Goal: Information Seeking & Learning: Learn about a topic

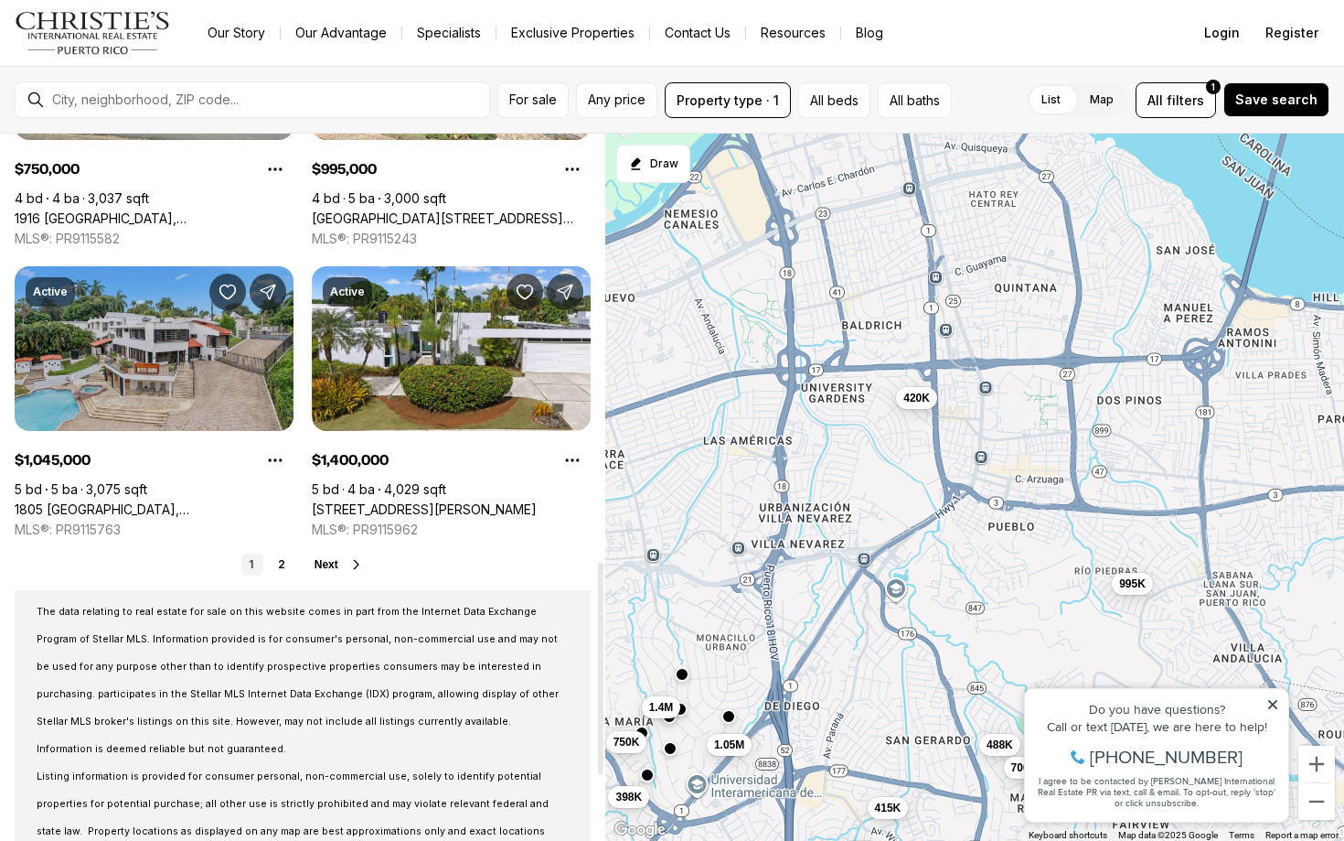
scroll to position [1177, 0]
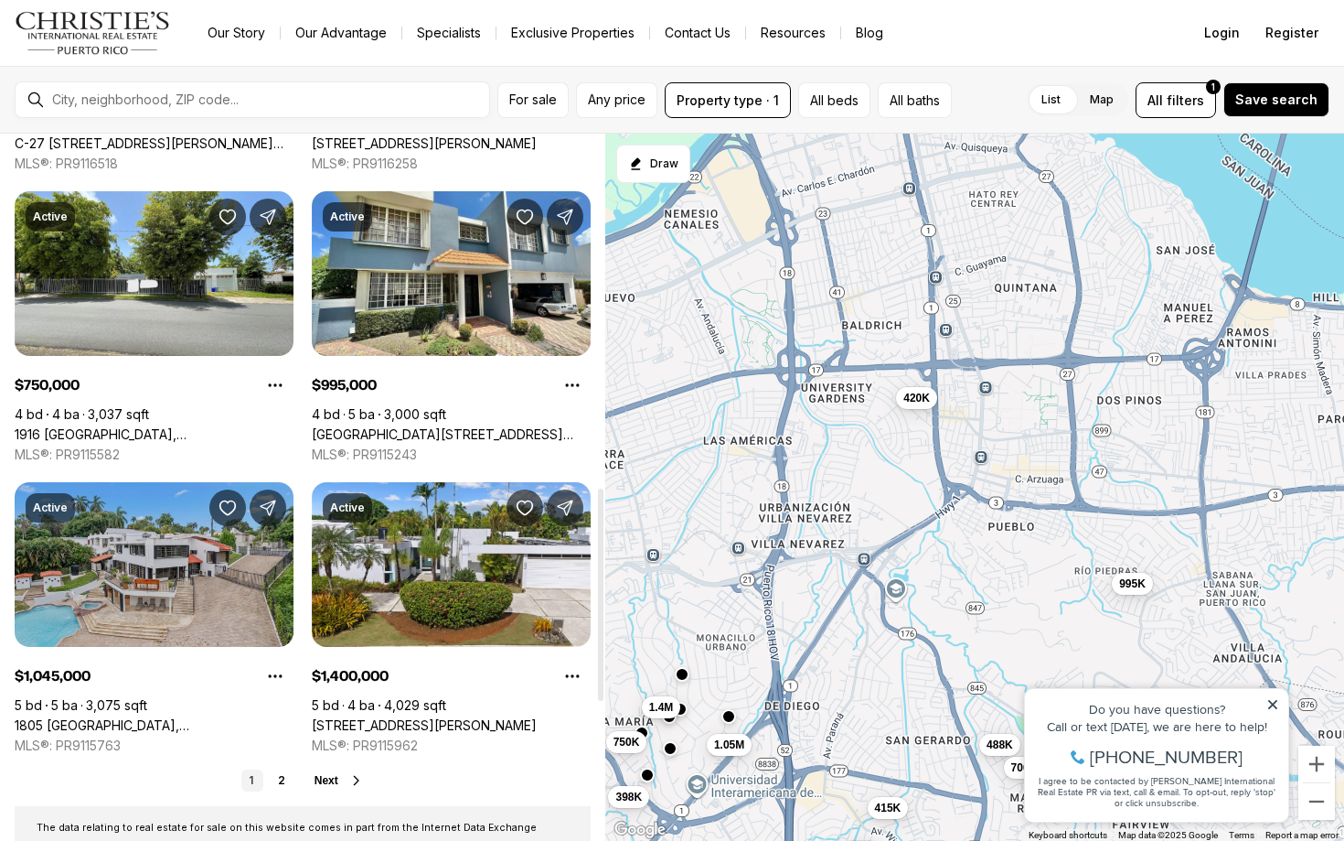
click at [224, 717] on link "1805 CAMELIA, SAN JUAN PR, 00927" at bounding box center [154, 725] width 279 height 16
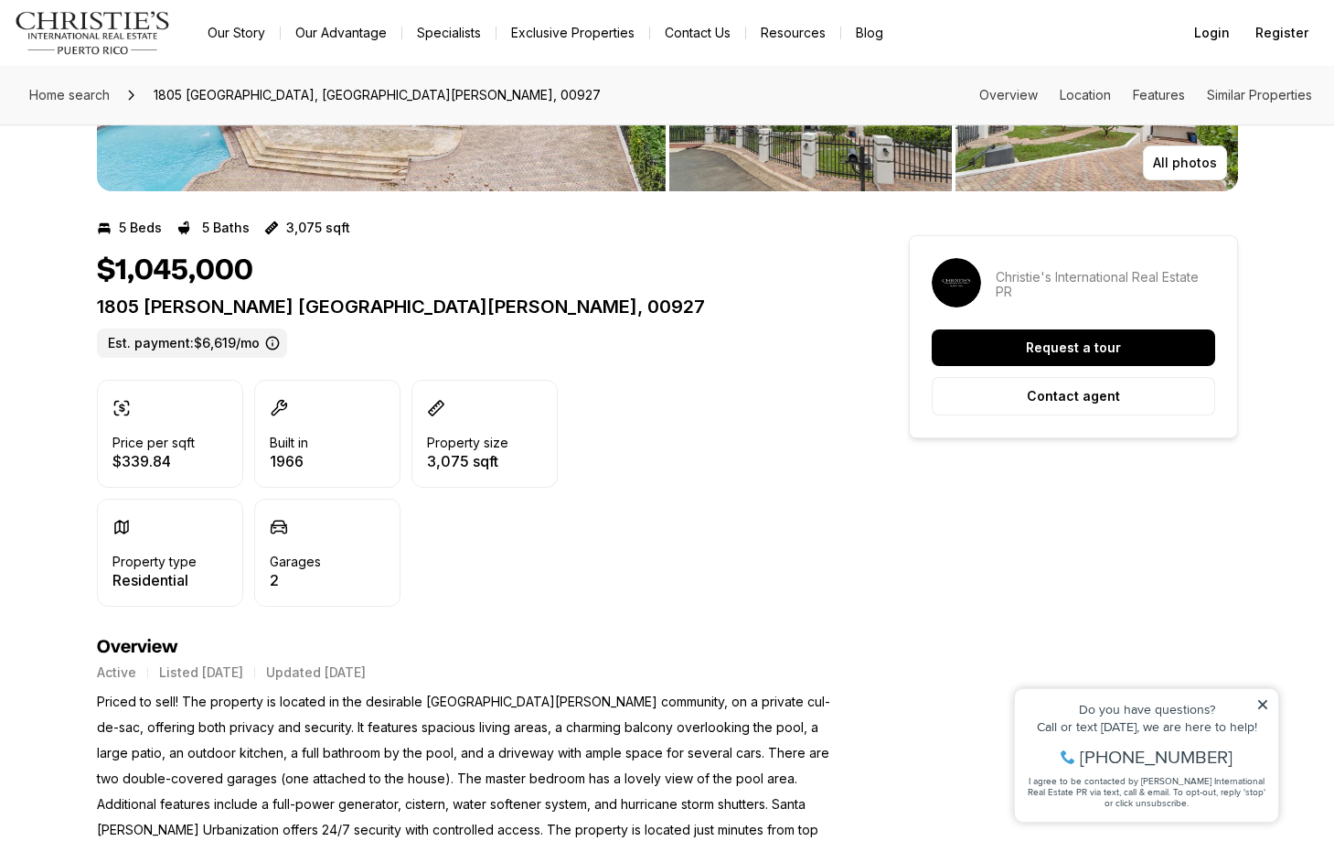
scroll to position [950, 0]
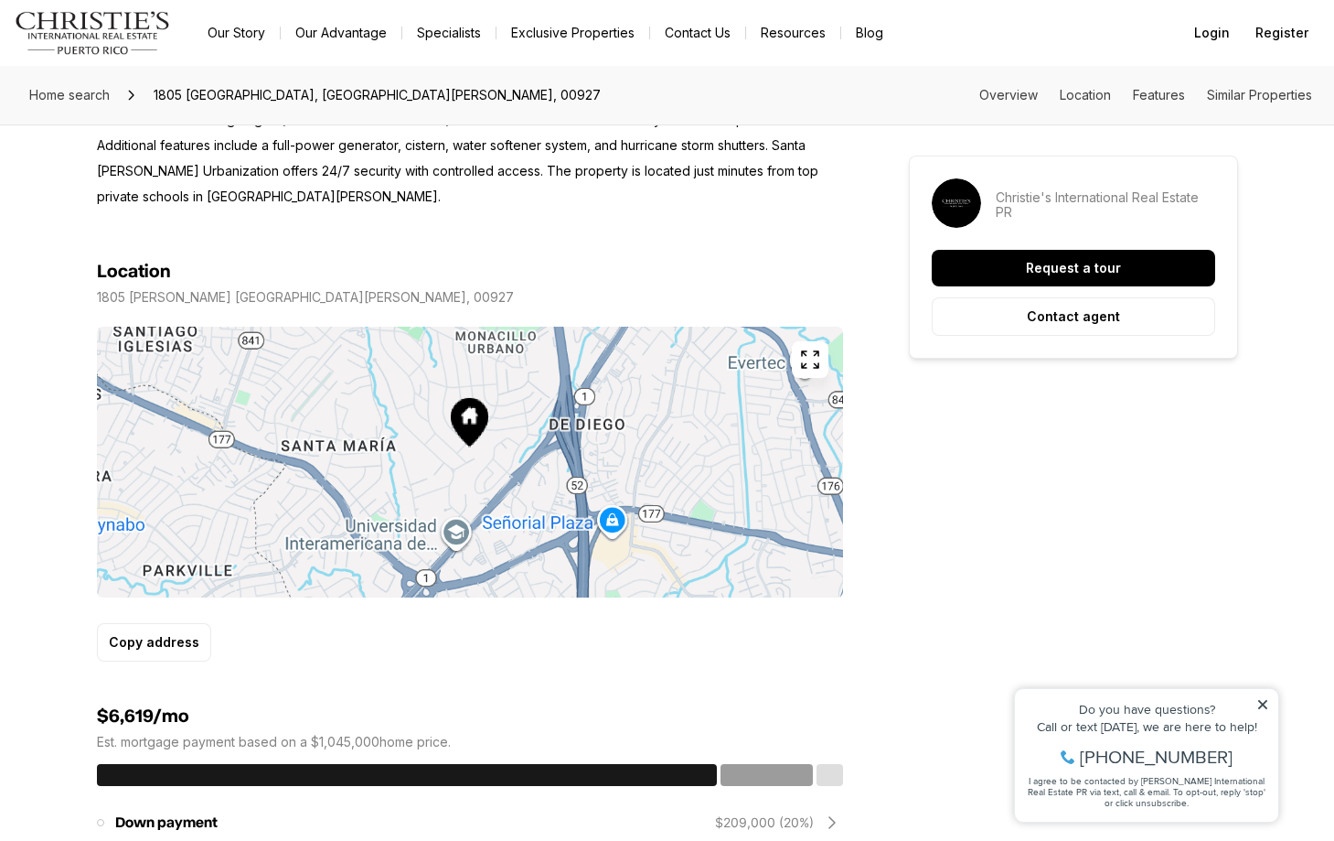
click at [813, 348] on icon "button" at bounding box center [810, 359] width 22 height 22
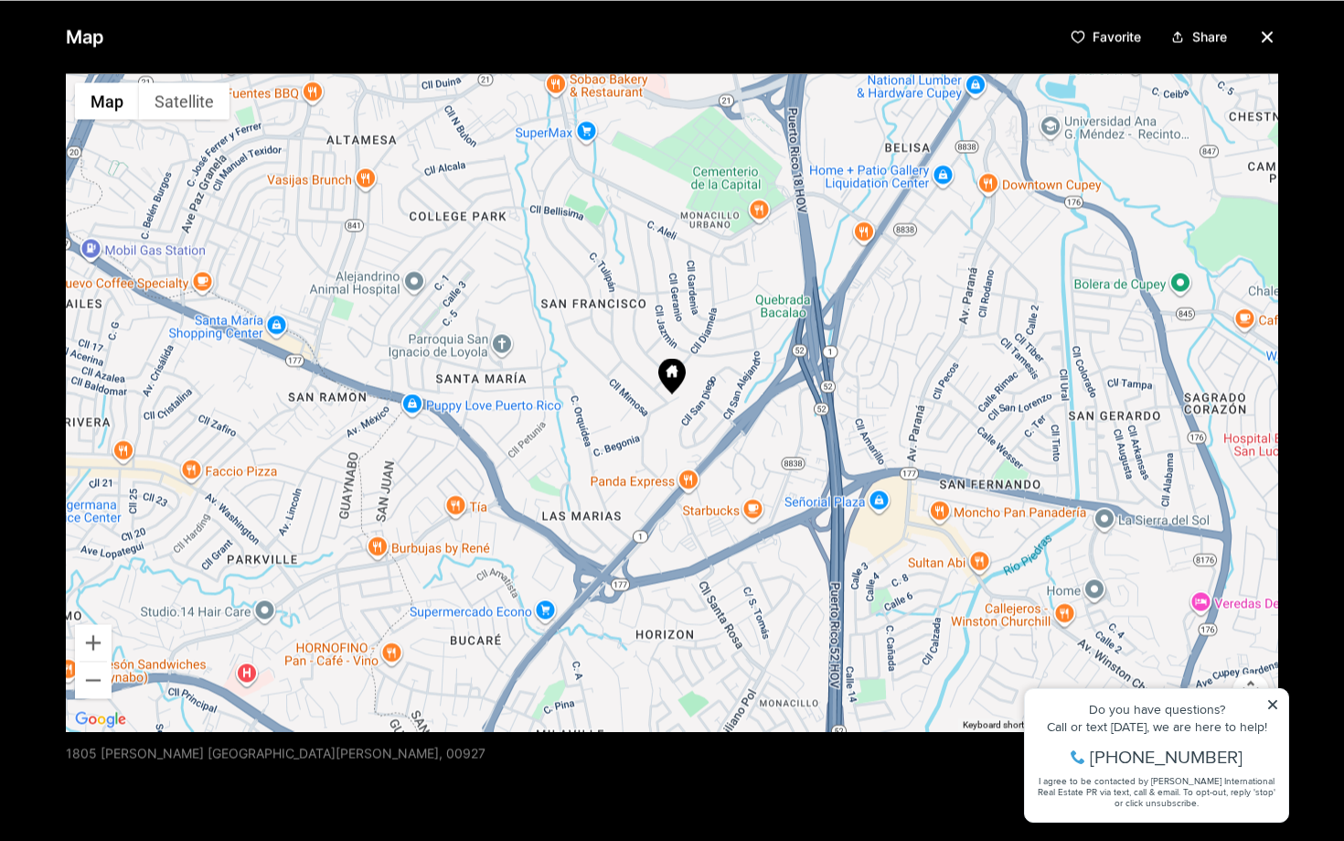
click at [680, 408] on div at bounding box center [672, 402] width 1213 height 658
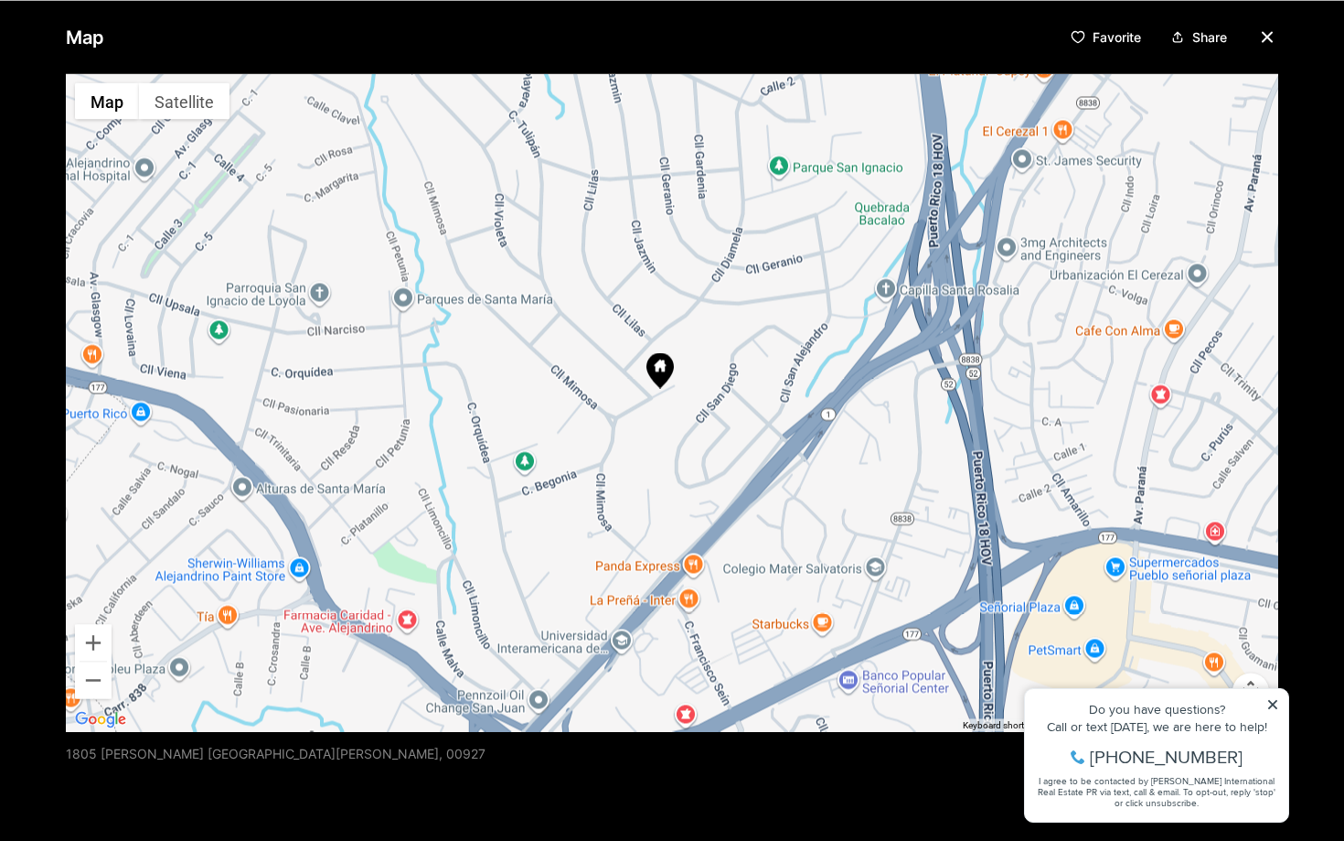
click at [680, 408] on div at bounding box center [672, 402] width 1213 height 658
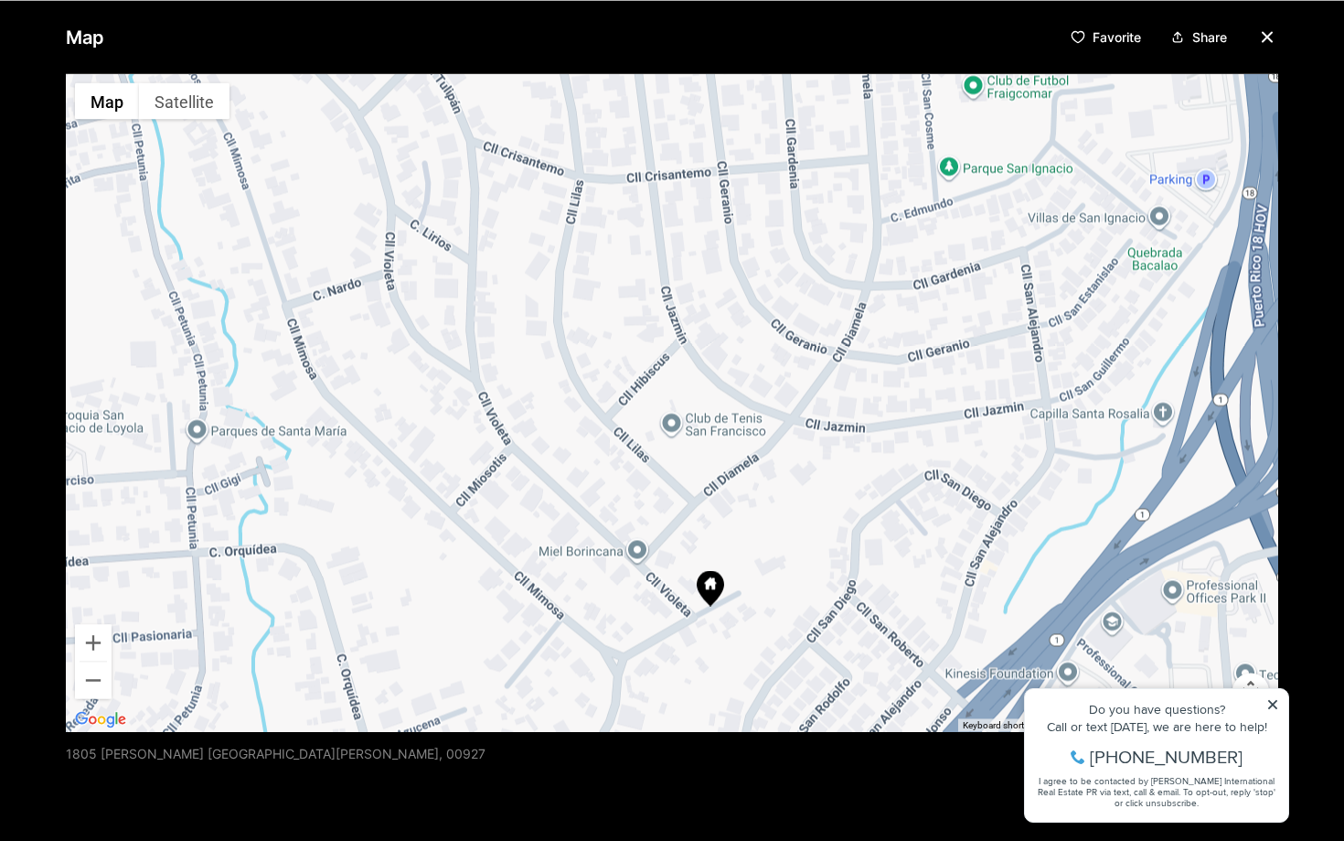
drag, startPoint x: 647, startPoint y: 415, endPoint x: 724, endPoint y: 648, distance: 245.8
click at [724, 648] on div at bounding box center [672, 402] width 1213 height 658
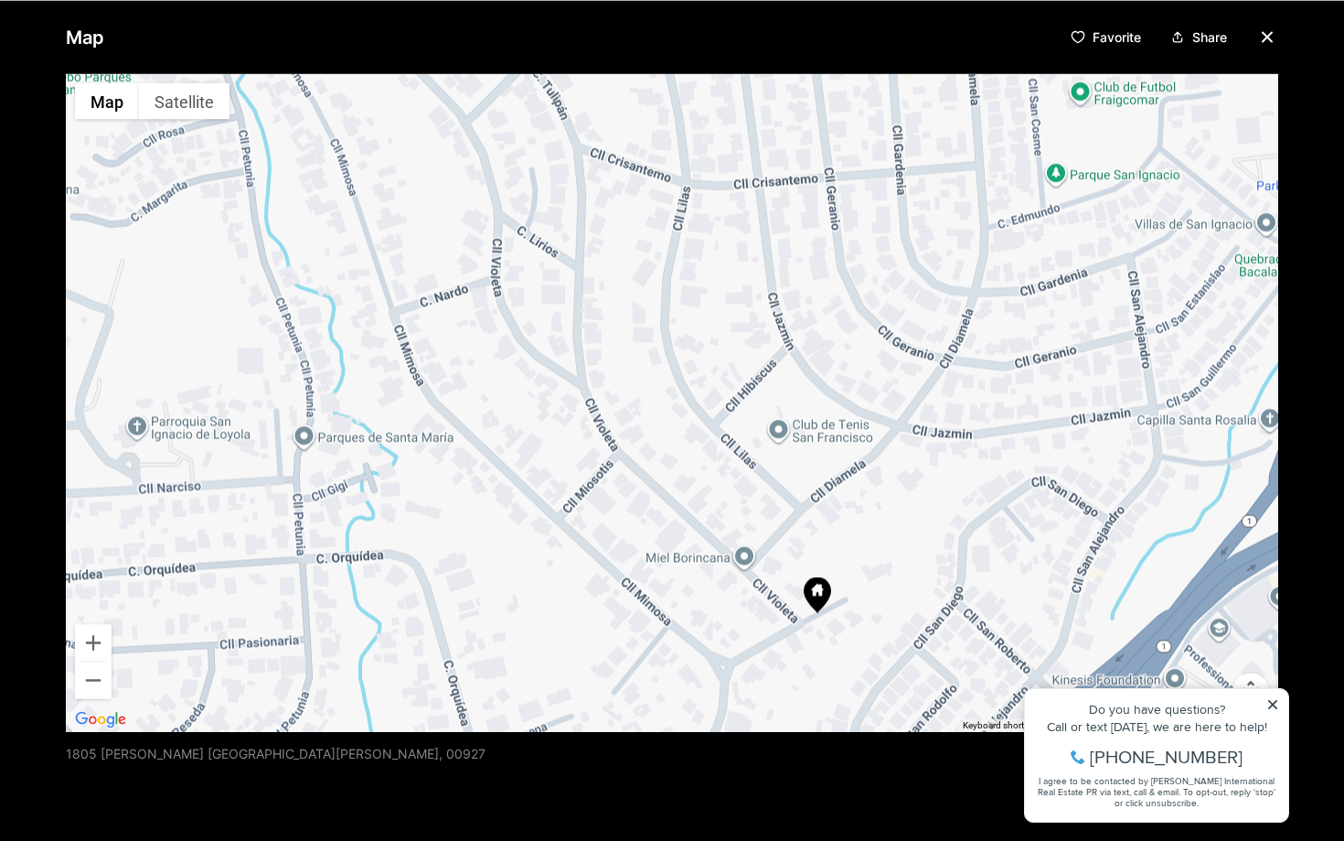
drag, startPoint x: 550, startPoint y: 553, endPoint x: 659, endPoint y: 560, distance: 109.0
click at [659, 560] on div at bounding box center [672, 402] width 1213 height 658
click at [1258, 30] on icon "button" at bounding box center [1268, 37] width 22 height 22
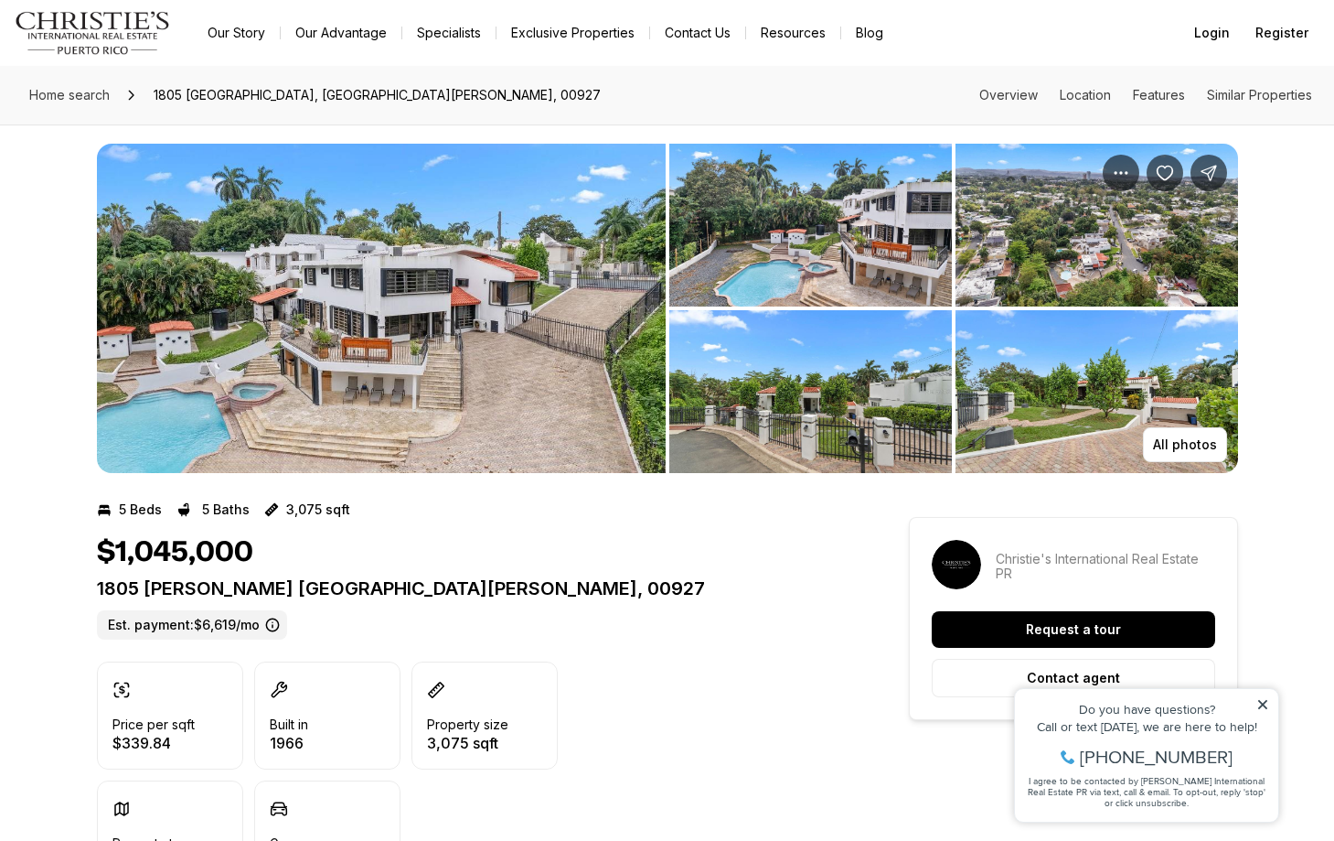
scroll to position [0, 0]
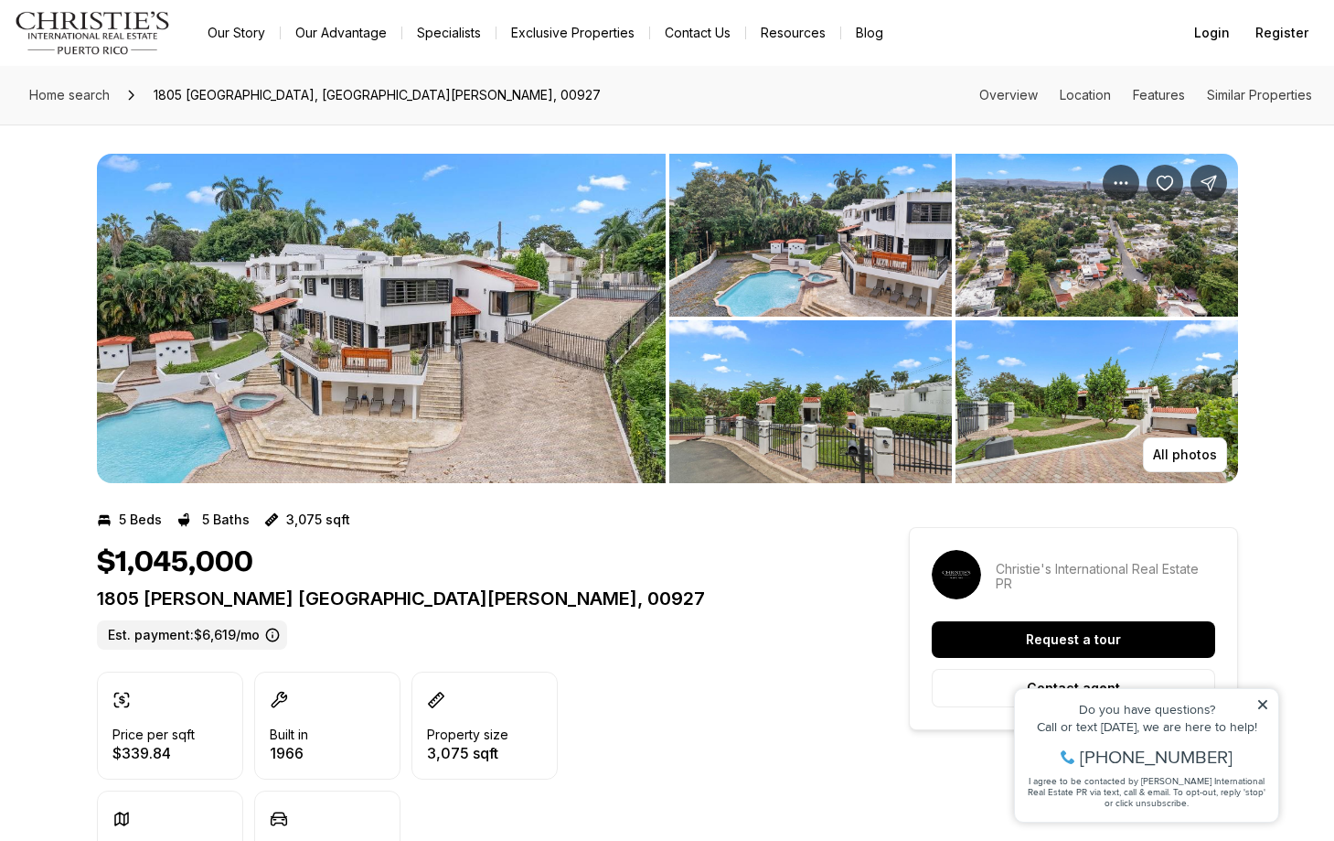
click at [477, 348] on img "View image gallery" at bounding box center [381, 318] width 569 height 329
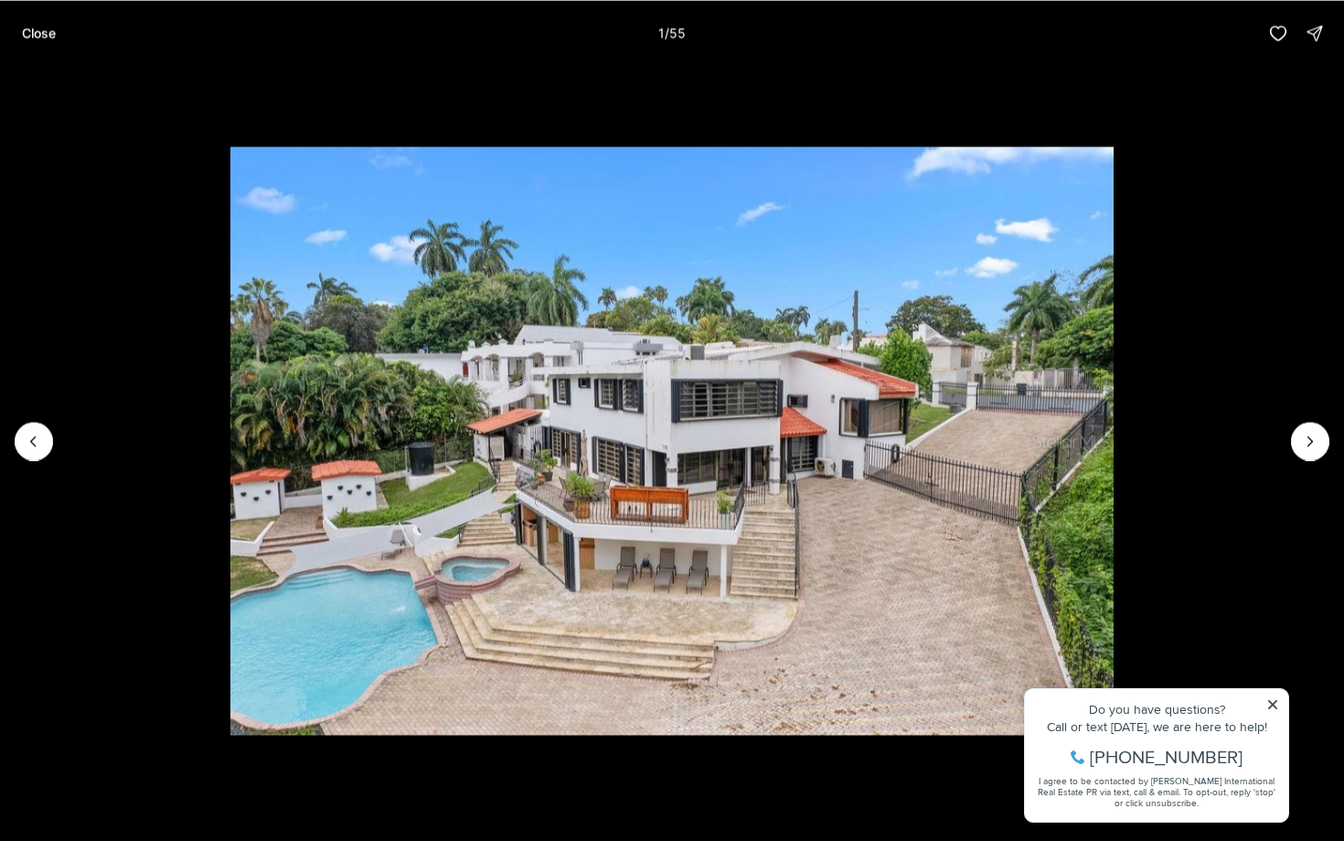
click at [1270, 695] on li "1 of 55" at bounding box center [672, 440] width 1344 height 749
click at [1273, 694] on li "1 of 55" at bounding box center [672, 440] width 1344 height 749
click at [1269, 699] on li "1 of 55" at bounding box center [672, 440] width 1344 height 749
click at [1272, 699] on li "1 of 55" at bounding box center [672, 440] width 1344 height 749
click at [1209, 579] on li "1 of 55" at bounding box center [672, 440] width 1344 height 749
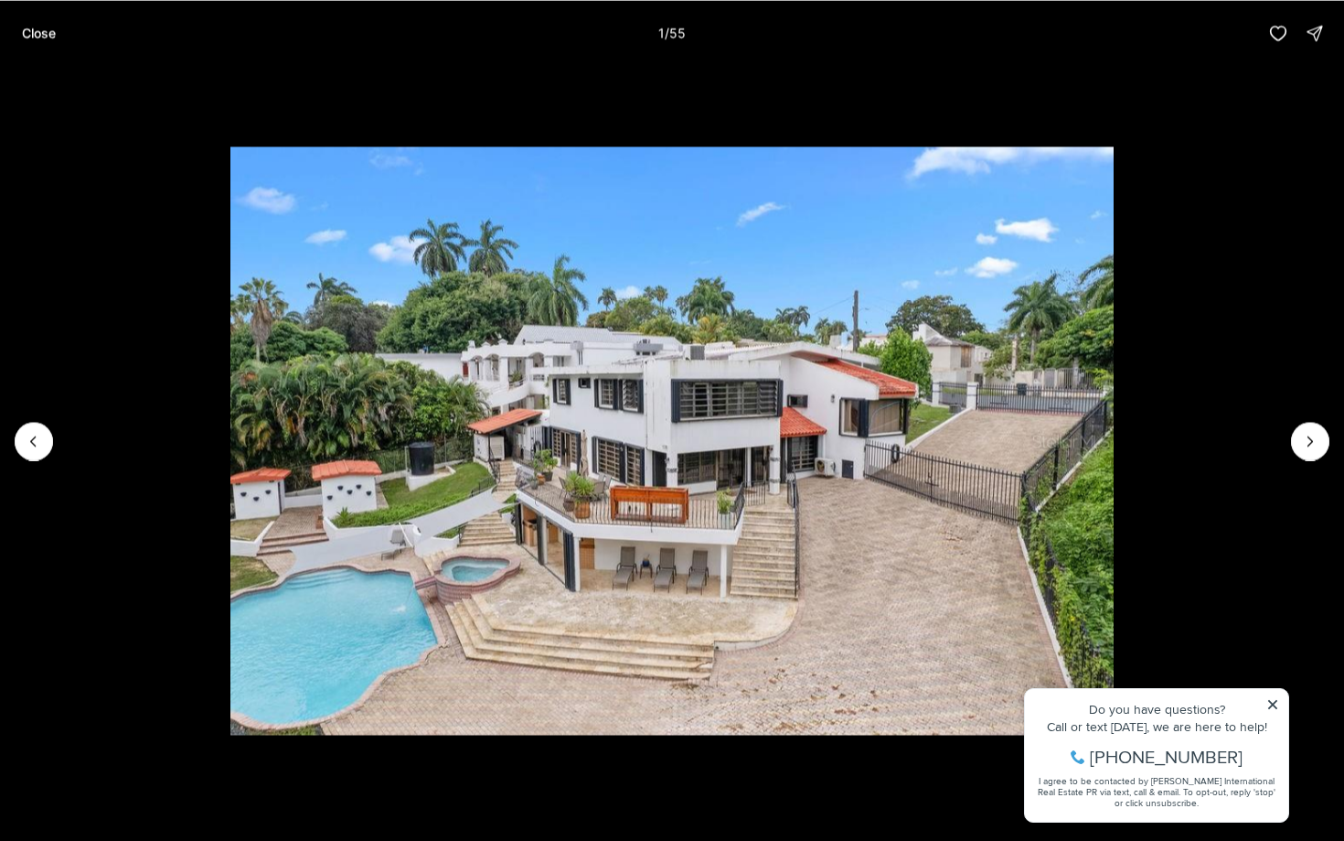
click at [1269, 695] on li "1 of 55" at bounding box center [672, 440] width 1344 height 749
drag, startPoint x: 37, startPoint y: 34, endPoint x: 55, endPoint y: 35, distance: 17.4
click at [38, 34] on p "Close" at bounding box center [39, 33] width 34 height 15
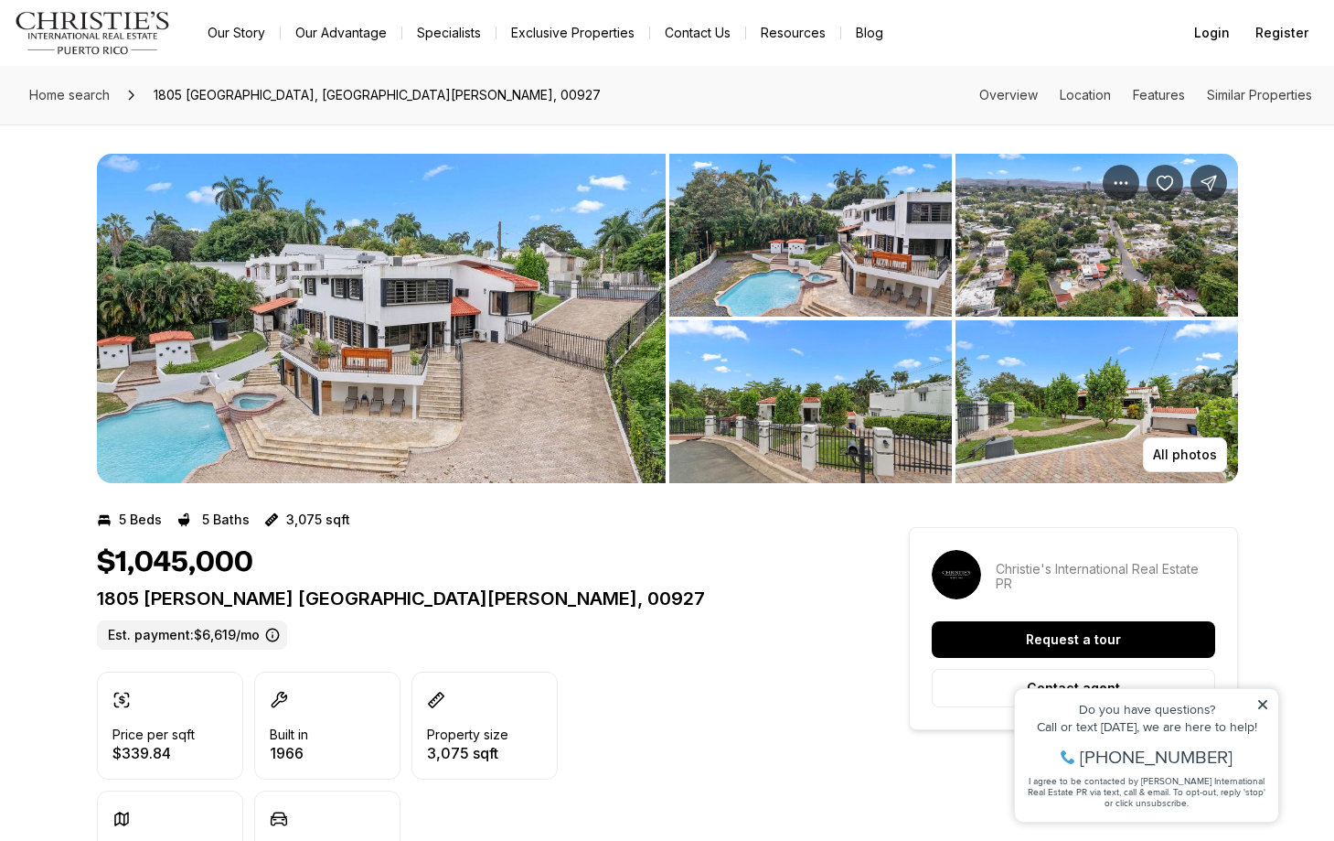
click at [1265, 701] on icon at bounding box center [1263, 704] width 13 height 13
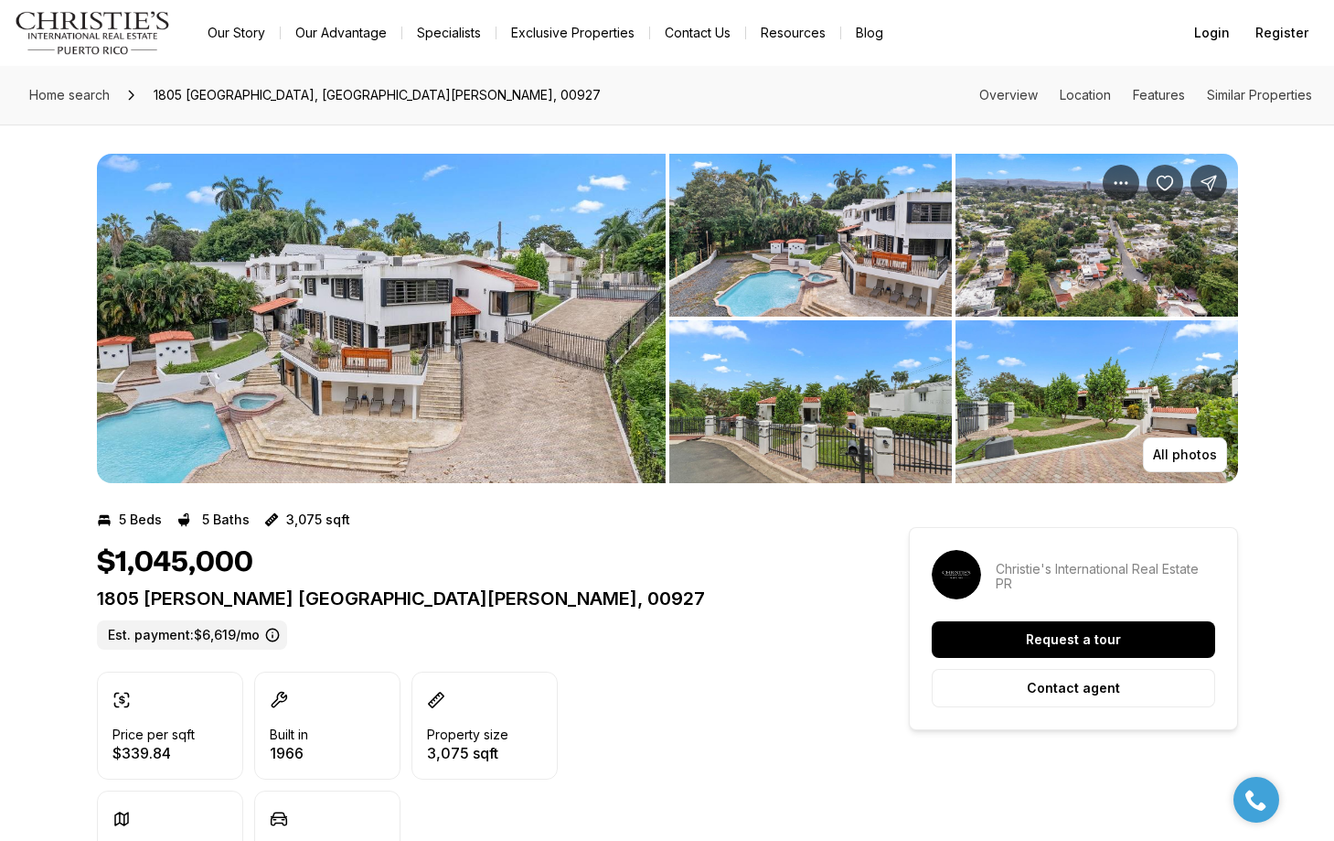
click at [542, 382] on img "View image gallery" at bounding box center [381, 318] width 569 height 329
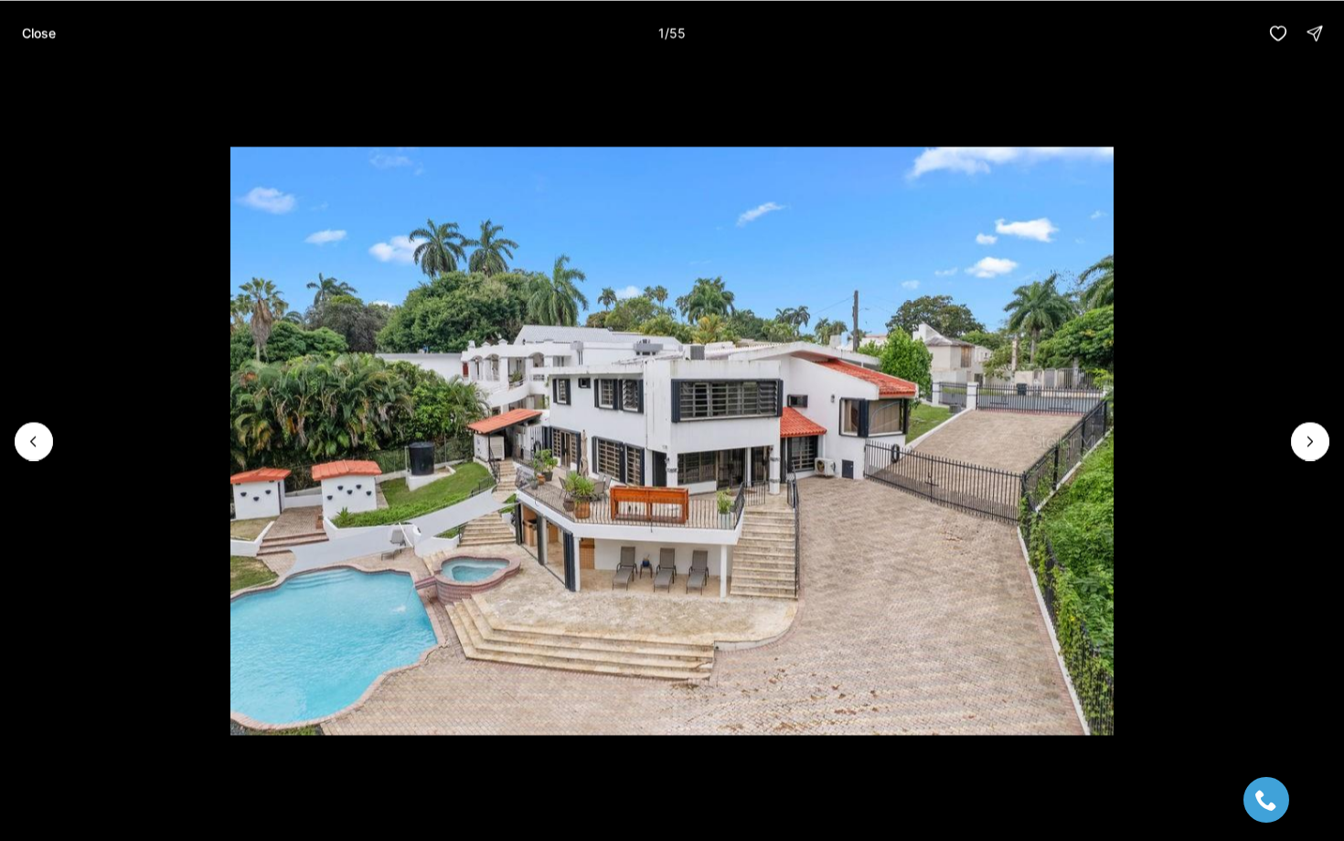
click at [677, 486] on img "1 of 55" at bounding box center [672, 440] width 884 height 588
click at [1312, 443] on icon "Next slide" at bounding box center [1310, 441] width 18 height 18
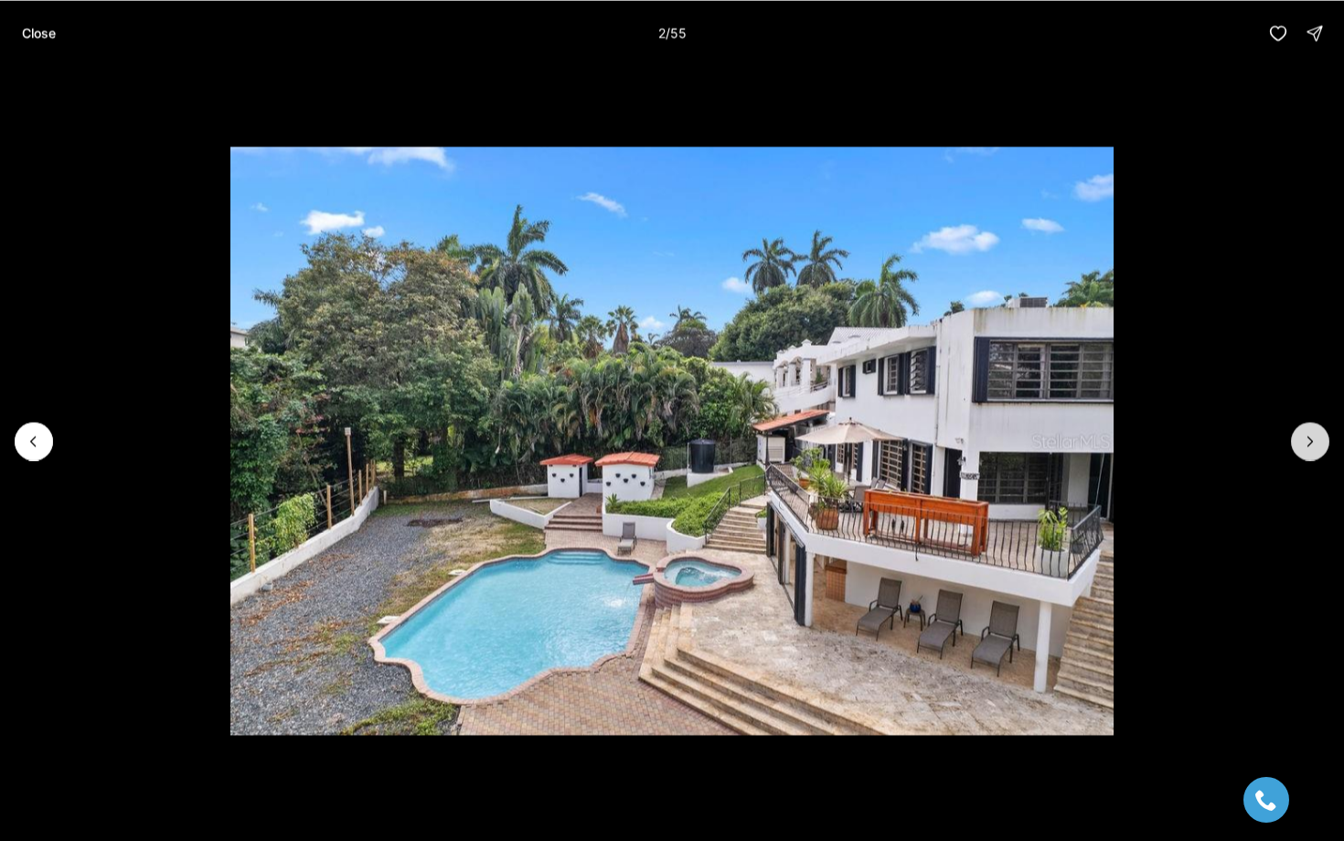
click at [1312, 443] on icon "Next slide" at bounding box center [1310, 441] width 18 height 18
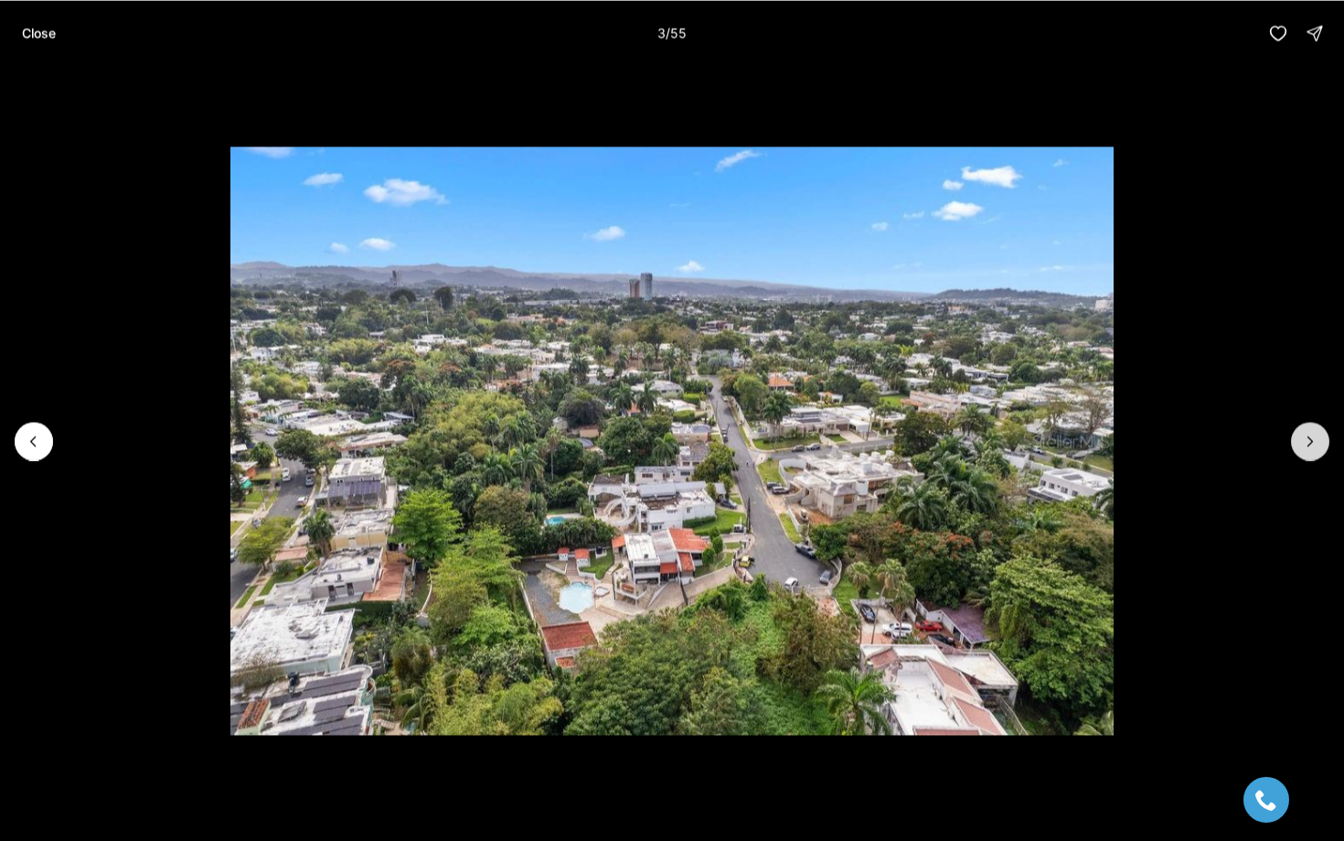
click at [1309, 435] on icon "Next slide" at bounding box center [1310, 441] width 18 height 18
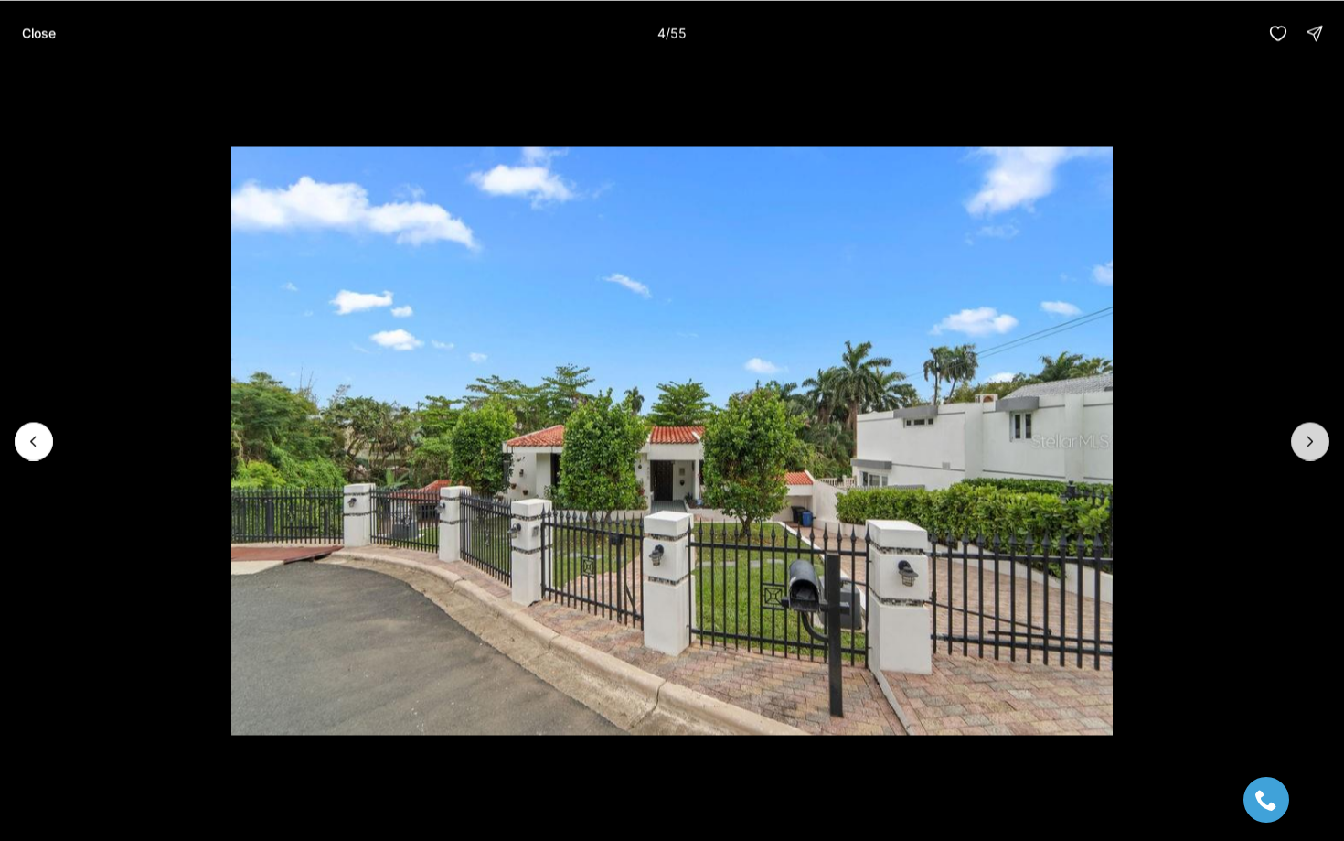
click at [1309, 435] on icon "Next slide" at bounding box center [1310, 441] width 18 height 18
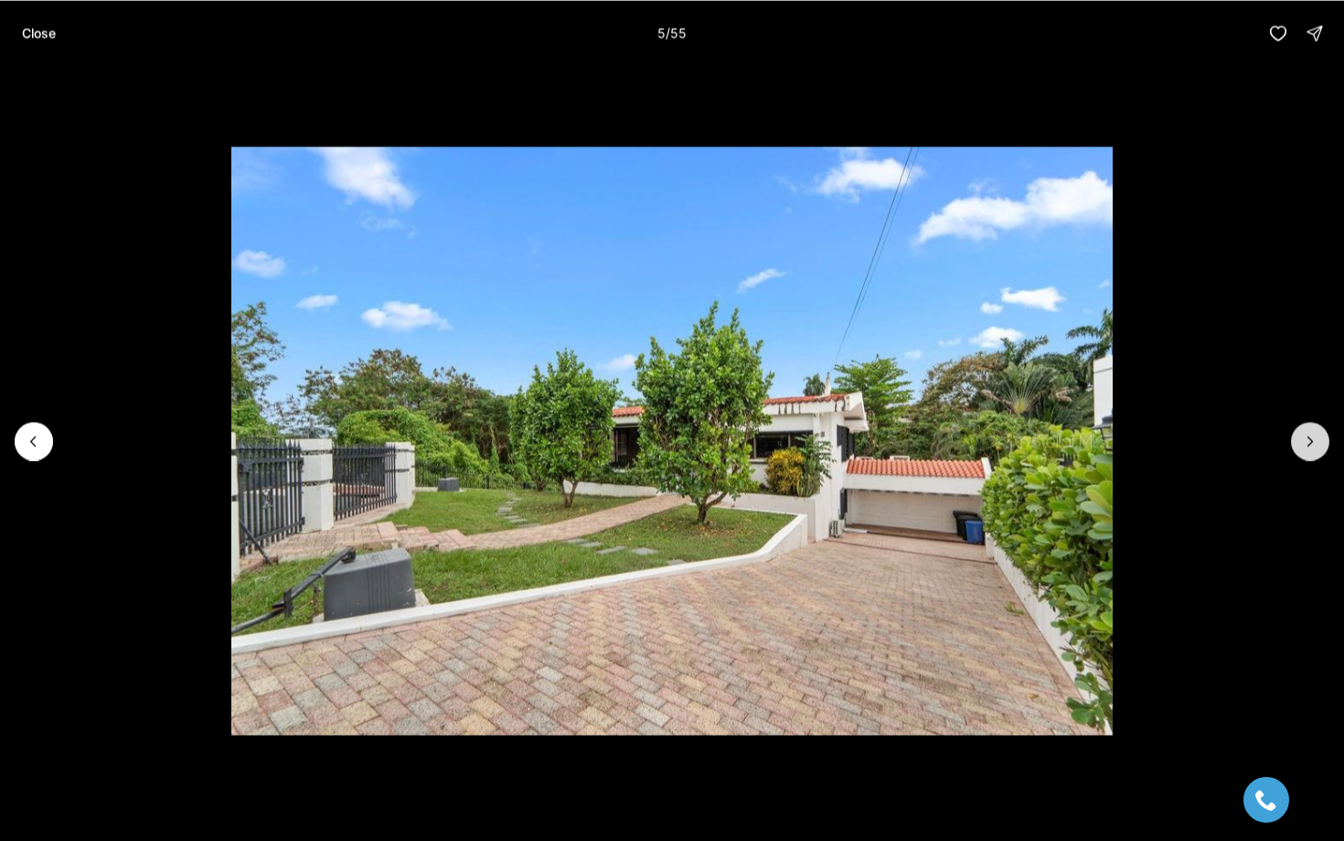
click at [1309, 435] on icon "Next slide" at bounding box center [1310, 441] width 18 height 18
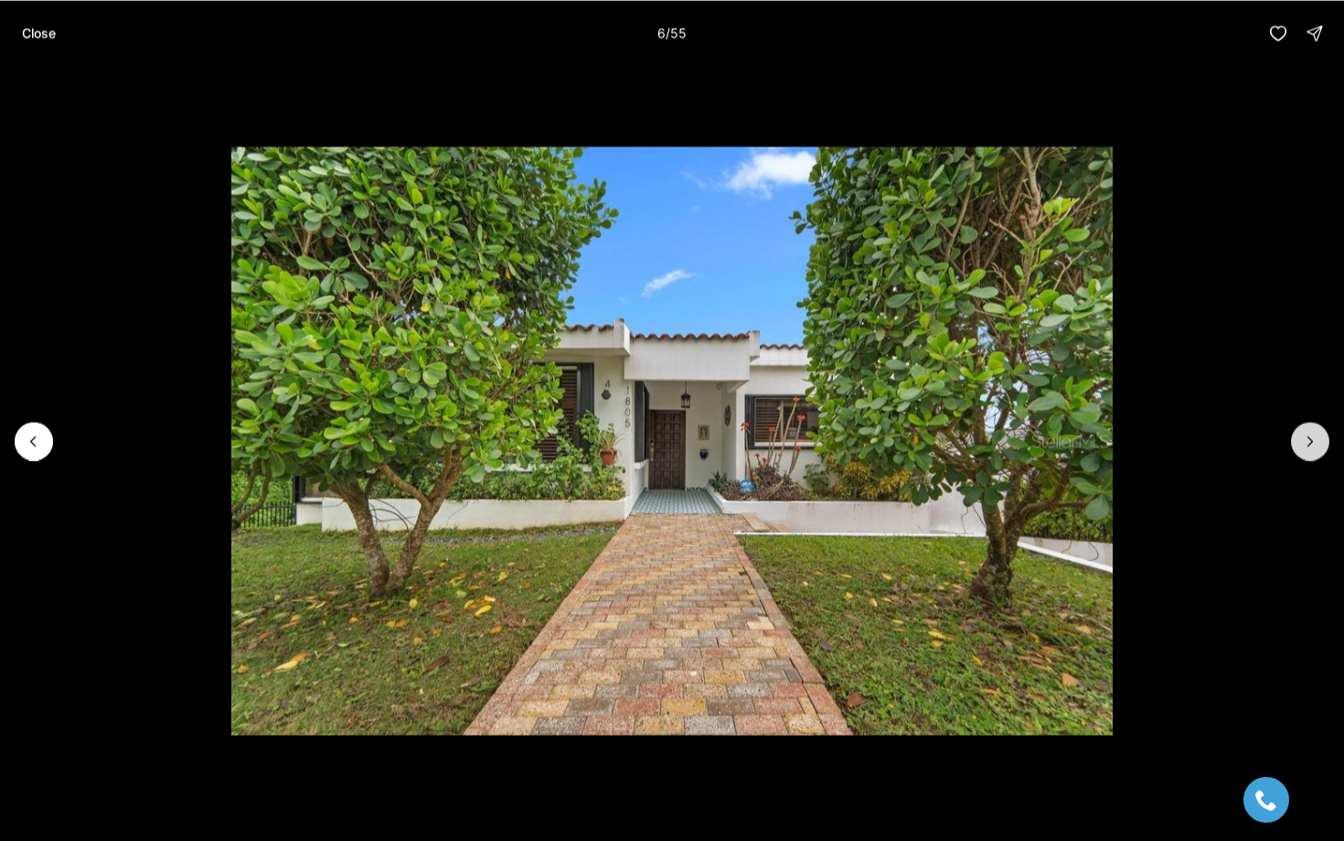
click at [1309, 435] on icon "Next slide" at bounding box center [1310, 441] width 18 height 18
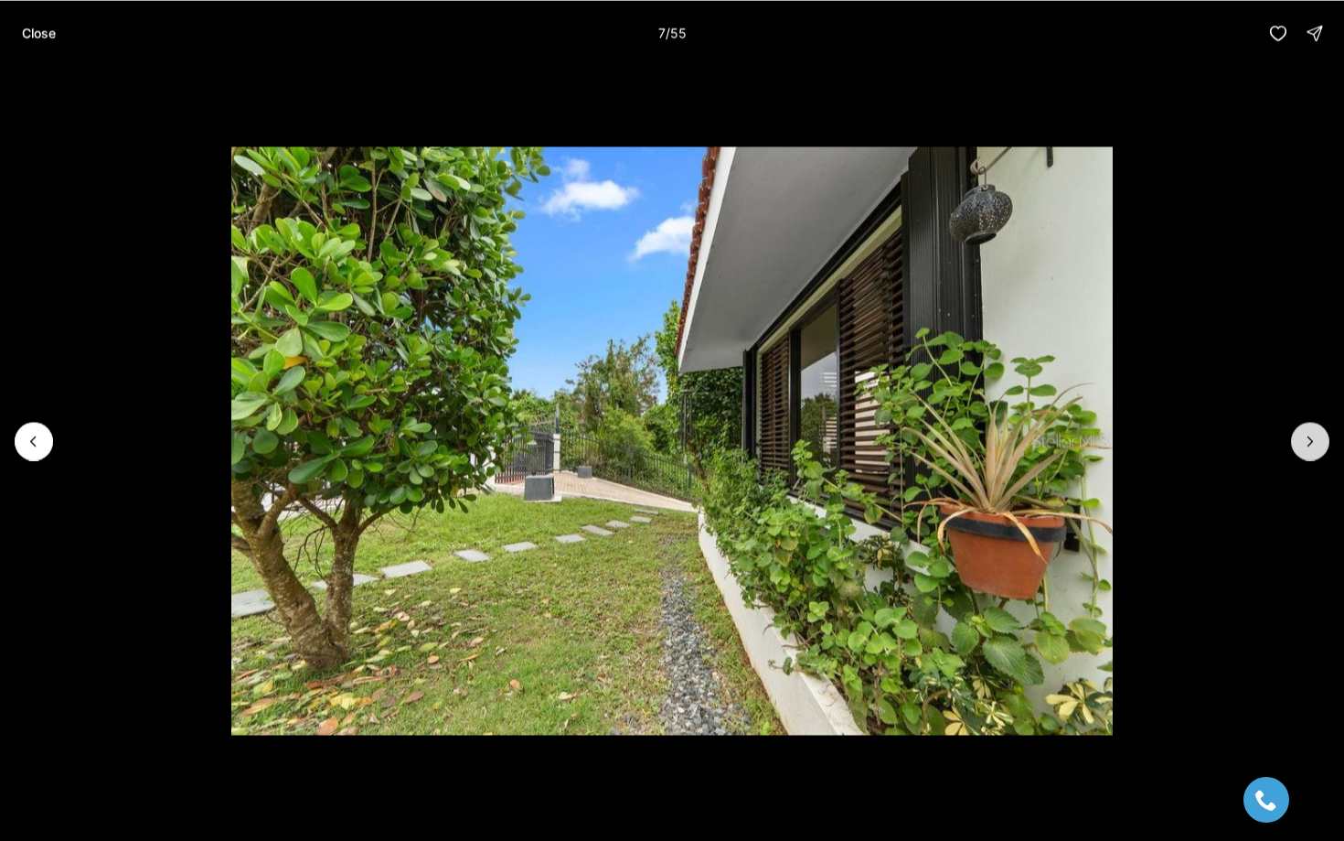
click at [1309, 435] on icon "Next slide" at bounding box center [1310, 441] width 18 height 18
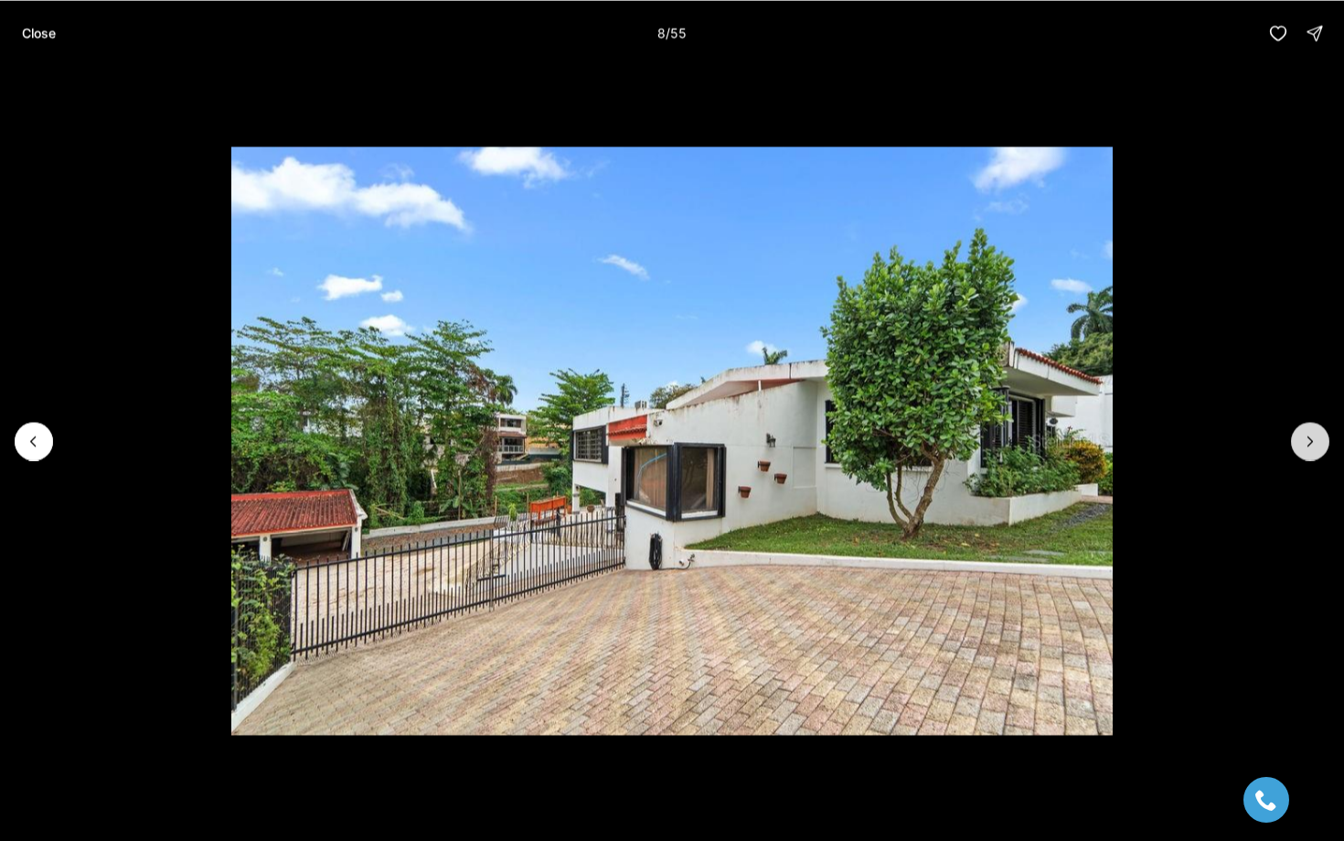
click at [1309, 435] on icon "Next slide" at bounding box center [1310, 441] width 18 height 18
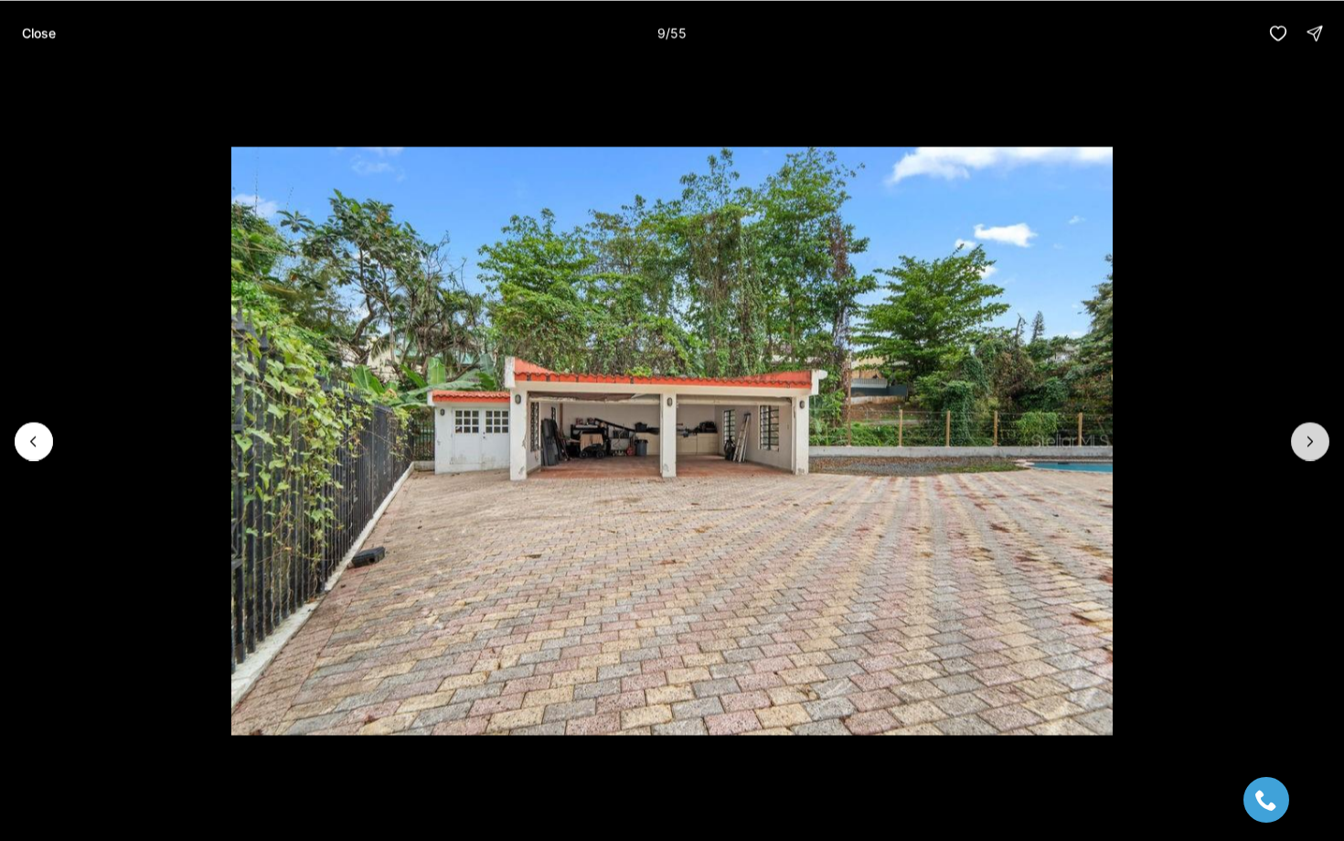
click at [1309, 435] on icon "Next slide" at bounding box center [1310, 441] width 18 height 18
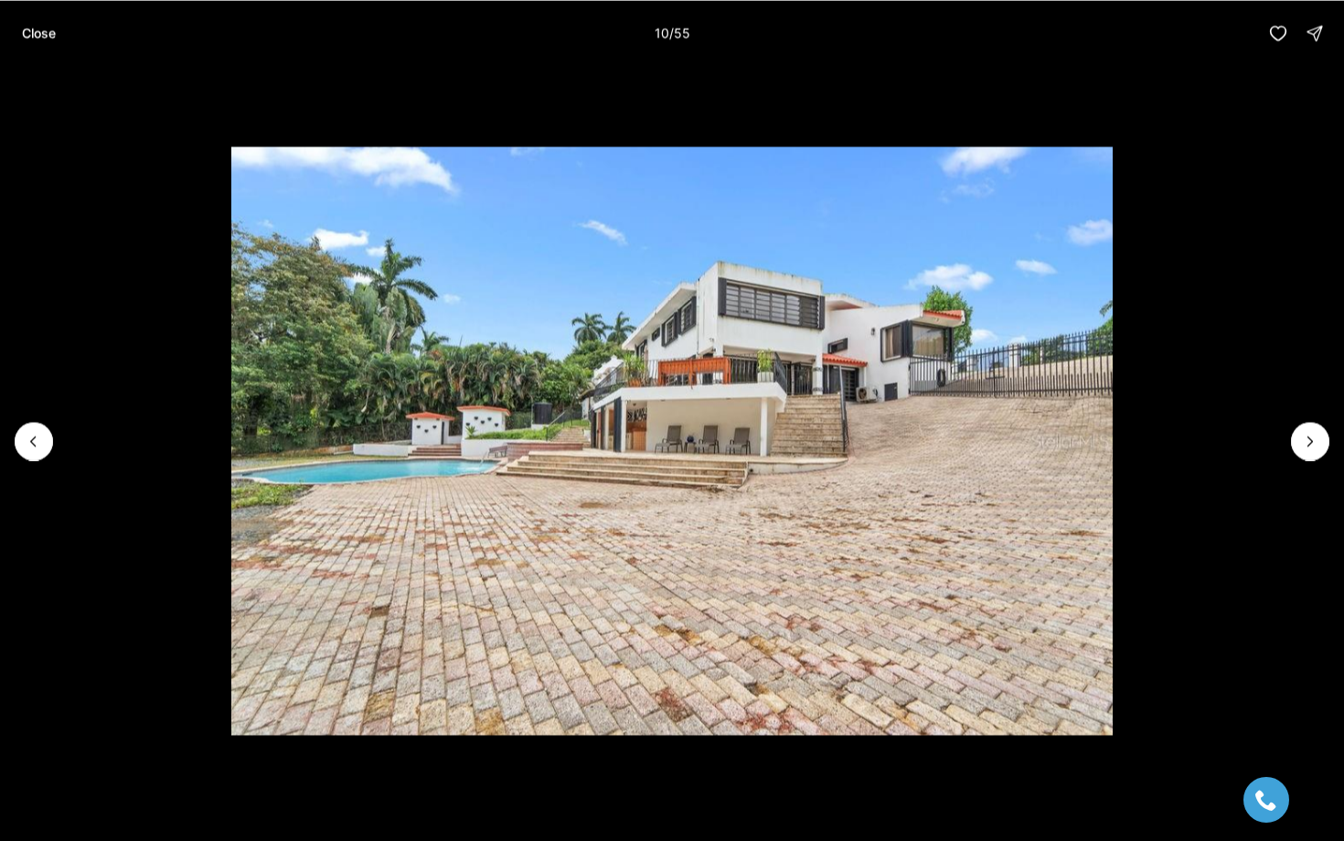
click at [40, 32] on p "Close" at bounding box center [39, 33] width 34 height 15
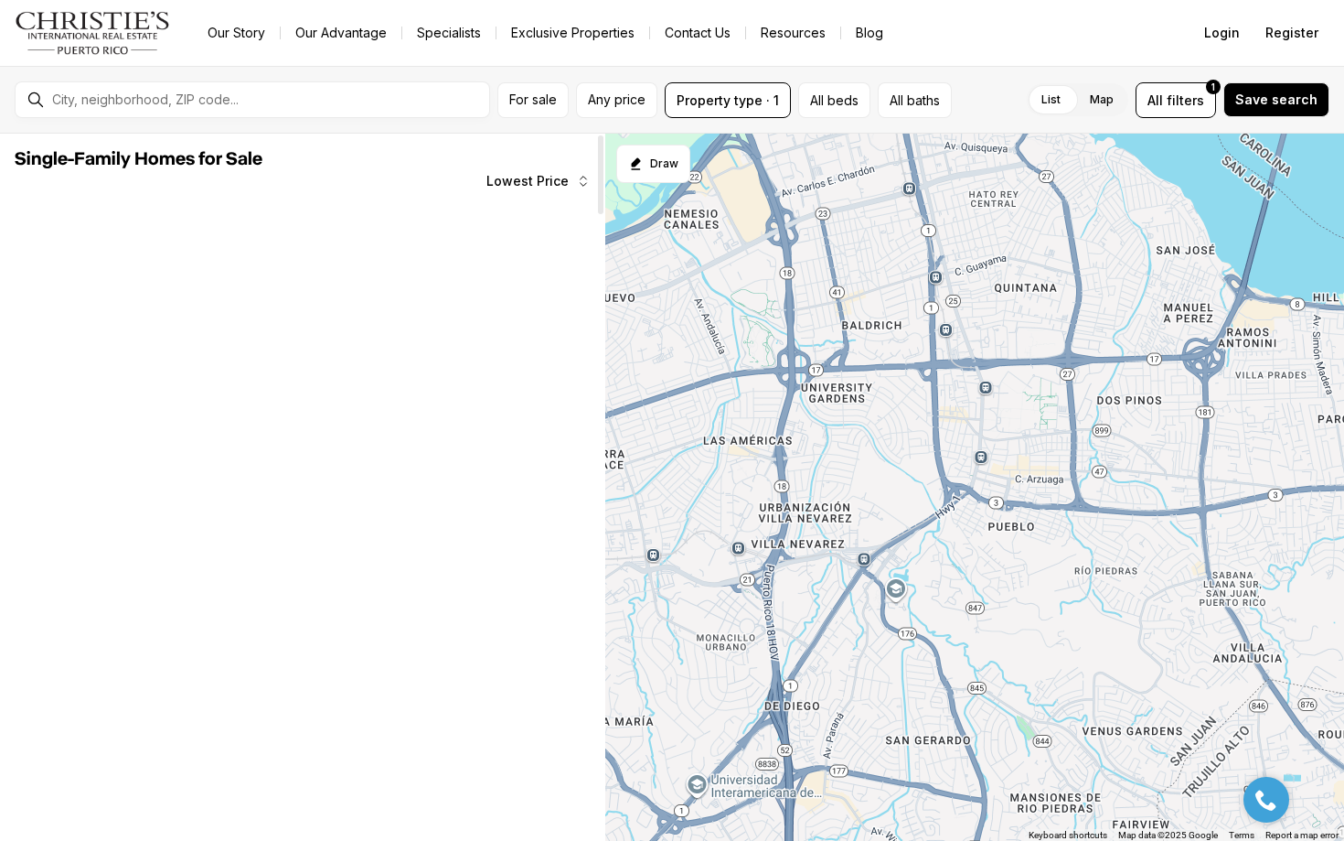
scroll to position [1177, 0]
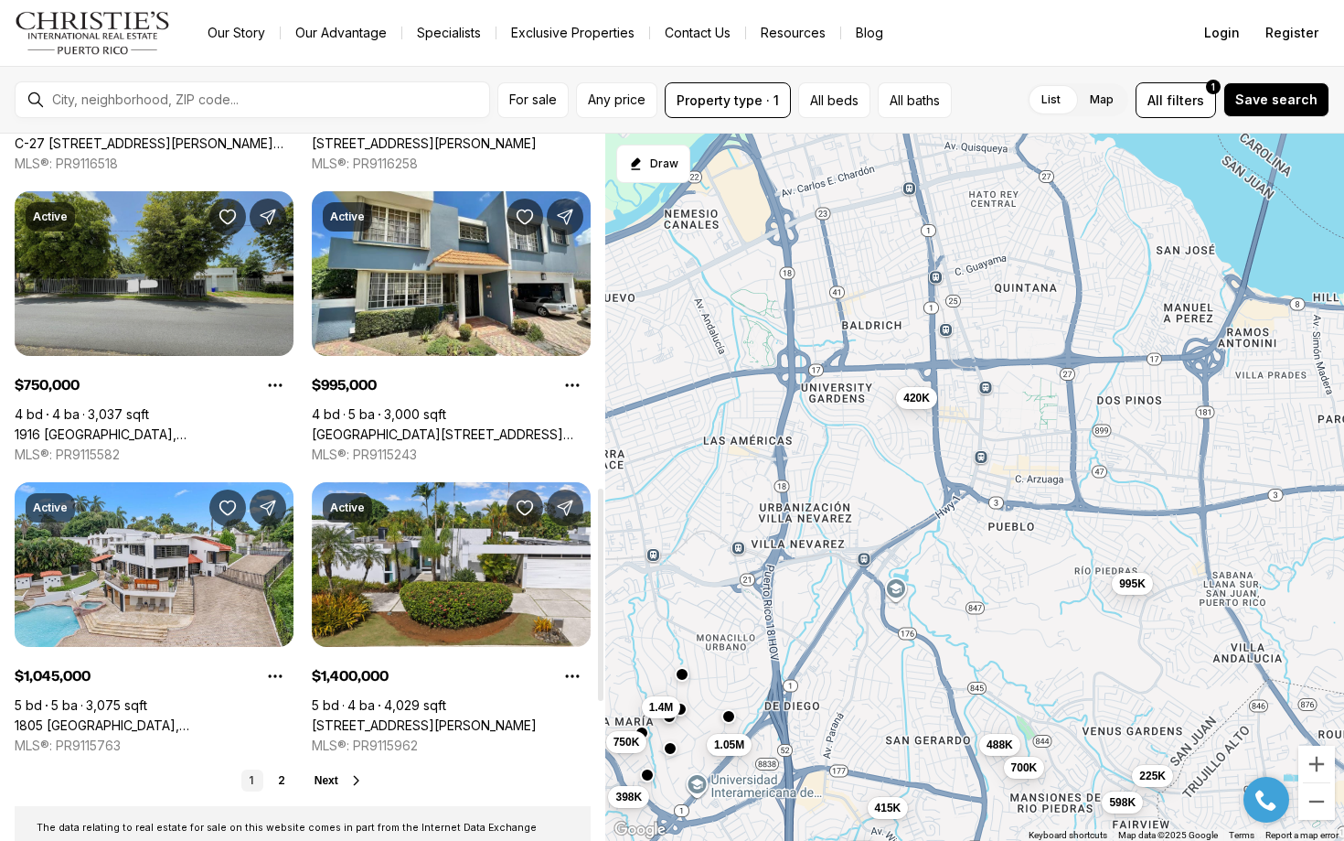
click at [244, 426] on link "1916 [GEOGRAPHIC_DATA], [GEOGRAPHIC_DATA][PERSON_NAME], 00921" at bounding box center [154, 434] width 279 height 16
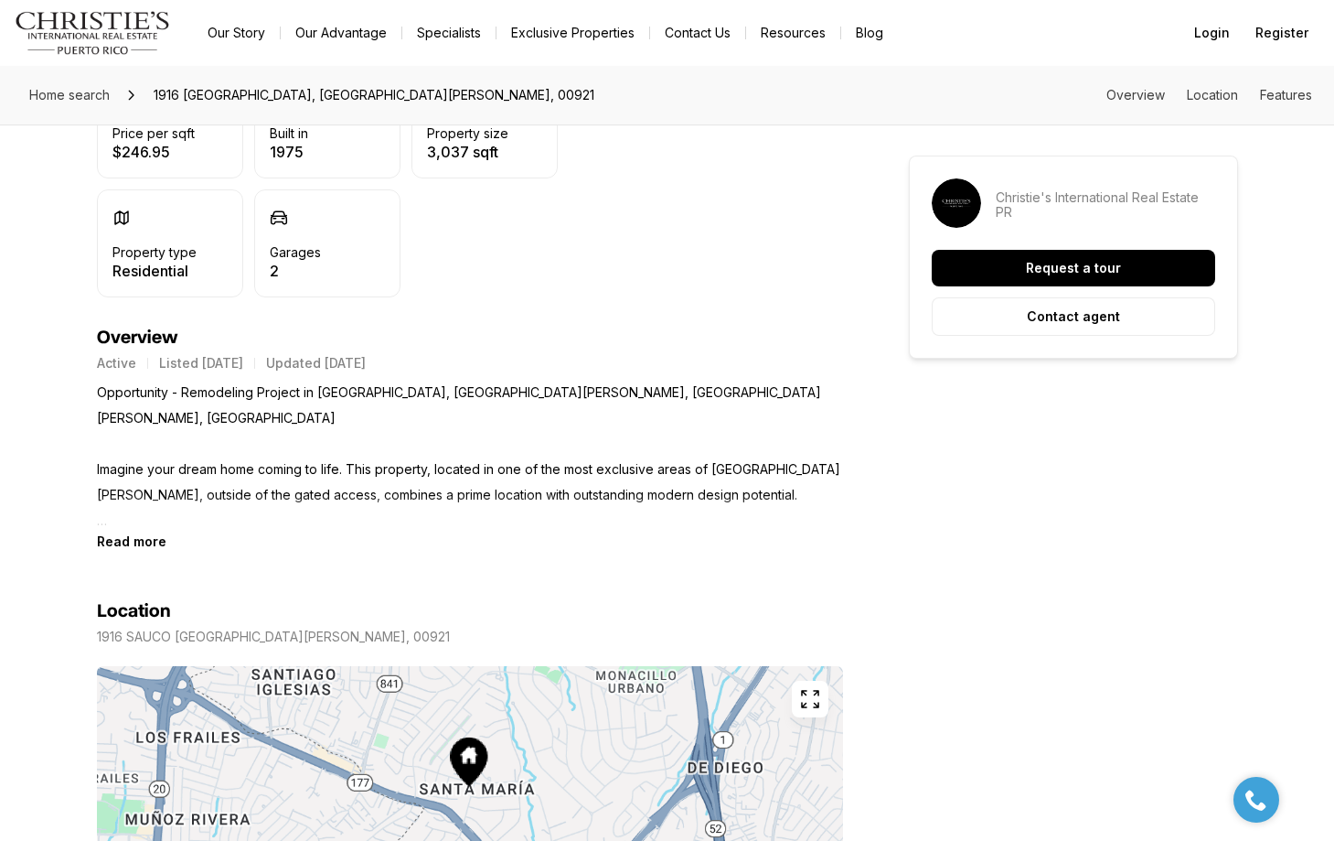
scroll to position [1061, 0]
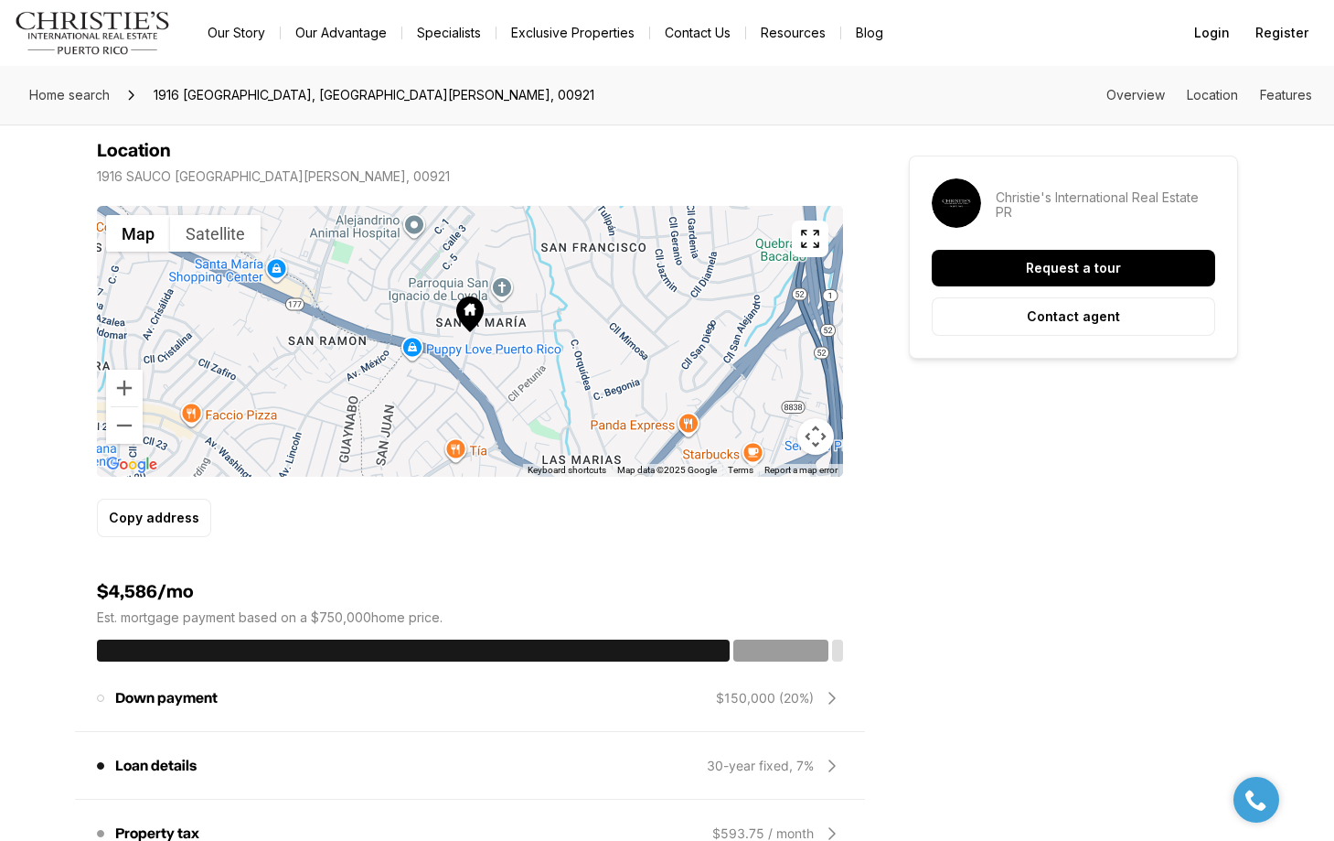
click at [818, 244] on icon "button" at bounding box center [810, 238] width 16 height 16
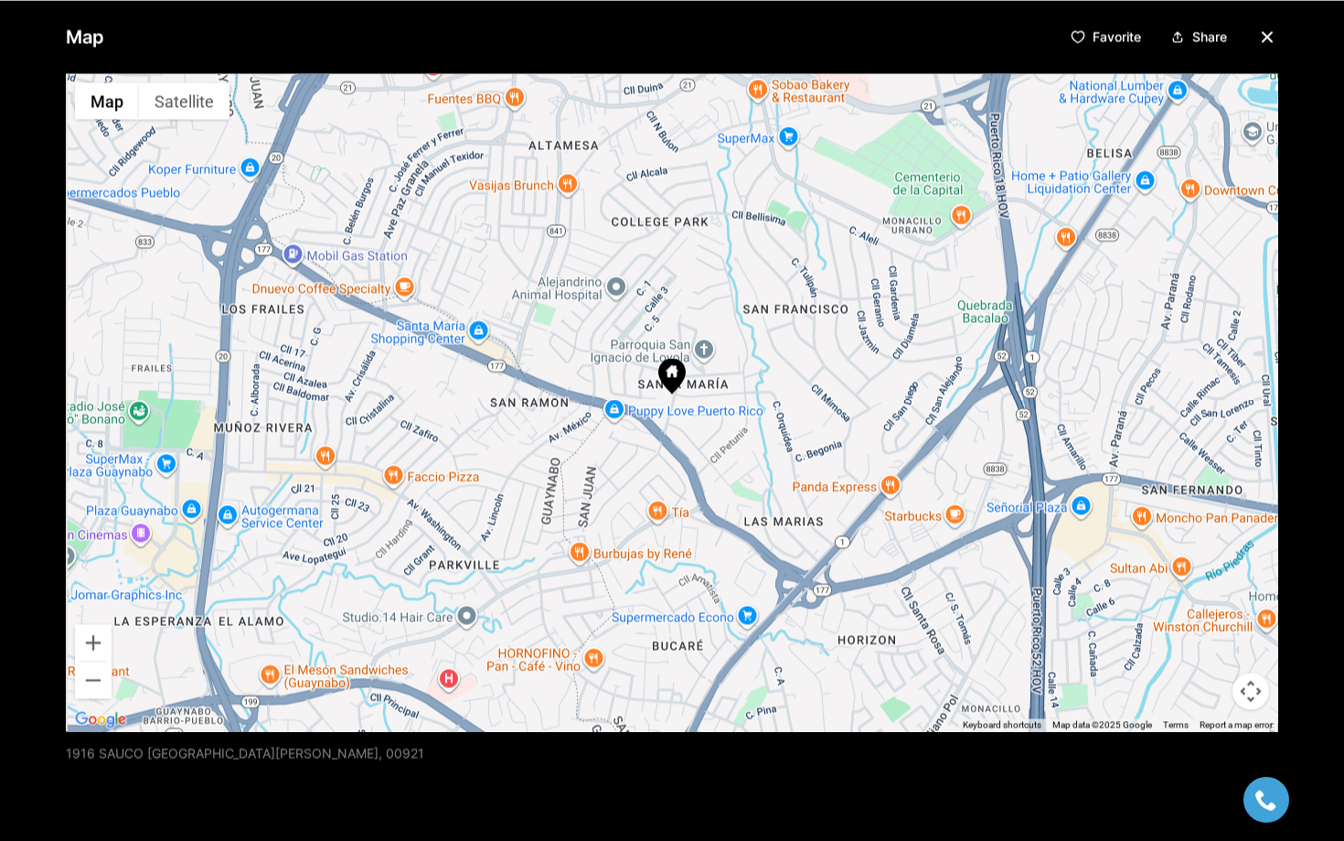
click at [708, 391] on div at bounding box center [672, 402] width 1213 height 658
click at [707, 391] on div at bounding box center [672, 402] width 1213 height 658
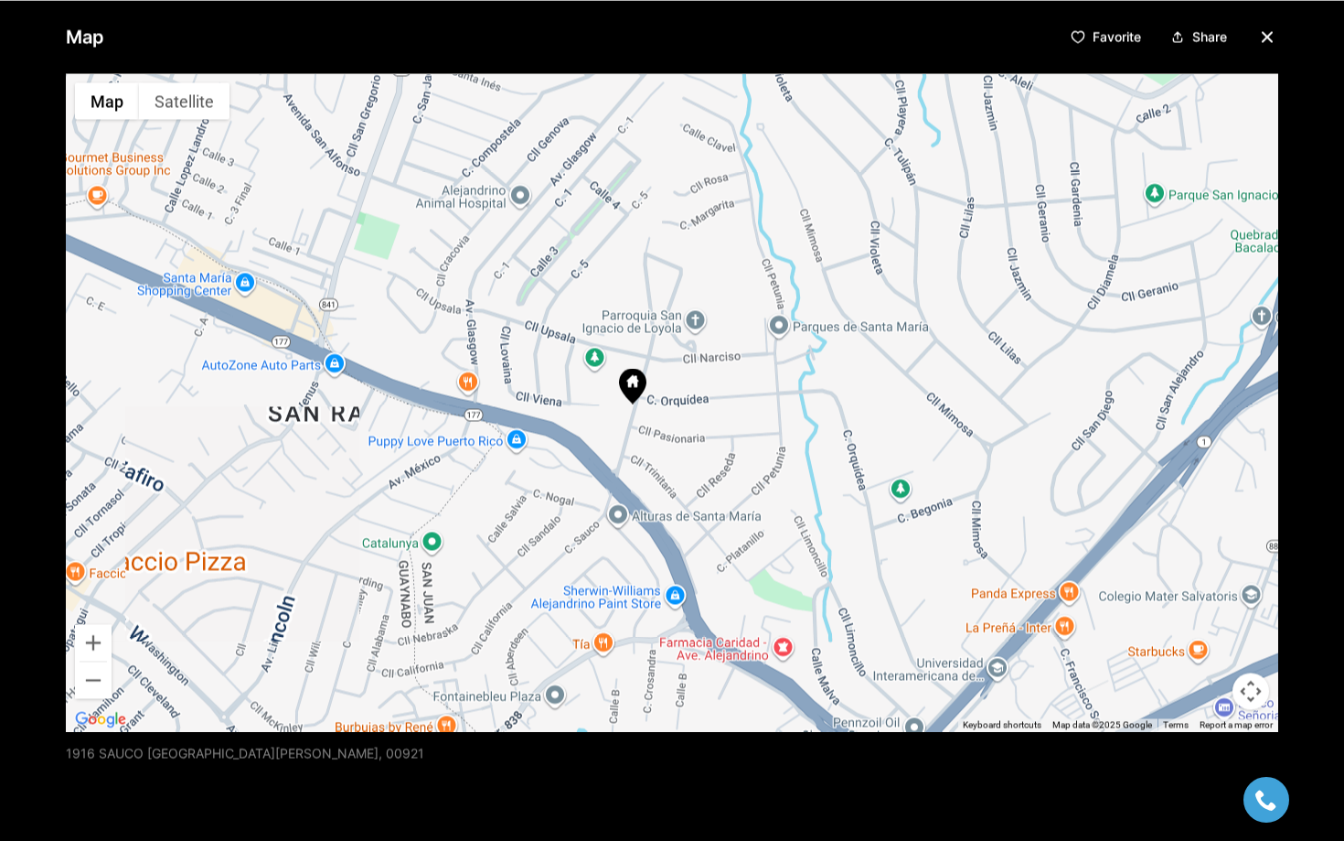
click at [708, 391] on div at bounding box center [672, 402] width 1213 height 658
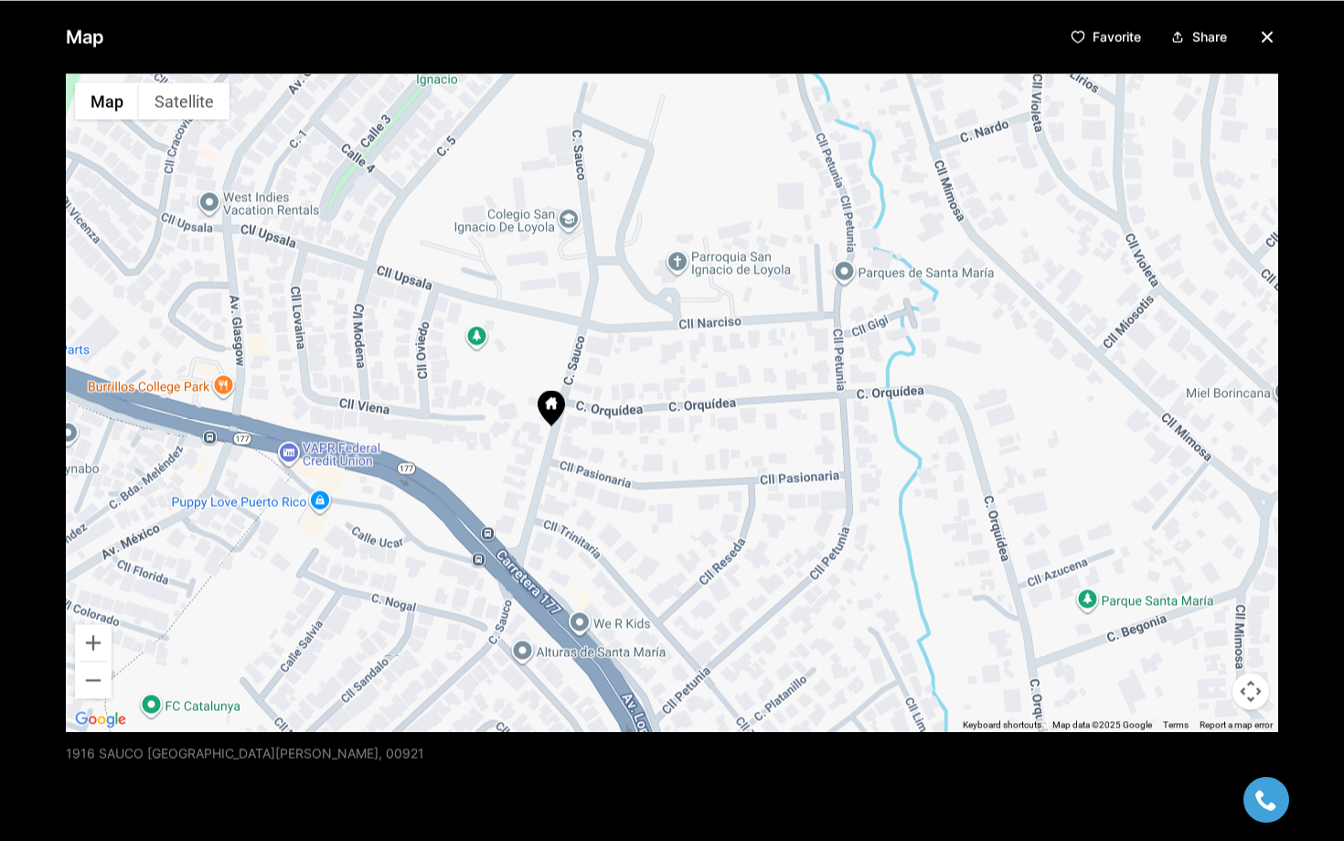
click at [708, 391] on div at bounding box center [672, 402] width 1213 height 658
click at [706, 391] on div at bounding box center [672, 402] width 1213 height 658
click at [603, 441] on div at bounding box center [672, 402] width 1213 height 658
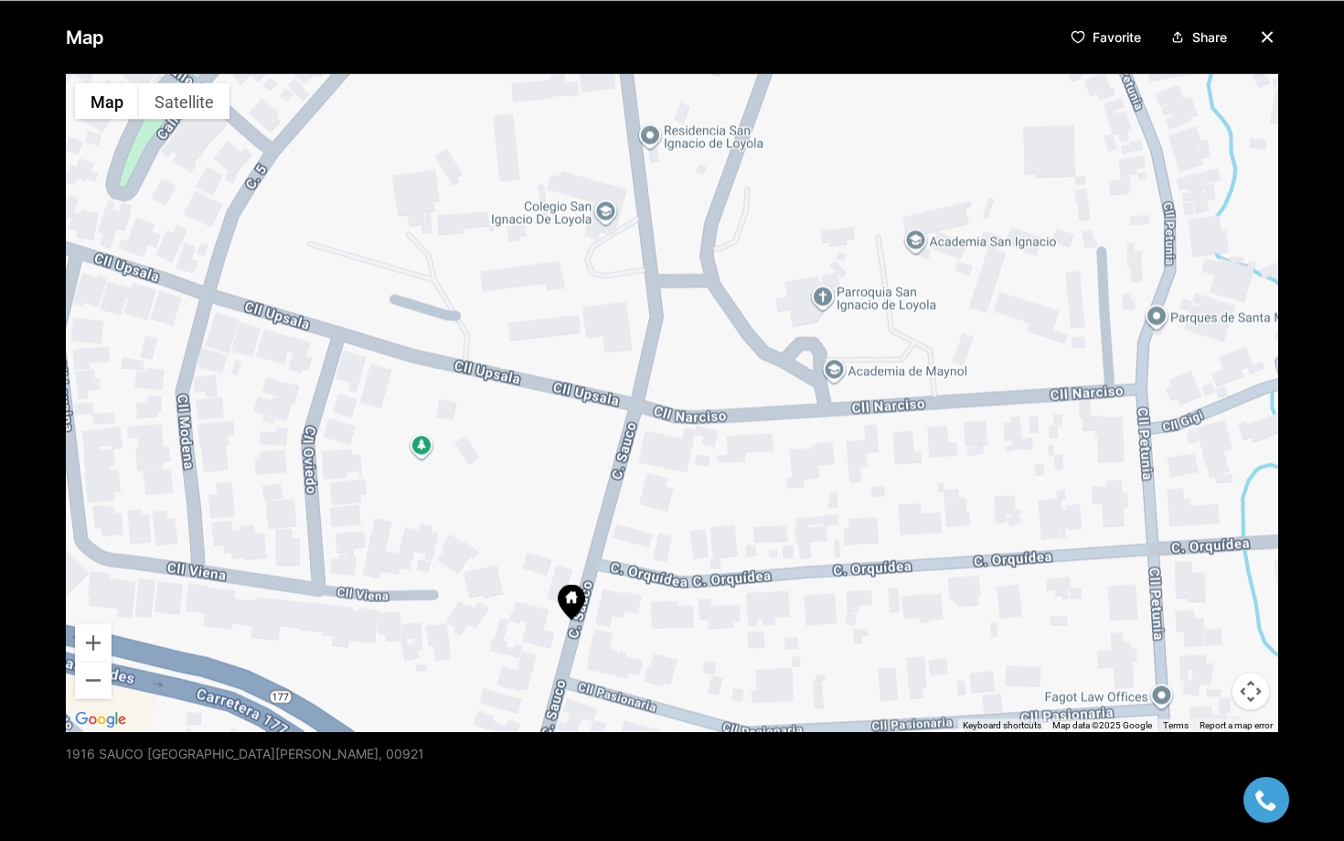
drag, startPoint x: 600, startPoint y: 451, endPoint x: 677, endPoint y: 655, distance: 217.9
click at [677, 655] on div at bounding box center [672, 402] width 1213 height 658
click at [1263, 34] on icon "button" at bounding box center [1267, 36] width 9 height 9
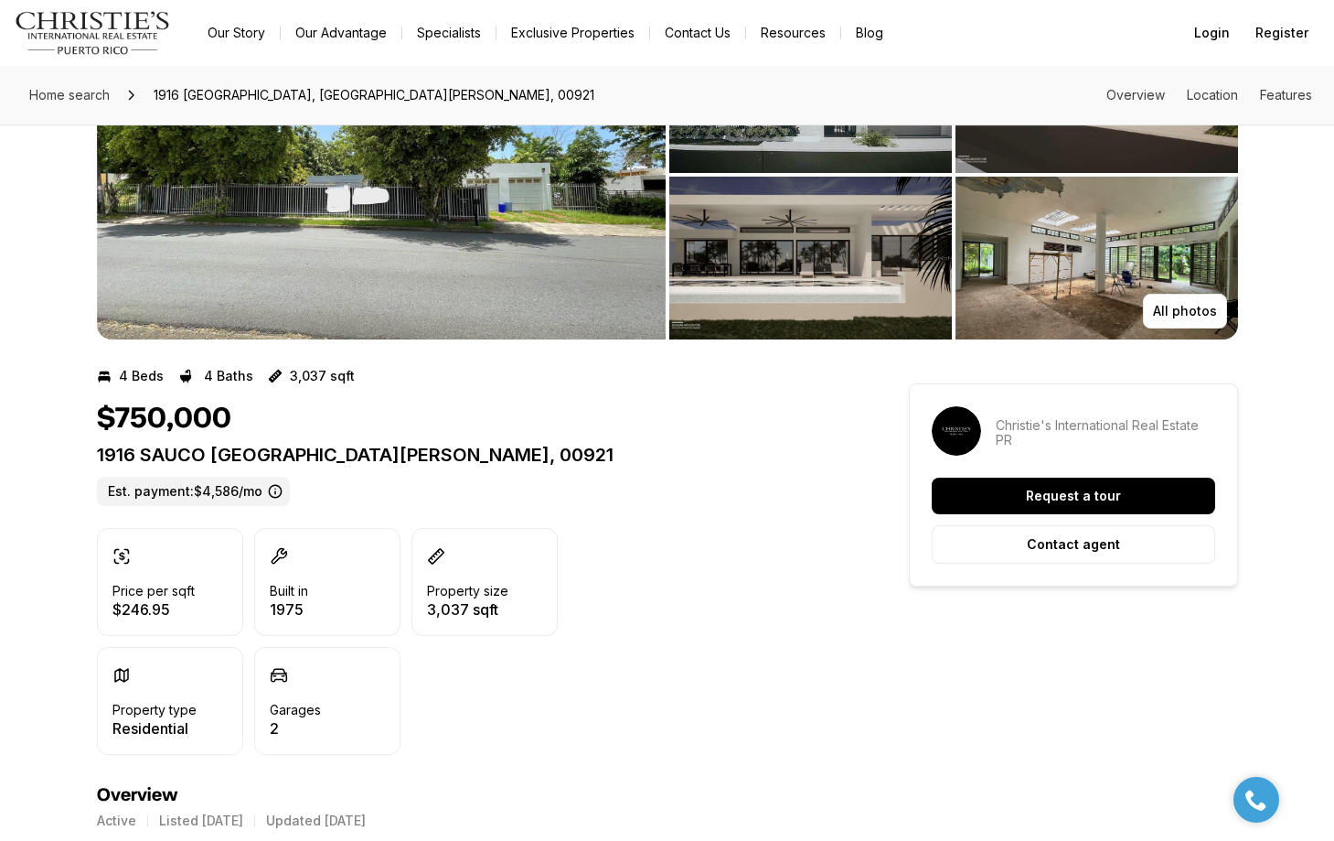
scroll to position [0, 0]
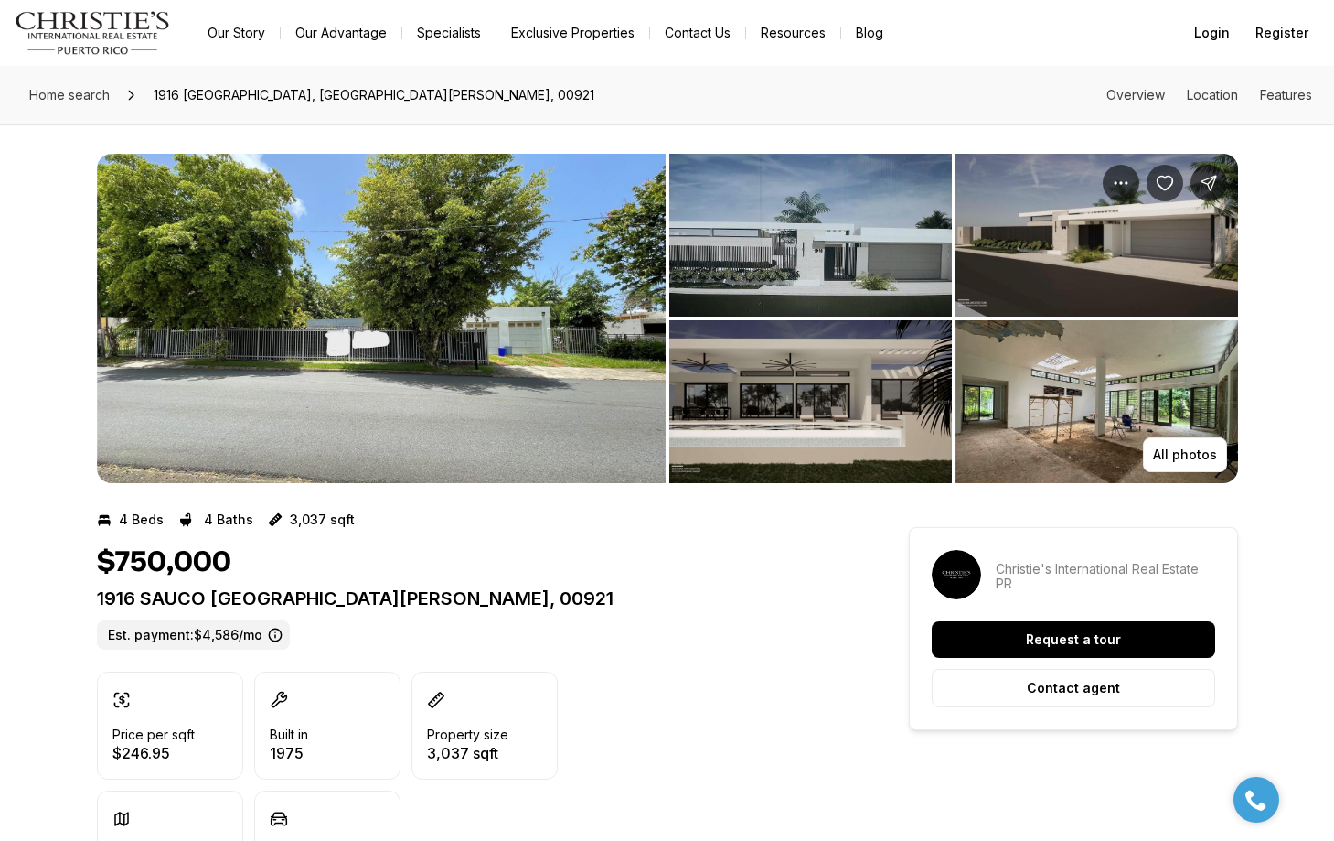
click at [510, 354] on img "View image gallery" at bounding box center [381, 318] width 569 height 329
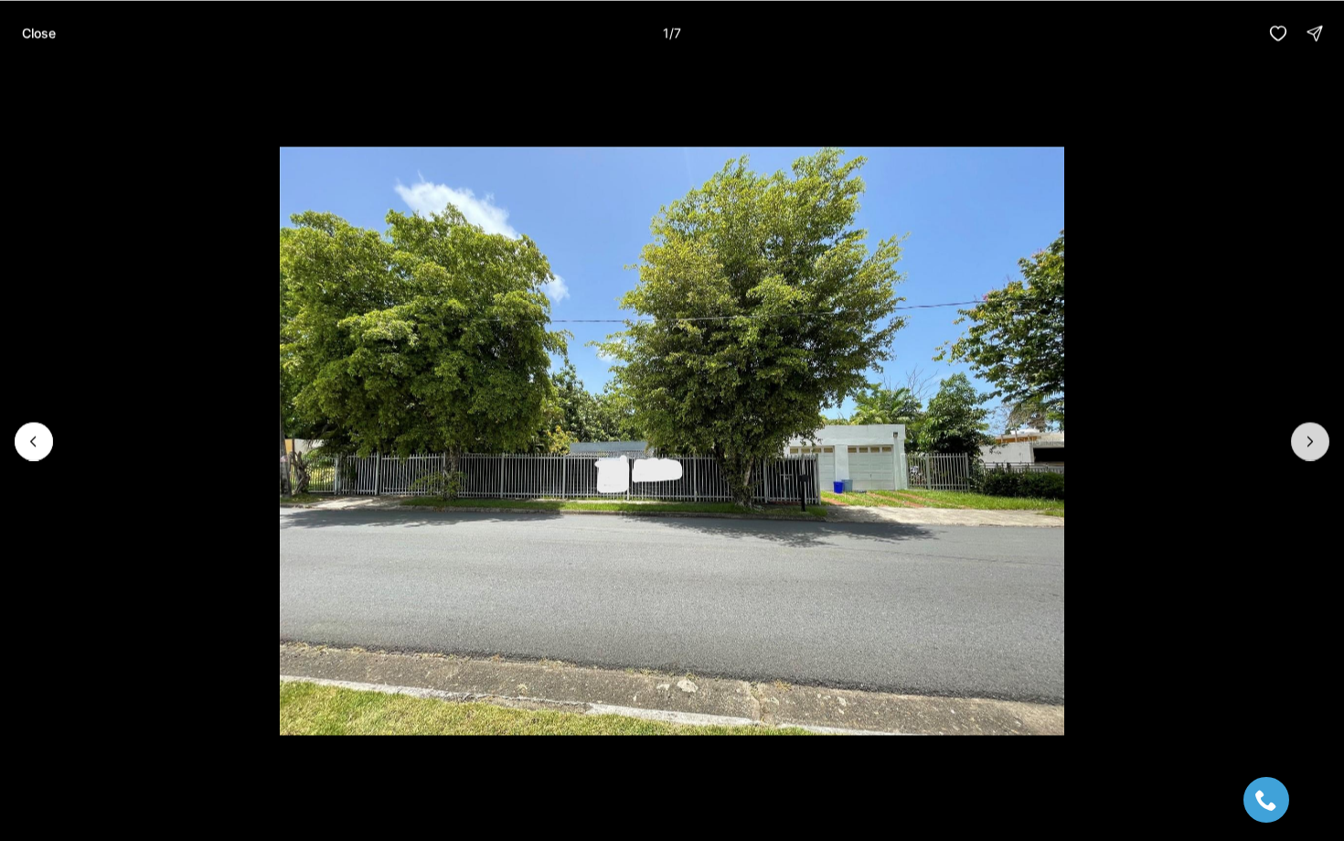
click at [1309, 437] on icon "Next slide" at bounding box center [1310, 441] width 18 height 18
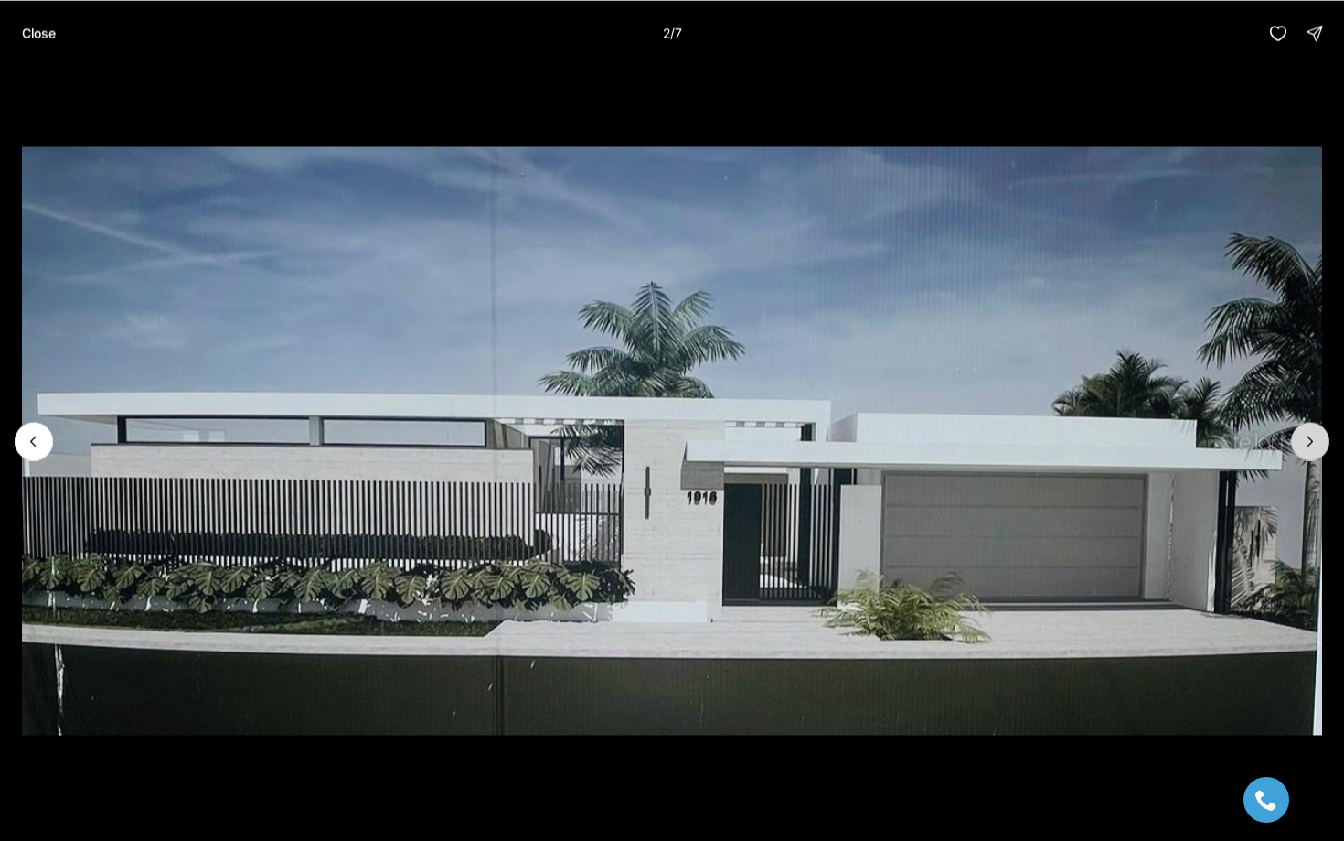
click at [1312, 438] on icon "Next slide" at bounding box center [1310, 441] width 18 height 18
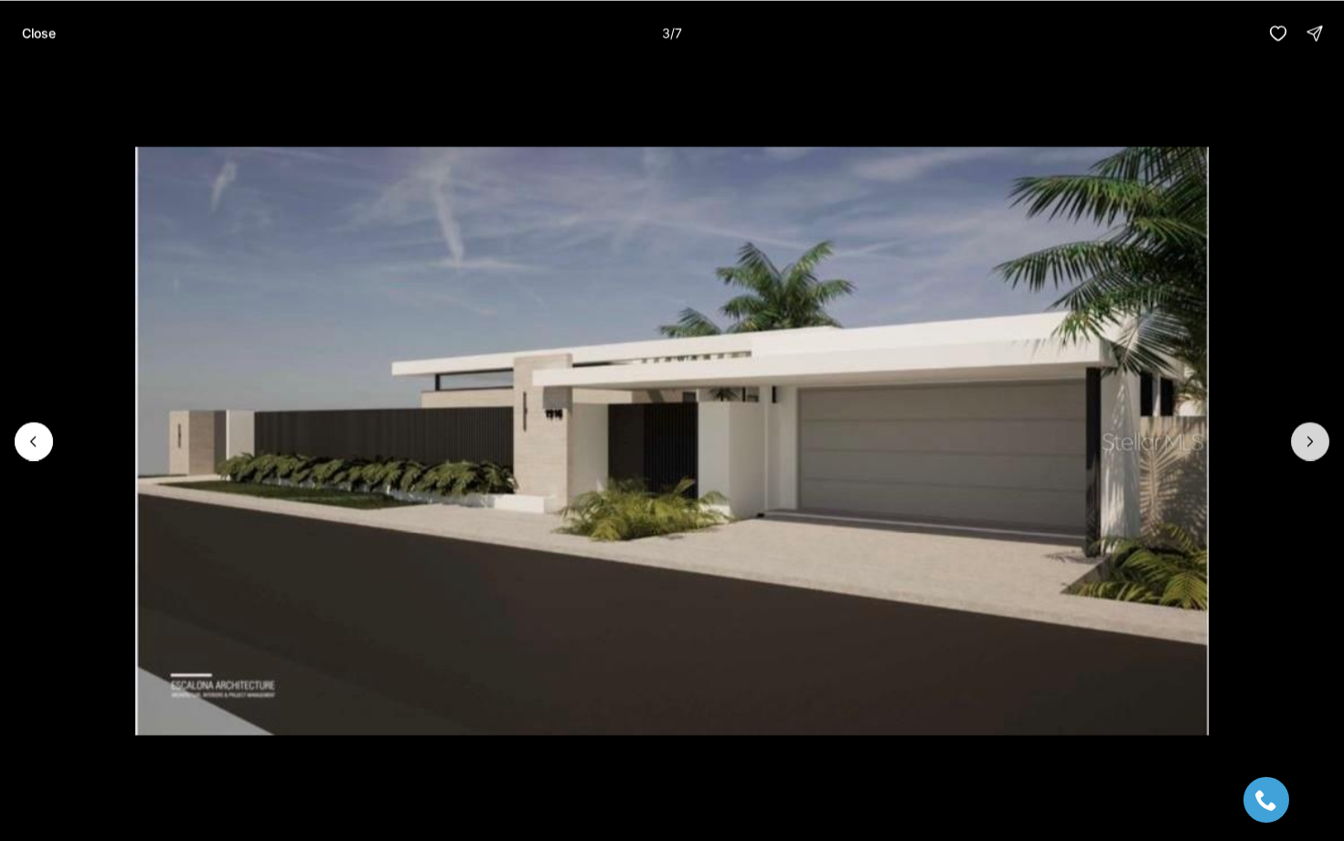
click at [1314, 438] on icon "Next slide" at bounding box center [1310, 441] width 18 height 18
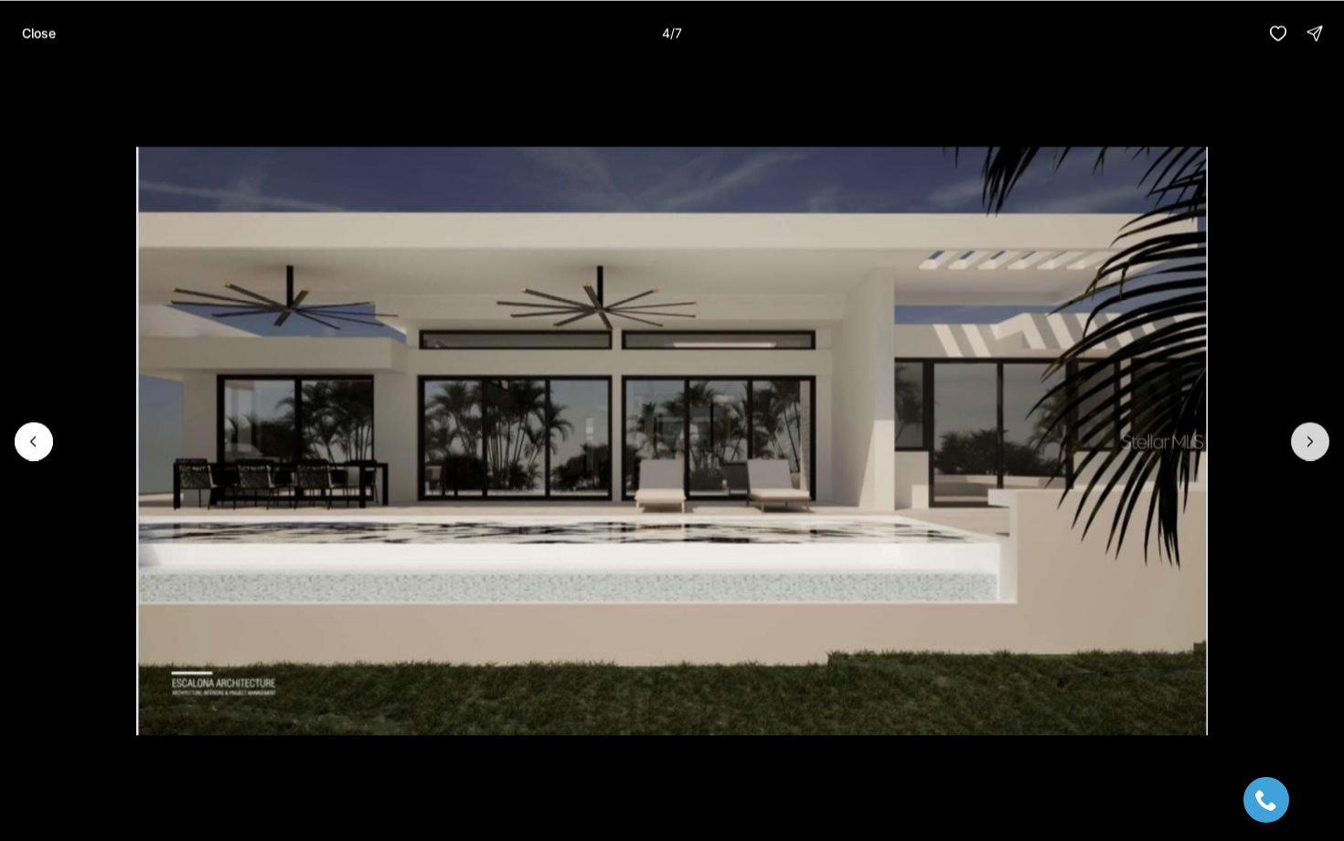
click at [1315, 438] on icon "Next slide" at bounding box center [1310, 441] width 18 height 18
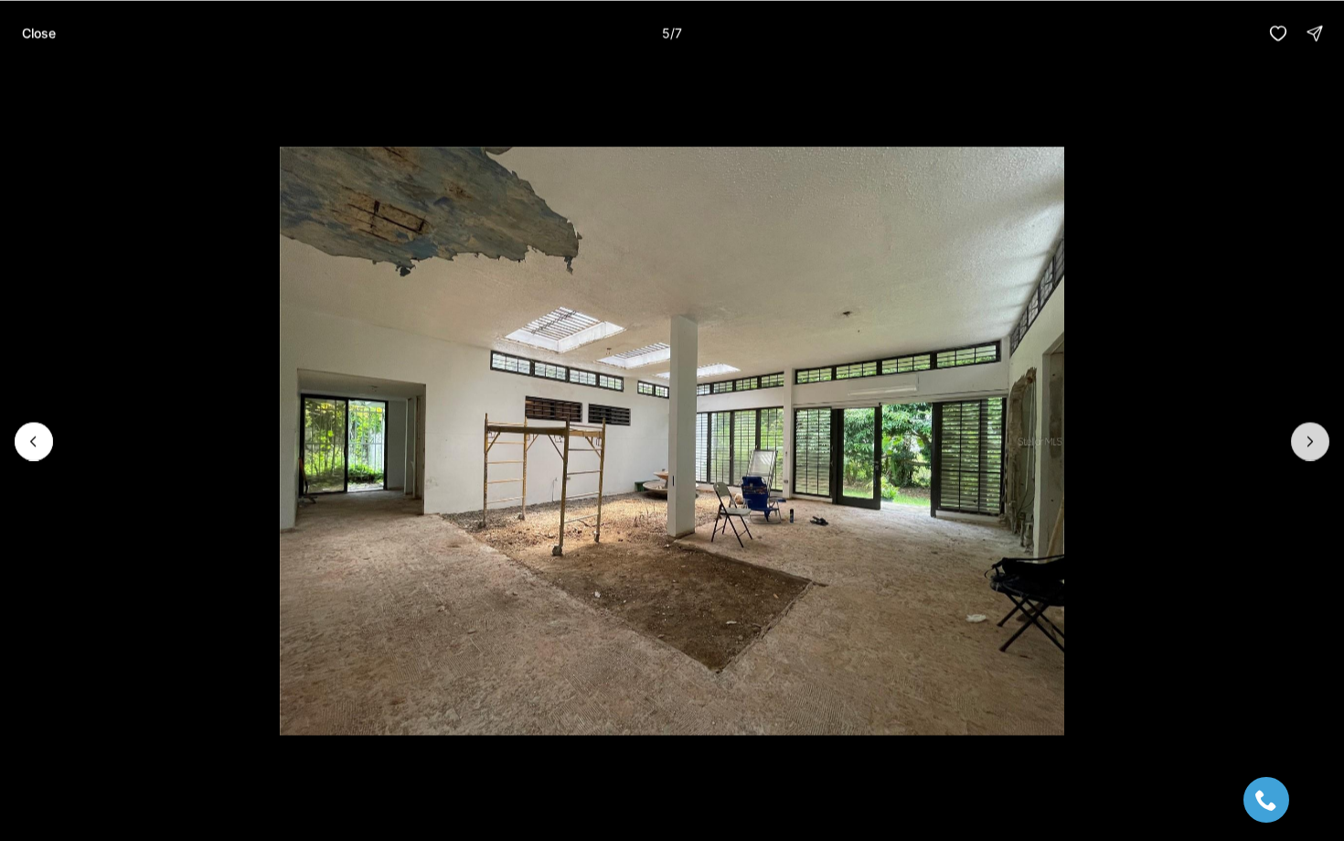
click at [1316, 439] on icon "Next slide" at bounding box center [1310, 441] width 18 height 18
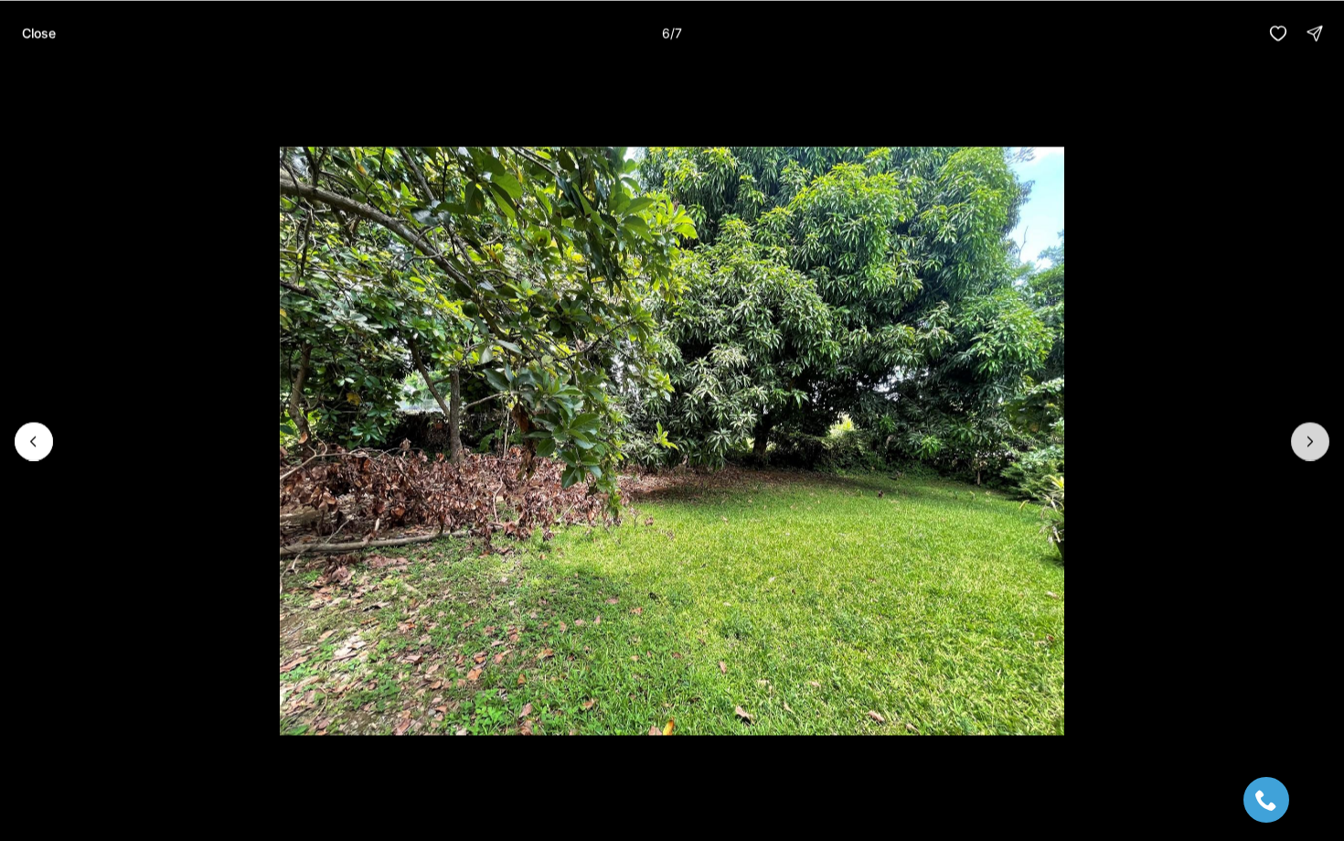
click at [1319, 439] on icon "Next slide" at bounding box center [1310, 441] width 18 height 18
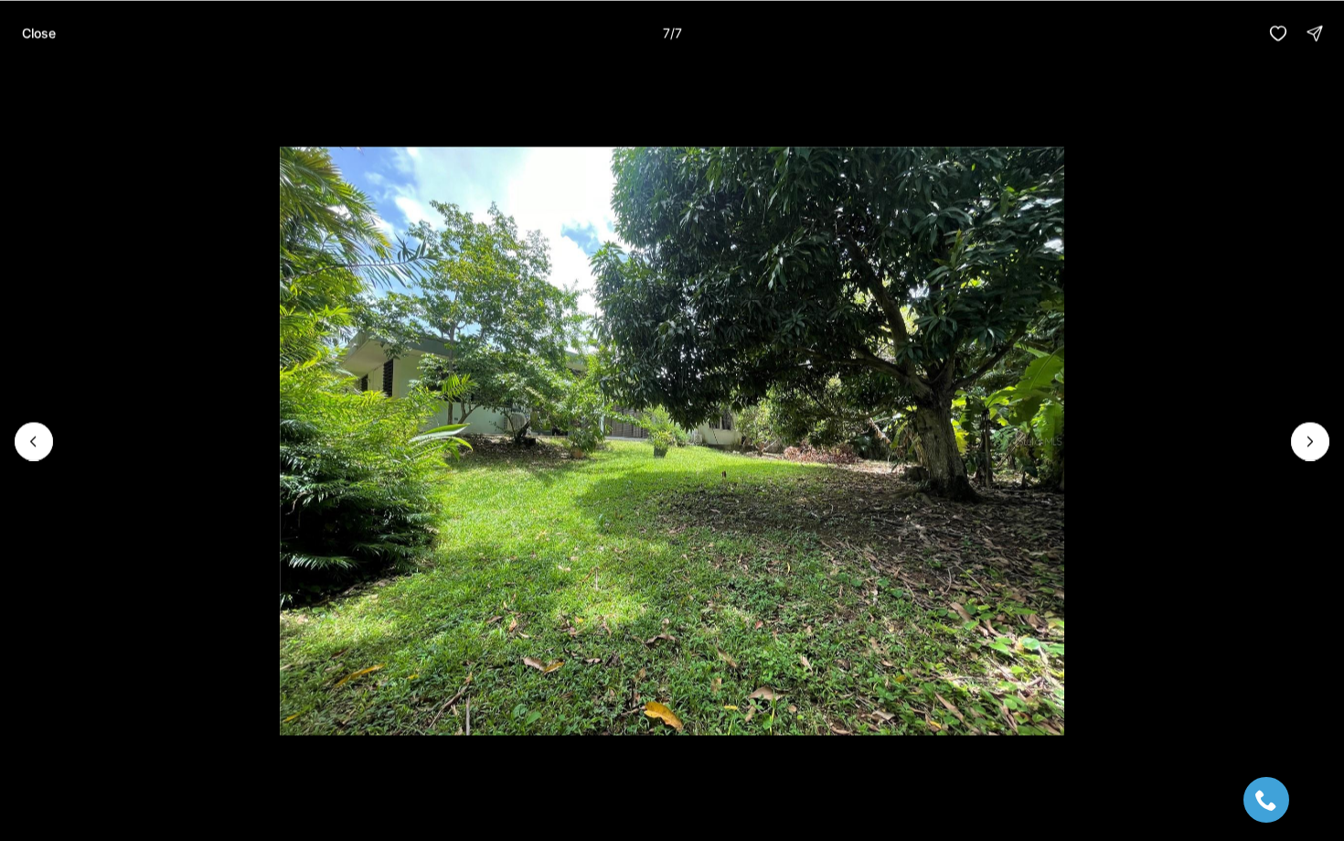
click at [1319, 439] on div at bounding box center [1310, 441] width 38 height 38
click at [1314, 430] on div at bounding box center [1310, 441] width 38 height 38
click at [1307, 440] on div at bounding box center [1310, 441] width 38 height 38
click at [26, 31] on p "Close" at bounding box center [39, 33] width 34 height 15
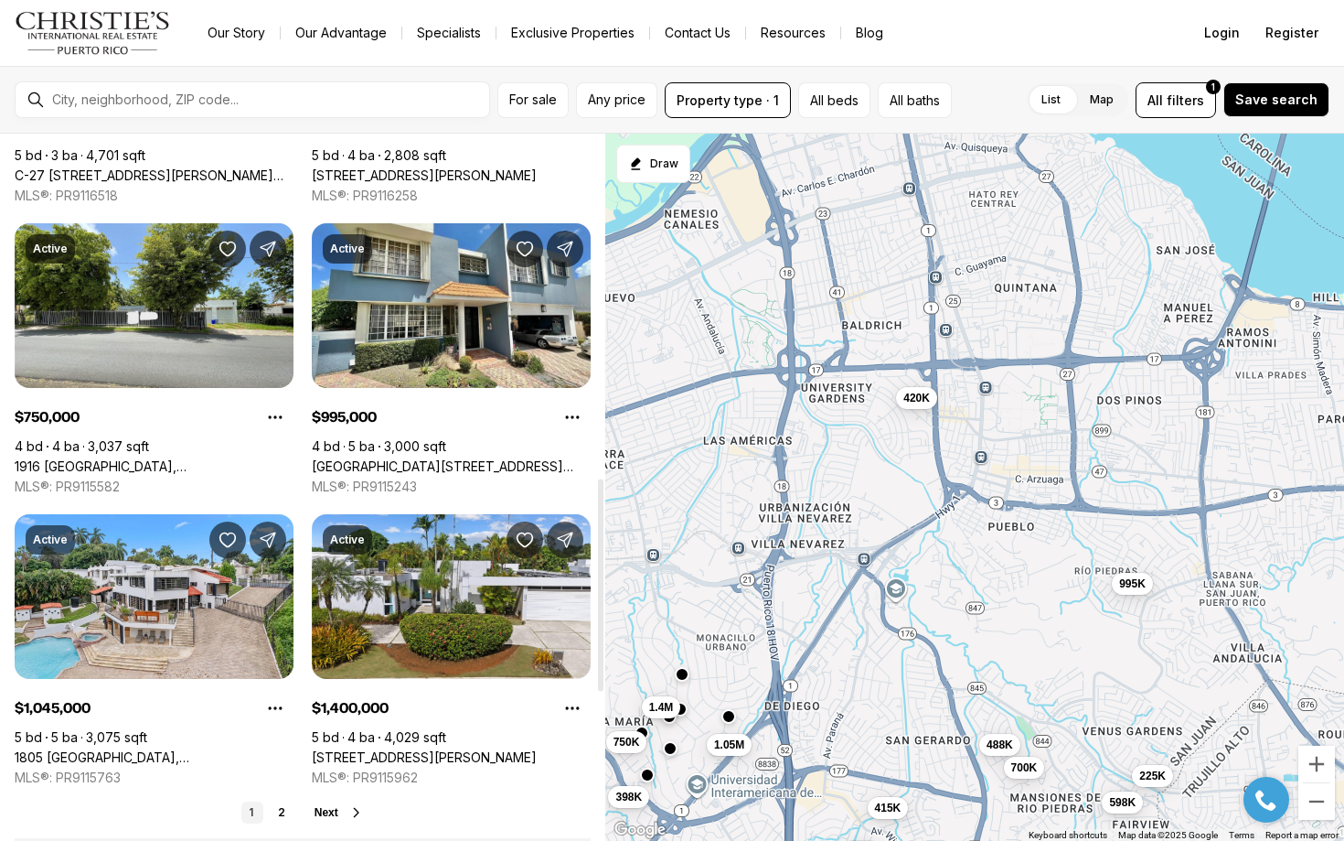
scroll to position [601, 0]
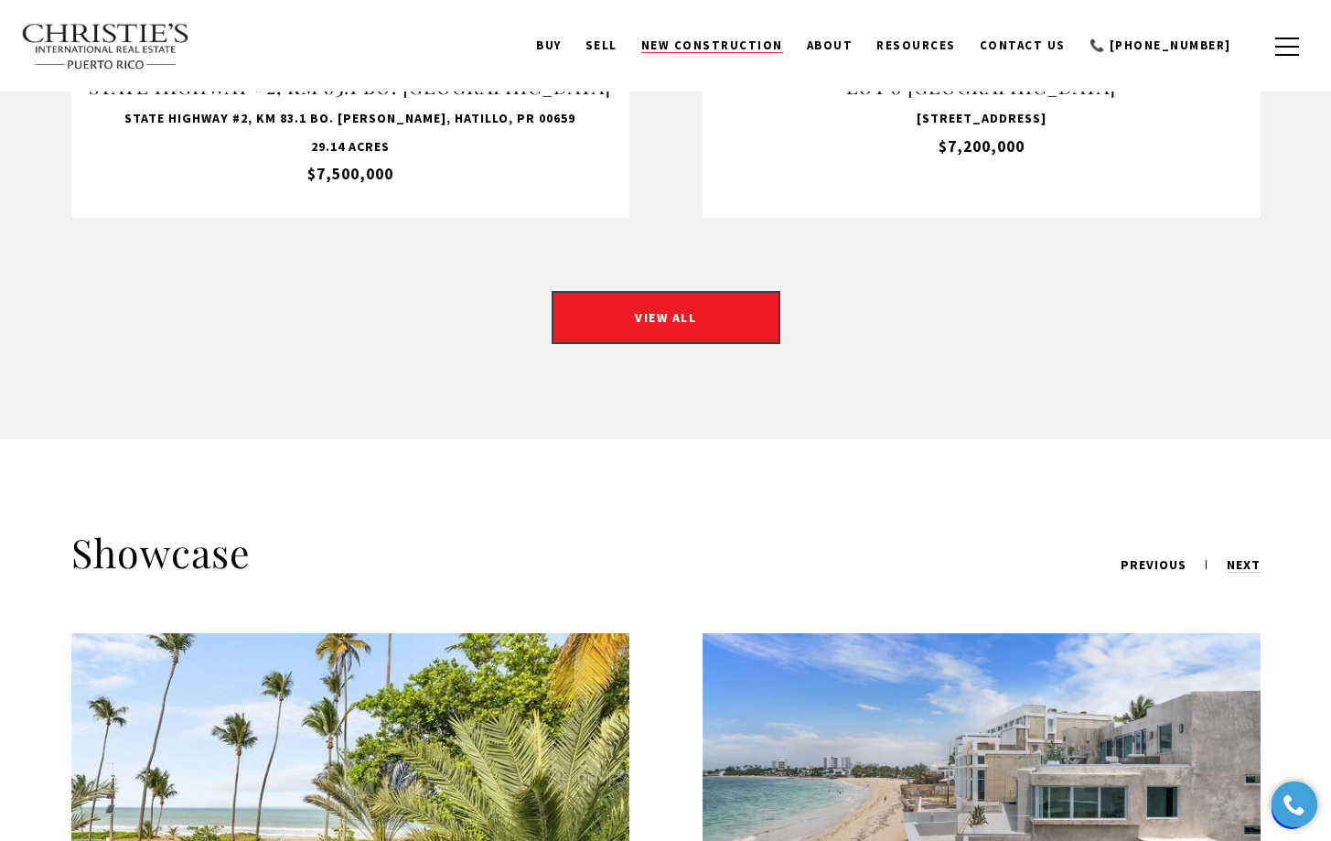
scroll to position [1812, 0]
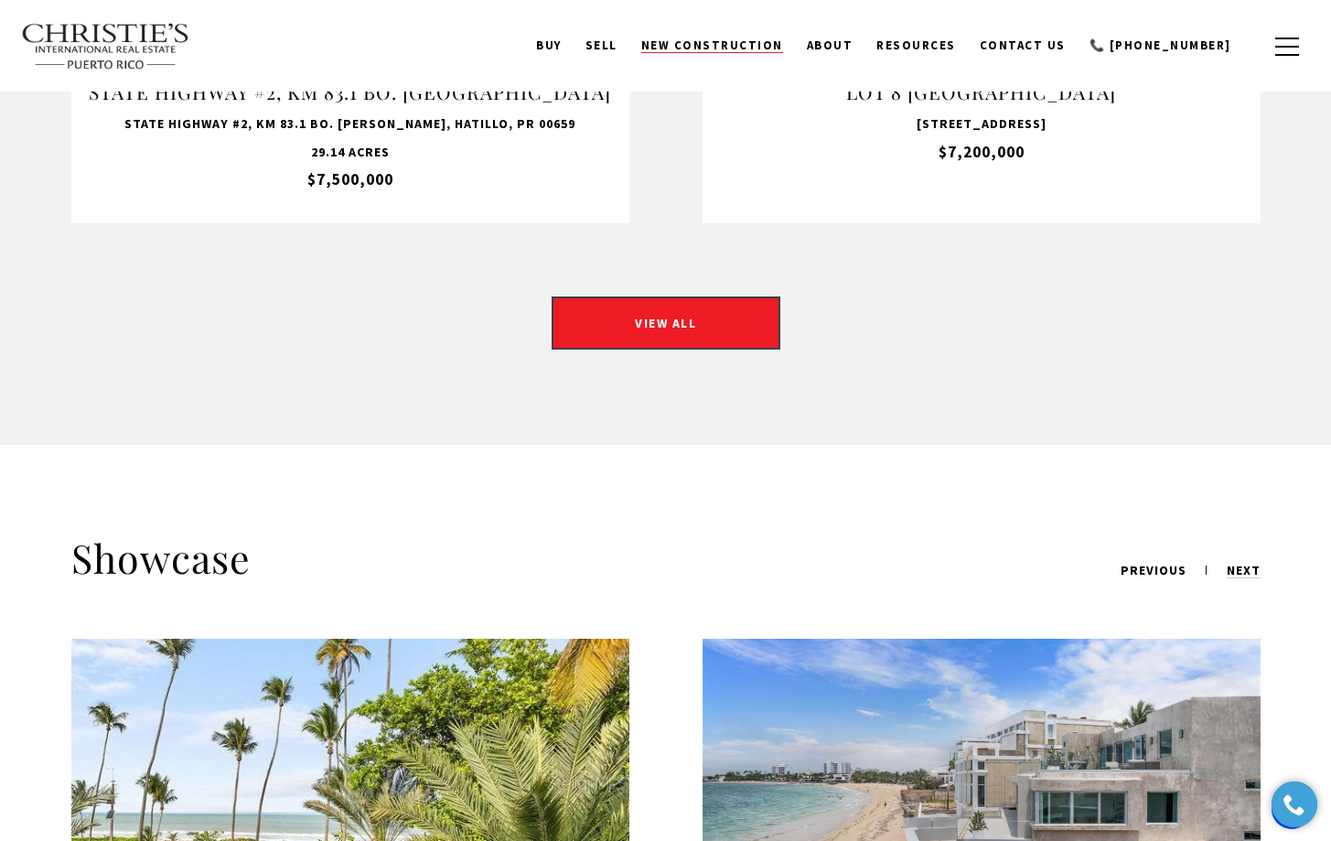
click at [752, 44] on span "New Construction" at bounding box center [712, 45] width 142 height 16
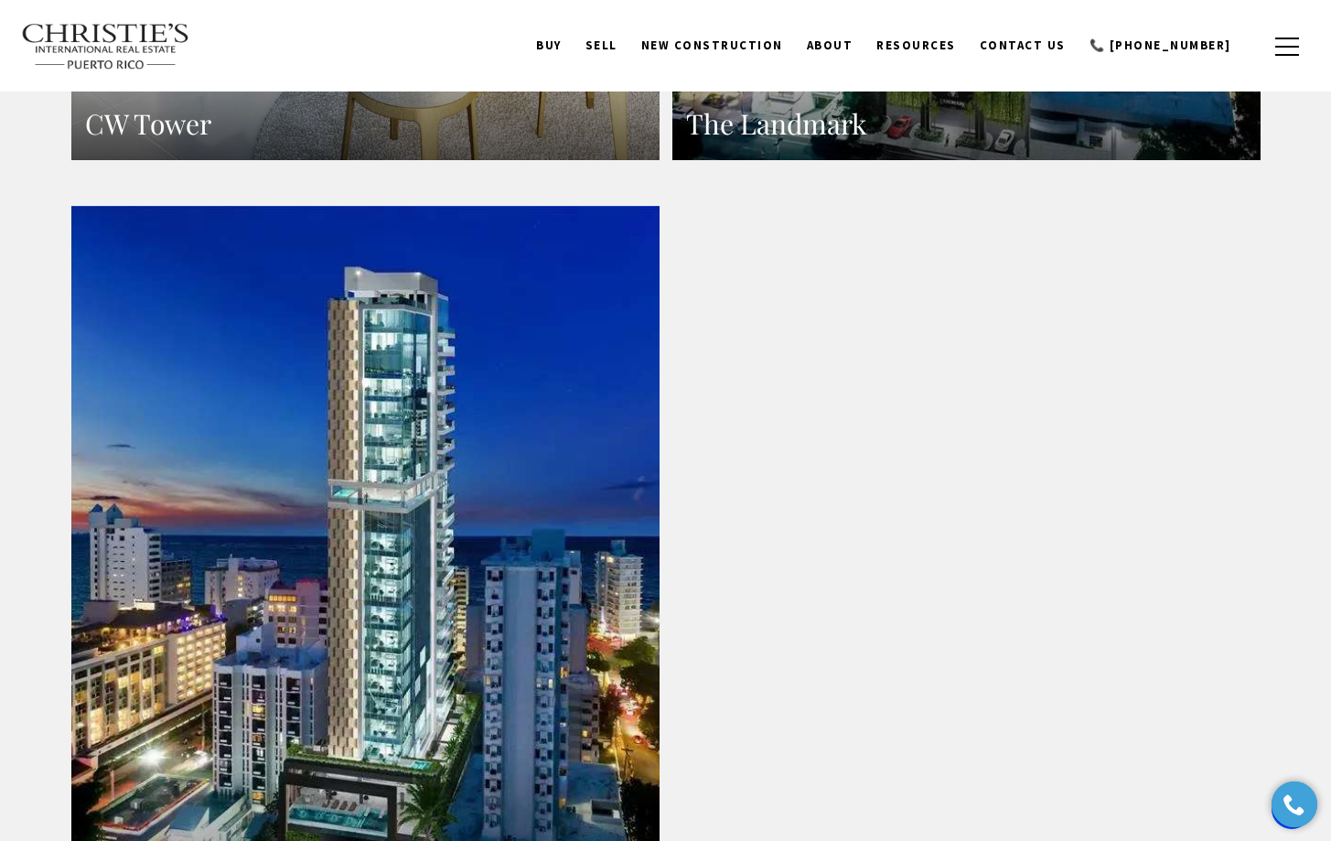
scroll to position [2506, 0]
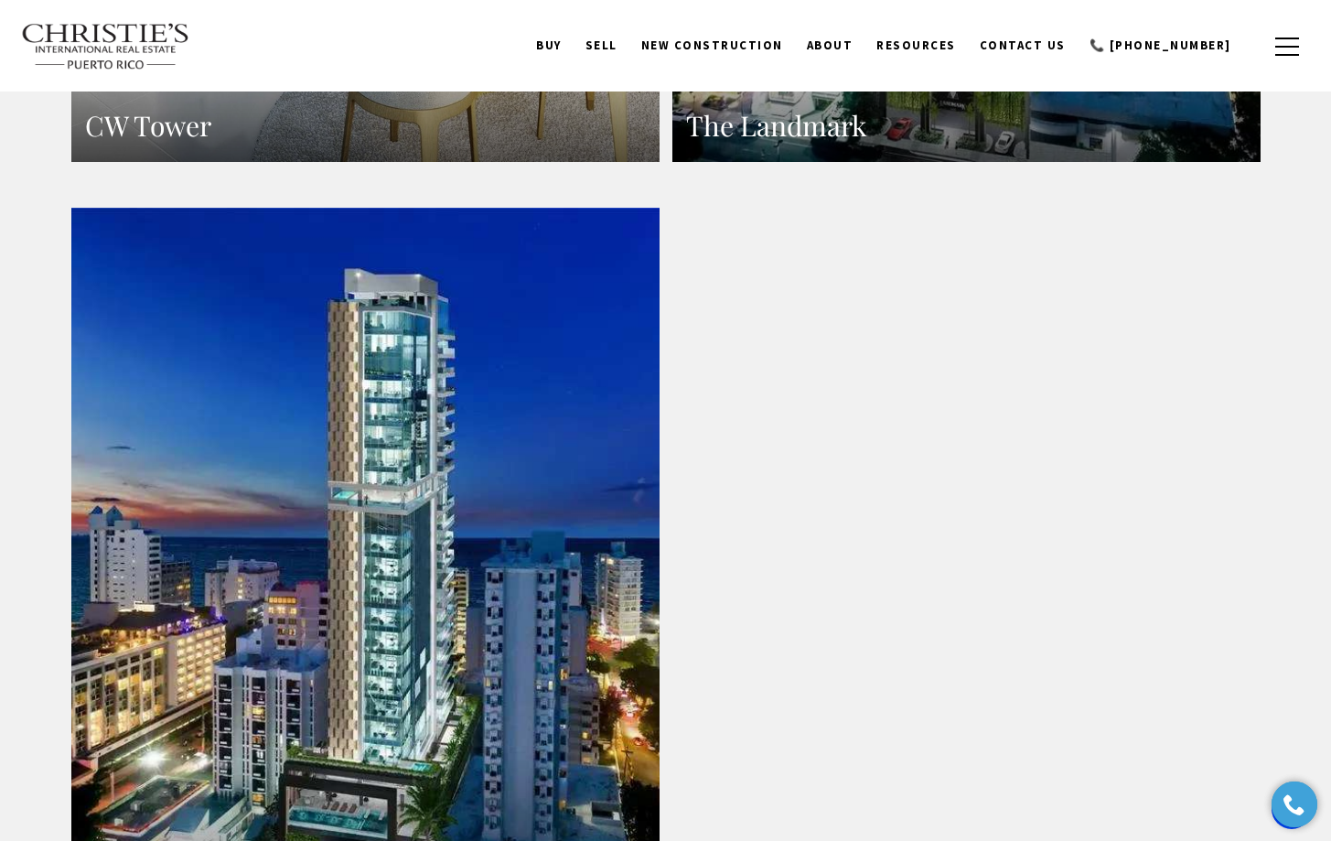
click at [431, 509] on link at bounding box center [365, 567] width 588 height 718
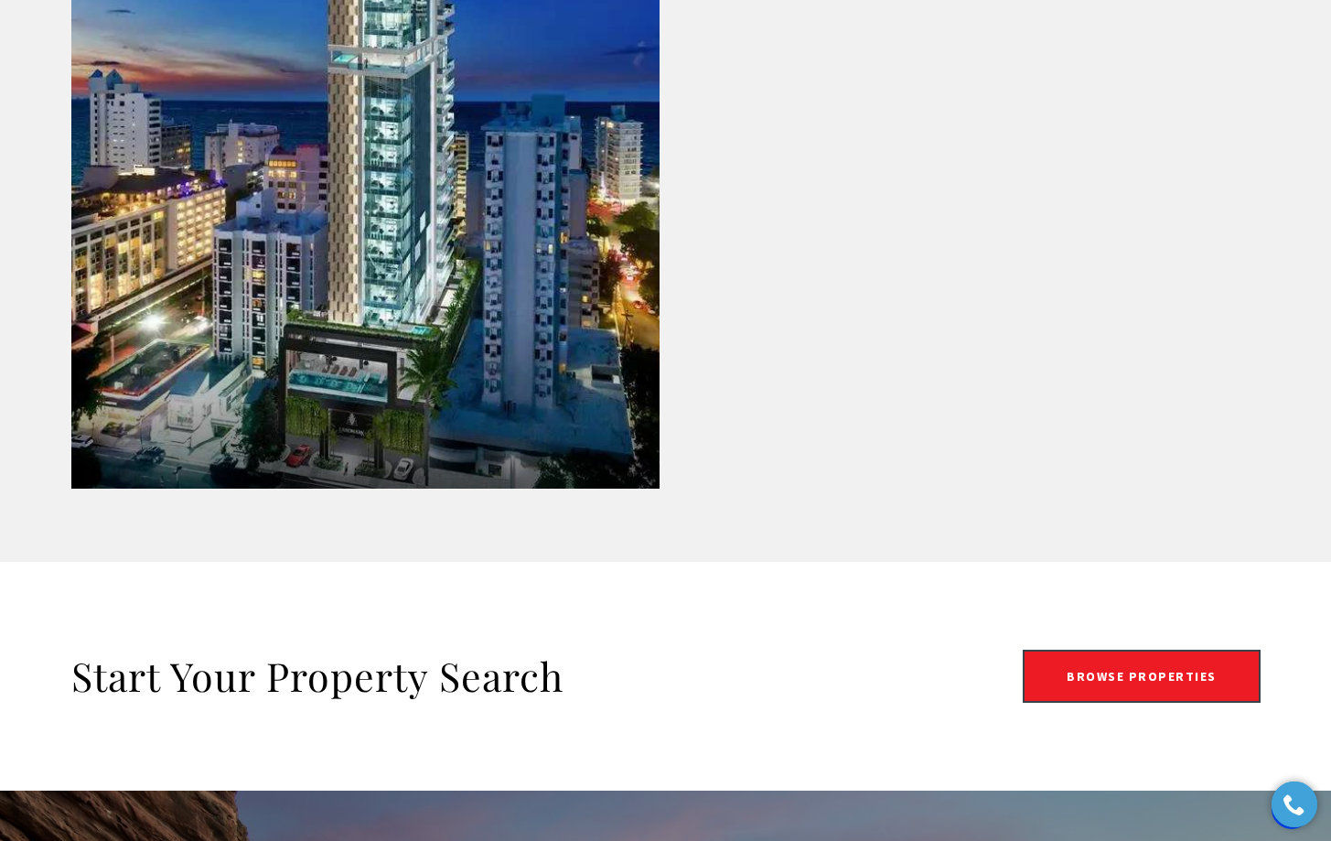
scroll to position [2942, 0]
click at [262, 322] on link at bounding box center [365, 130] width 588 height 718
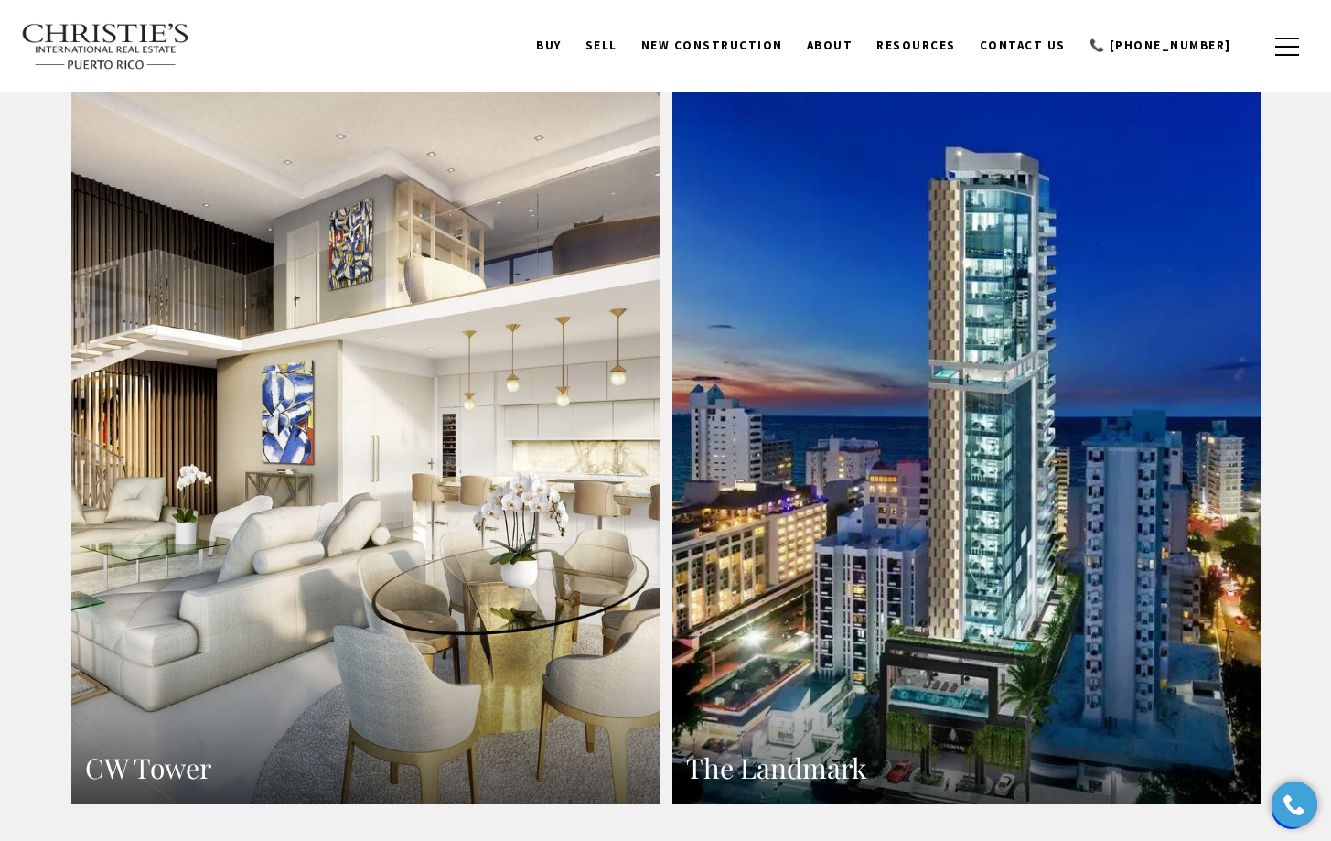
scroll to position [1867, 0]
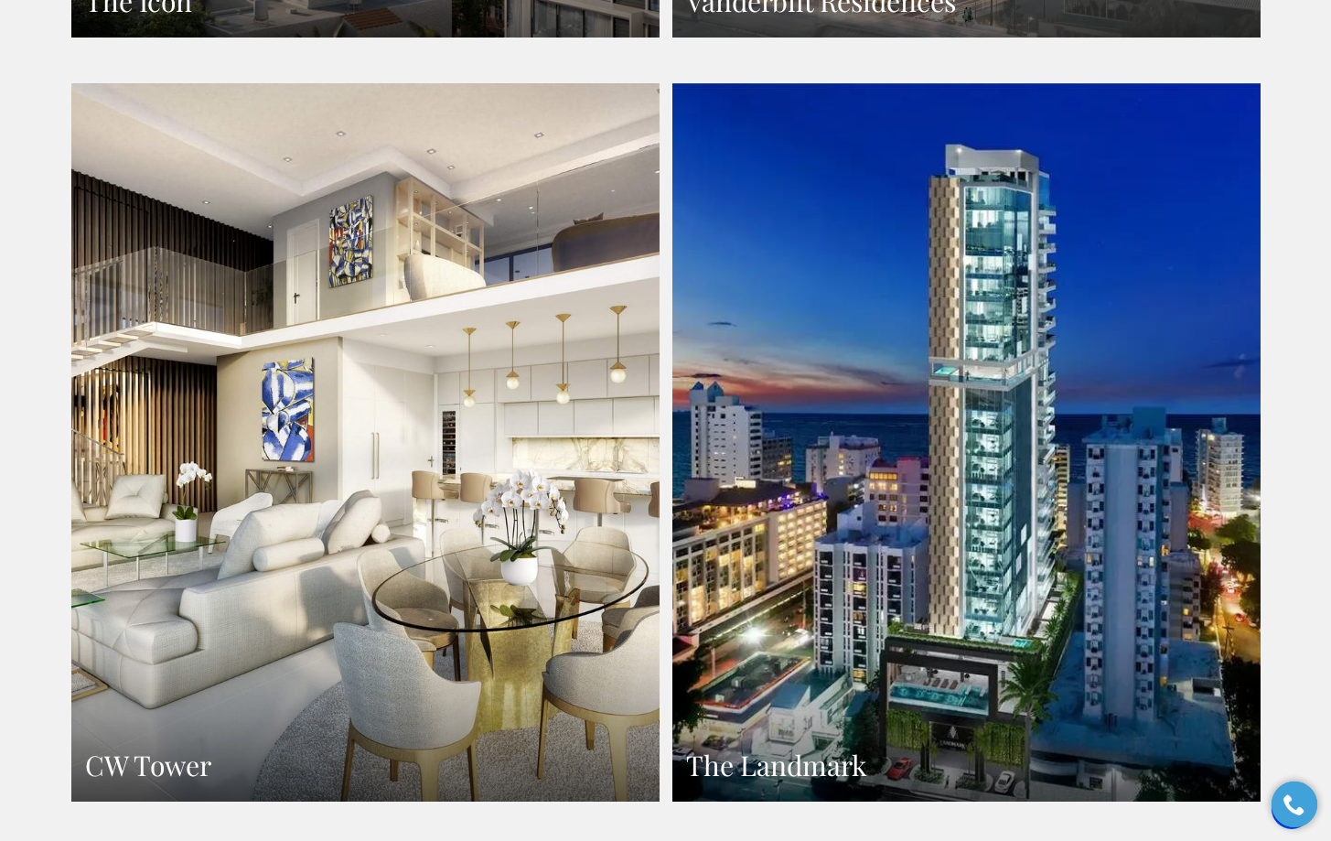
click at [1033, 361] on link "The Landmark" at bounding box center [966, 442] width 588 height 718
click at [560, 289] on link "CW Tower" at bounding box center [365, 442] width 588 height 718
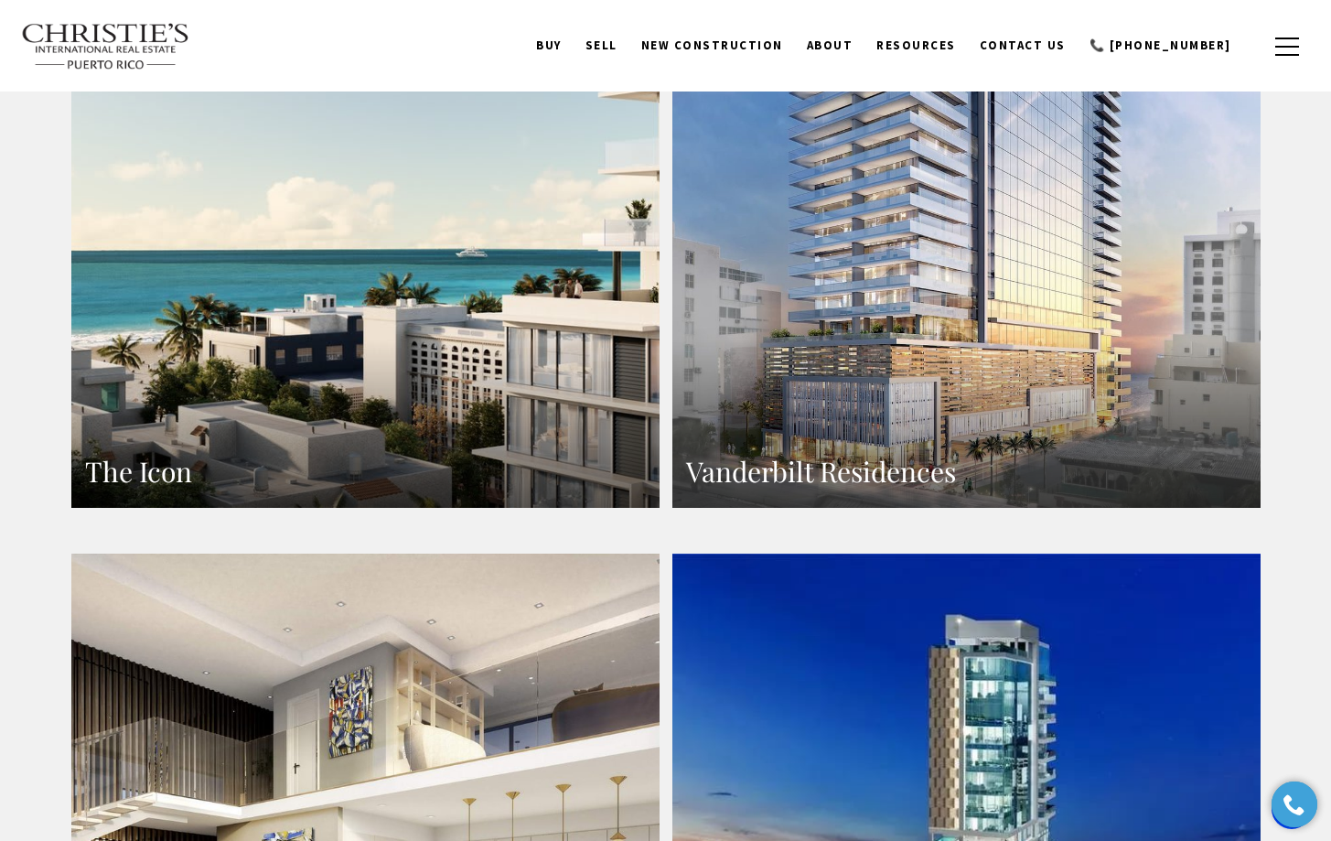
scroll to position [1396, 0]
click at [1055, 316] on link "Vanderbilt Residences" at bounding box center [966, 150] width 588 height 718
click at [455, 455] on h3 "The Icon" at bounding box center [365, 473] width 561 height 36
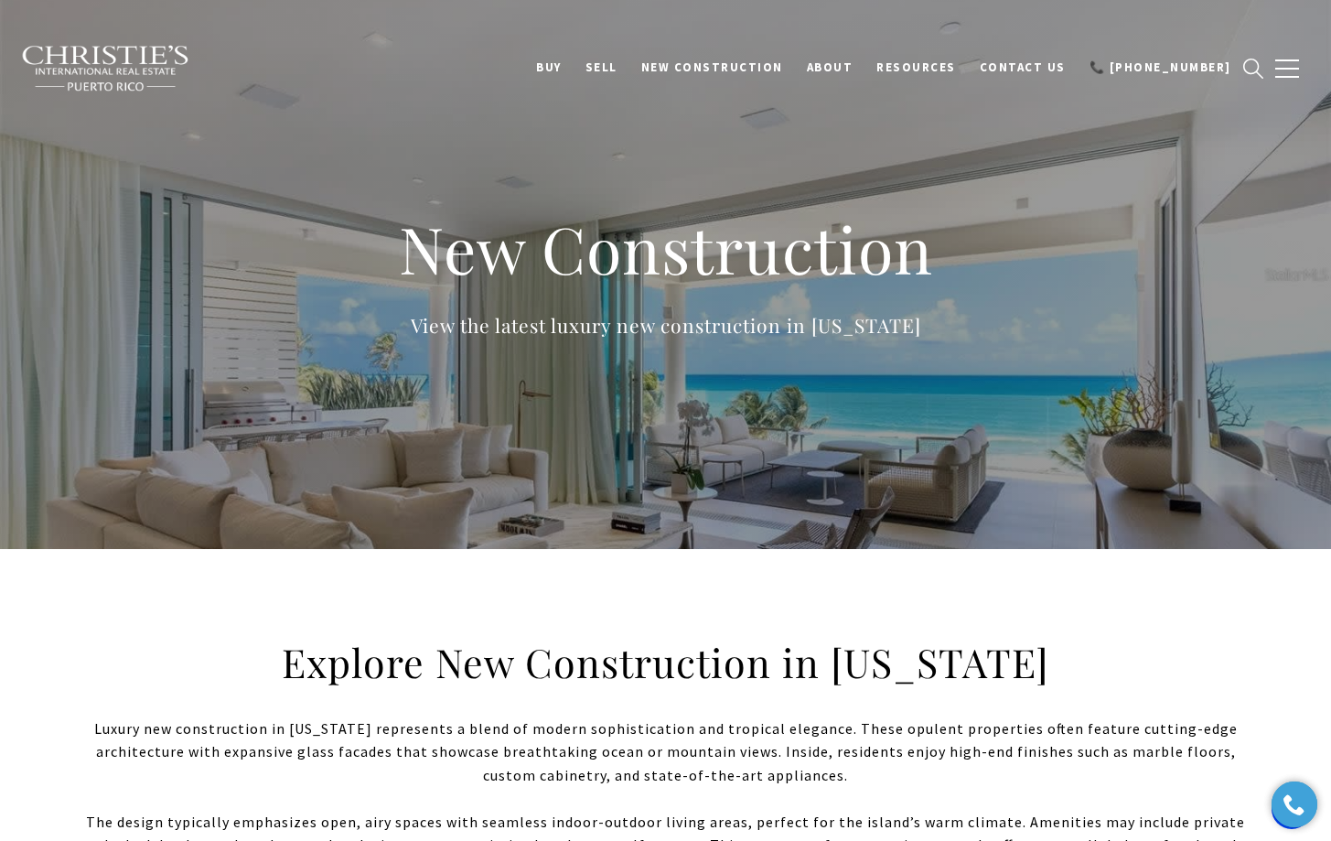
scroll to position [0, 0]
click at [112, 53] on img at bounding box center [106, 69] width 170 height 48
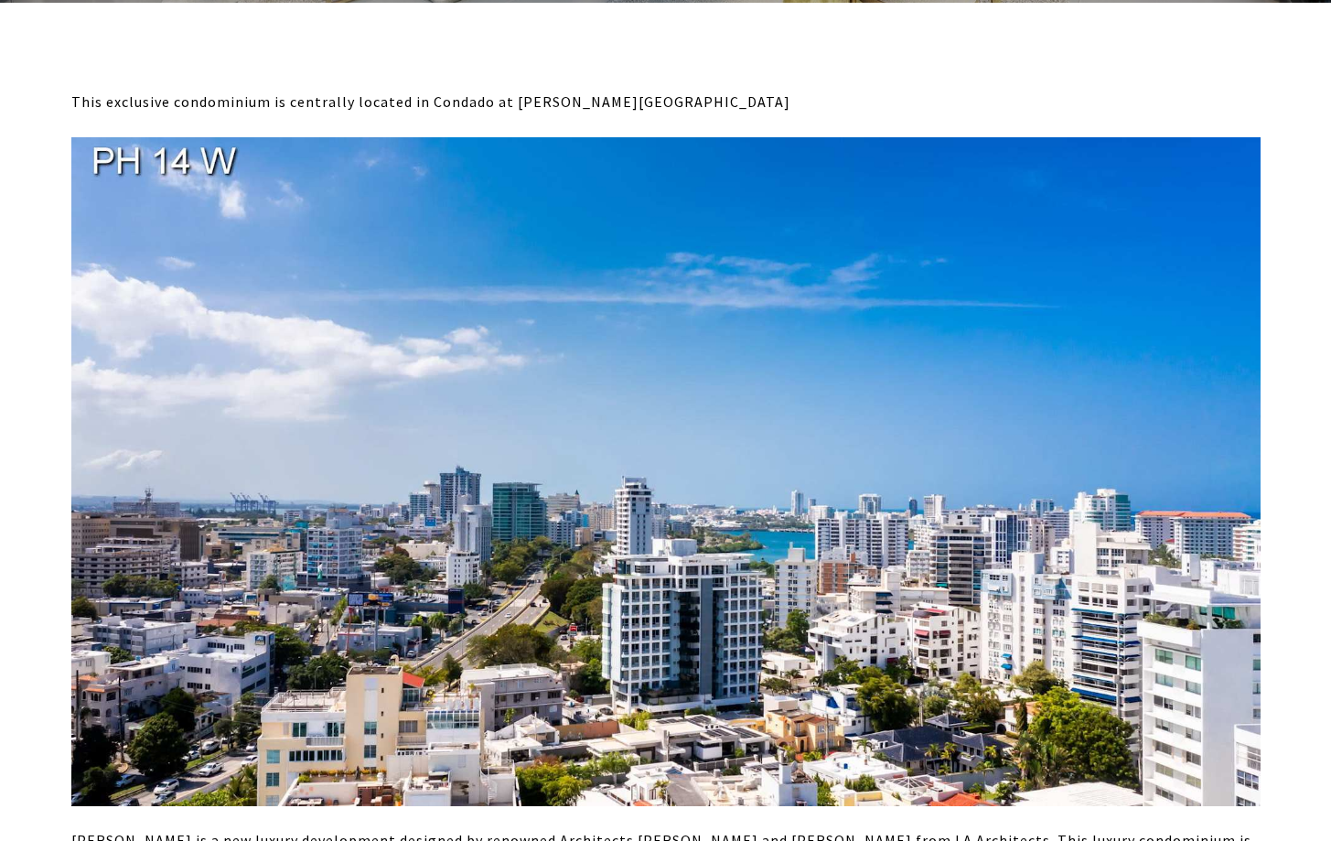
scroll to position [551, 0]
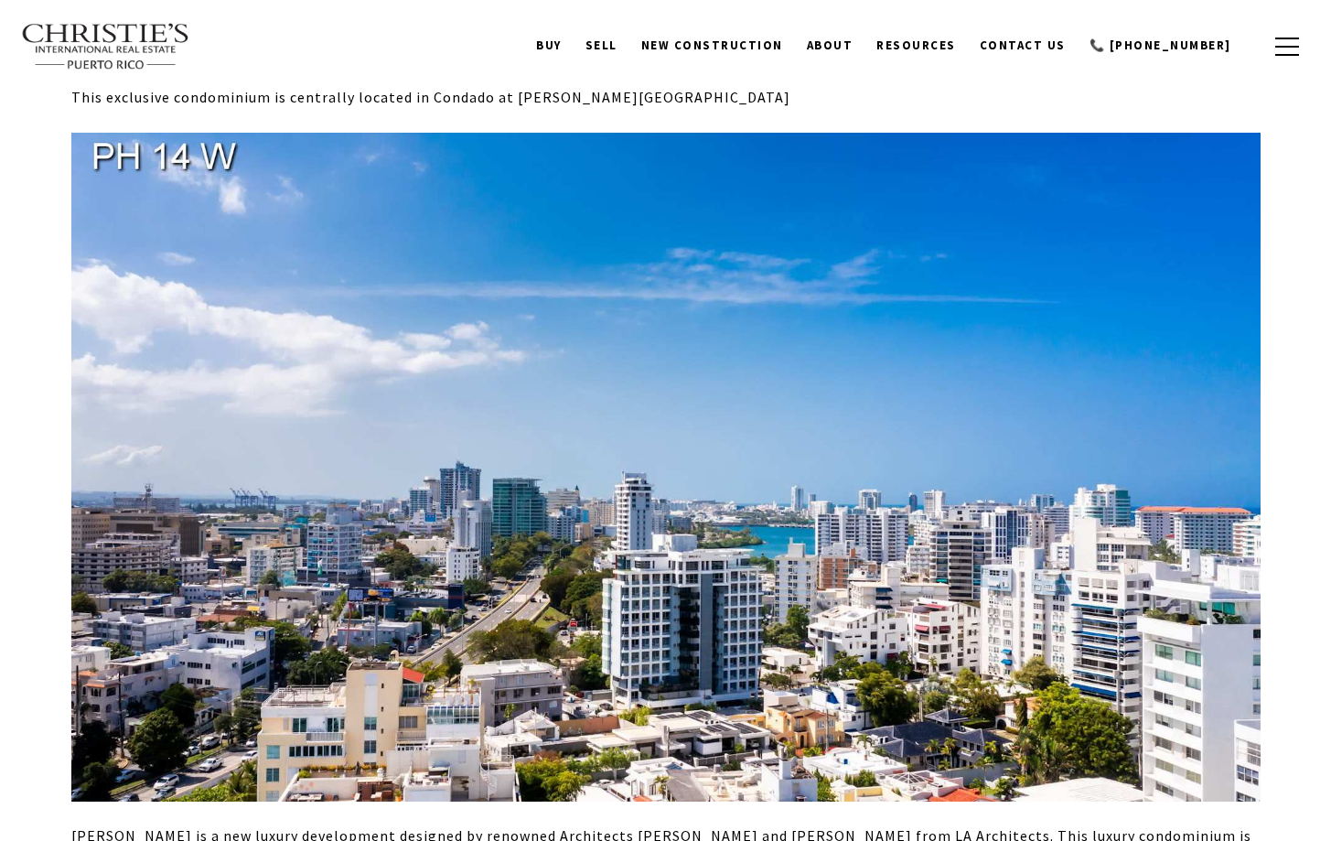
type input "**********"
type input "*********"
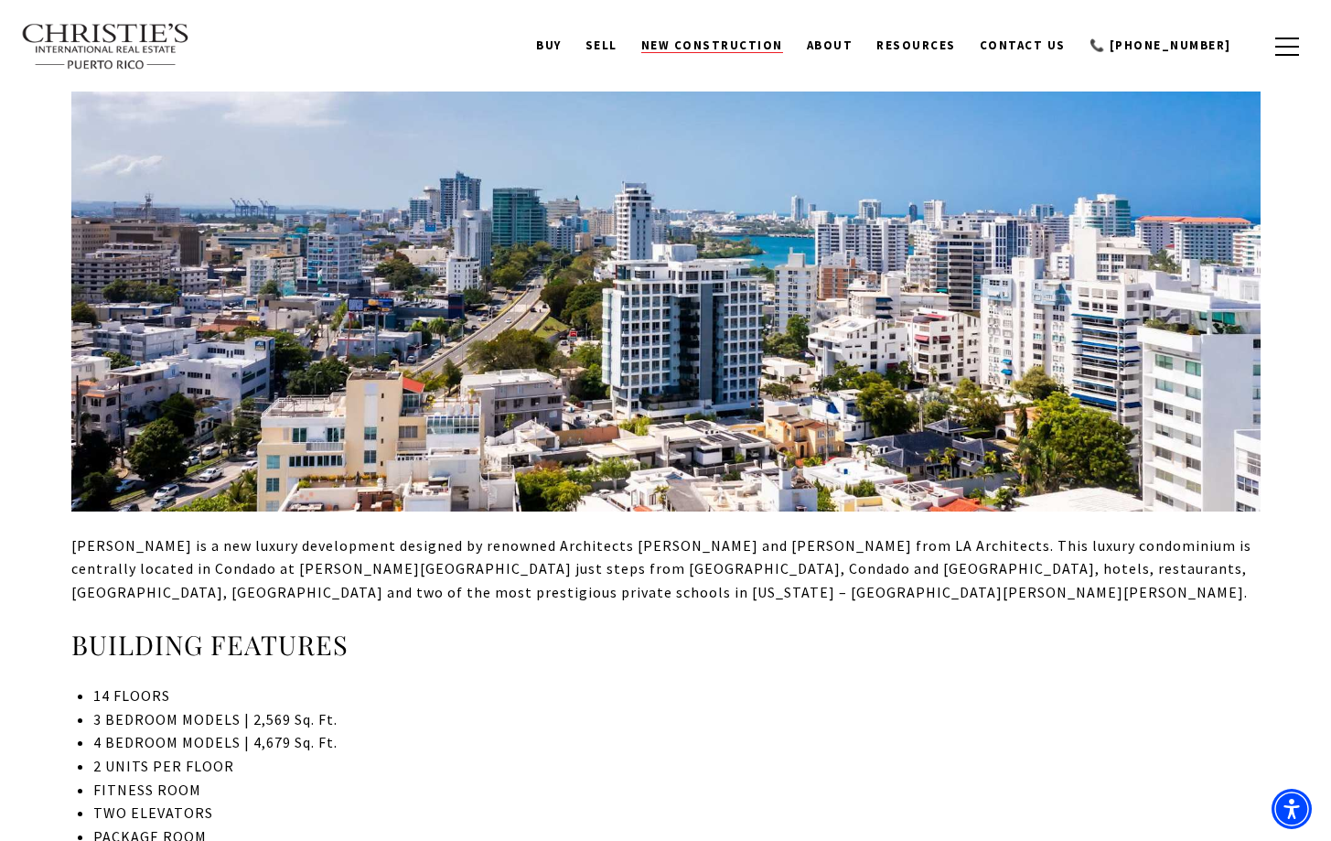
scroll to position [743, 0]
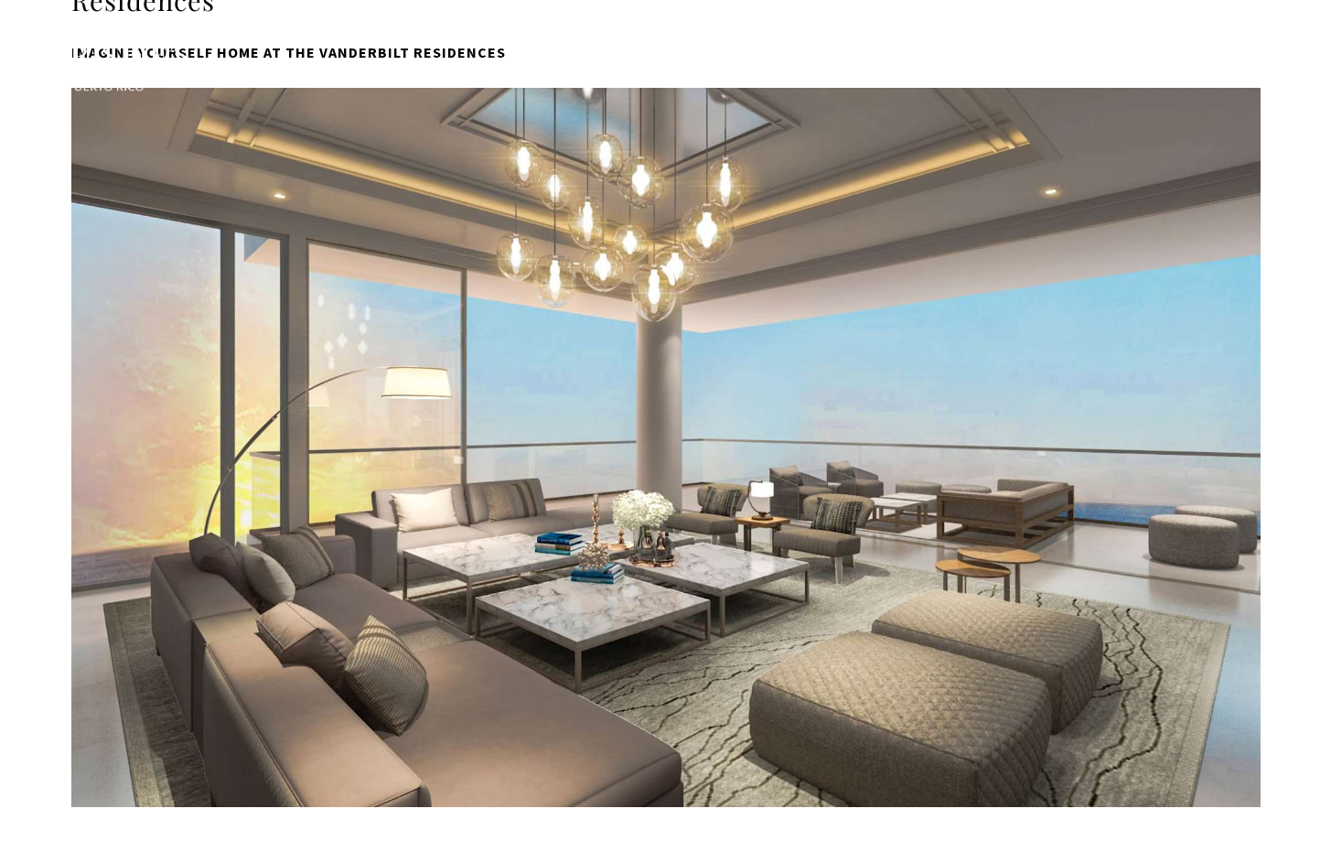
type input "**********"
type input "*********"
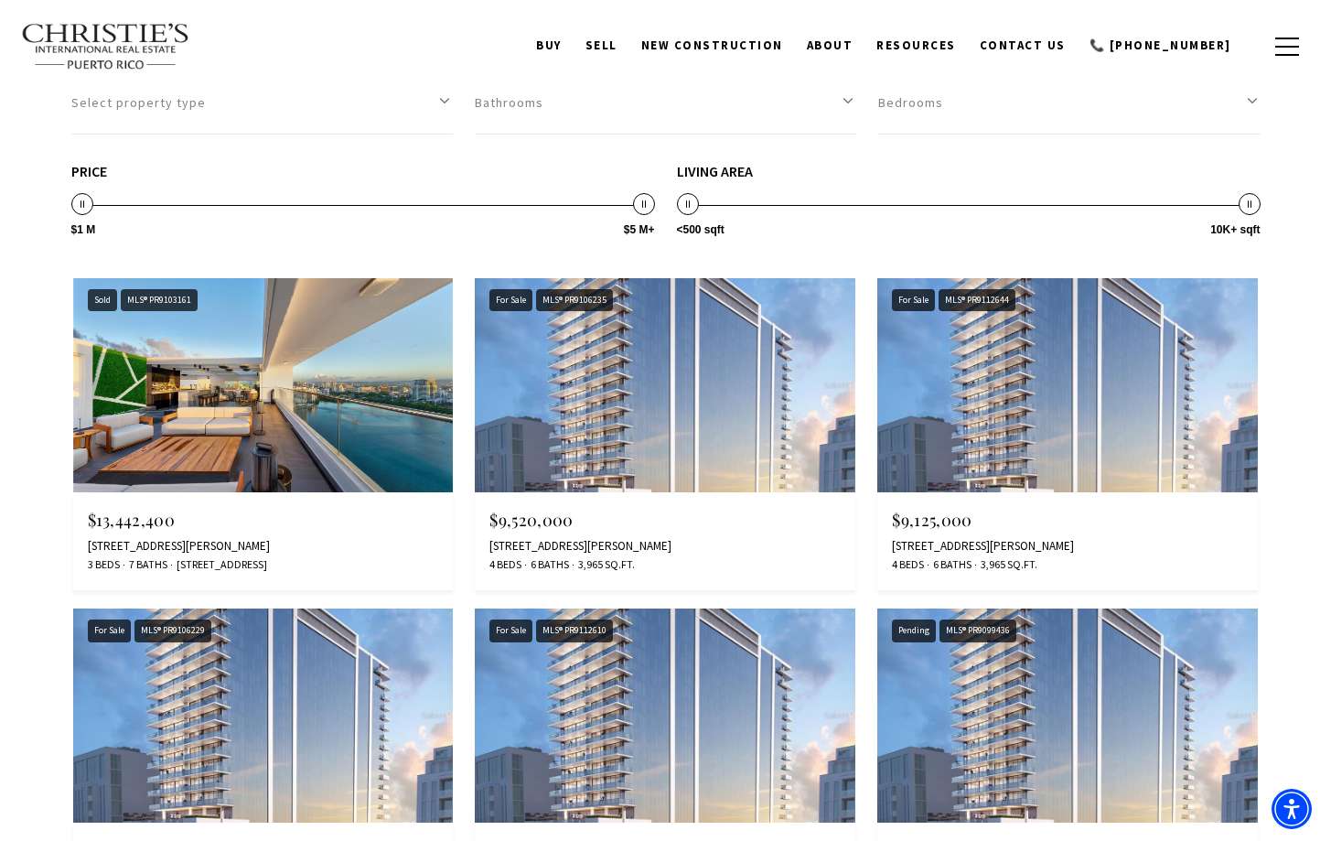
scroll to position [3570, 0]
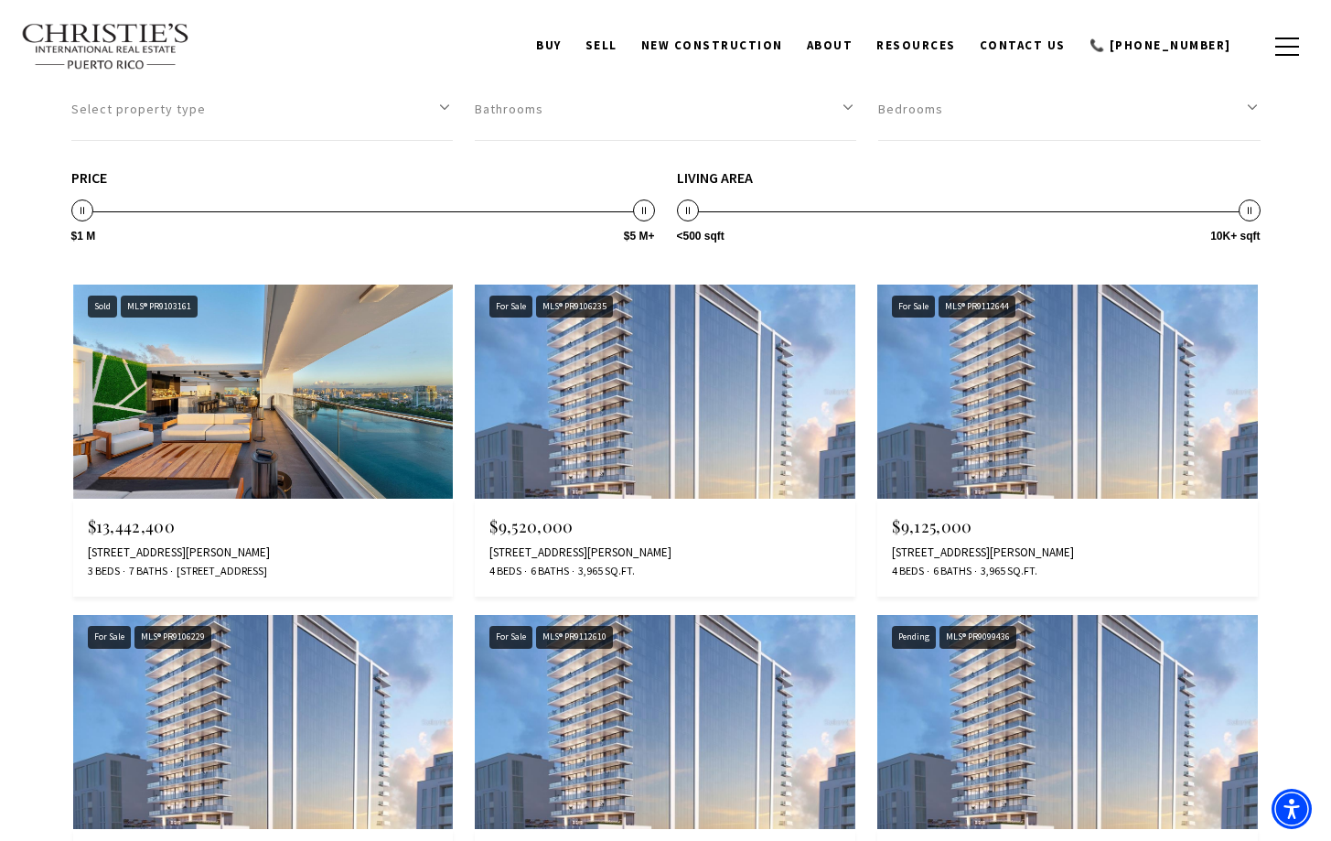
click at [305, 462] on img at bounding box center [263, 391] width 380 height 214
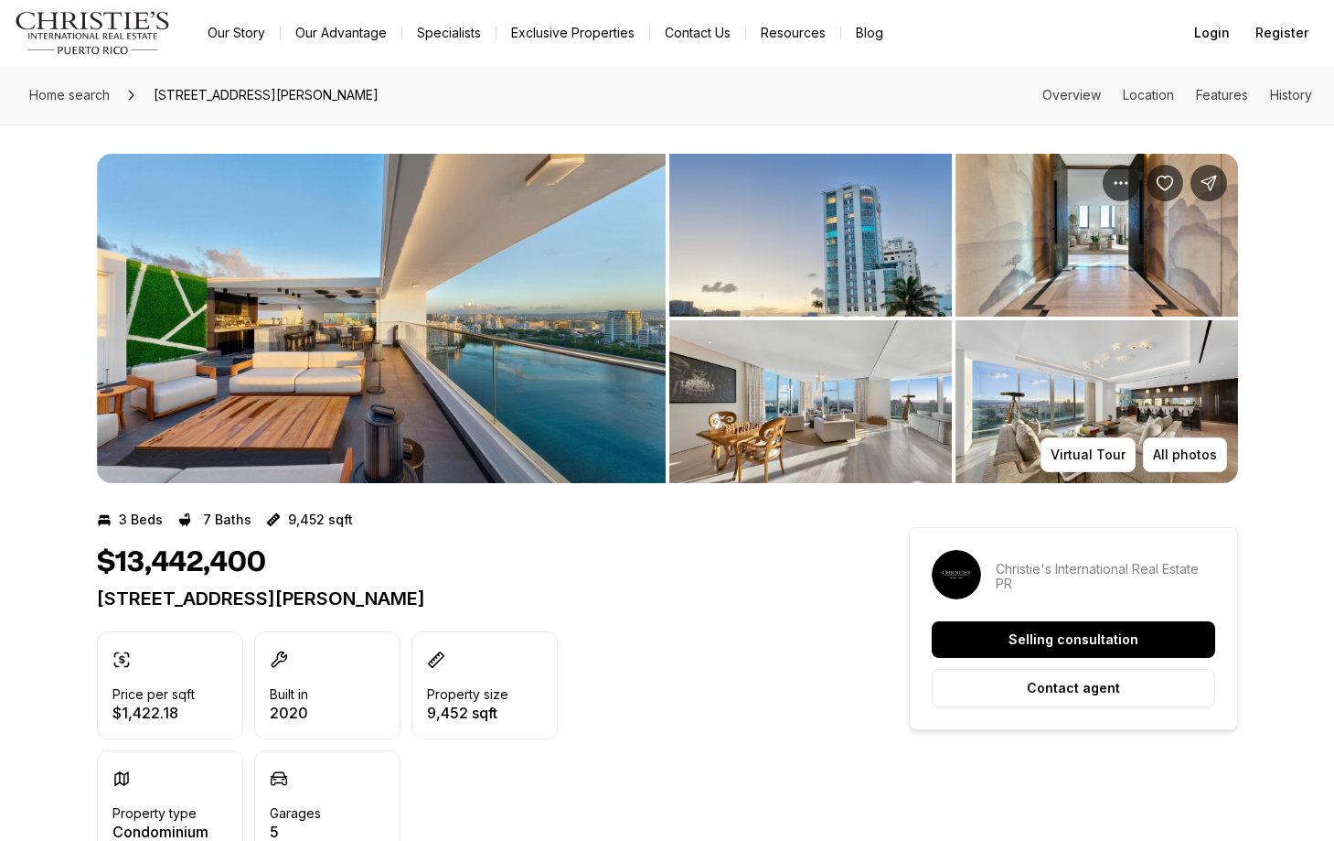
click at [539, 377] on img "View image gallery" at bounding box center [381, 318] width 569 height 329
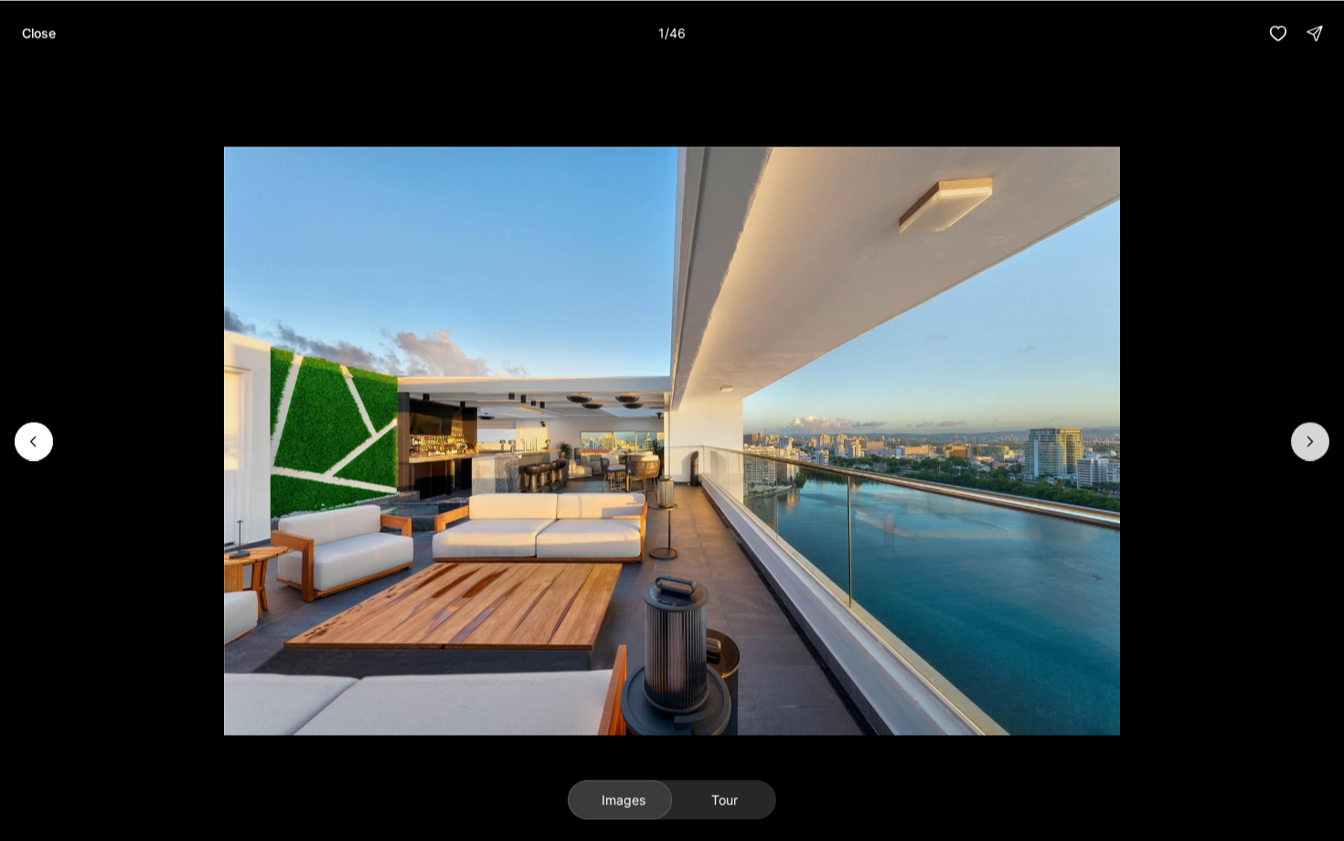
click at [1305, 434] on icon "Next slide" at bounding box center [1310, 441] width 18 height 18
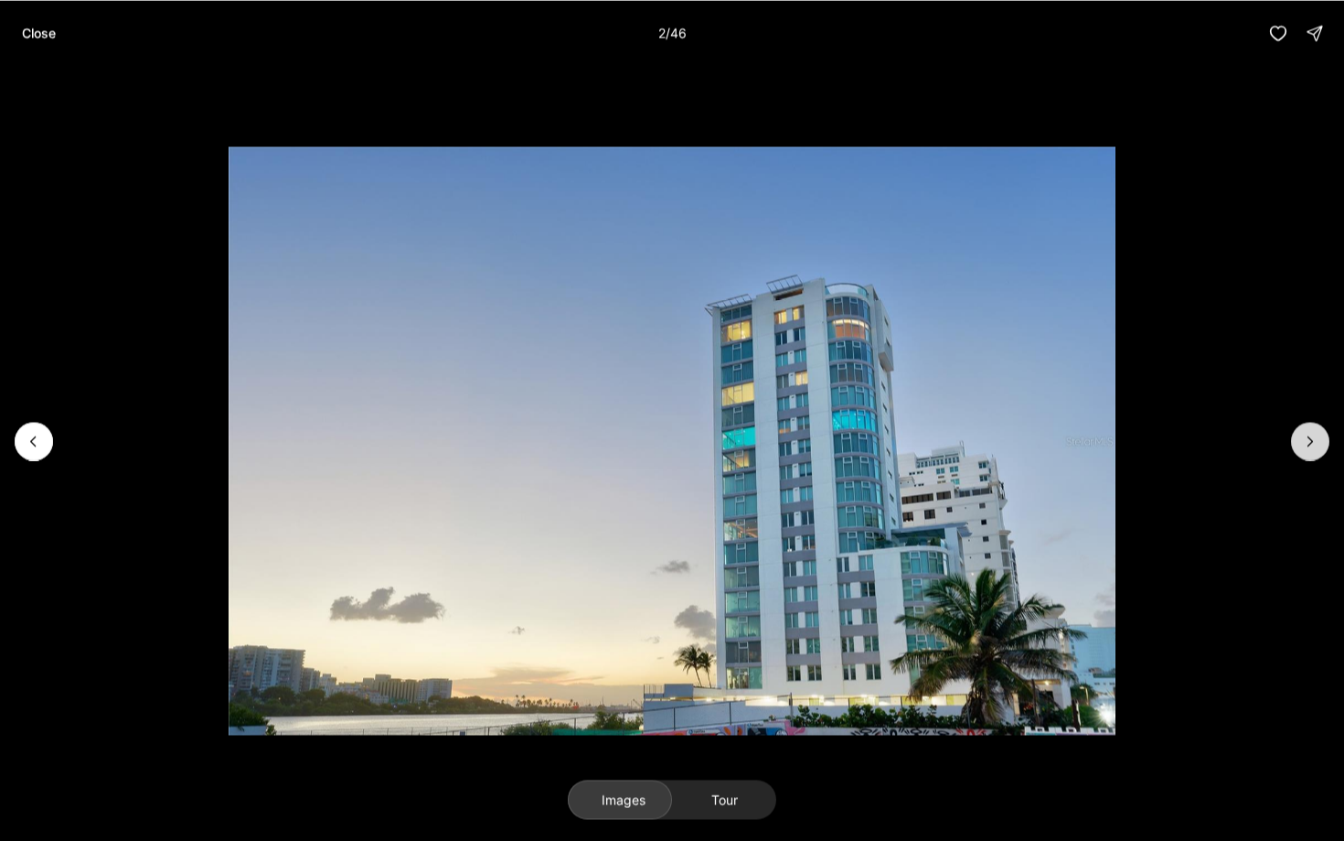
click at [1305, 434] on icon "Next slide" at bounding box center [1310, 441] width 18 height 18
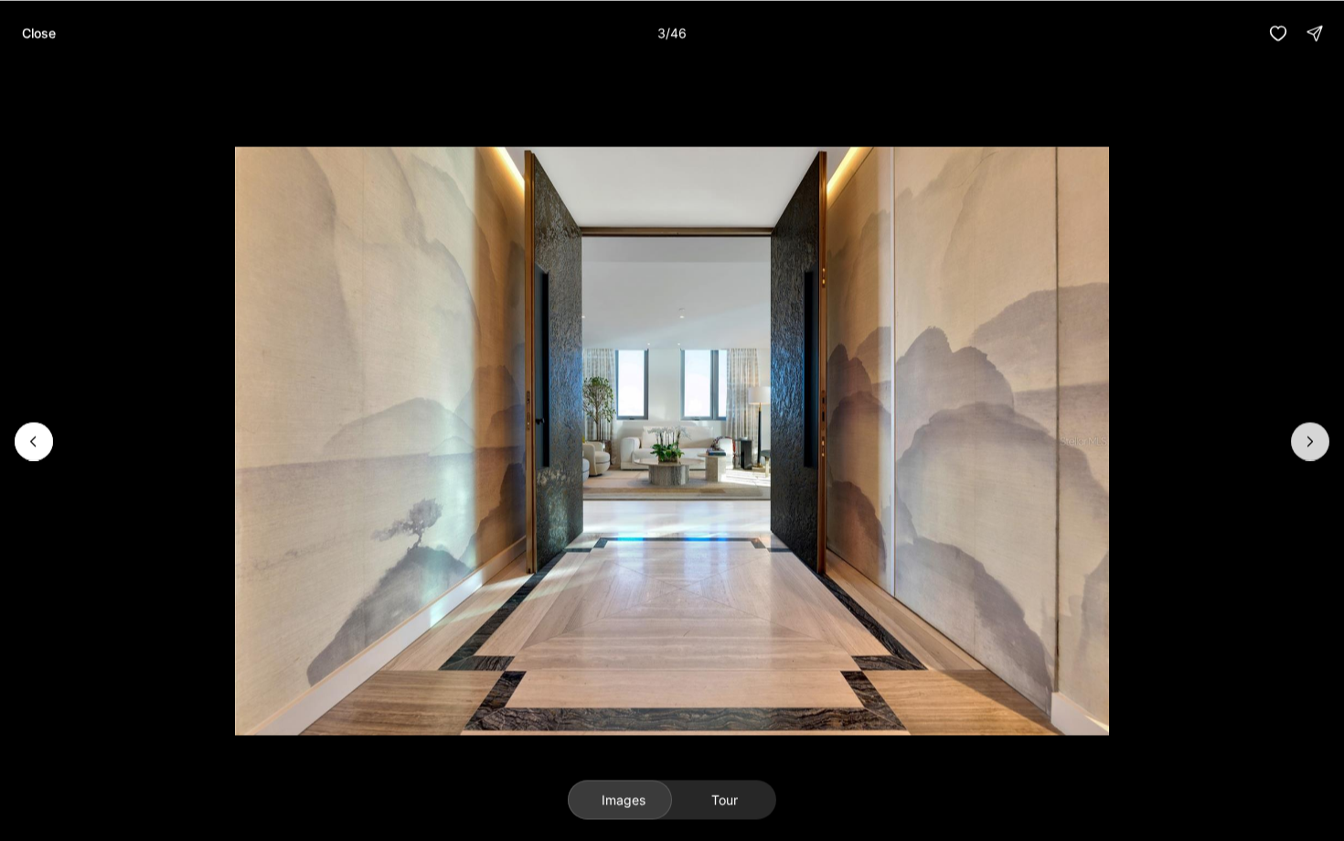
click at [1305, 434] on icon "Next slide" at bounding box center [1310, 441] width 18 height 18
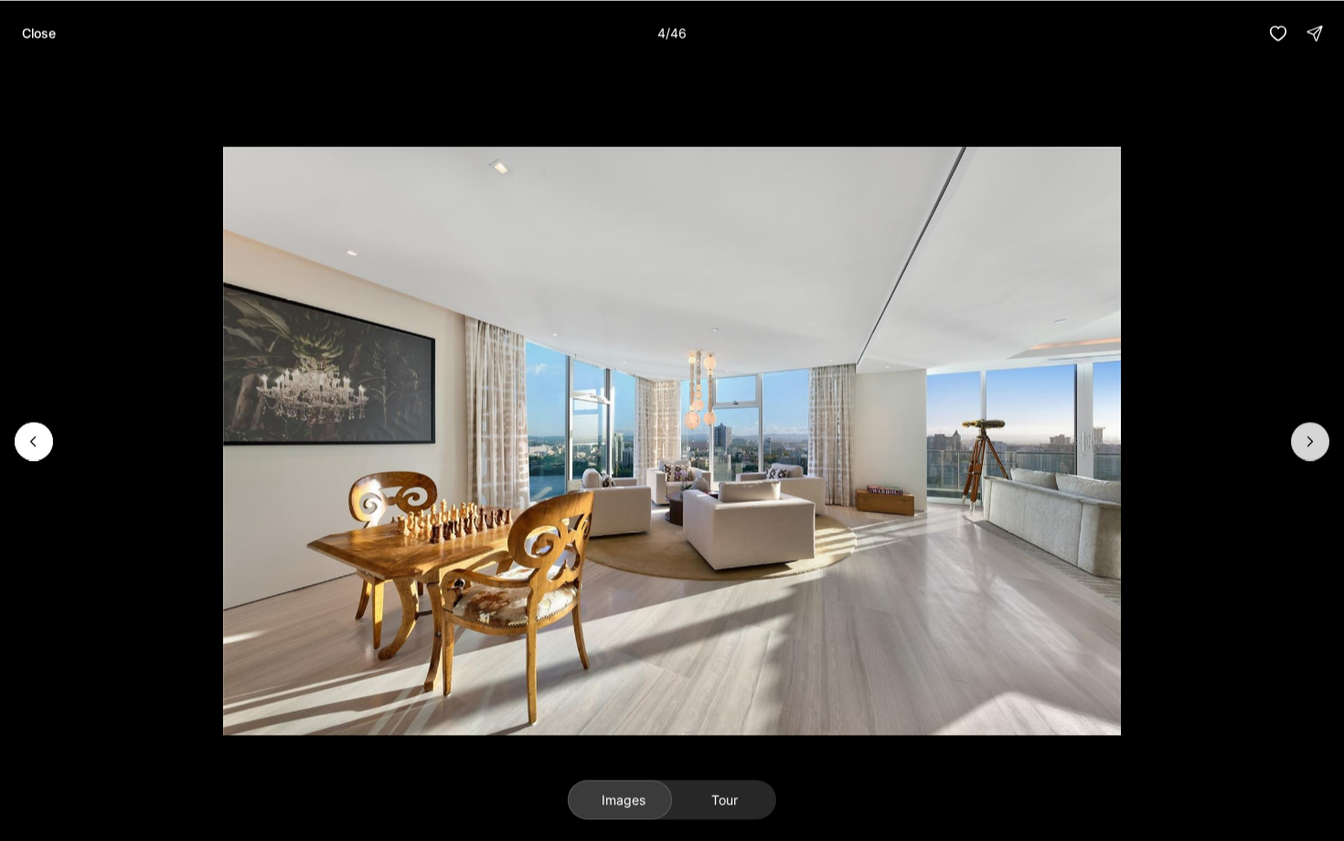
click at [1305, 434] on icon "Next slide" at bounding box center [1310, 441] width 18 height 18
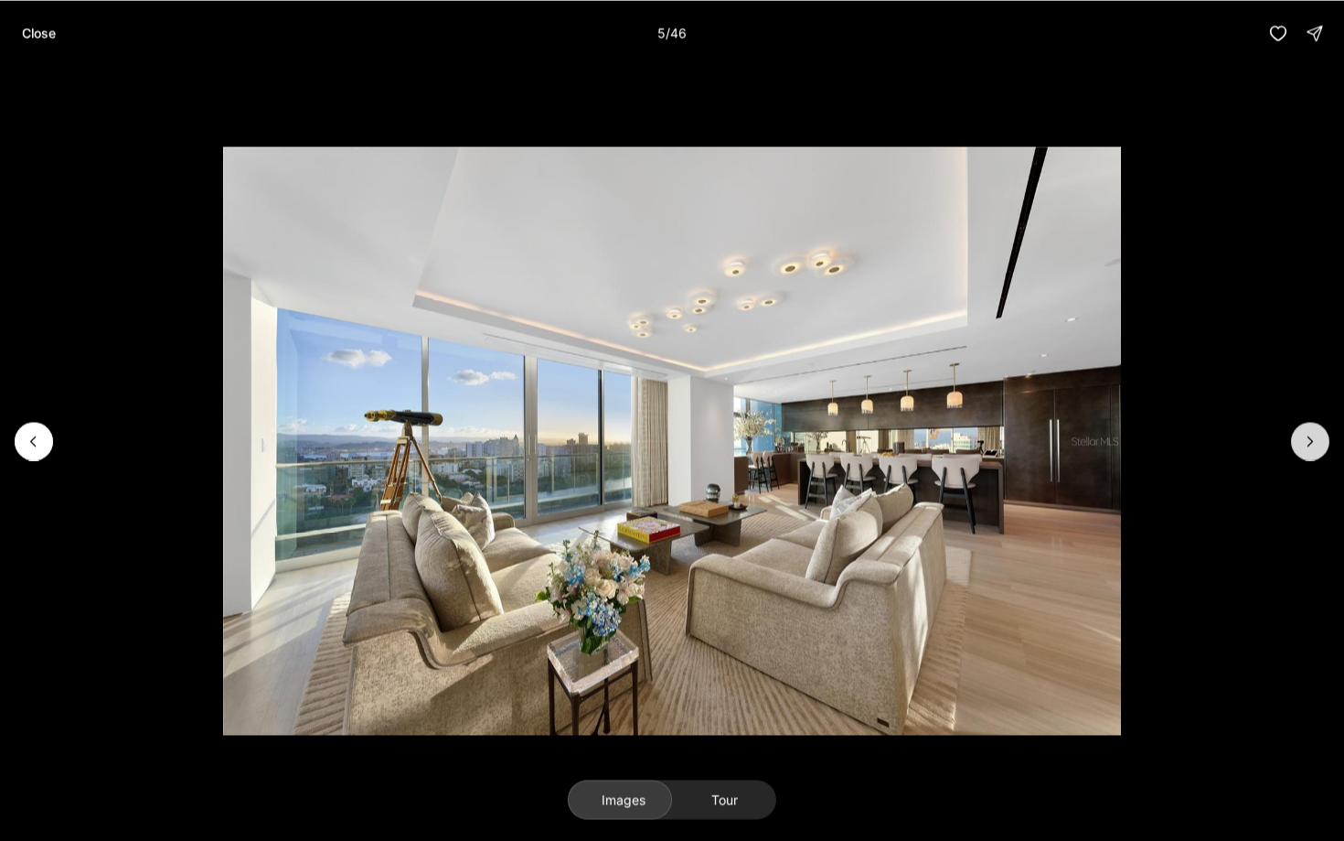
click at [1305, 434] on icon "Next slide" at bounding box center [1310, 441] width 18 height 18
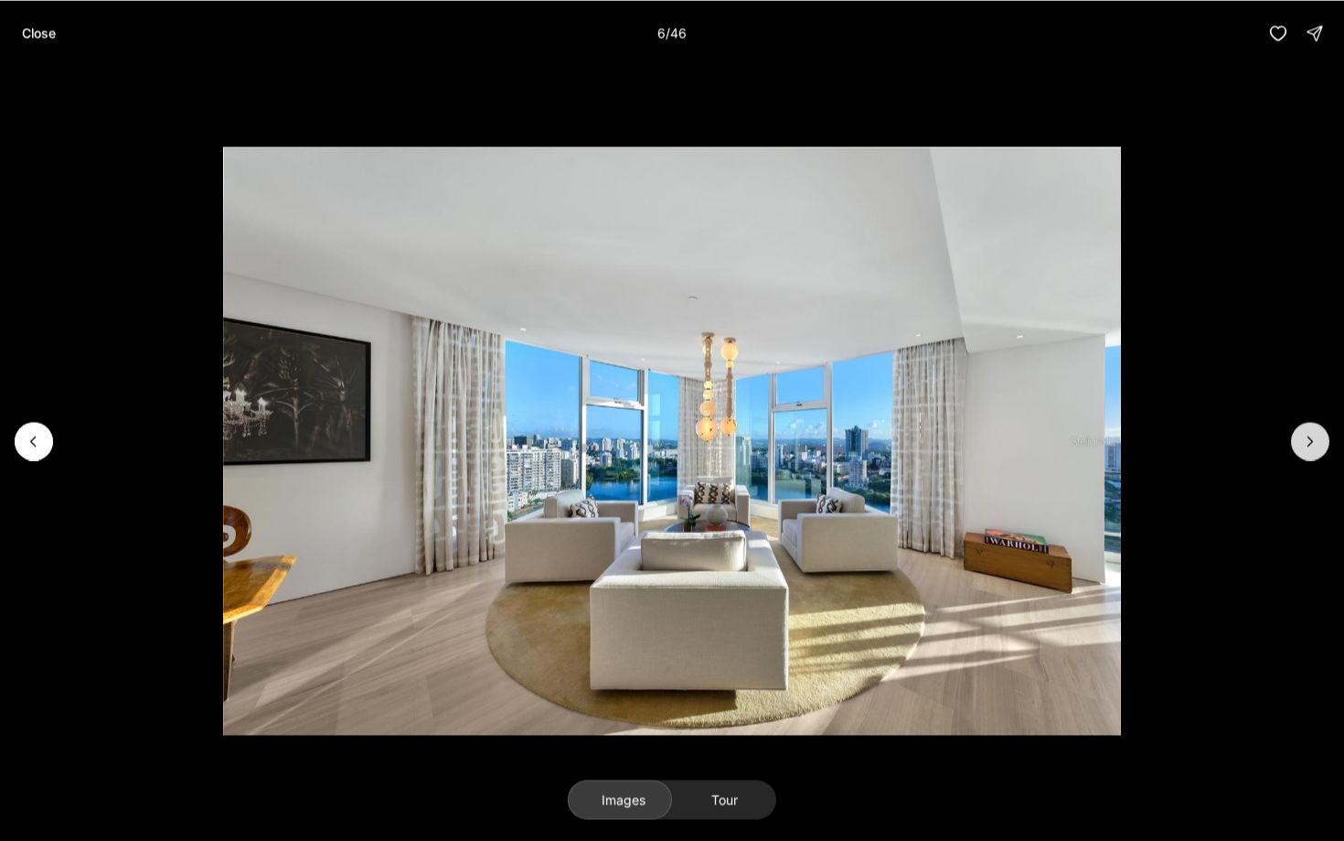
click at [1305, 434] on icon "Next slide" at bounding box center [1310, 441] width 18 height 18
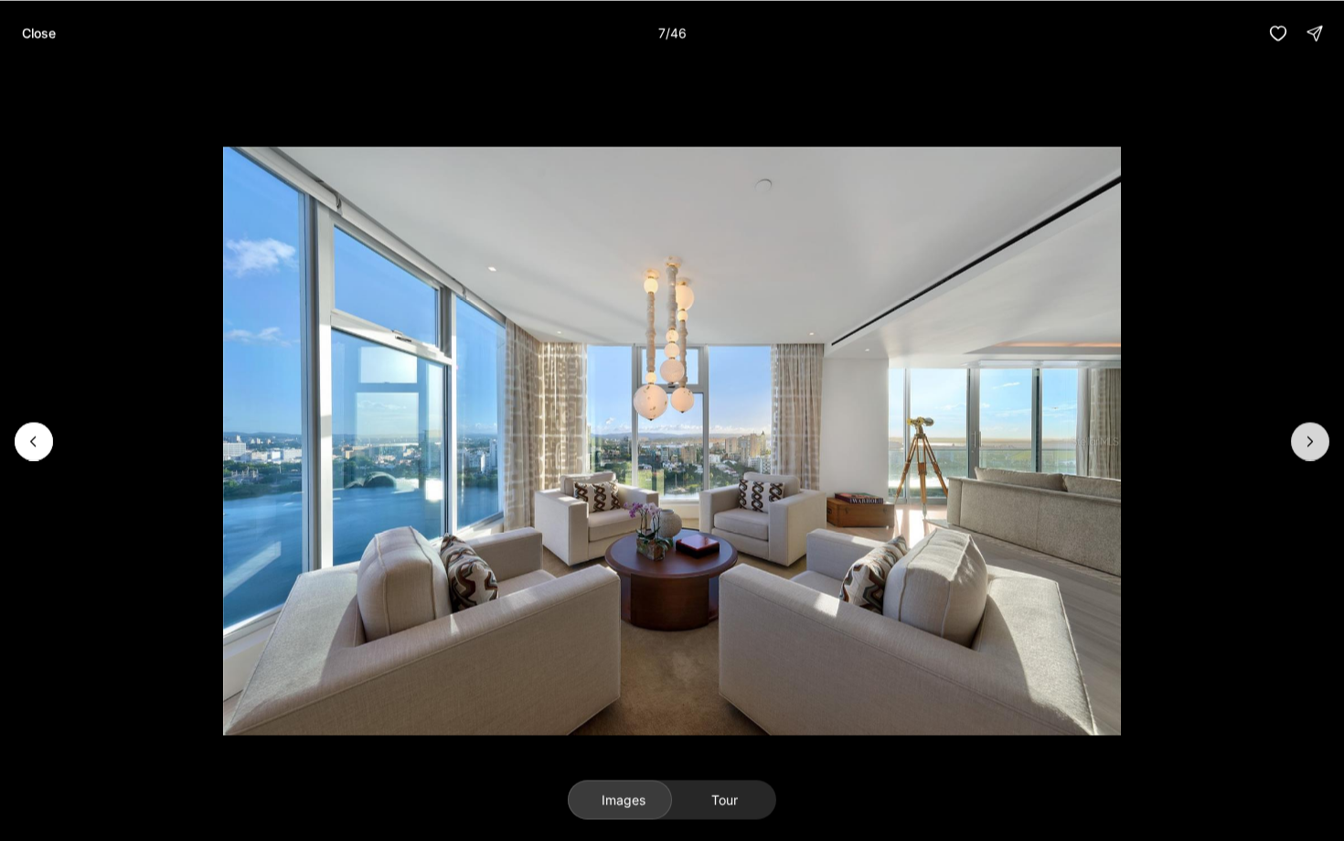
click at [1305, 434] on icon "Next slide" at bounding box center [1310, 441] width 18 height 18
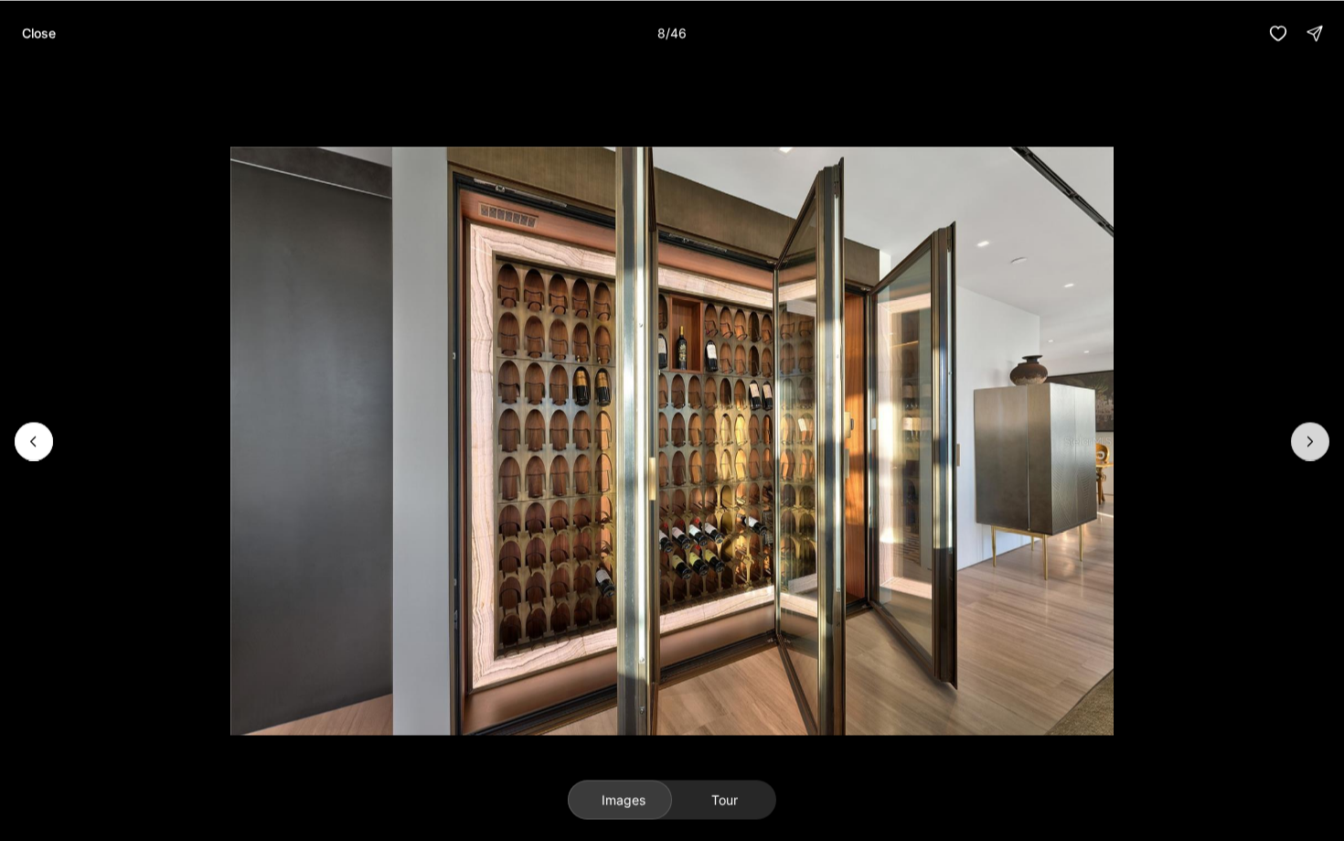
click at [1305, 434] on icon "Next slide" at bounding box center [1310, 441] width 18 height 18
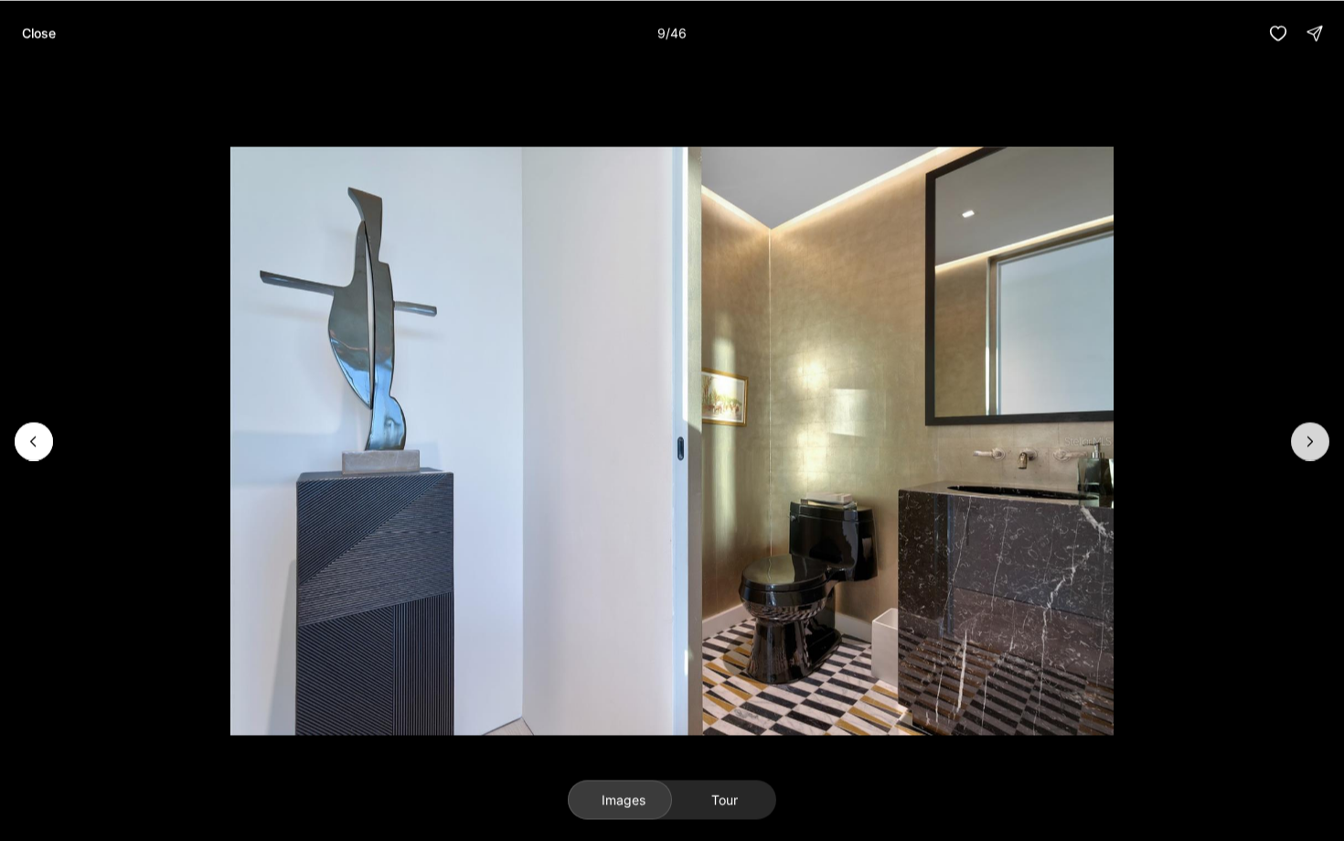
click at [1305, 434] on icon "Next slide" at bounding box center [1310, 441] width 18 height 18
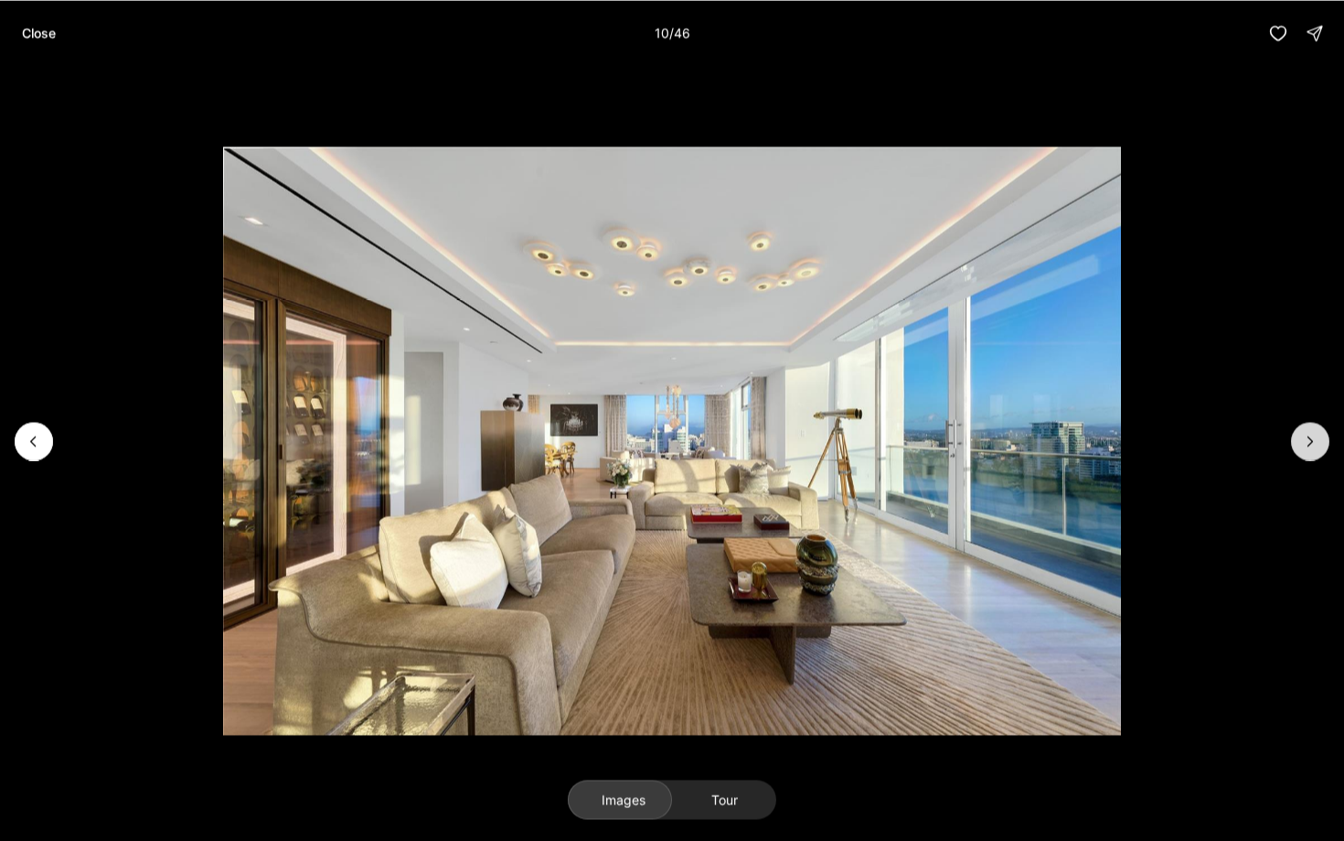
click at [1305, 434] on icon "Next slide" at bounding box center [1310, 441] width 18 height 18
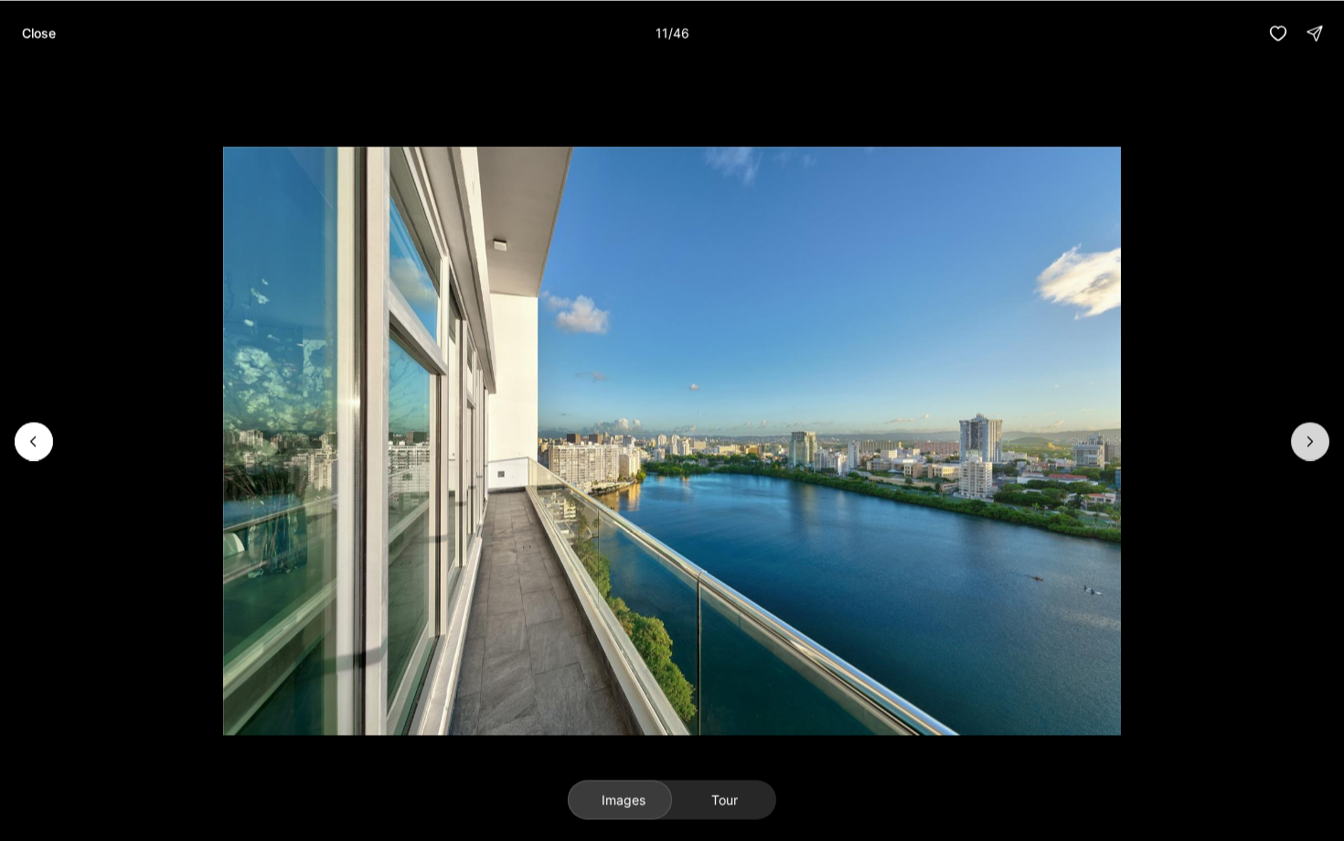
click at [1305, 434] on icon "Next slide" at bounding box center [1310, 441] width 18 height 18
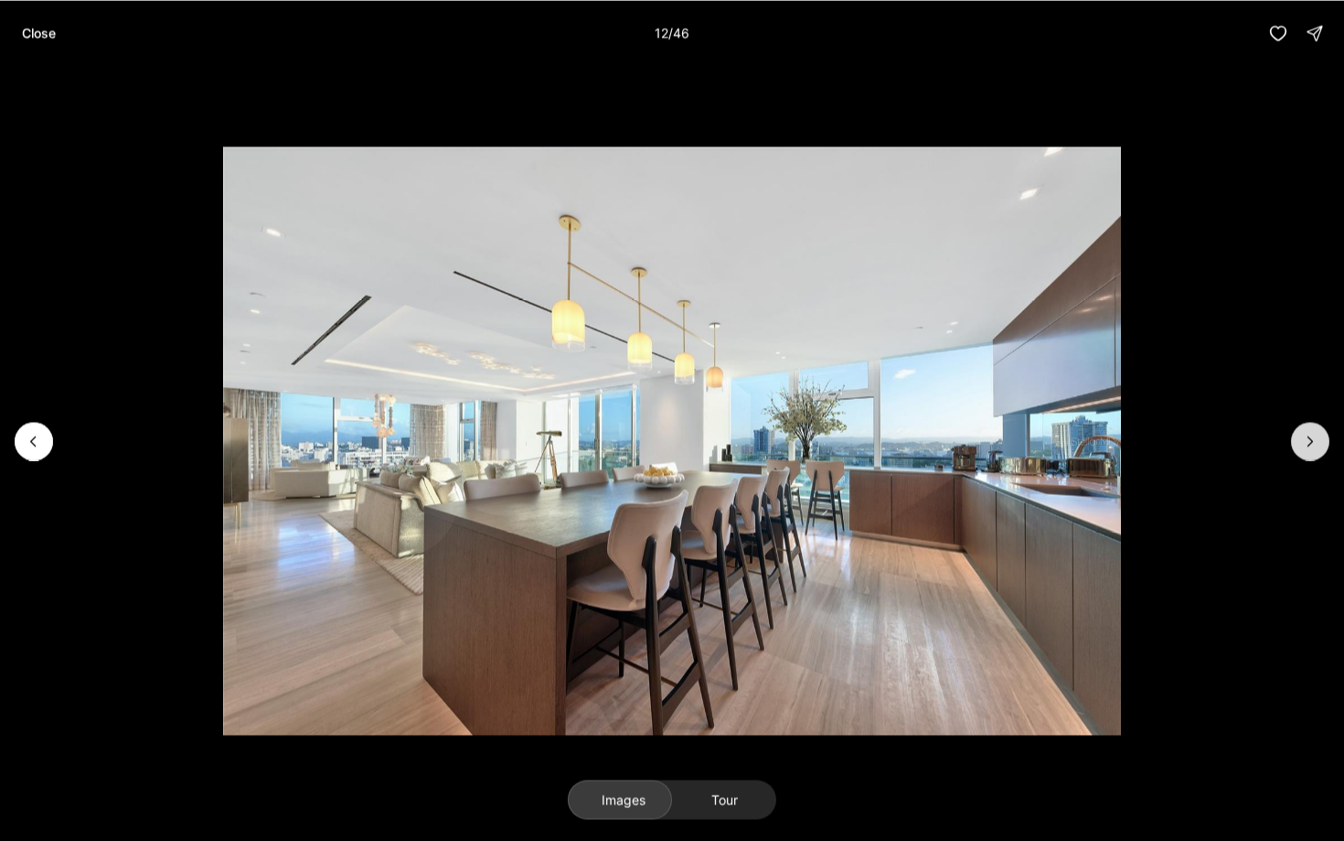
click at [1305, 434] on icon "Next slide" at bounding box center [1310, 441] width 18 height 18
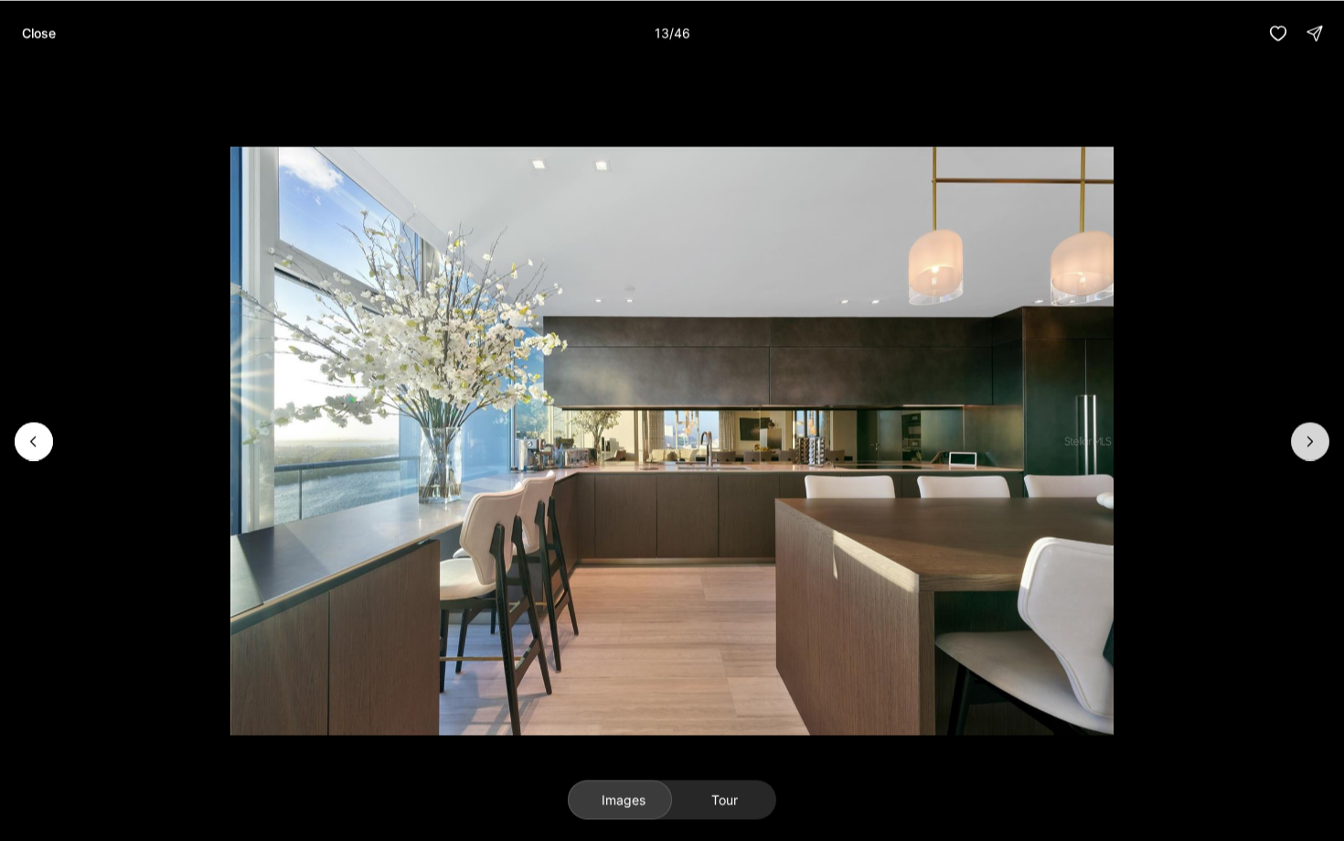
click at [1305, 434] on icon "Next slide" at bounding box center [1310, 441] width 18 height 18
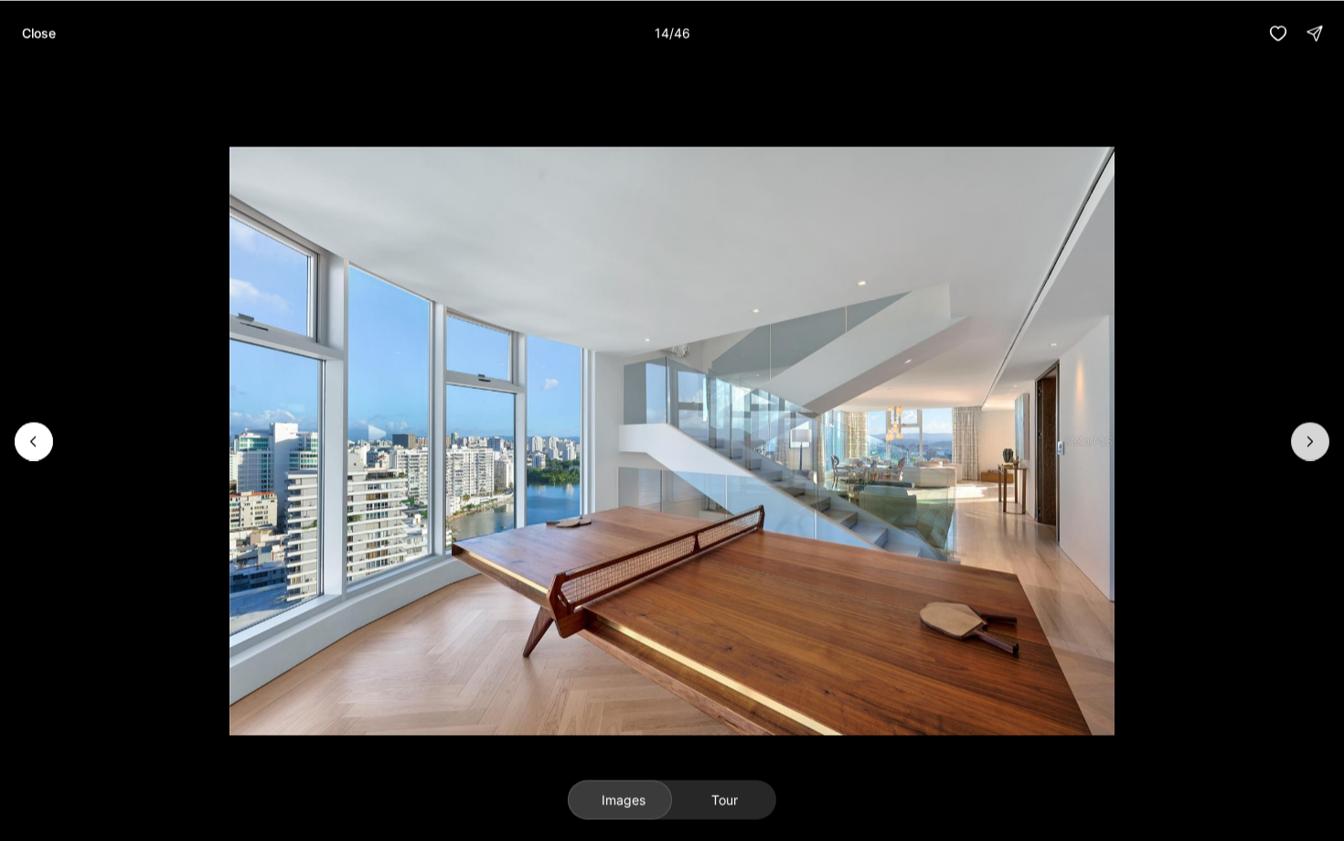
click at [1305, 434] on icon "Next slide" at bounding box center [1310, 441] width 18 height 18
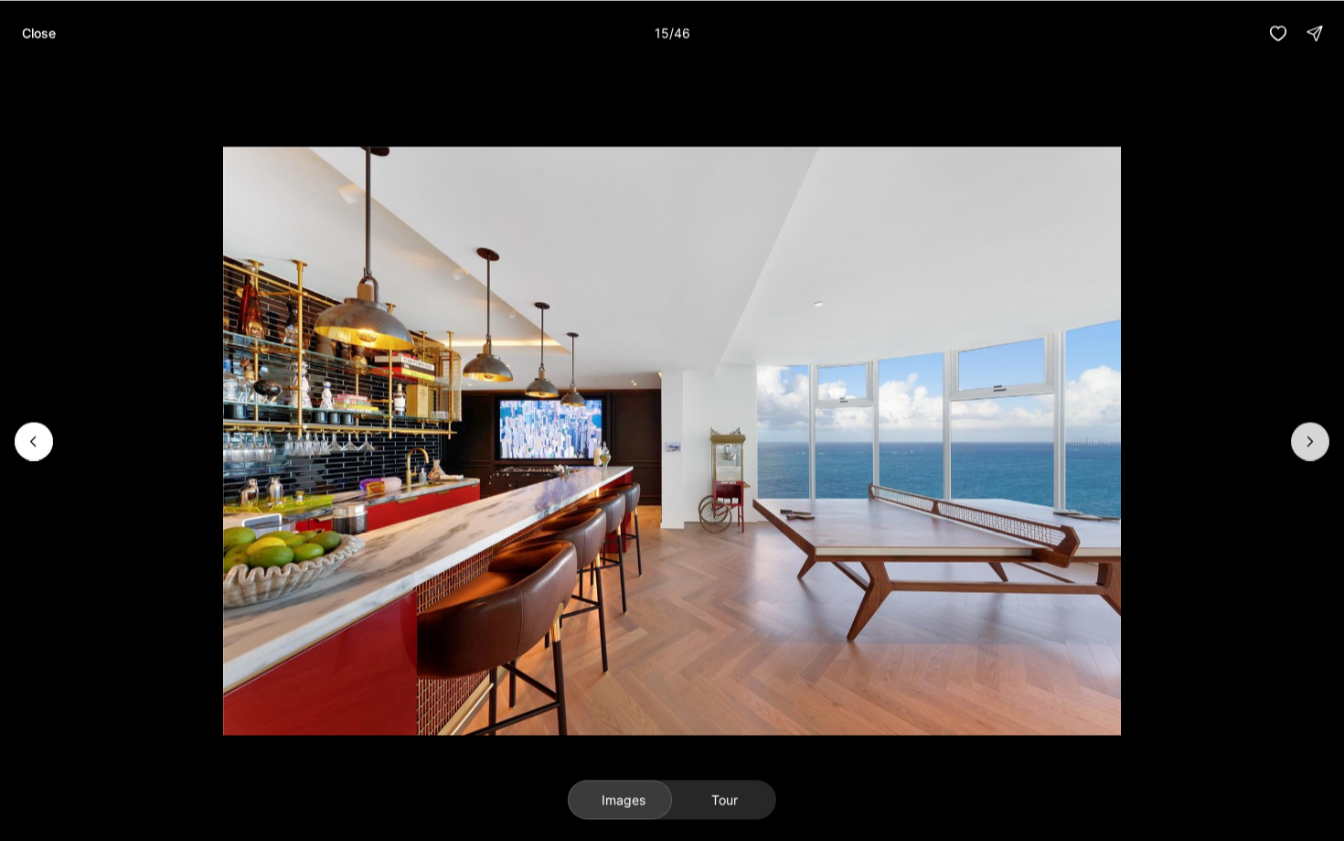
click at [1308, 434] on icon "Next slide" at bounding box center [1310, 441] width 18 height 18
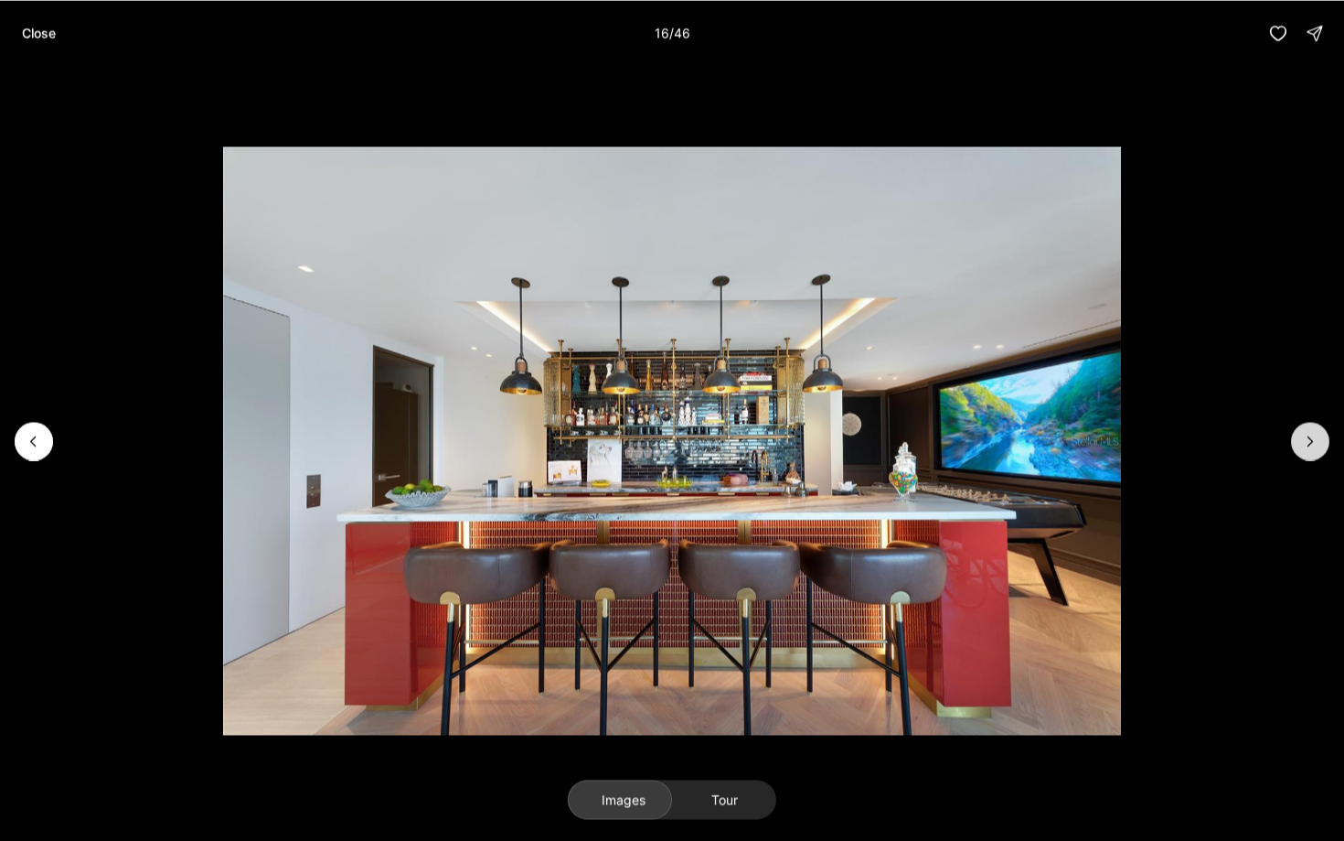
click at [1308, 434] on icon "Next slide" at bounding box center [1310, 441] width 18 height 18
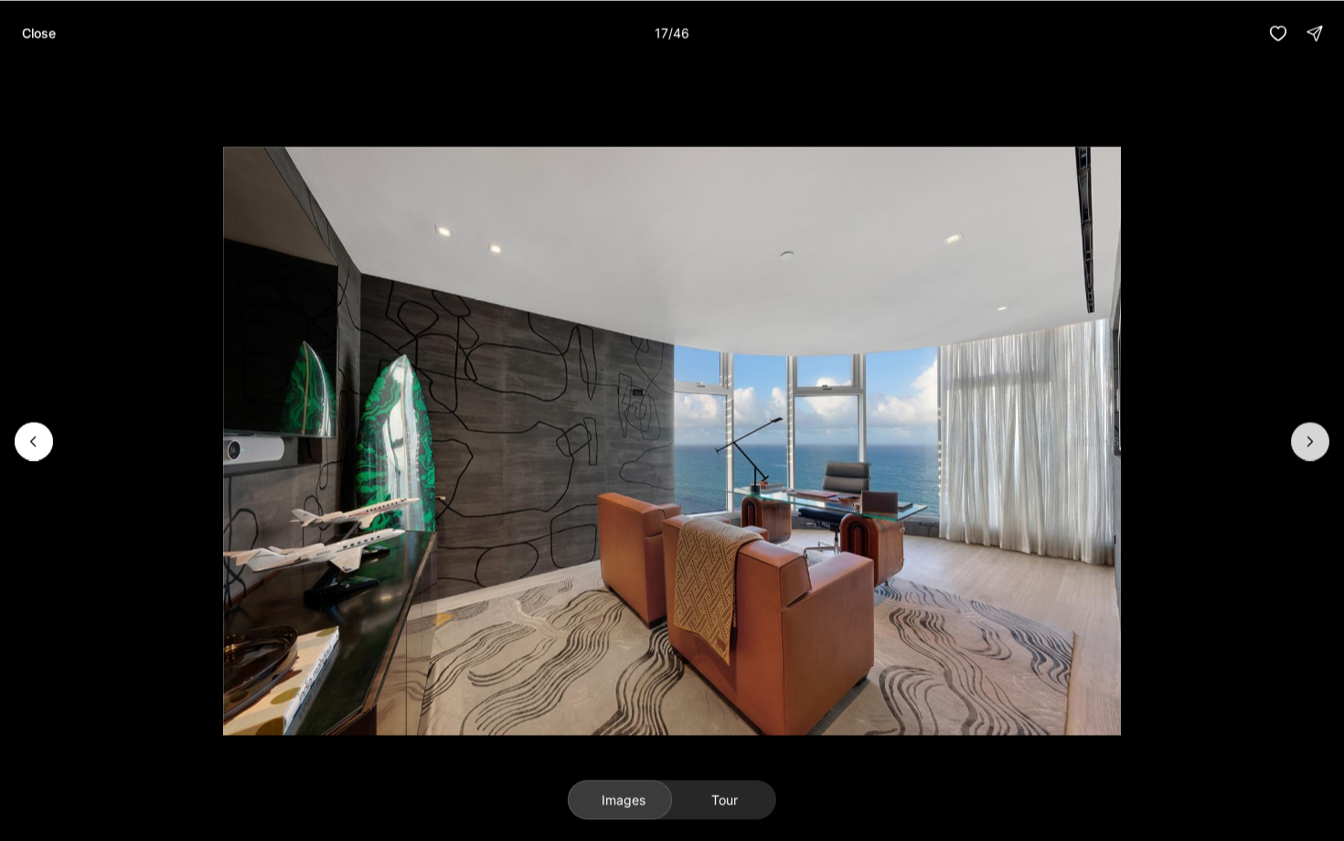
click at [1308, 434] on icon "Next slide" at bounding box center [1310, 441] width 18 height 18
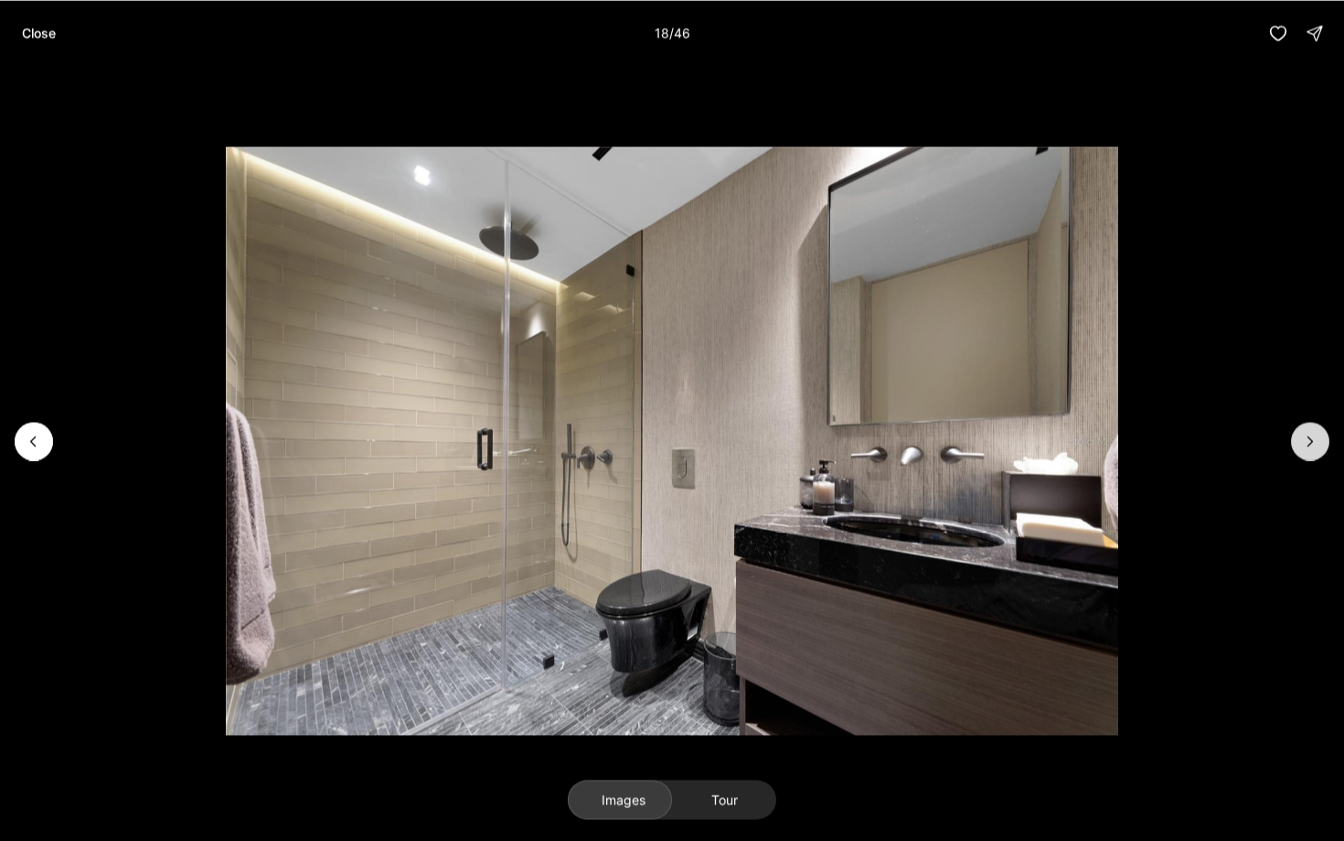
click at [1308, 434] on icon "Next slide" at bounding box center [1310, 441] width 18 height 18
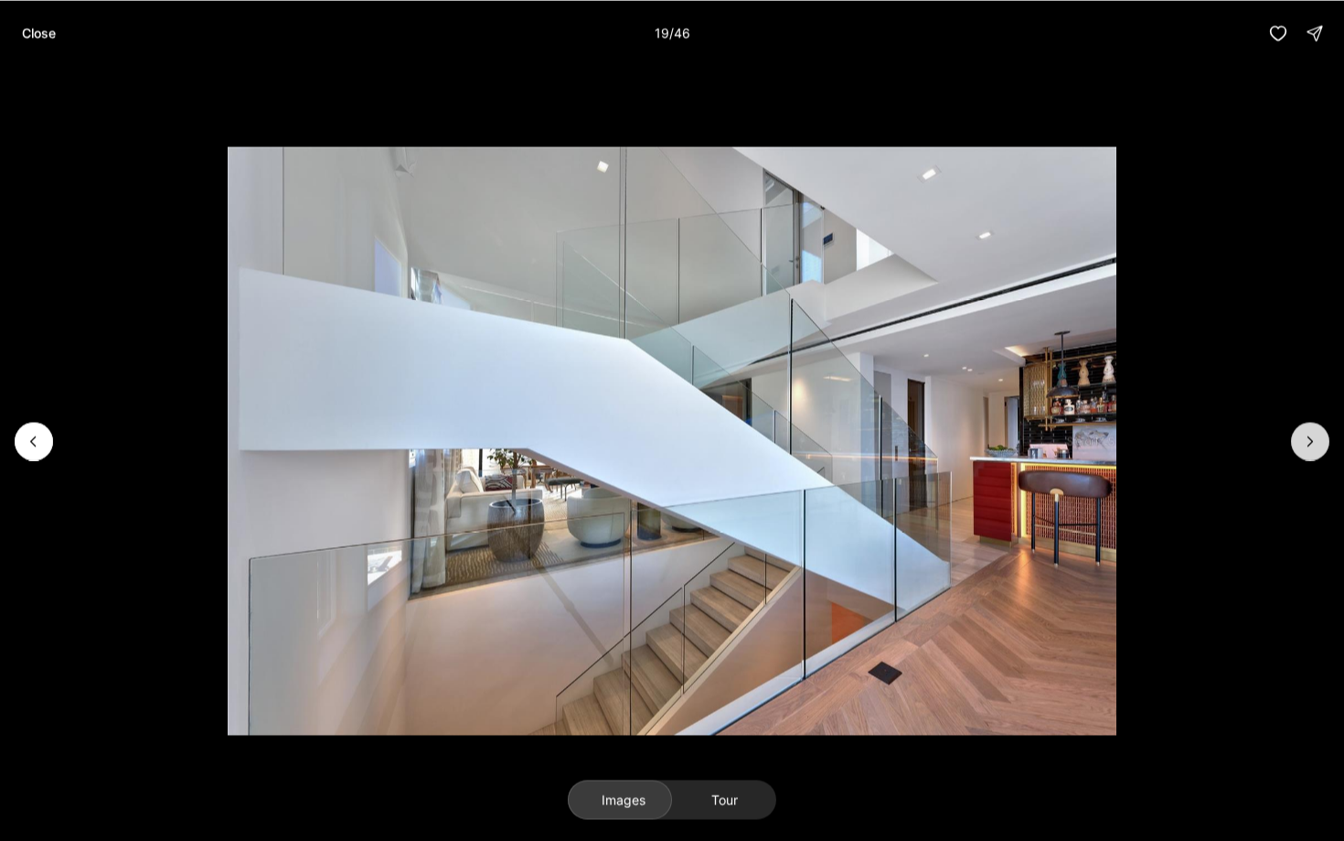
click at [1309, 434] on icon "Next slide" at bounding box center [1310, 441] width 18 height 18
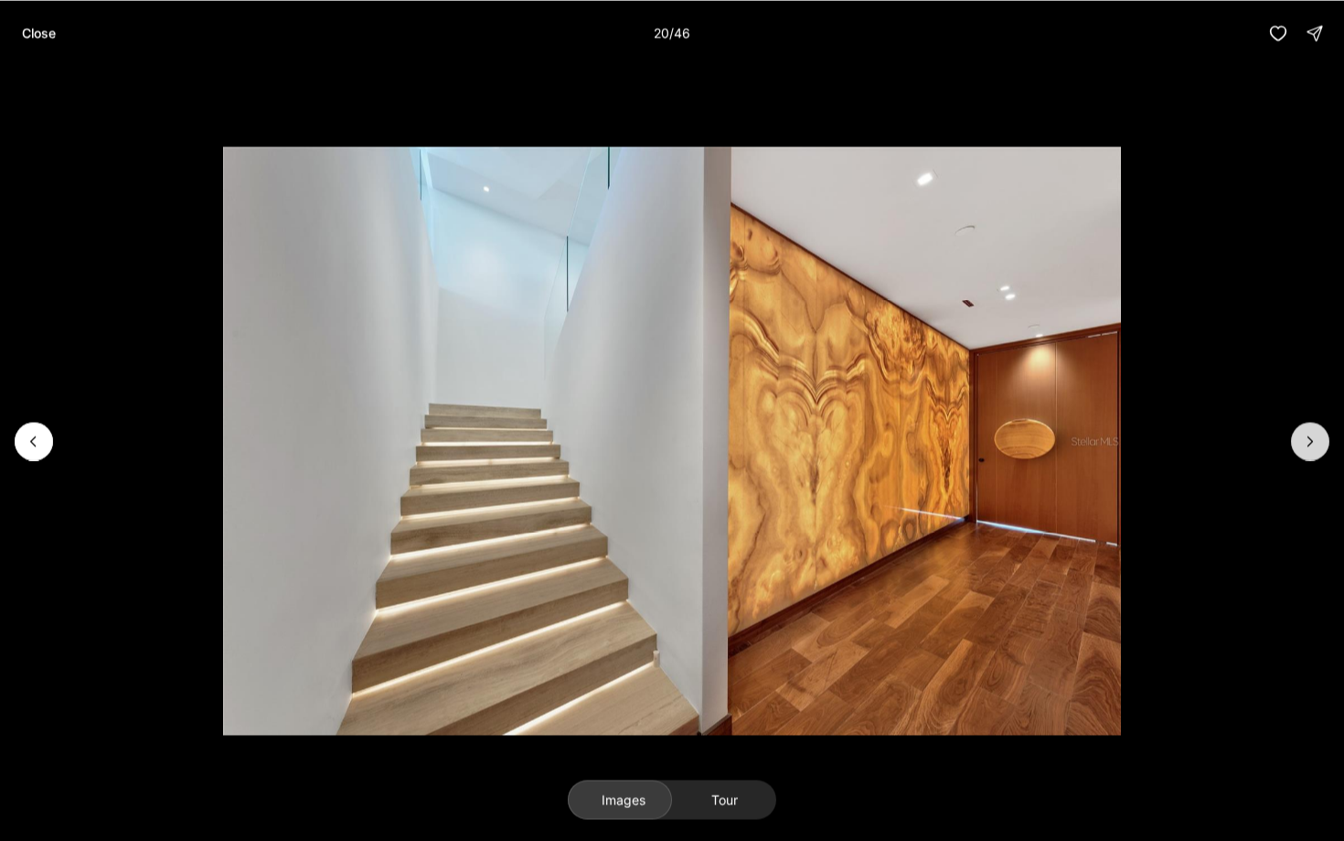
click at [1309, 434] on icon "Next slide" at bounding box center [1310, 441] width 18 height 18
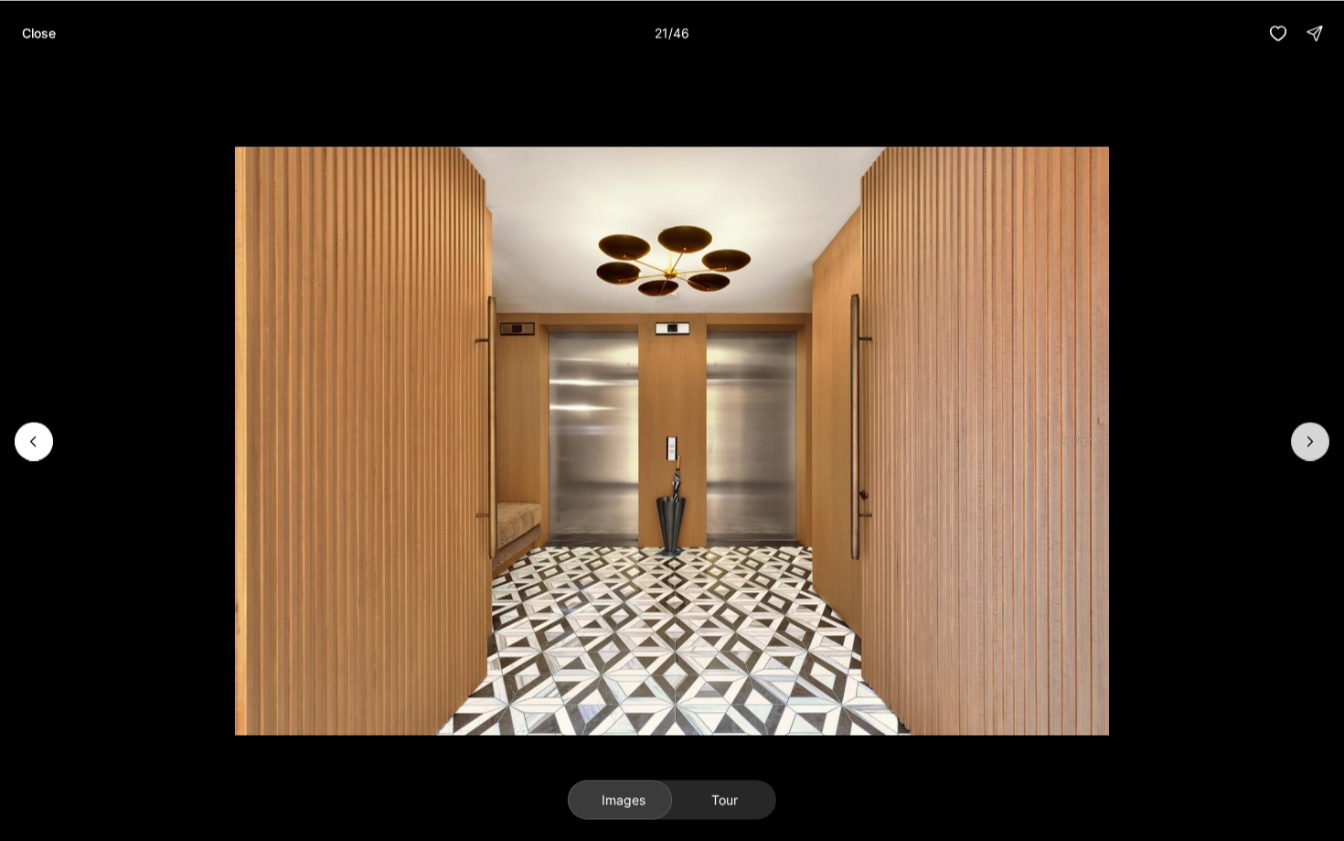
click at [1309, 434] on icon "Next slide" at bounding box center [1310, 441] width 18 height 18
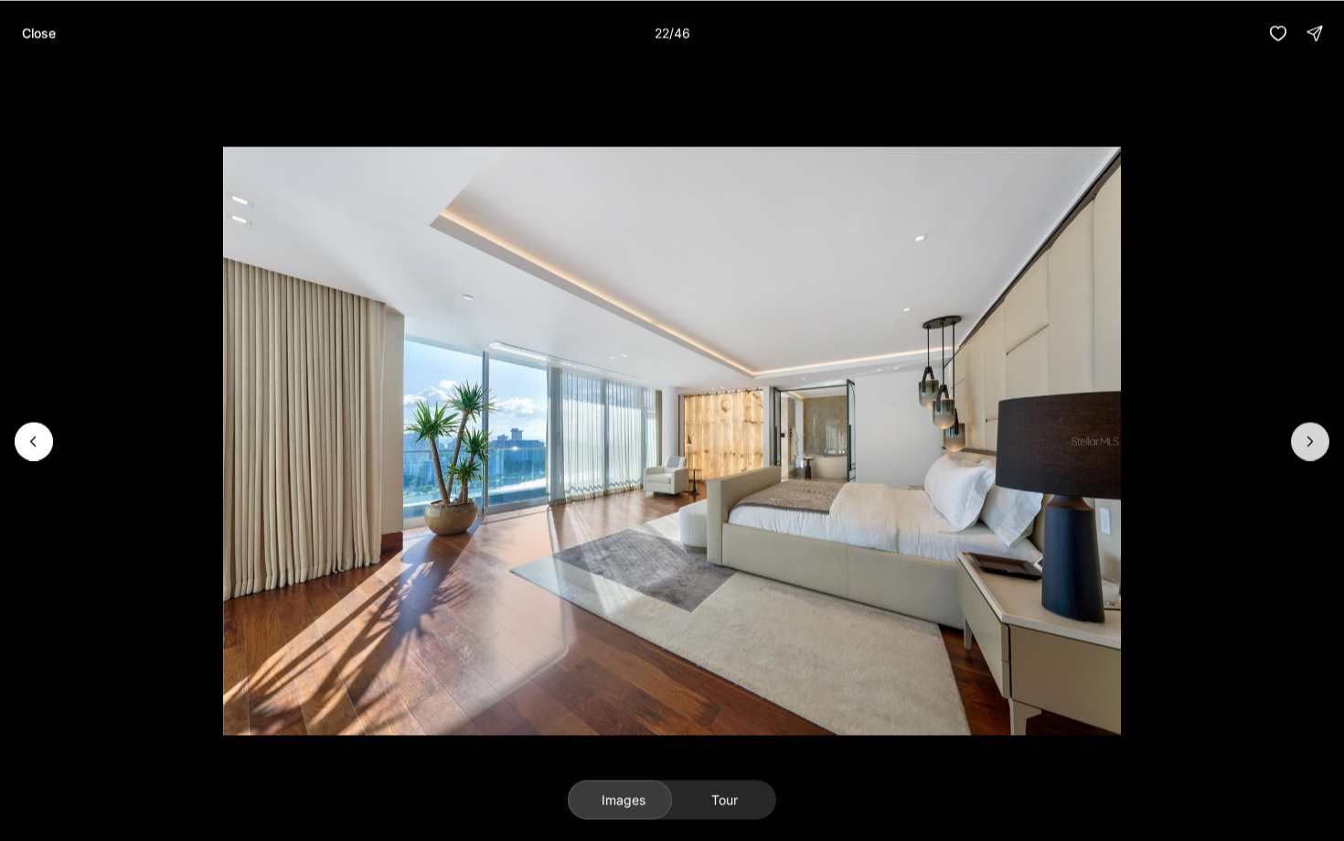
click at [1309, 434] on icon "Next slide" at bounding box center [1310, 441] width 18 height 18
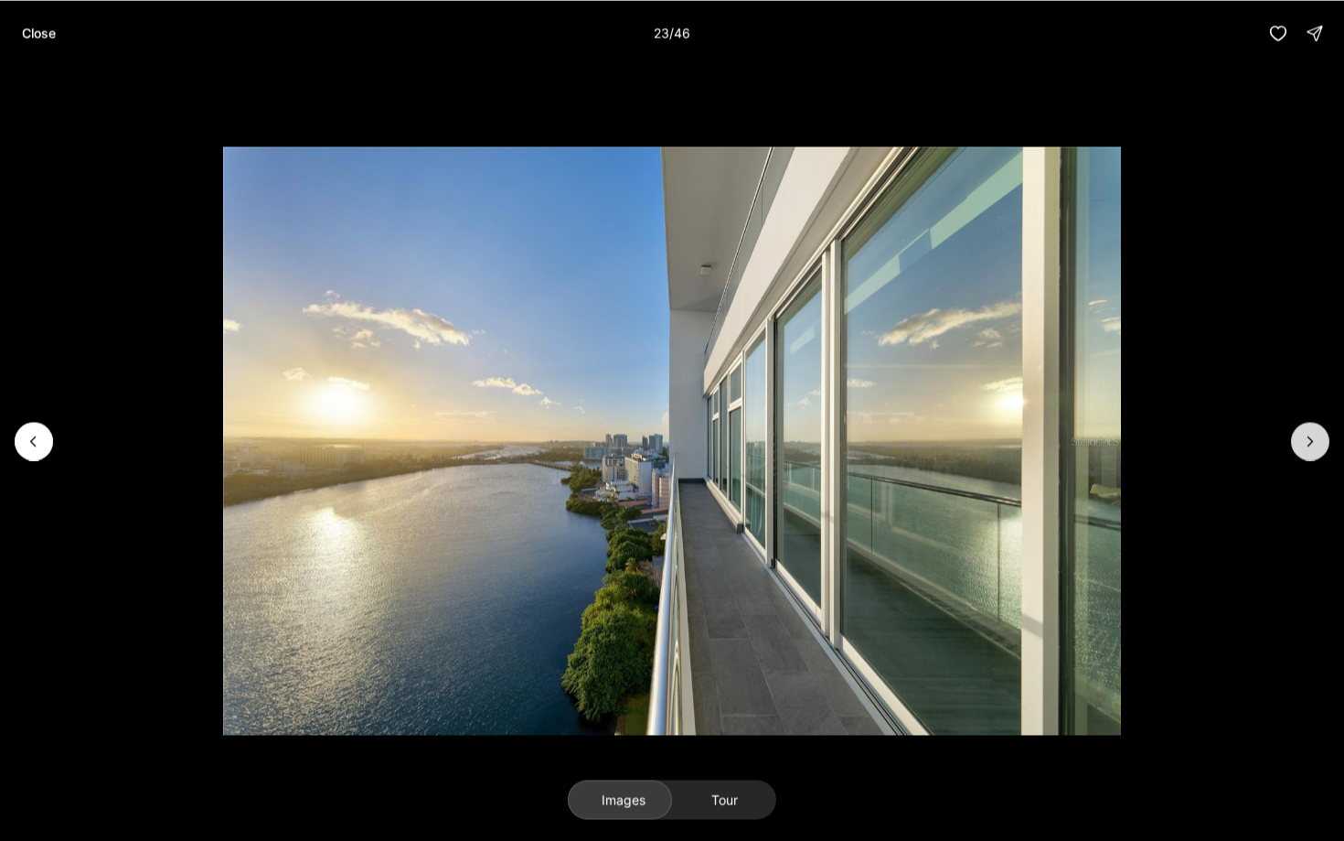
click at [1309, 434] on icon "Next slide" at bounding box center [1310, 441] width 18 height 18
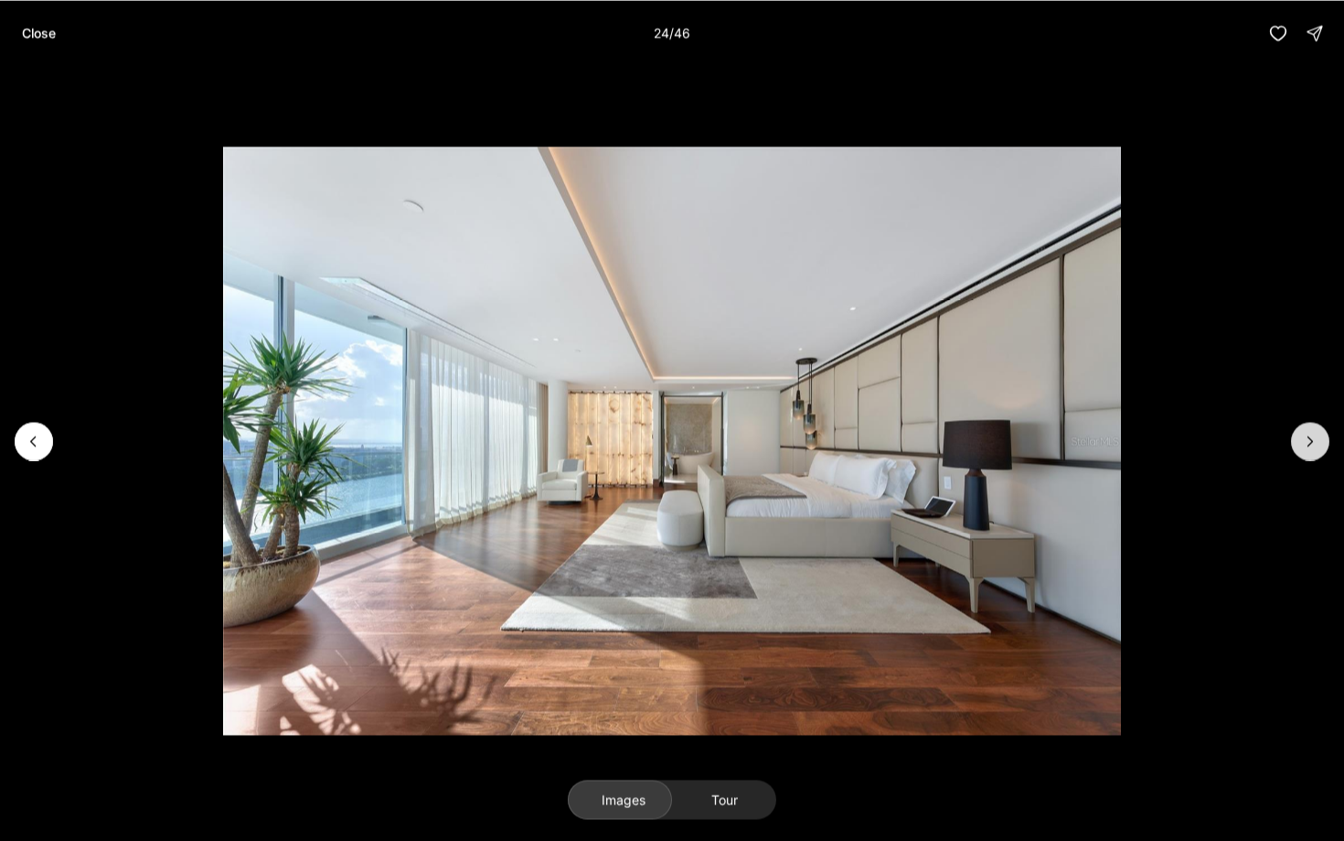
click at [1309, 434] on icon "Next slide" at bounding box center [1310, 441] width 18 height 18
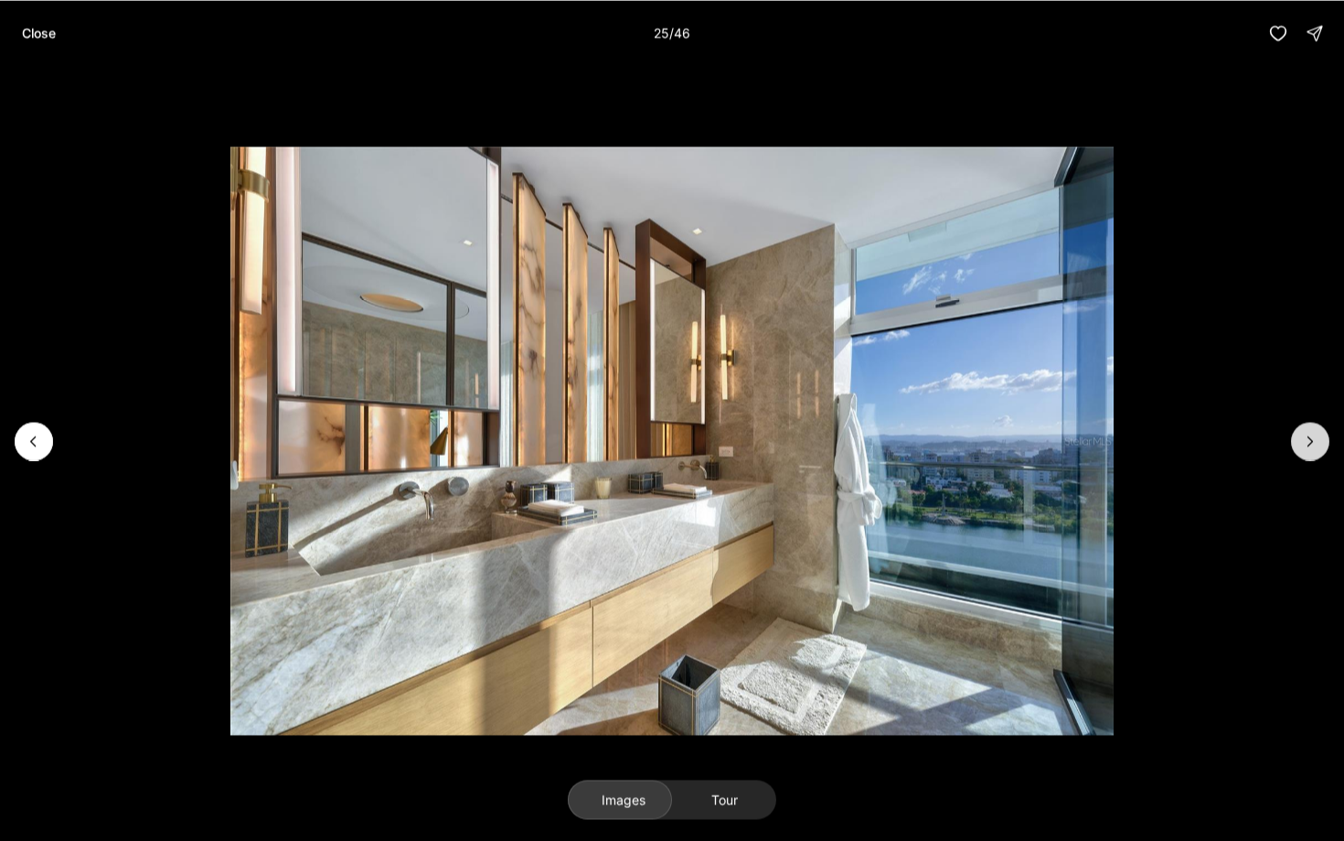
click at [1309, 434] on icon "Next slide" at bounding box center [1310, 441] width 18 height 18
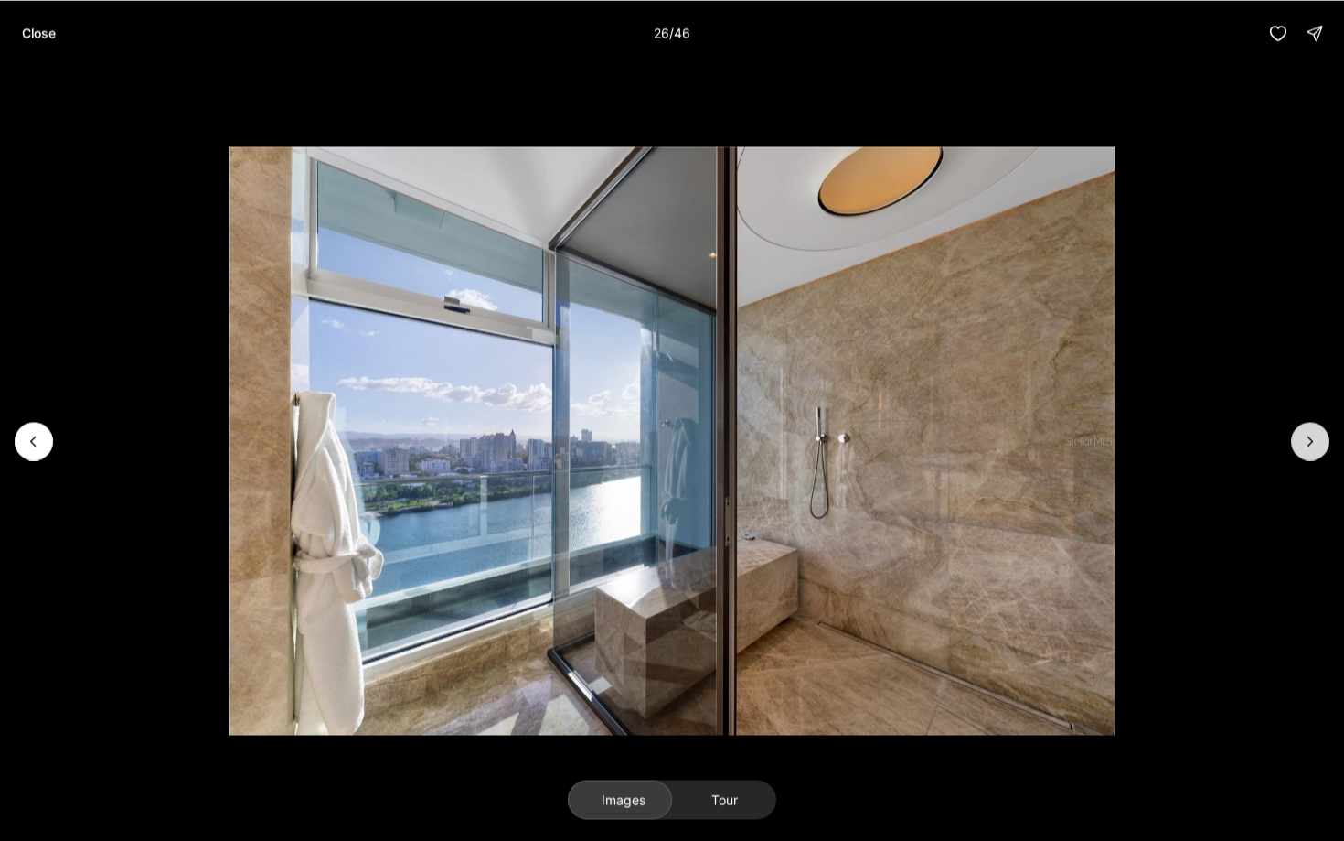
click at [1309, 434] on icon "Next slide" at bounding box center [1310, 441] width 18 height 18
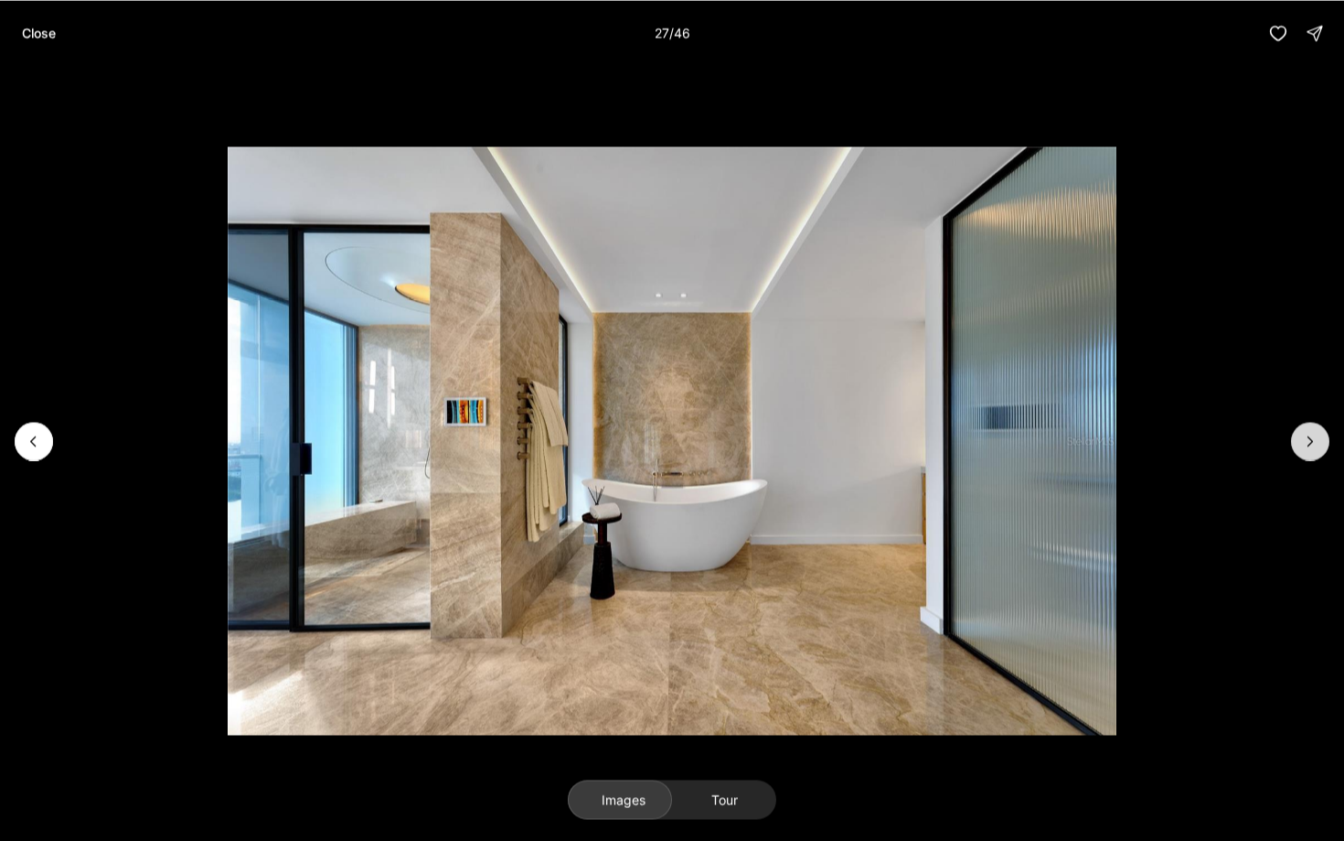
click at [1309, 434] on icon "Next slide" at bounding box center [1310, 441] width 18 height 18
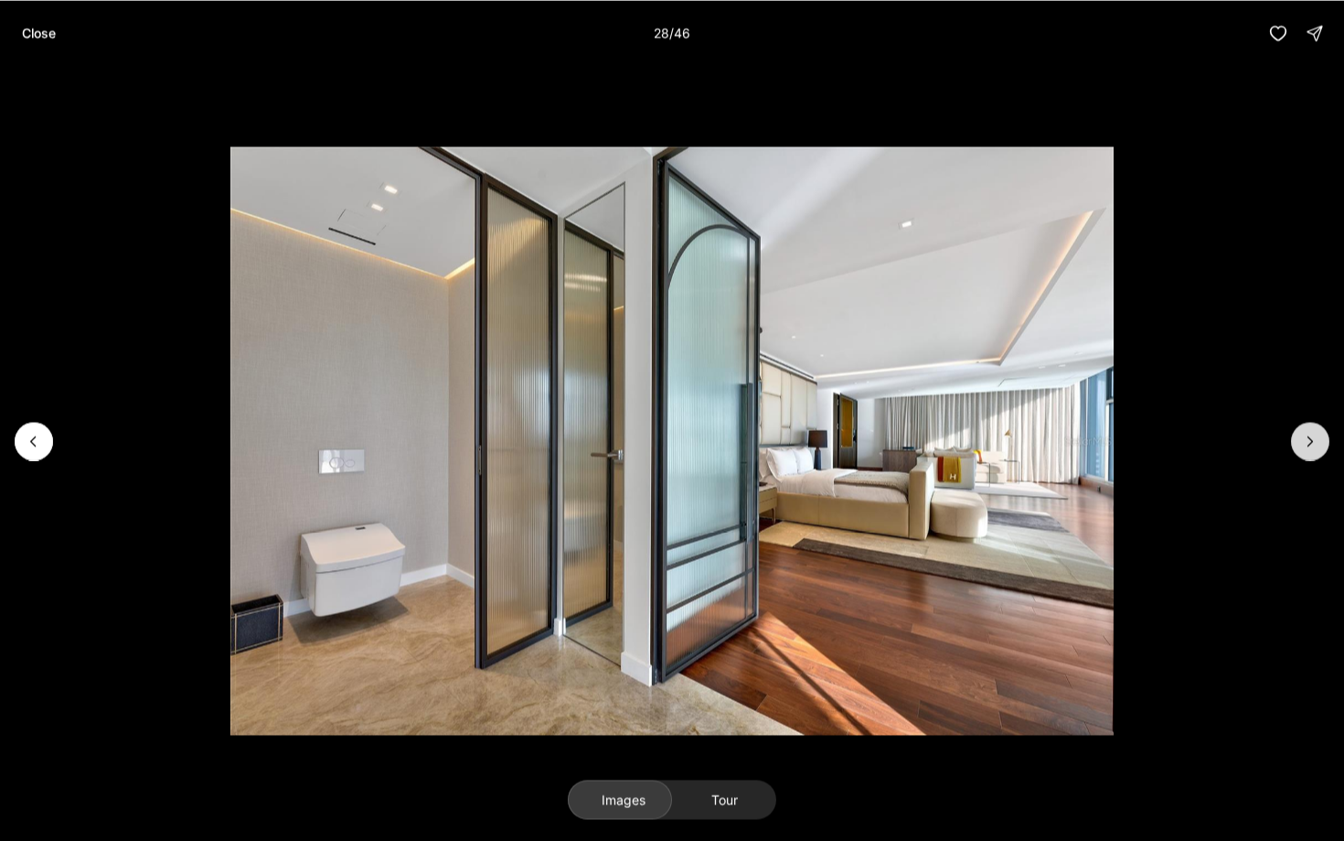
click at [1309, 434] on icon "Next slide" at bounding box center [1310, 441] width 18 height 18
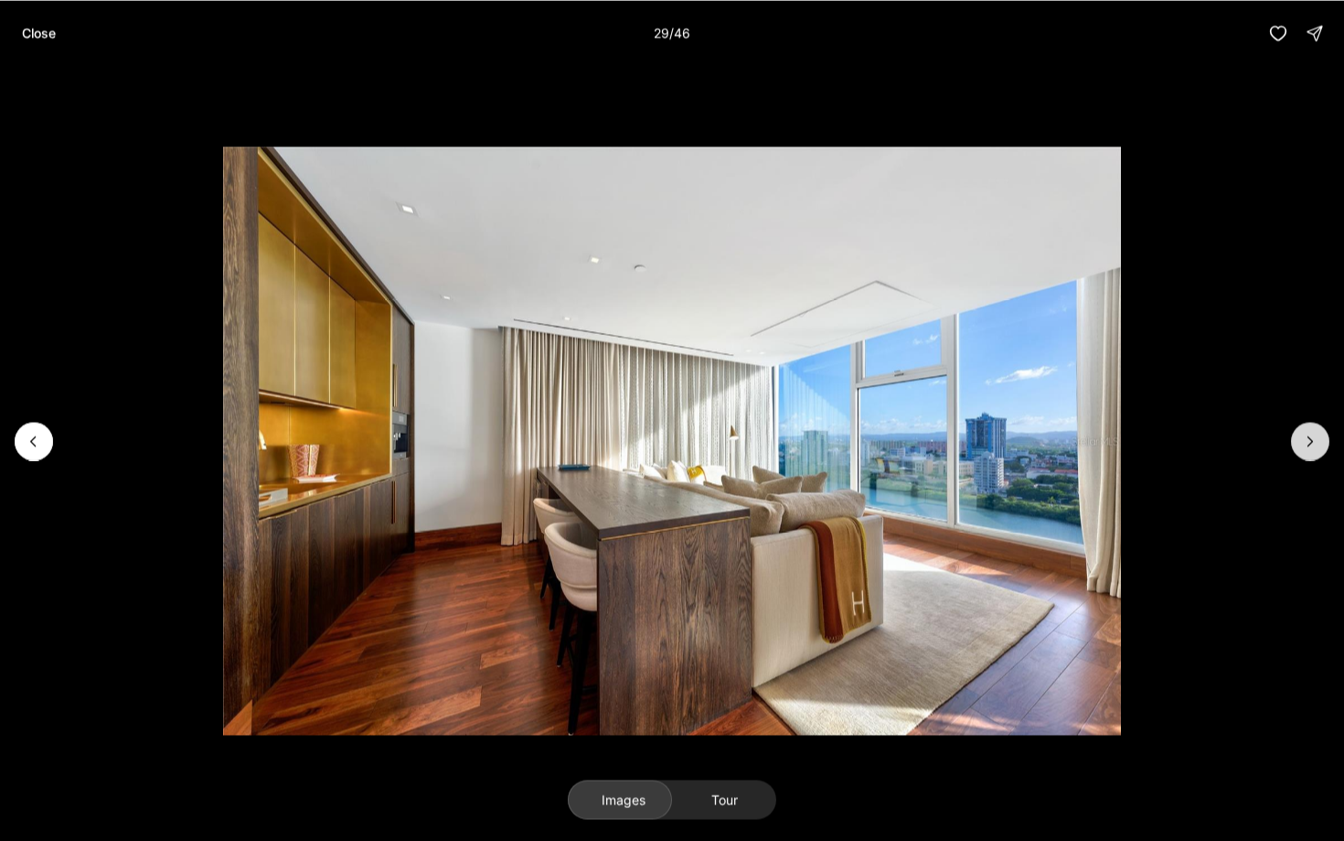
click at [1310, 434] on icon "Next slide" at bounding box center [1310, 441] width 18 height 18
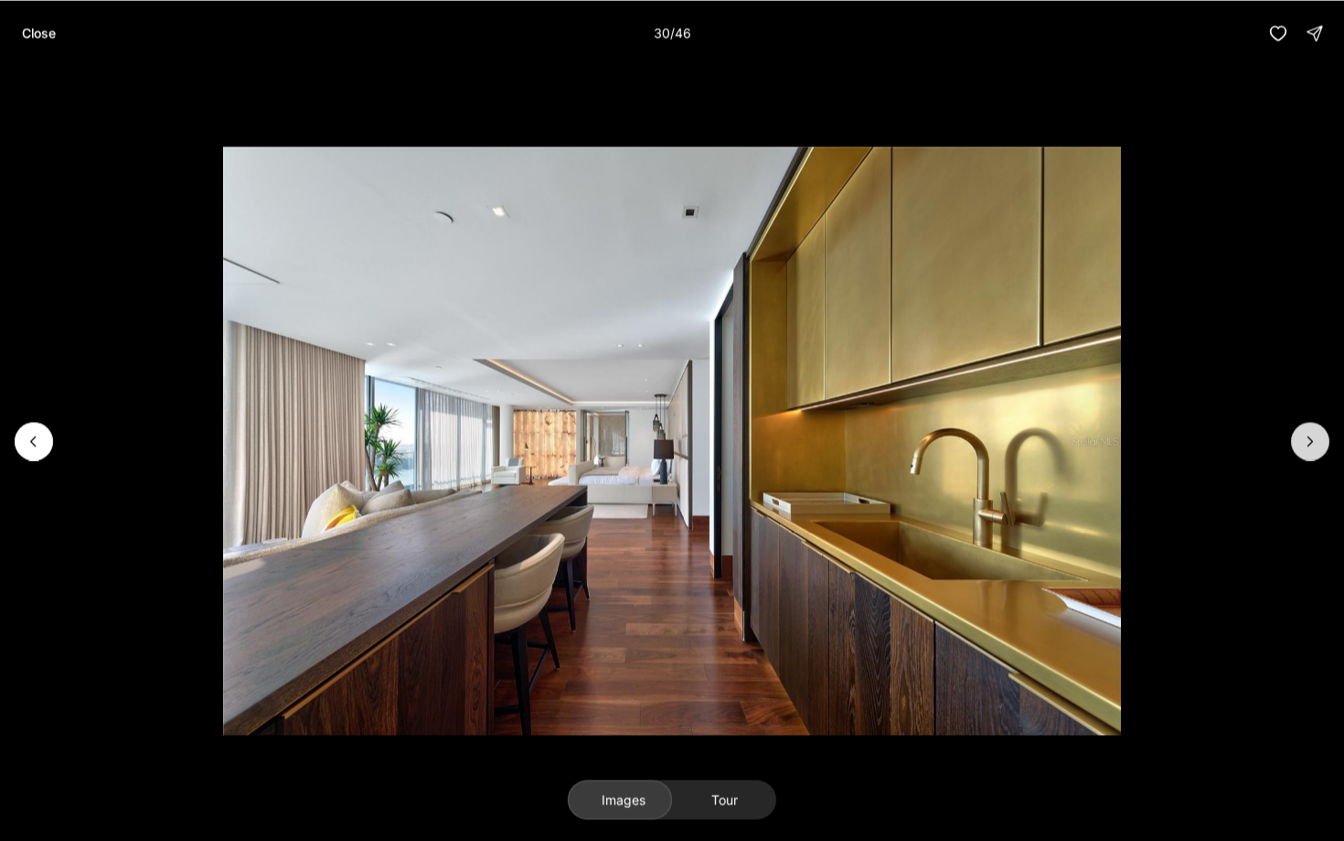
click at [1310, 434] on icon "Next slide" at bounding box center [1310, 441] width 18 height 18
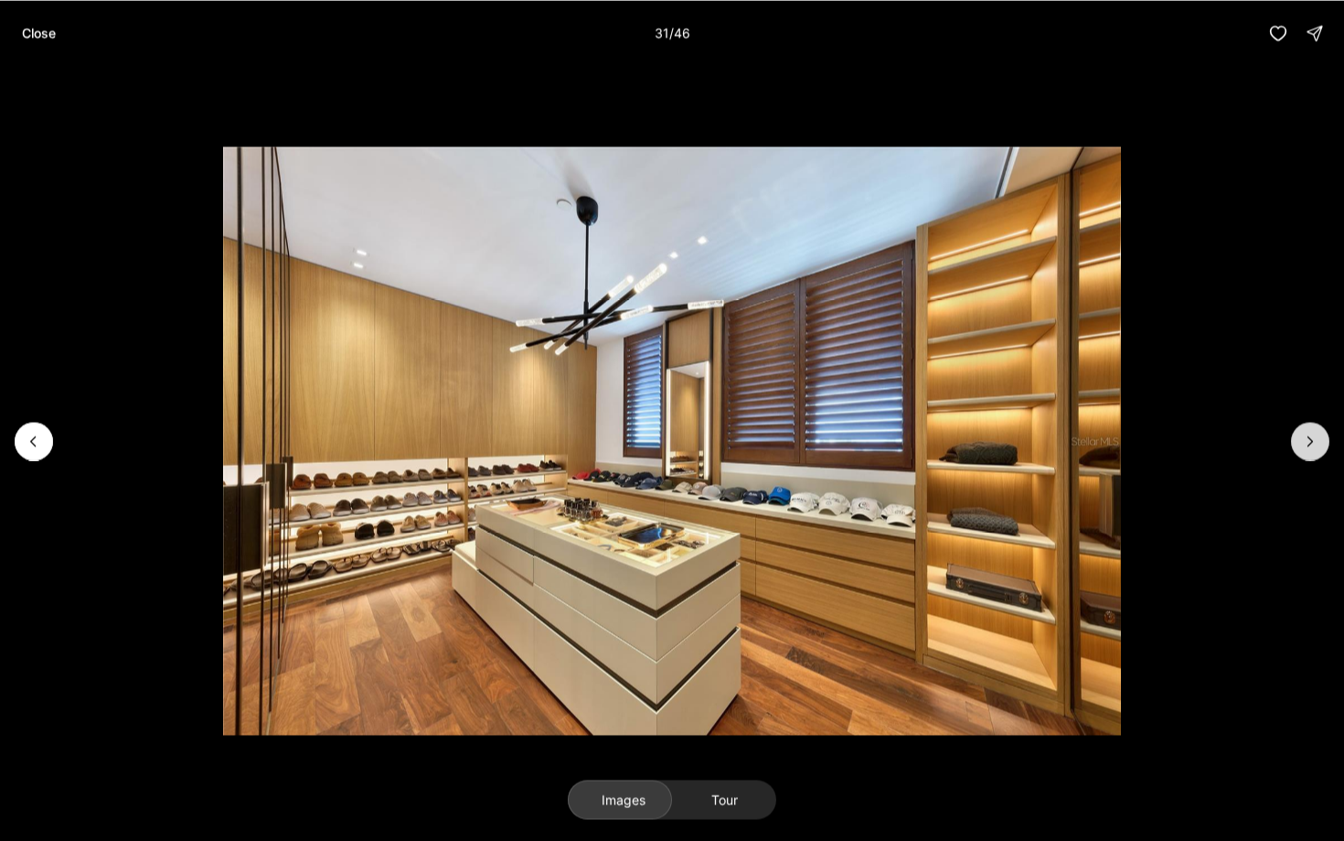
click at [1310, 434] on icon "Next slide" at bounding box center [1310, 441] width 18 height 18
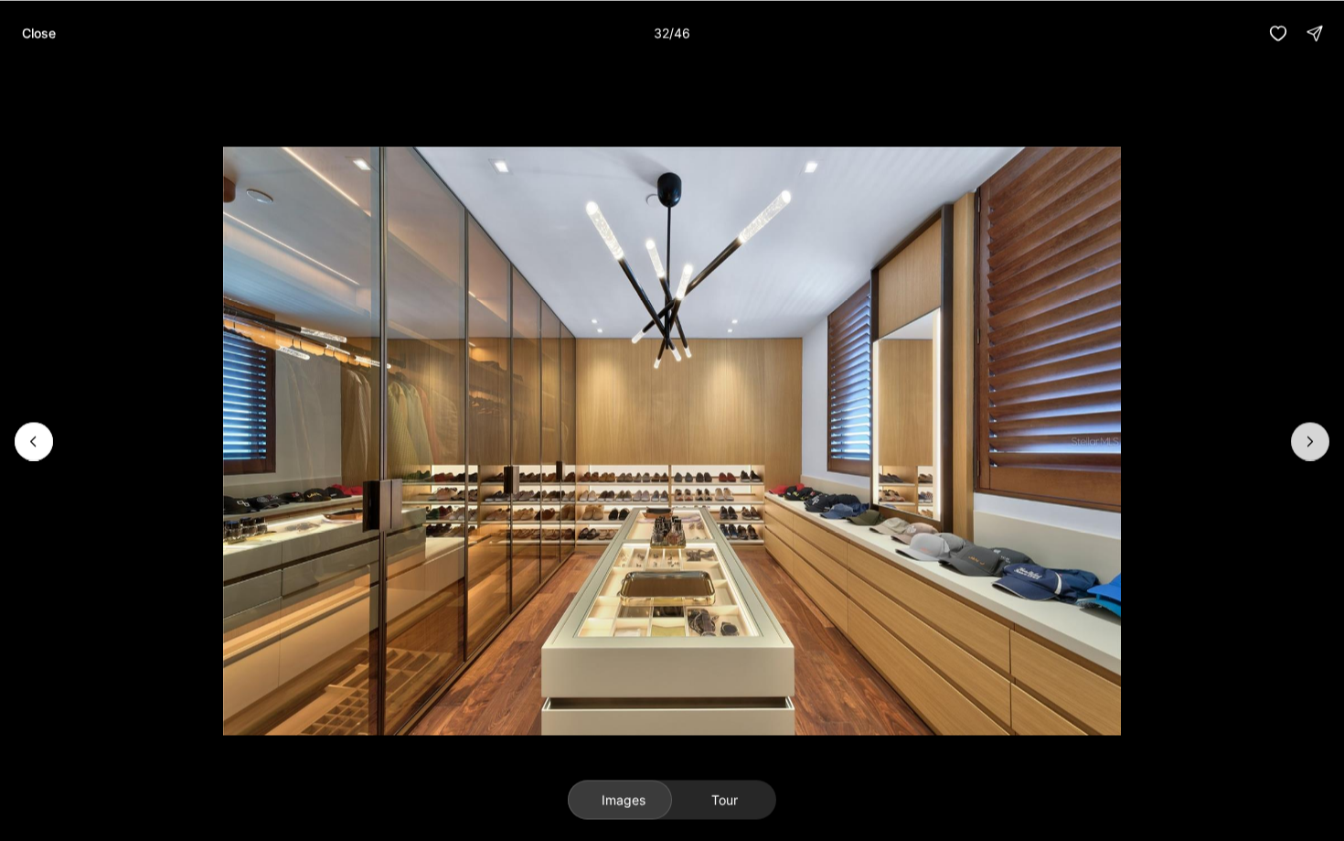
click at [1310, 434] on icon "Next slide" at bounding box center [1310, 441] width 18 height 18
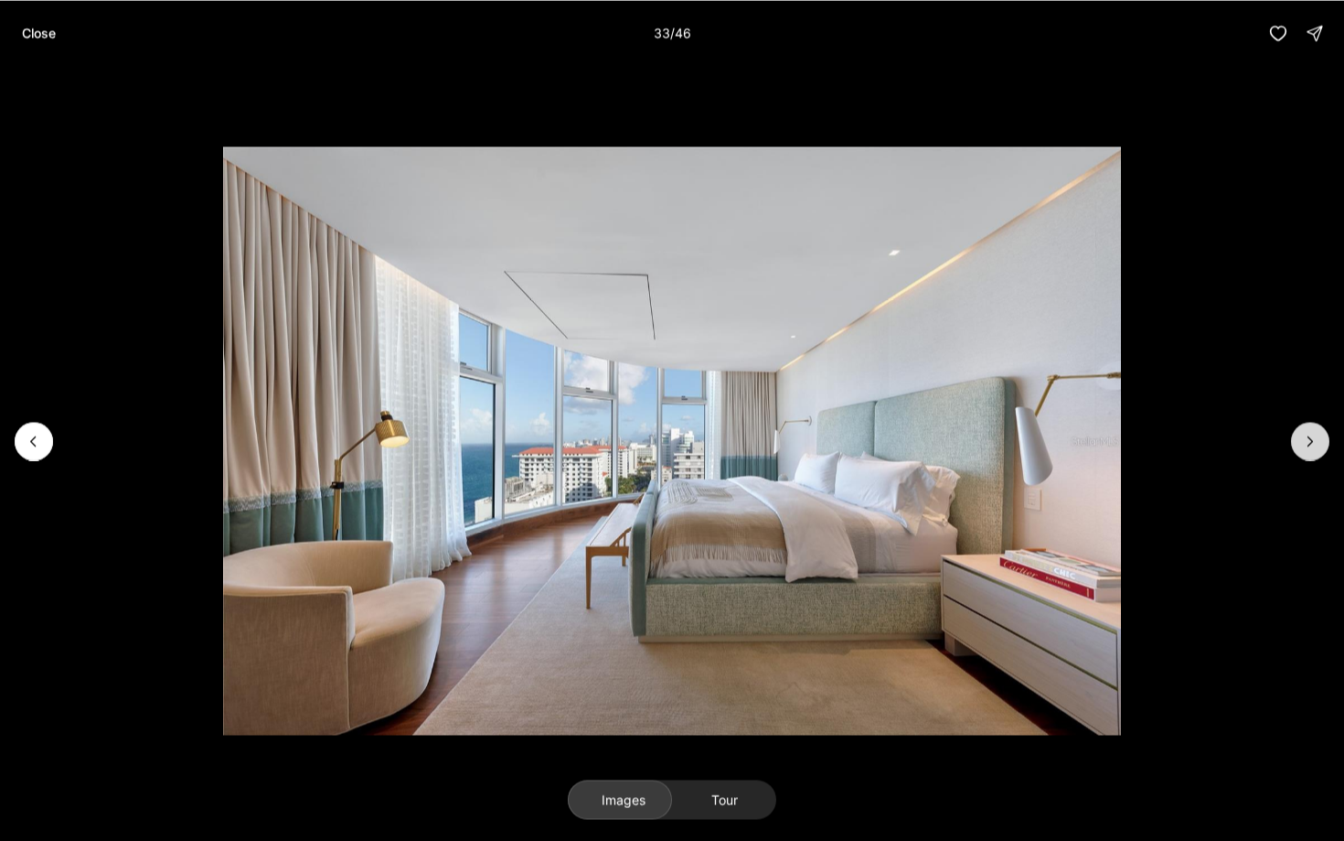
click at [1310, 434] on icon "Next slide" at bounding box center [1310, 441] width 18 height 18
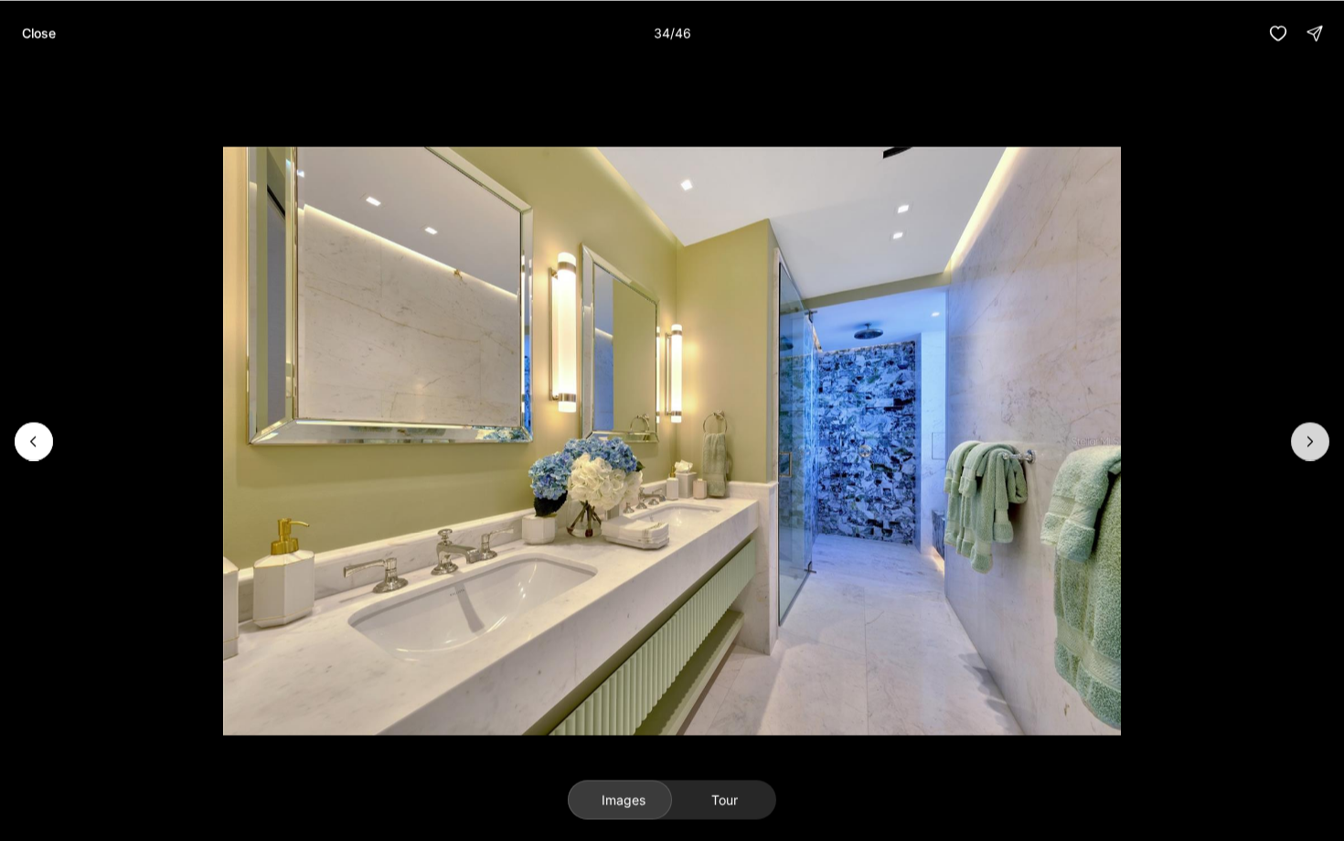
click at [1310, 434] on icon "Next slide" at bounding box center [1310, 441] width 18 height 18
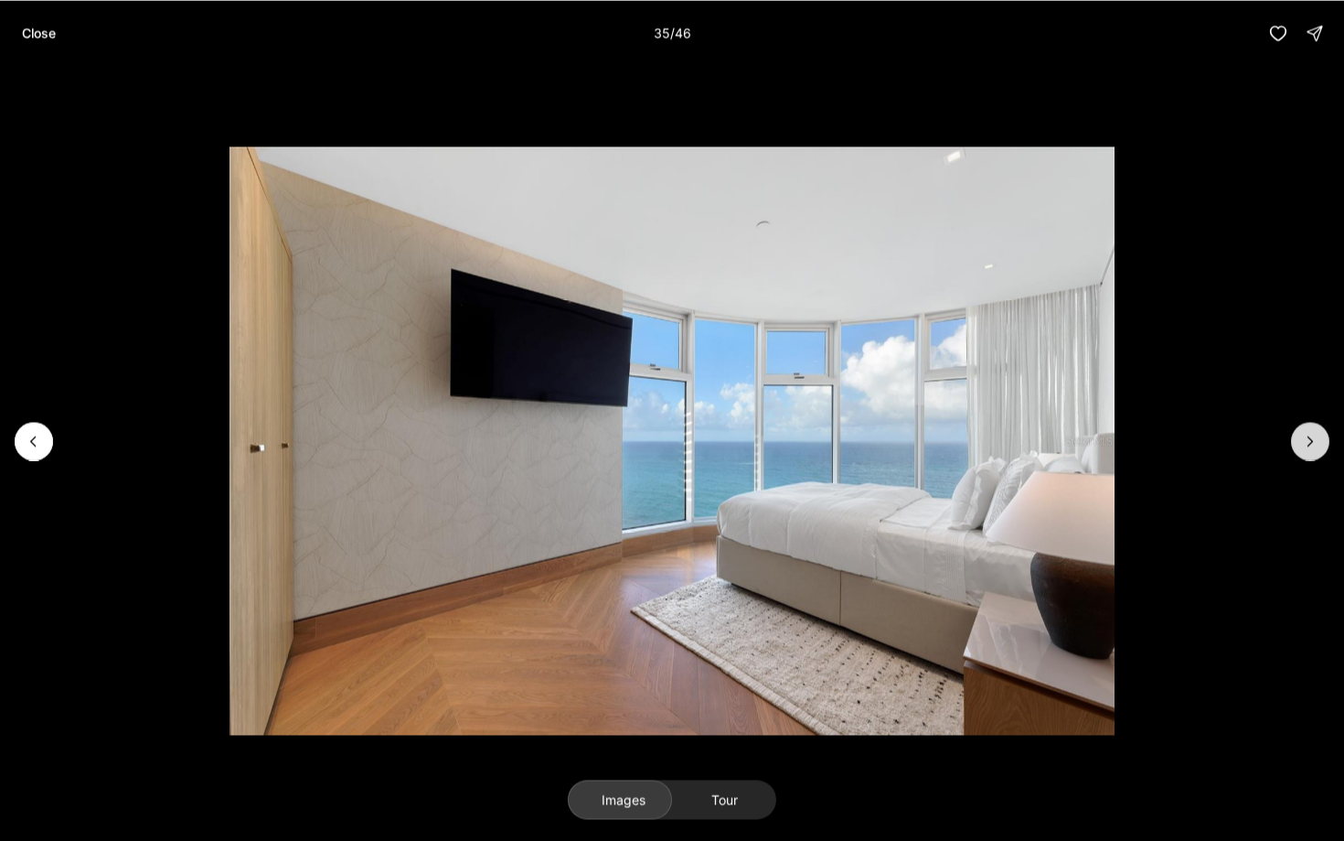
click at [1310, 434] on icon "Next slide" at bounding box center [1310, 441] width 18 height 18
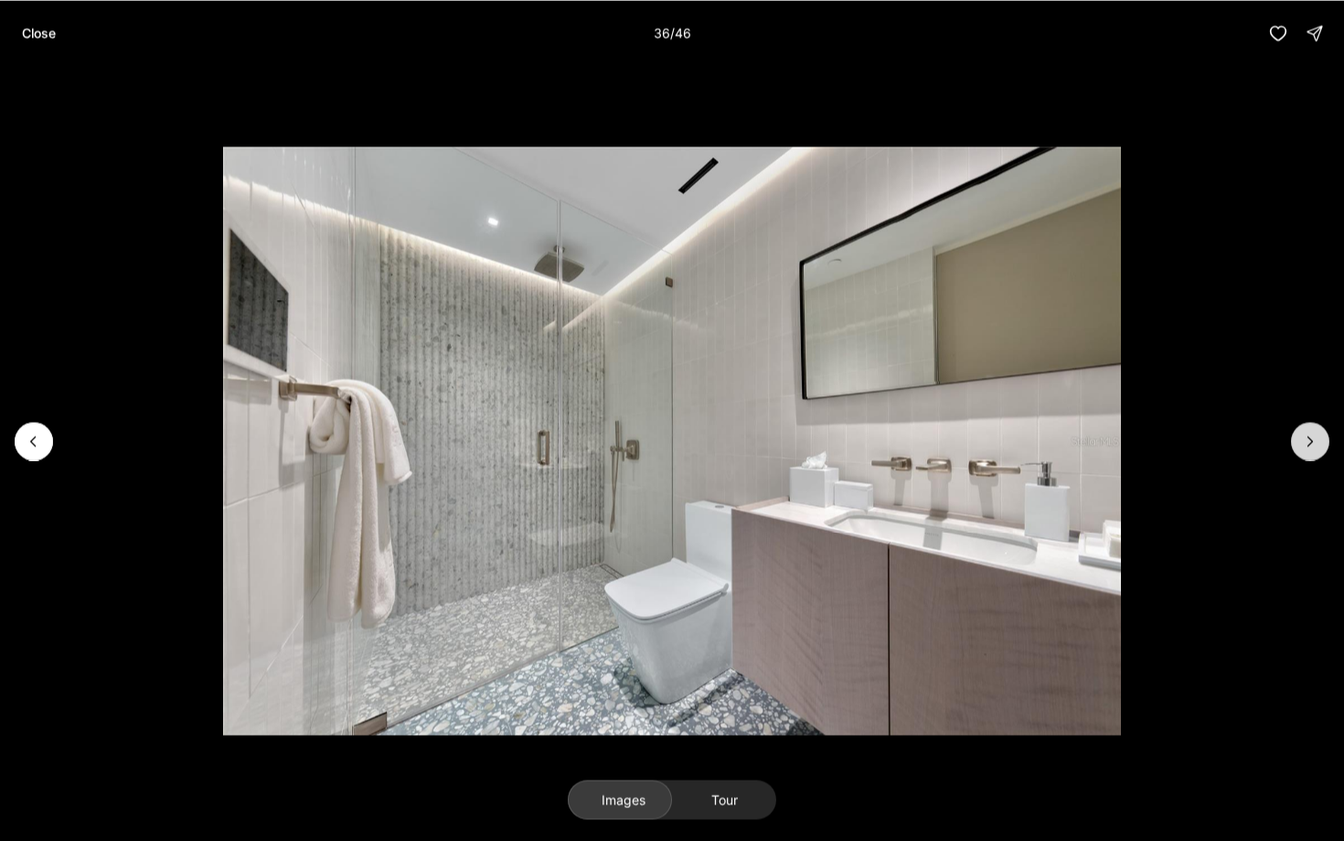
click at [1310, 434] on icon "Next slide" at bounding box center [1310, 441] width 18 height 18
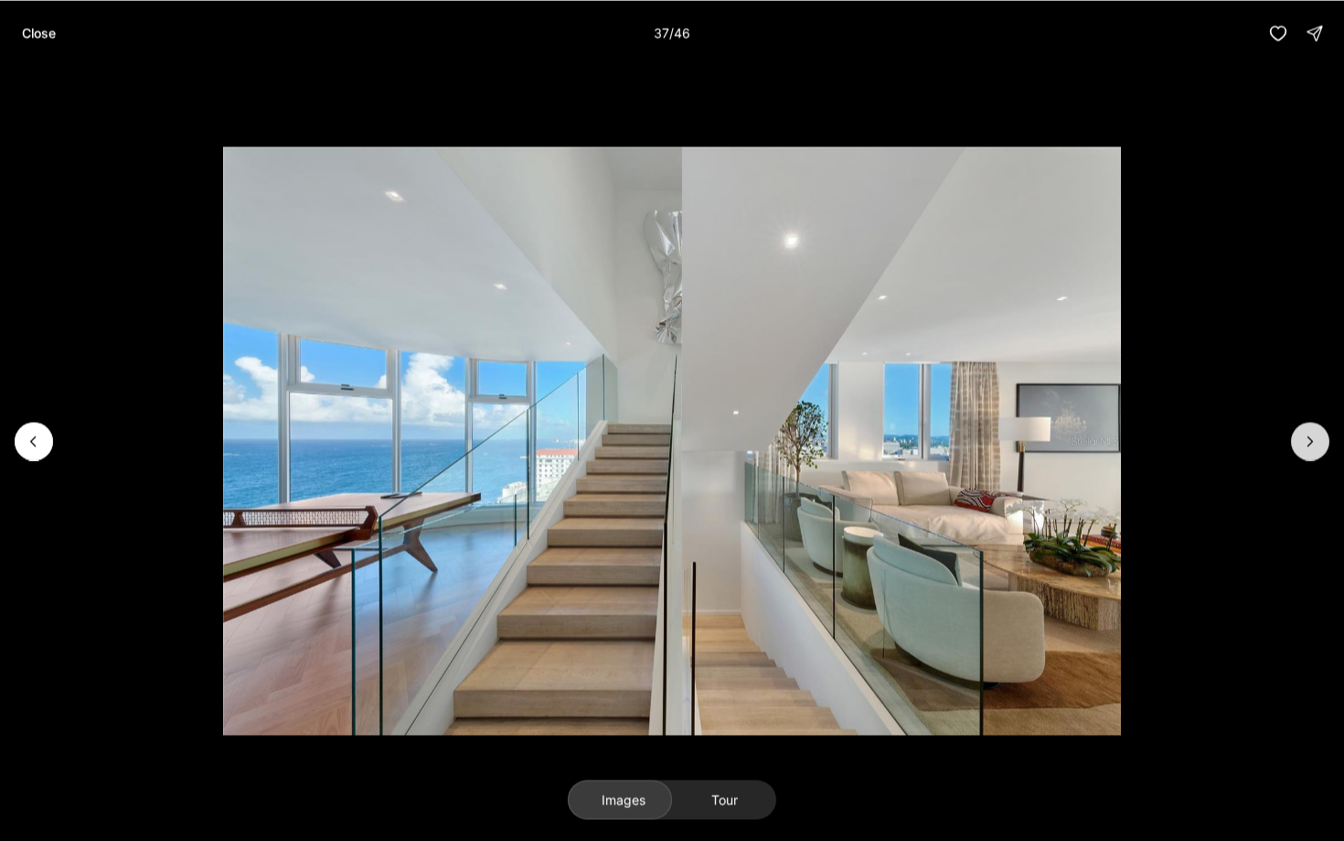
click at [1310, 434] on icon "Next slide" at bounding box center [1310, 441] width 18 height 18
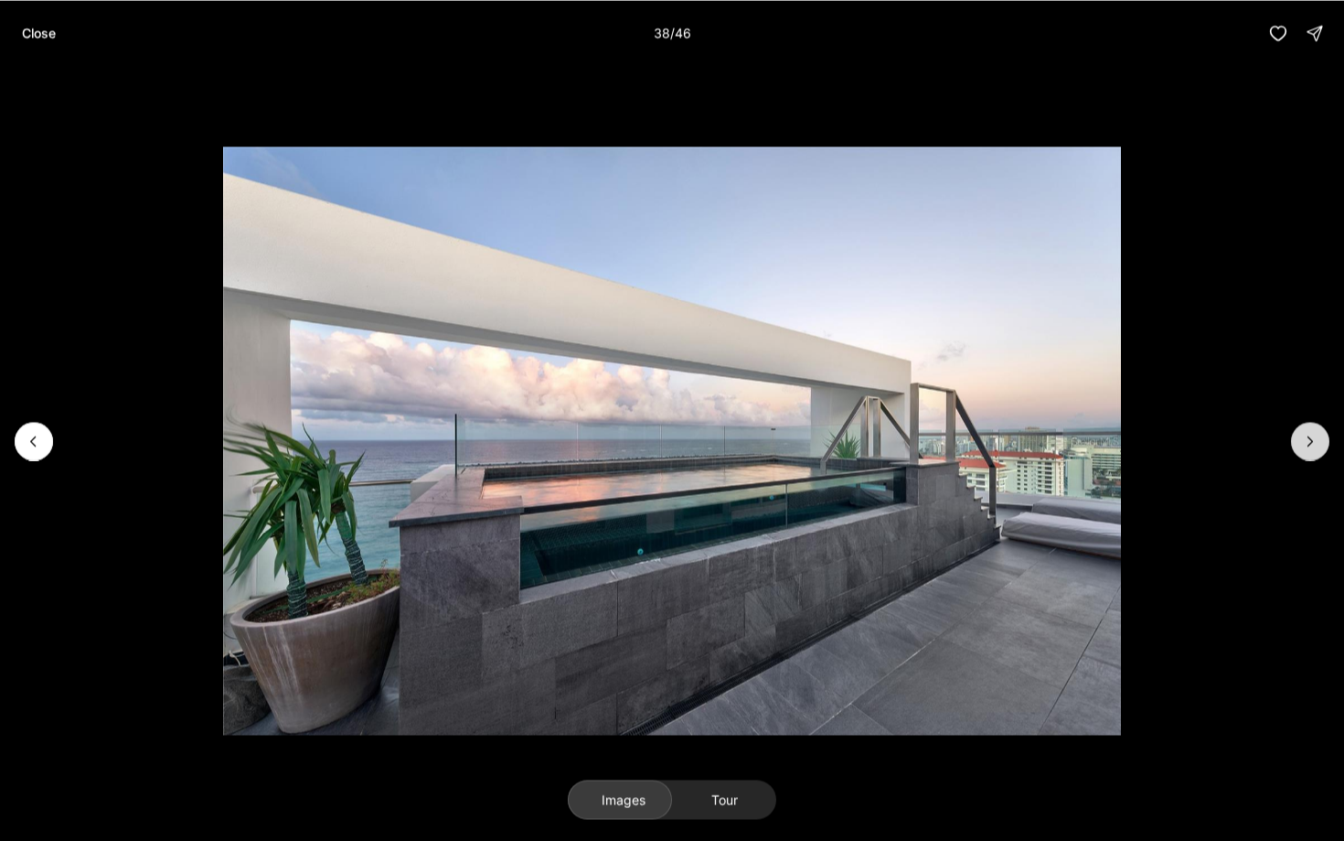
click at [1310, 434] on icon "Next slide" at bounding box center [1310, 441] width 18 height 18
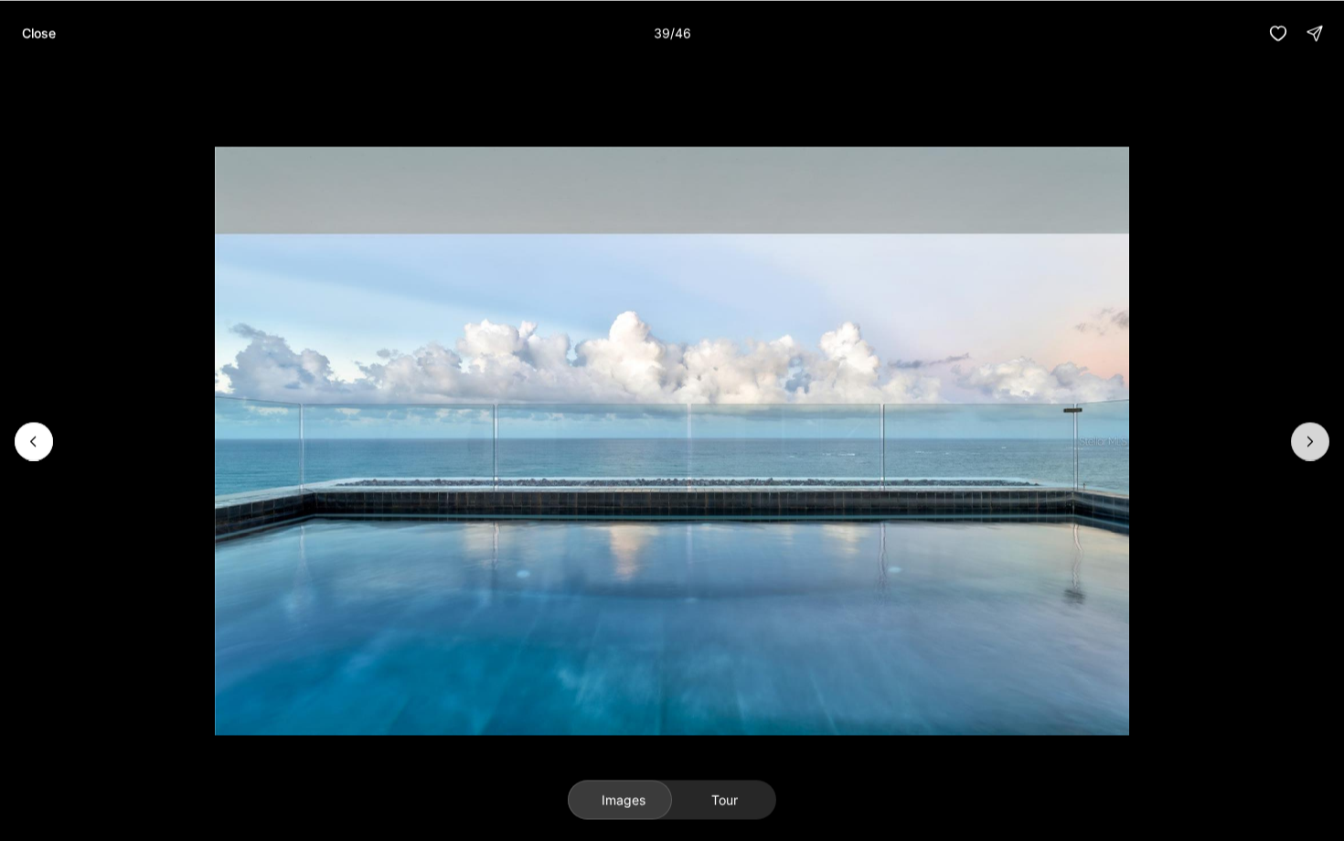
click at [1310, 434] on icon "Next slide" at bounding box center [1310, 441] width 18 height 18
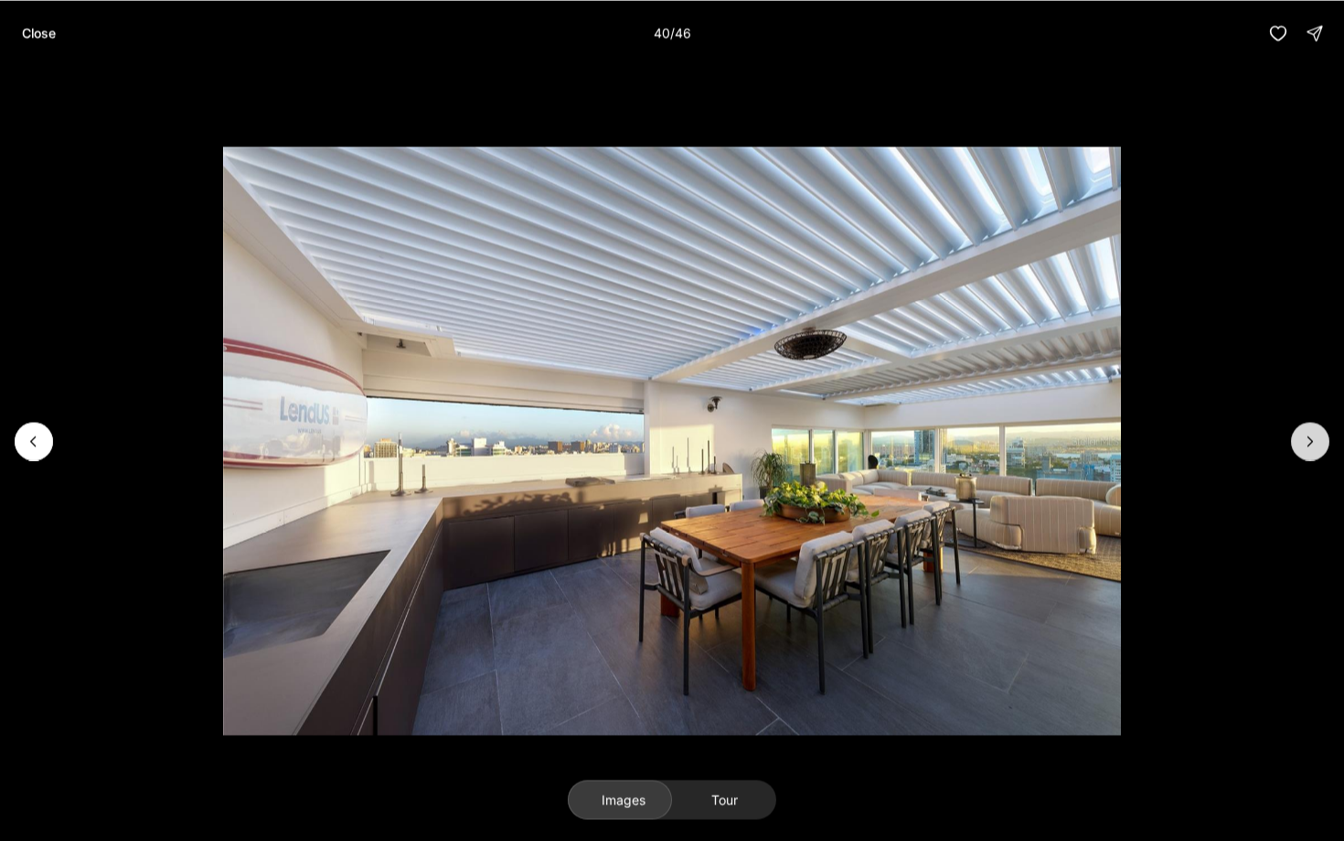
click at [1310, 434] on icon "Next slide" at bounding box center [1310, 441] width 18 height 18
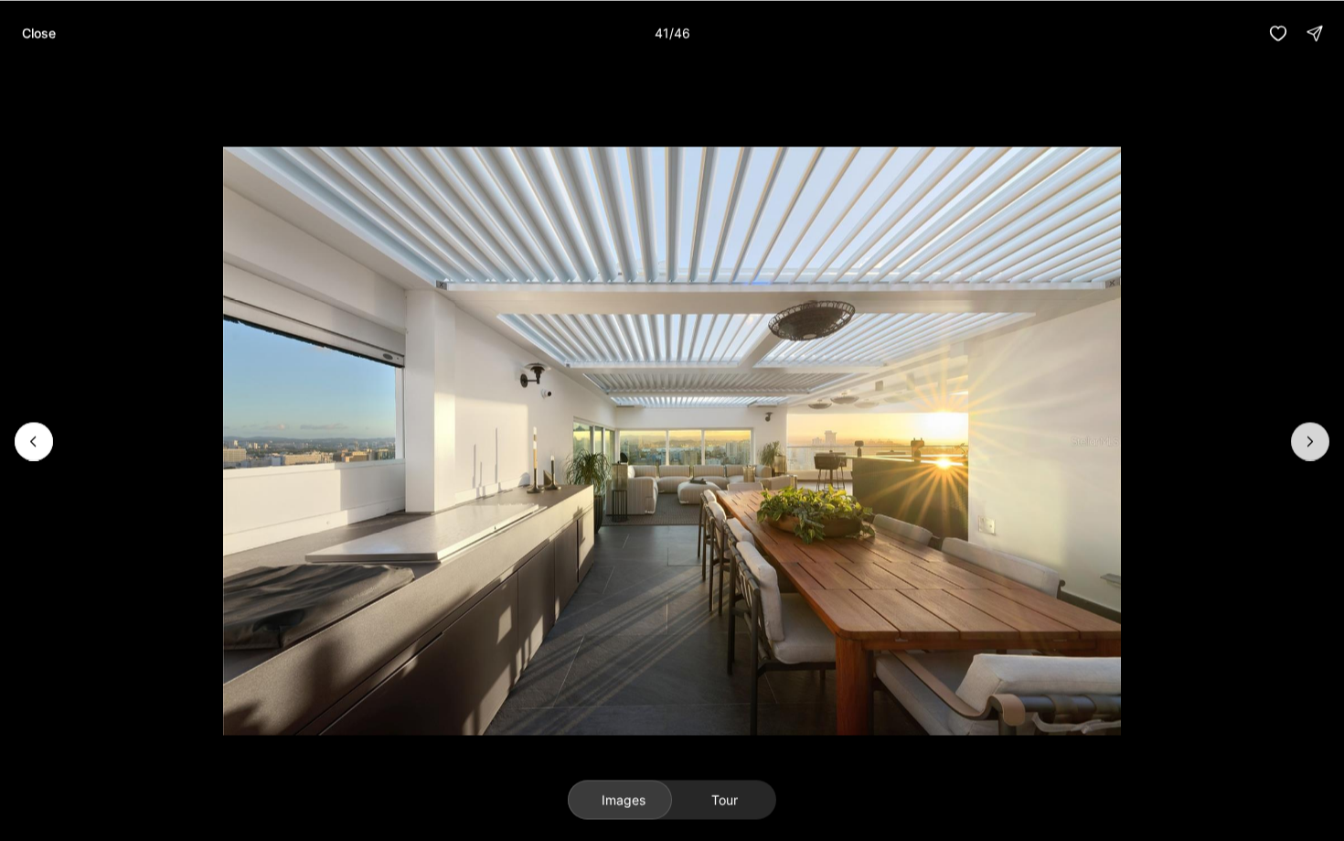
click at [1310, 434] on icon "Next slide" at bounding box center [1310, 441] width 18 height 18
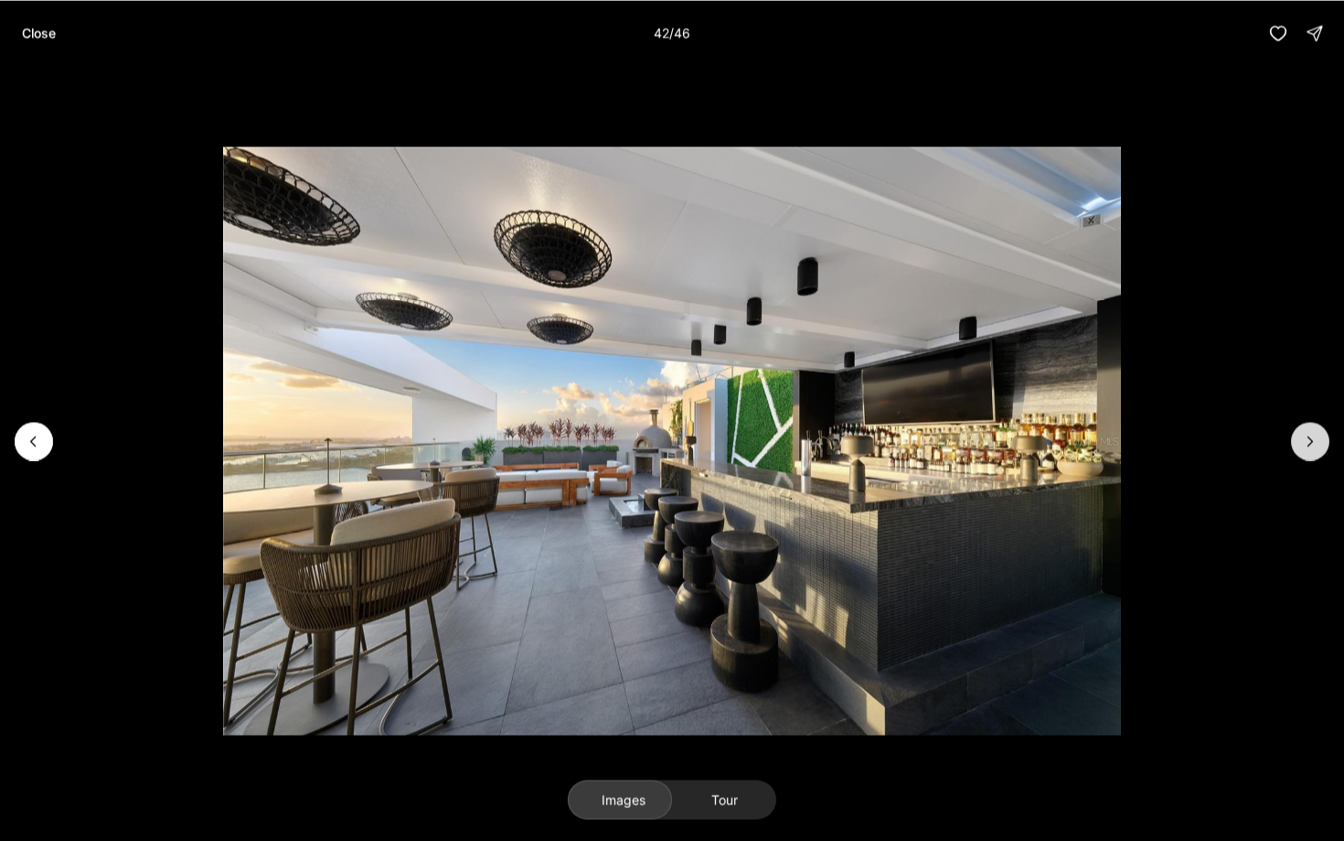
click at [1310, 434] on icon "Next slide" at bounding box center [1310, 441] width 18 height 18
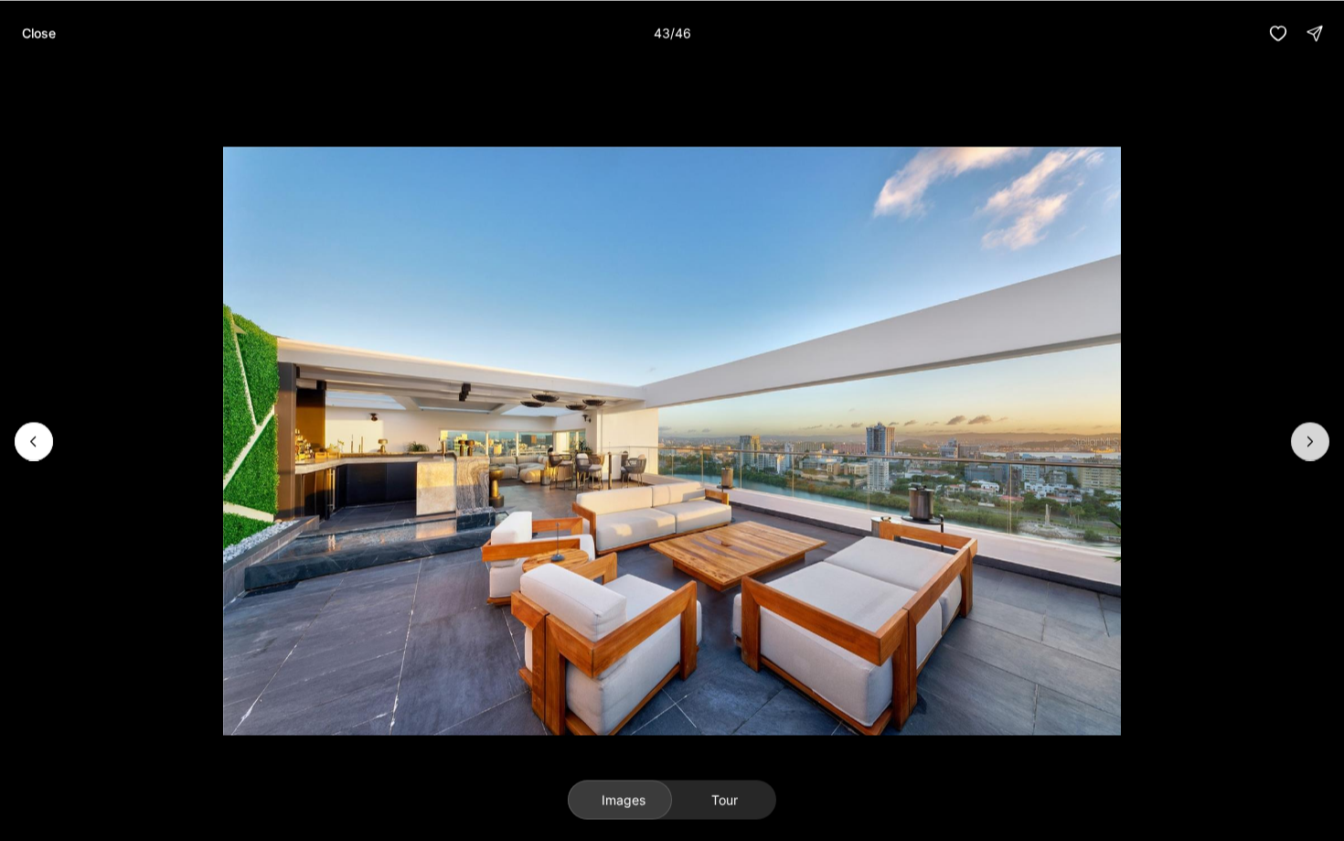
click at [1310, 434] on icon "Next slide" at bounding box center [1310, 441] width 18 height 18
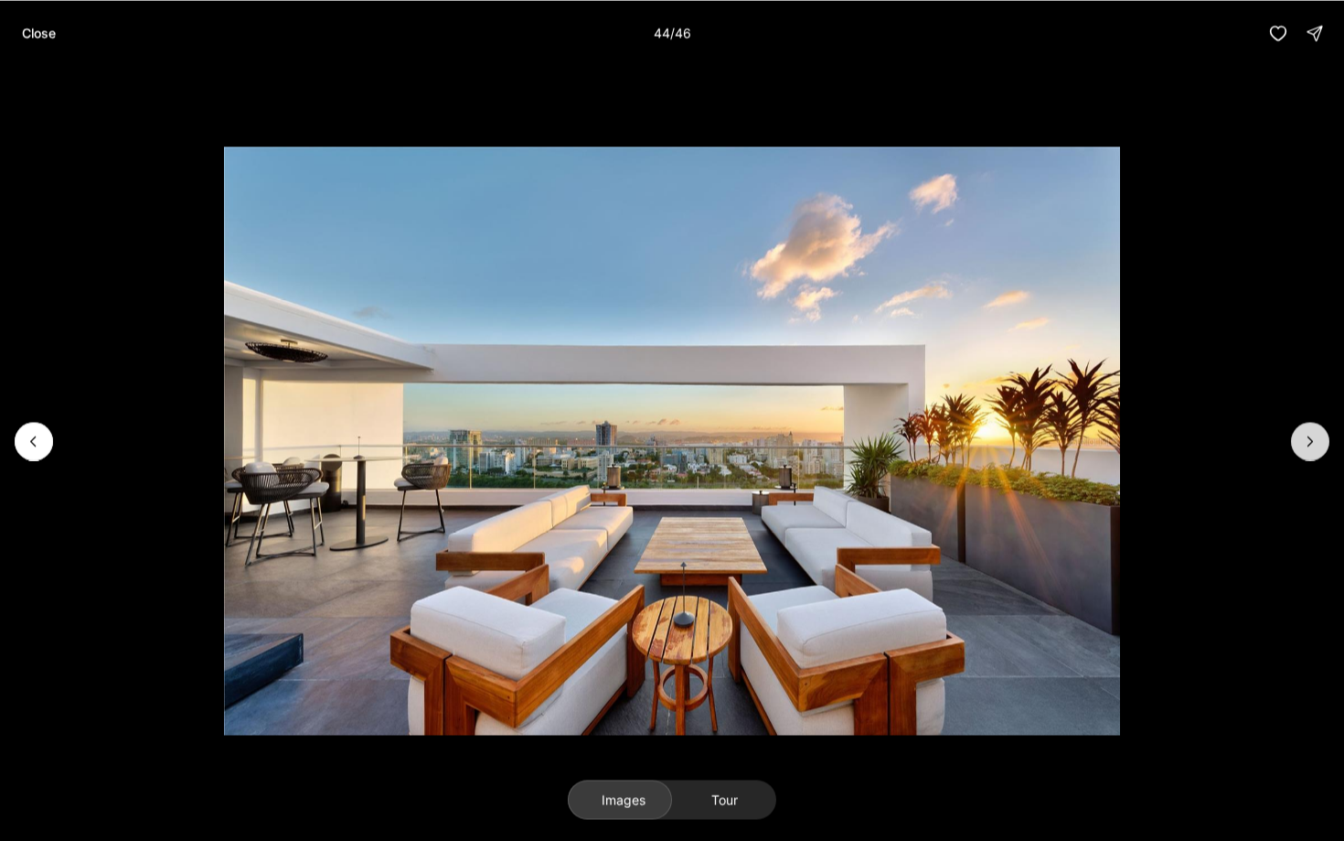
click at [1310, 434] on icon "Next slide" at bounding box center [1310, 441] width 18 height 18
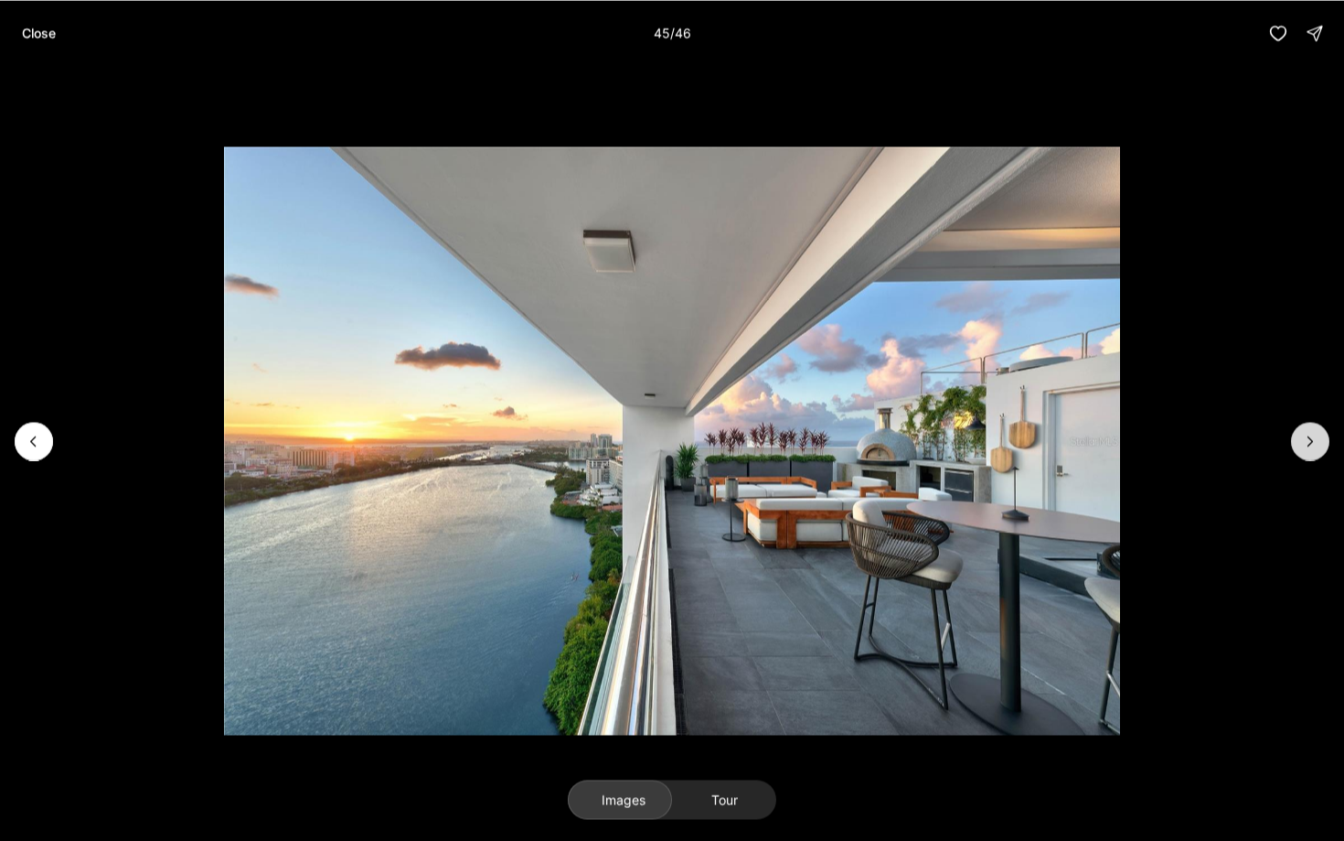
click at [1310, 434] on icon "Next slide" at bounding box center [1310, 441] width 18 height 18
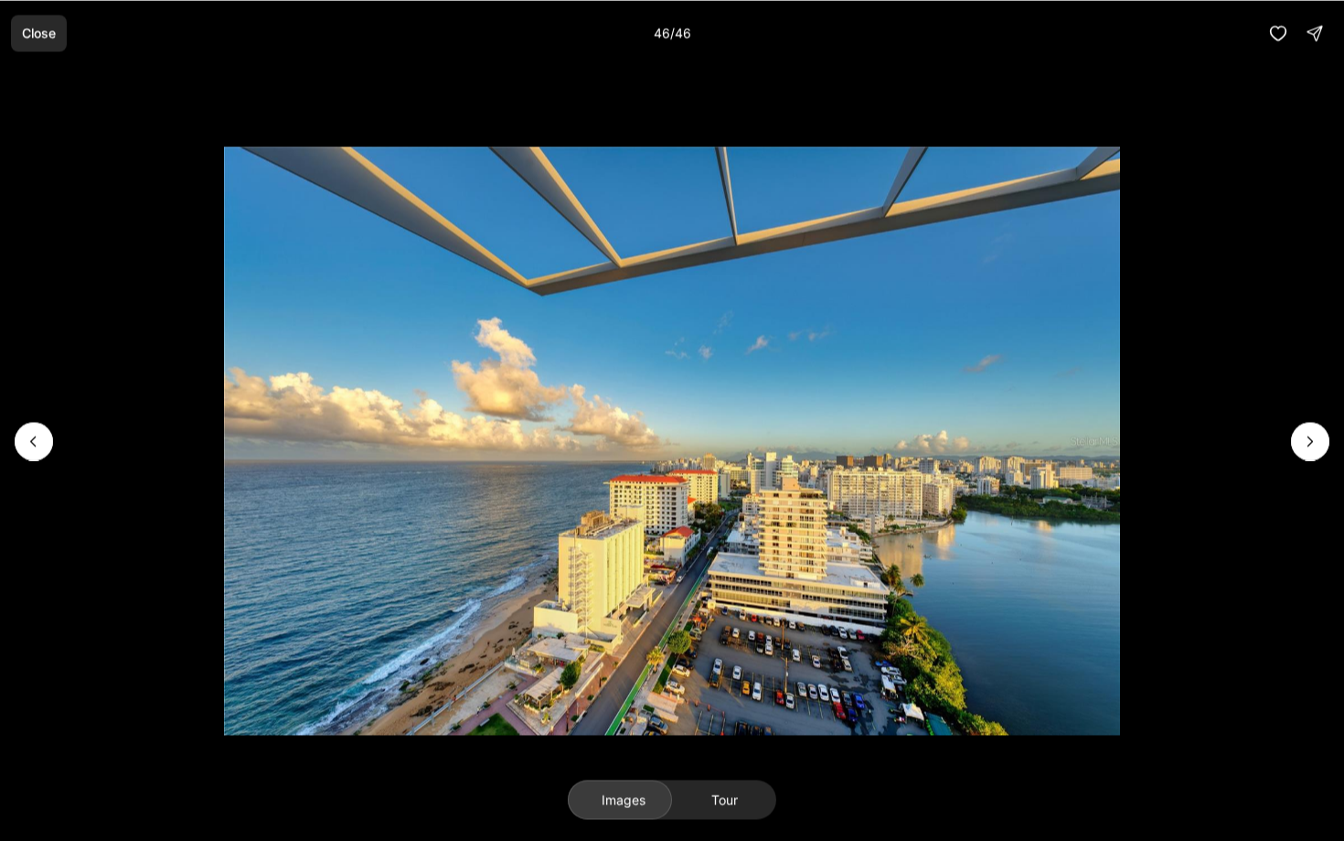
click at [33, 31] on p "Close" at bounding box center [39, 33] width 34 height 15
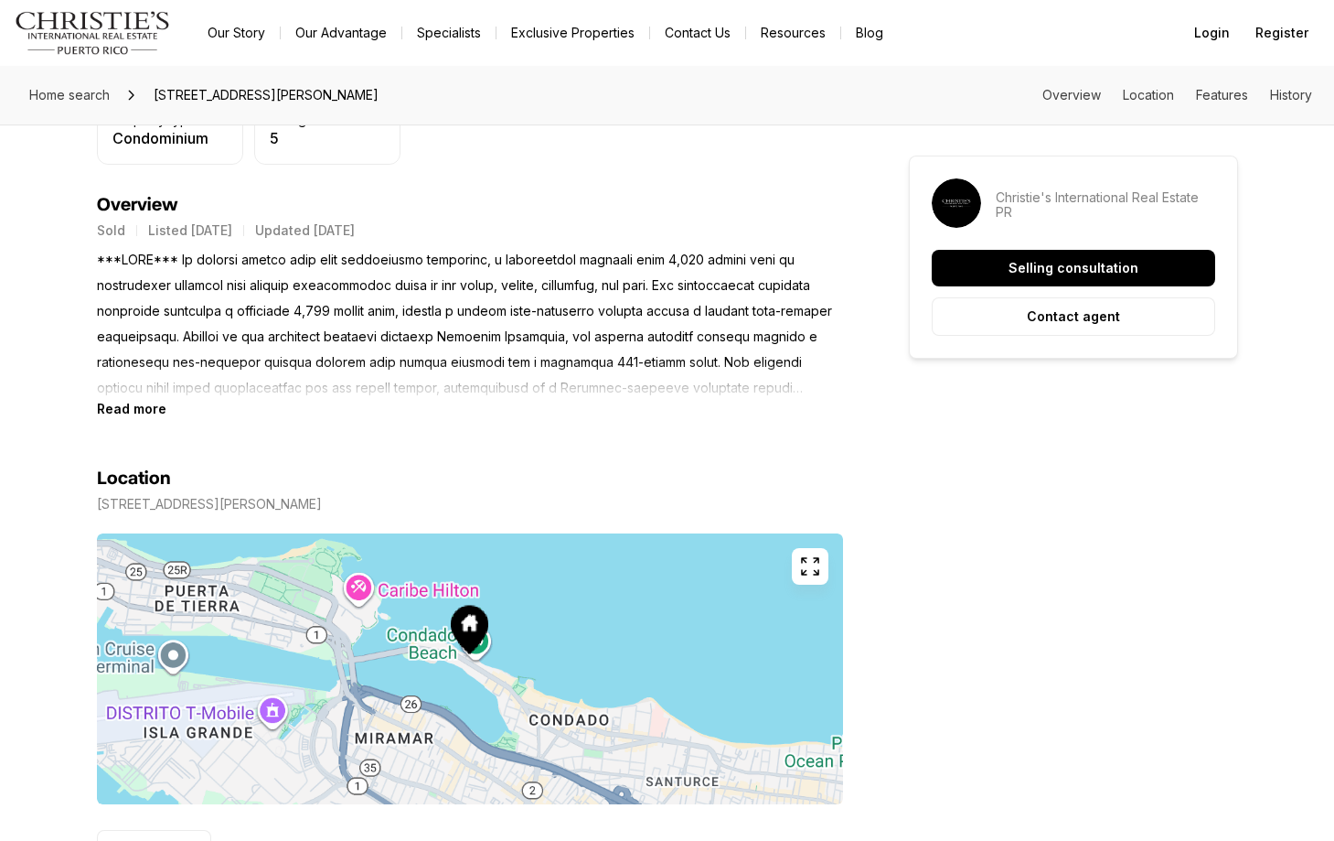
scroll to position [977, 0]
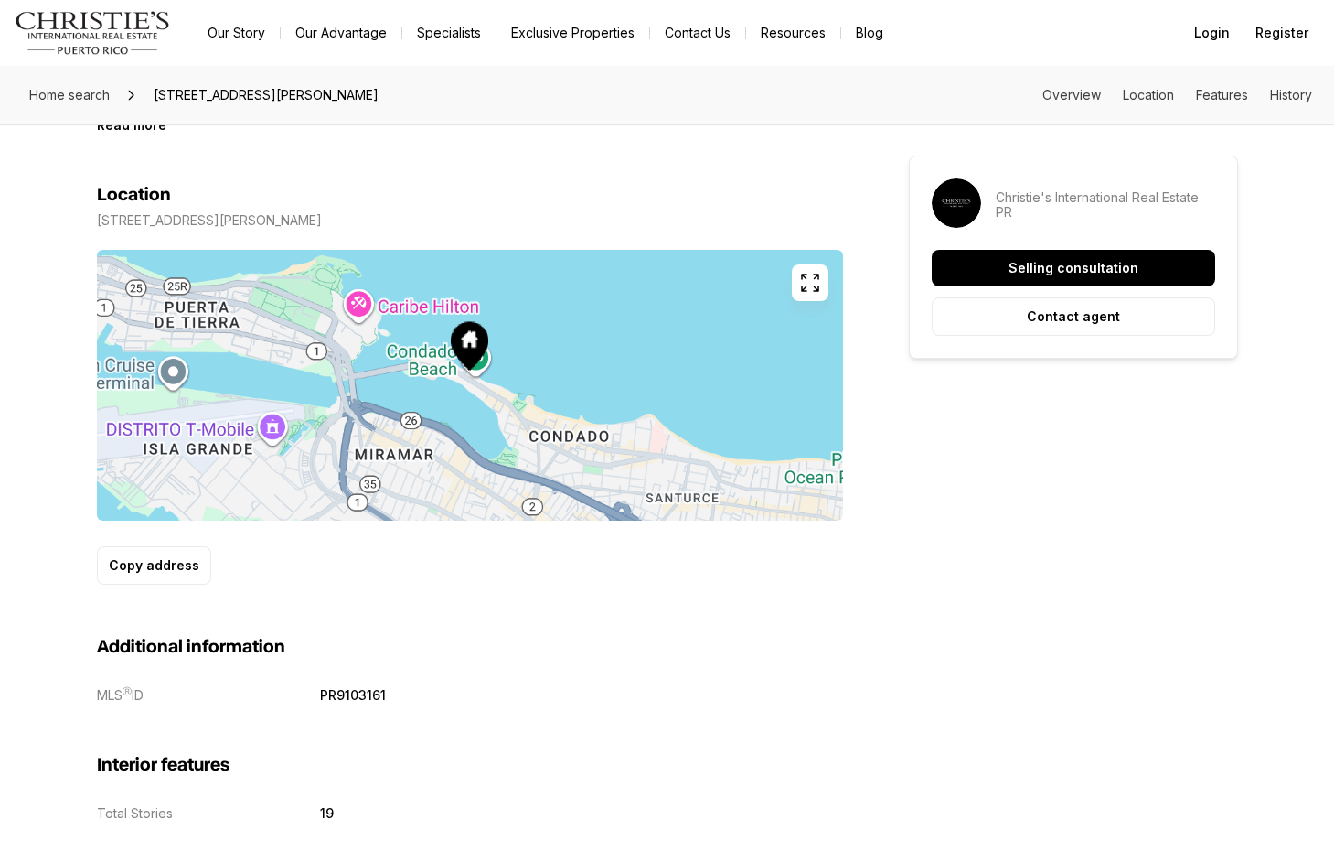
click at [809, 282] on icon "button" at bounding box center [810, 283] width 22 height 22
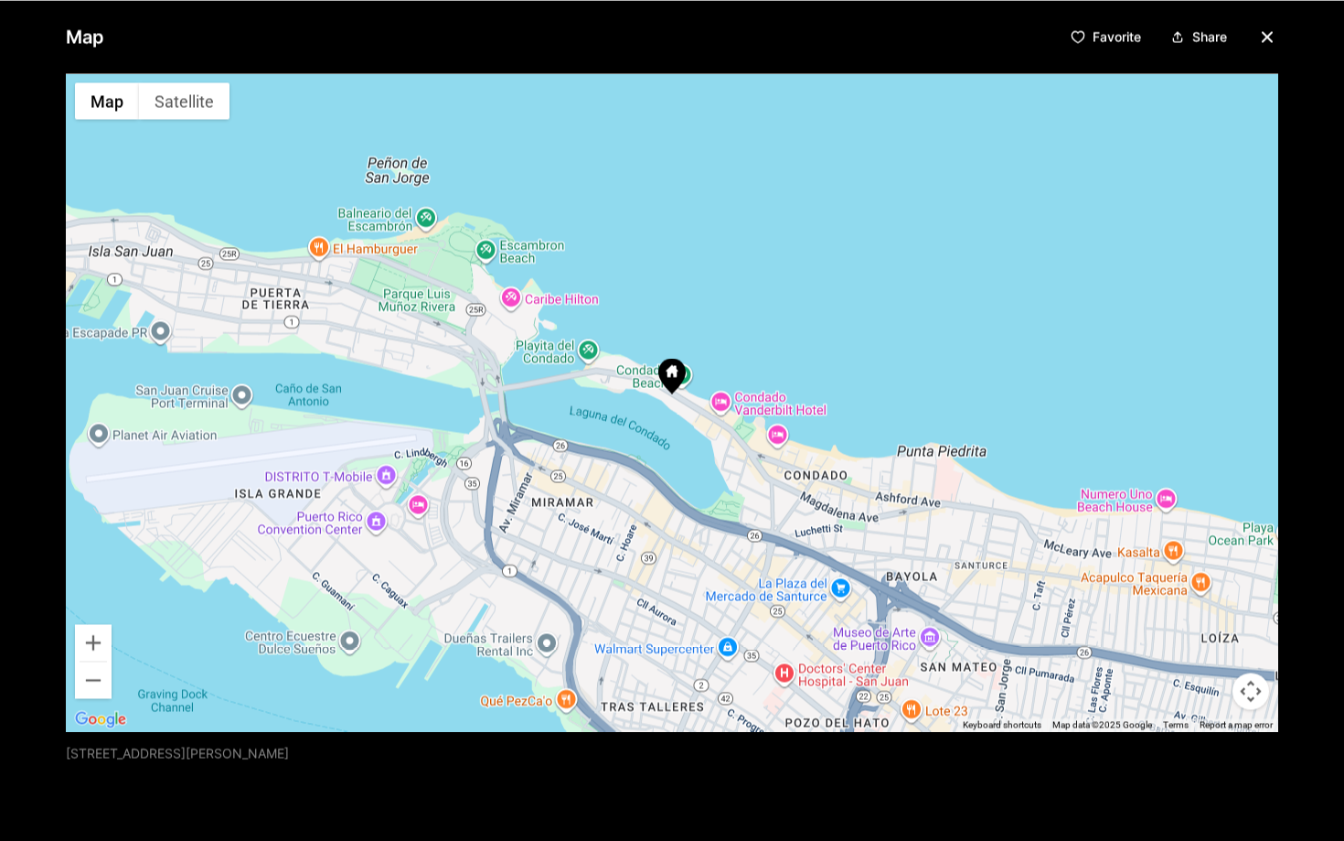
click at [691, 412] on div at bounding box center [672, 402] width 1213 height 658
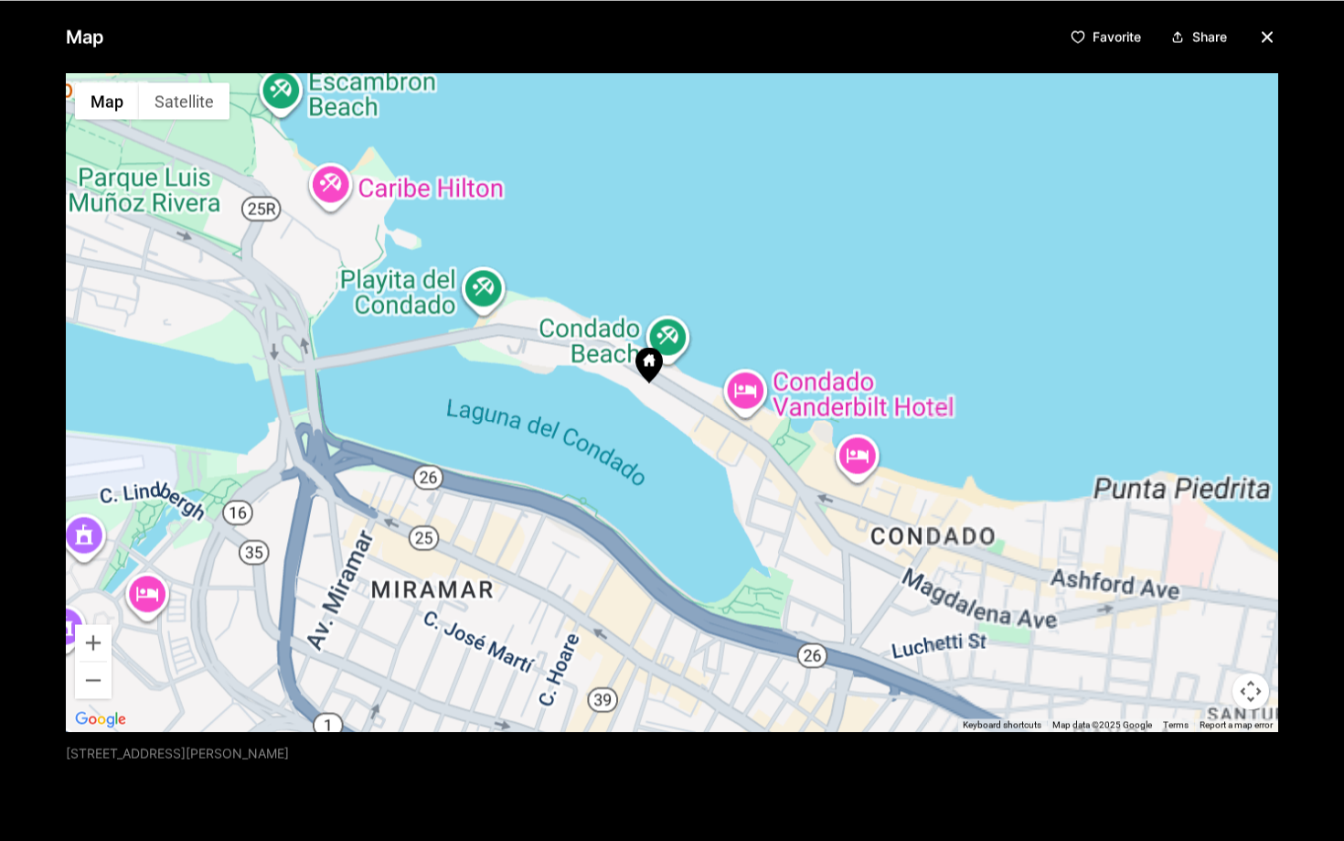
click at [686, 408] on div at bounding box center [672, 402] width 1213 height 658
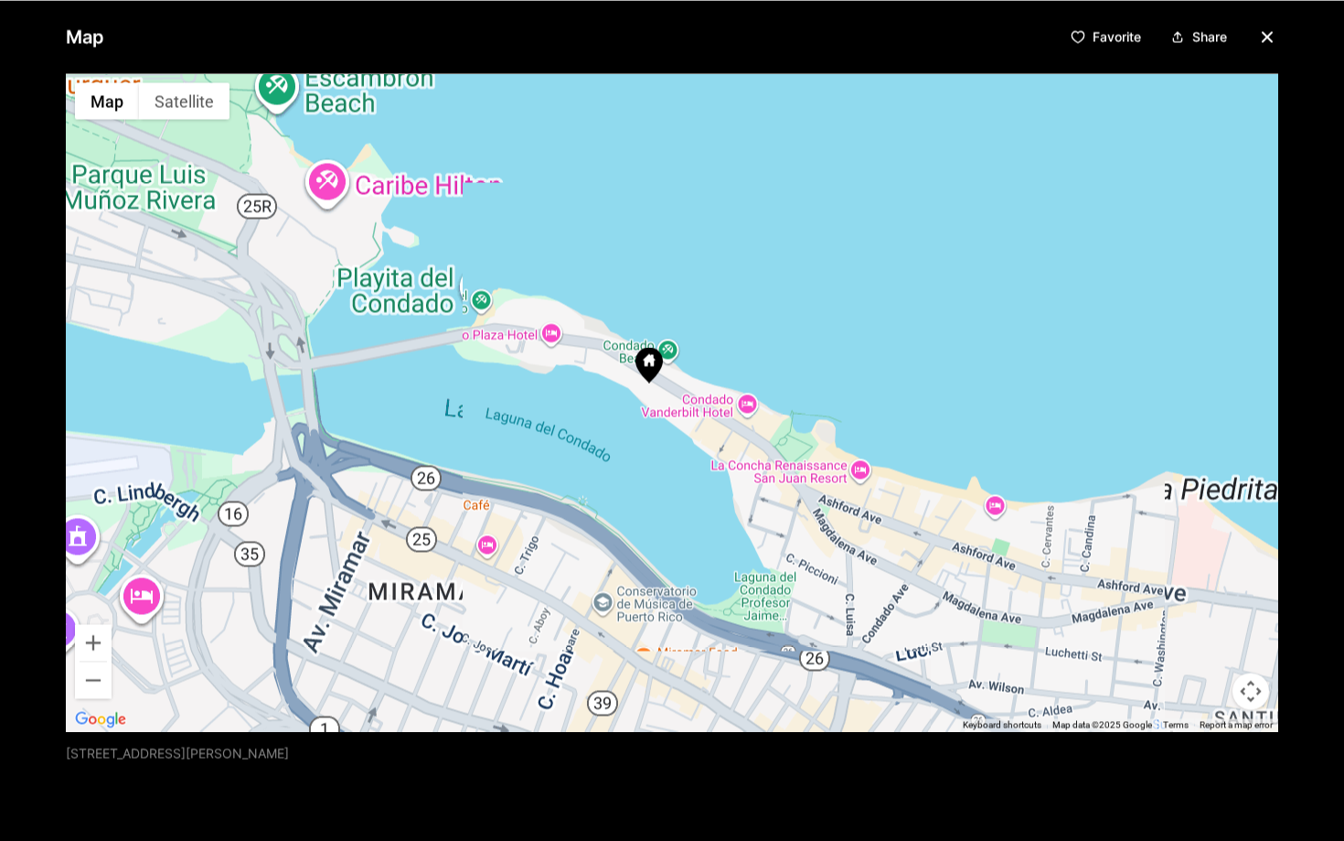
click at [683, 408] on div at bounding box center [672, 402] width 1213 height 658
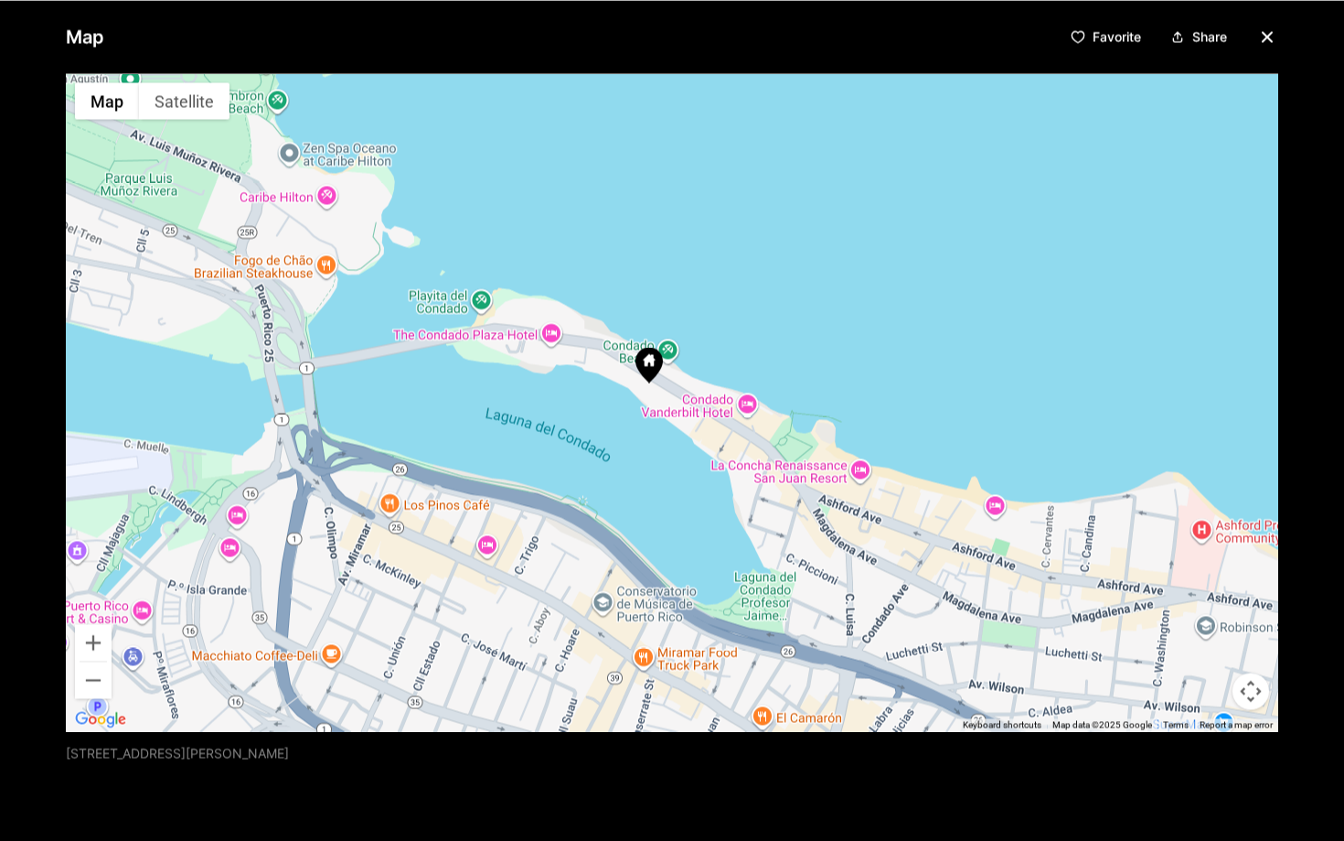
click at [647, 402] on div at bounding box center [672, 402] width 1213 height 658
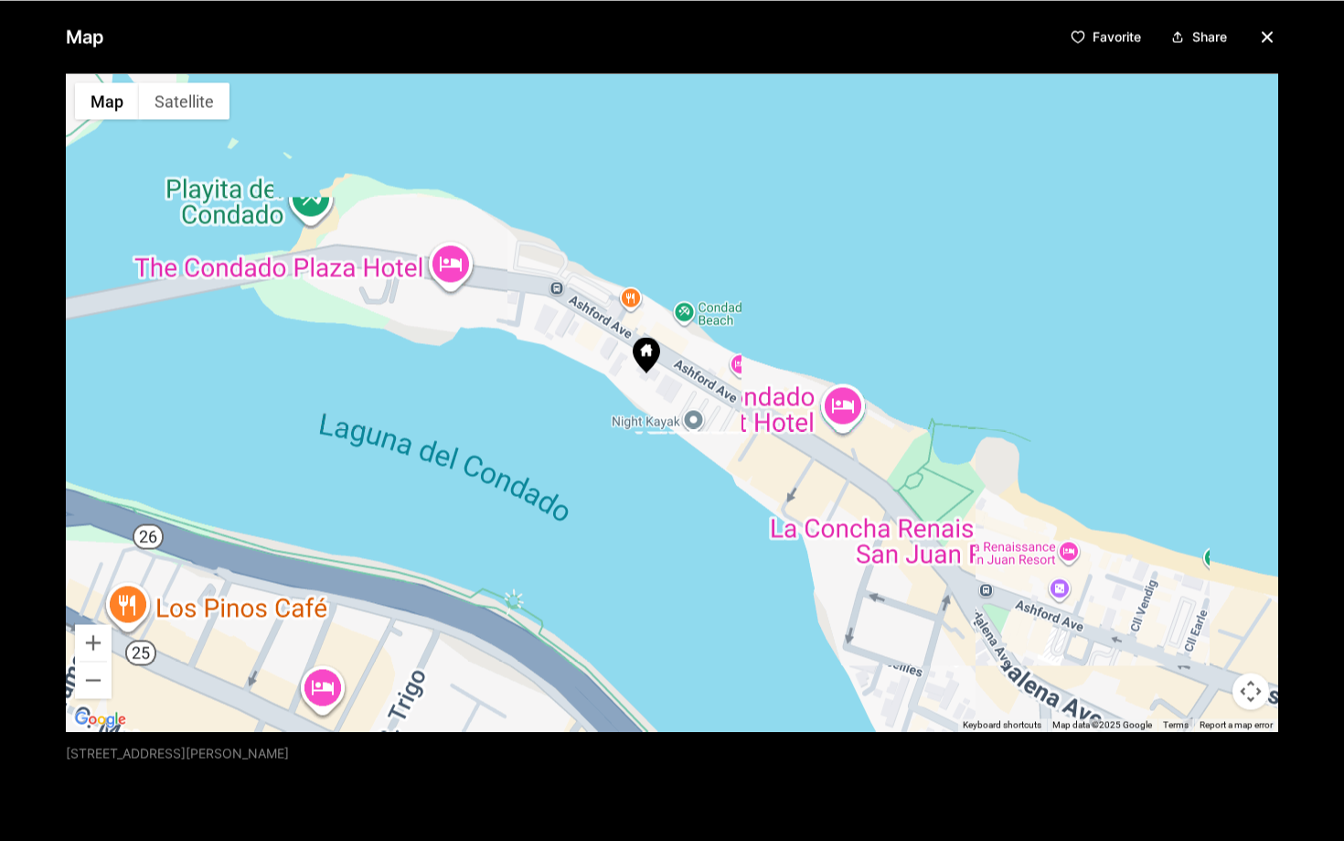
click at [647, 402] on div at bounding box center [672, 402] width 1213 height 658
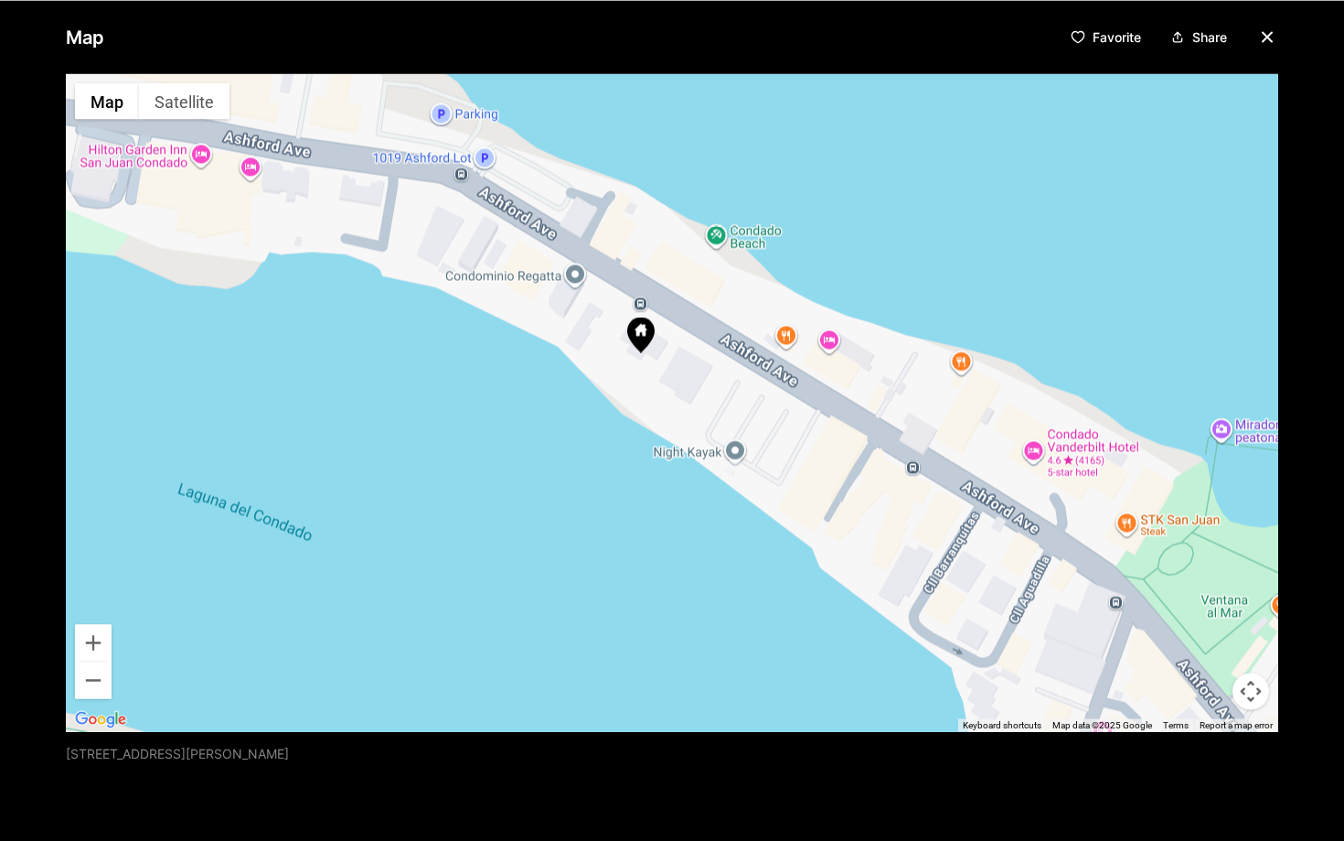
click at [647, 402] on div at bounding box center [672, 402] width 1213 height 658
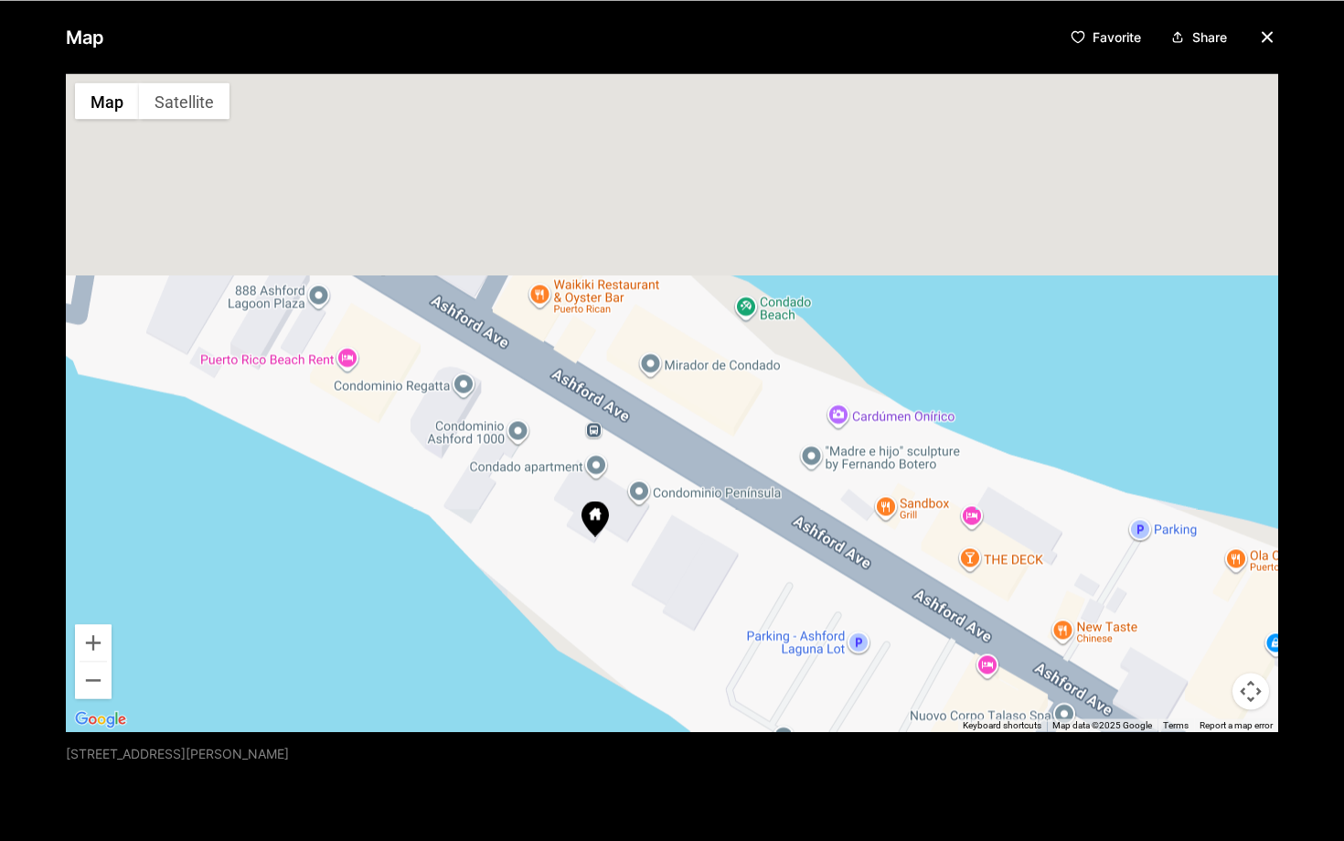
drag, startPoint x: 658, startPoint y: 402, endPoint x: 623, endPoint y: 627, distance: 228.6
click at [623, 627] on div at bounding box center [672, 402] width 1213 height 658
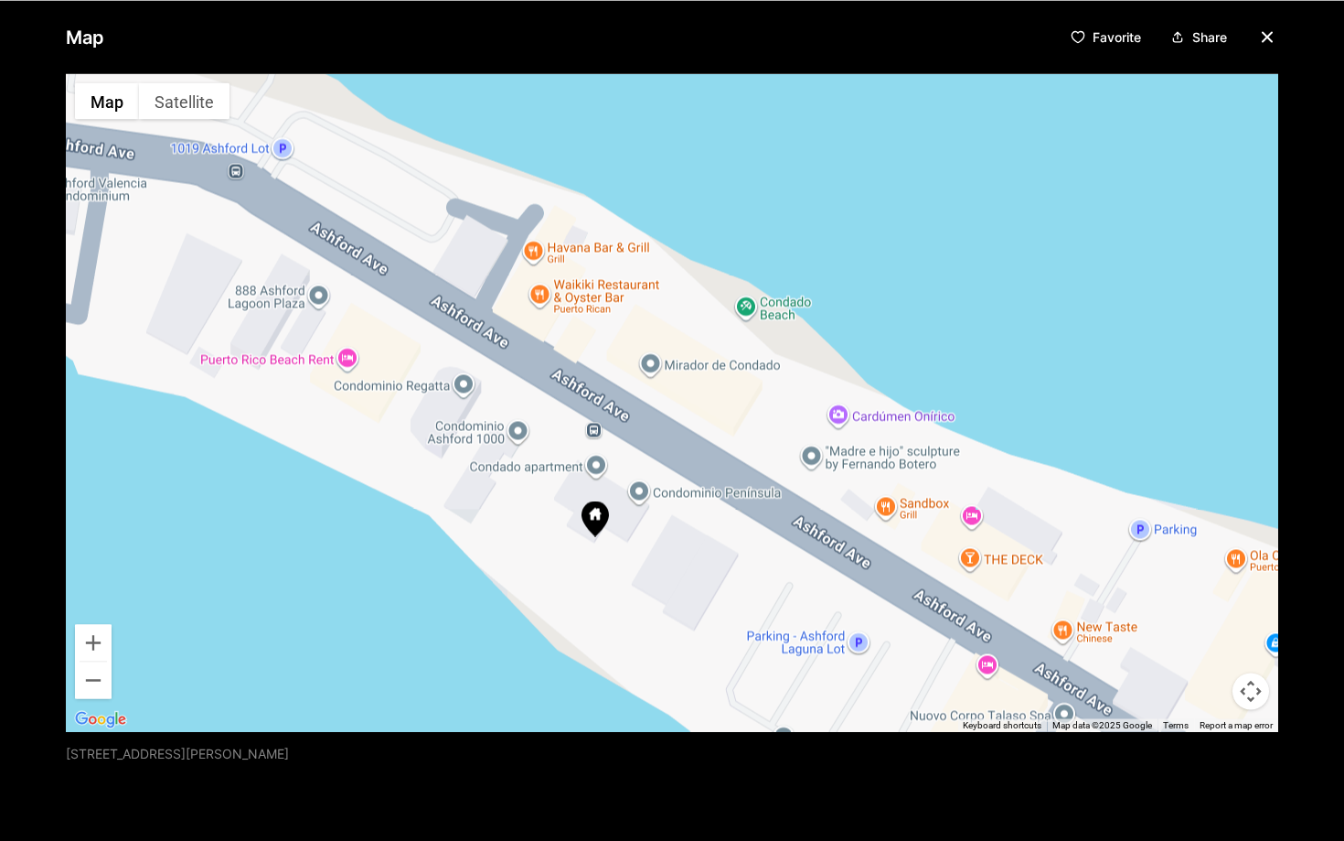
click at [608, 563] on div at bounding box center [672, 402] width 1213 height 658
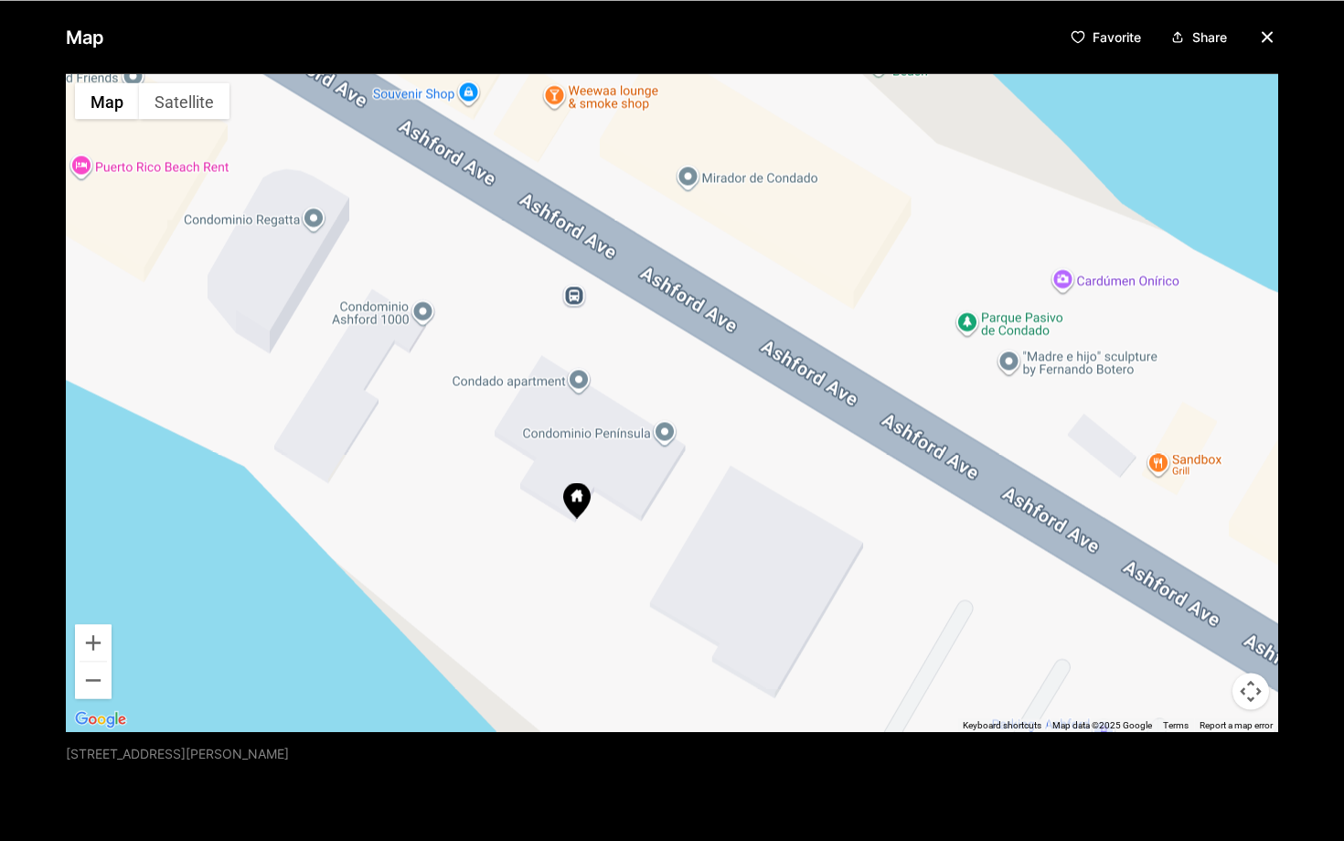
click at [1258, 39] on icon "button" at bounding box center [1268, 37] width 22 height 22
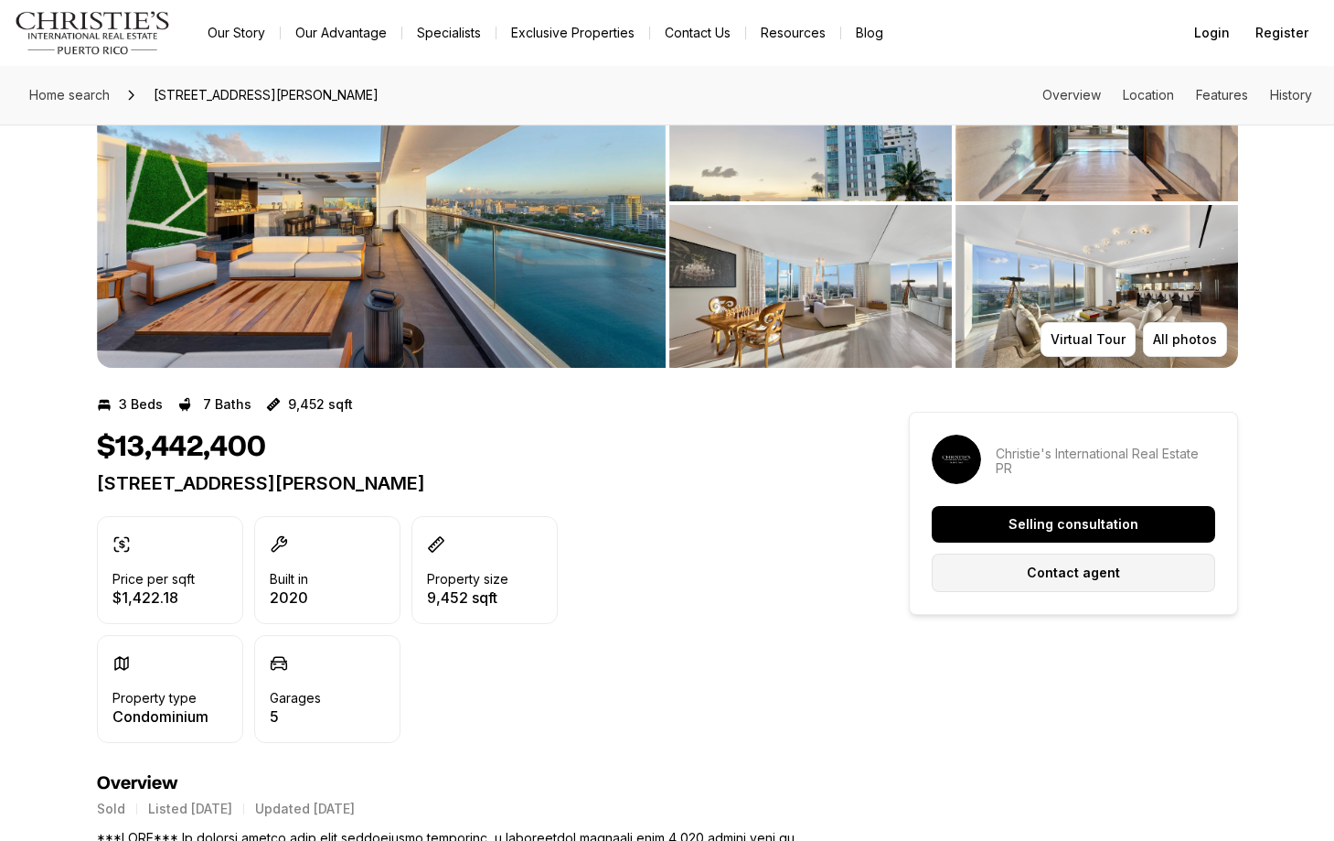
scroll to position [0, 0]
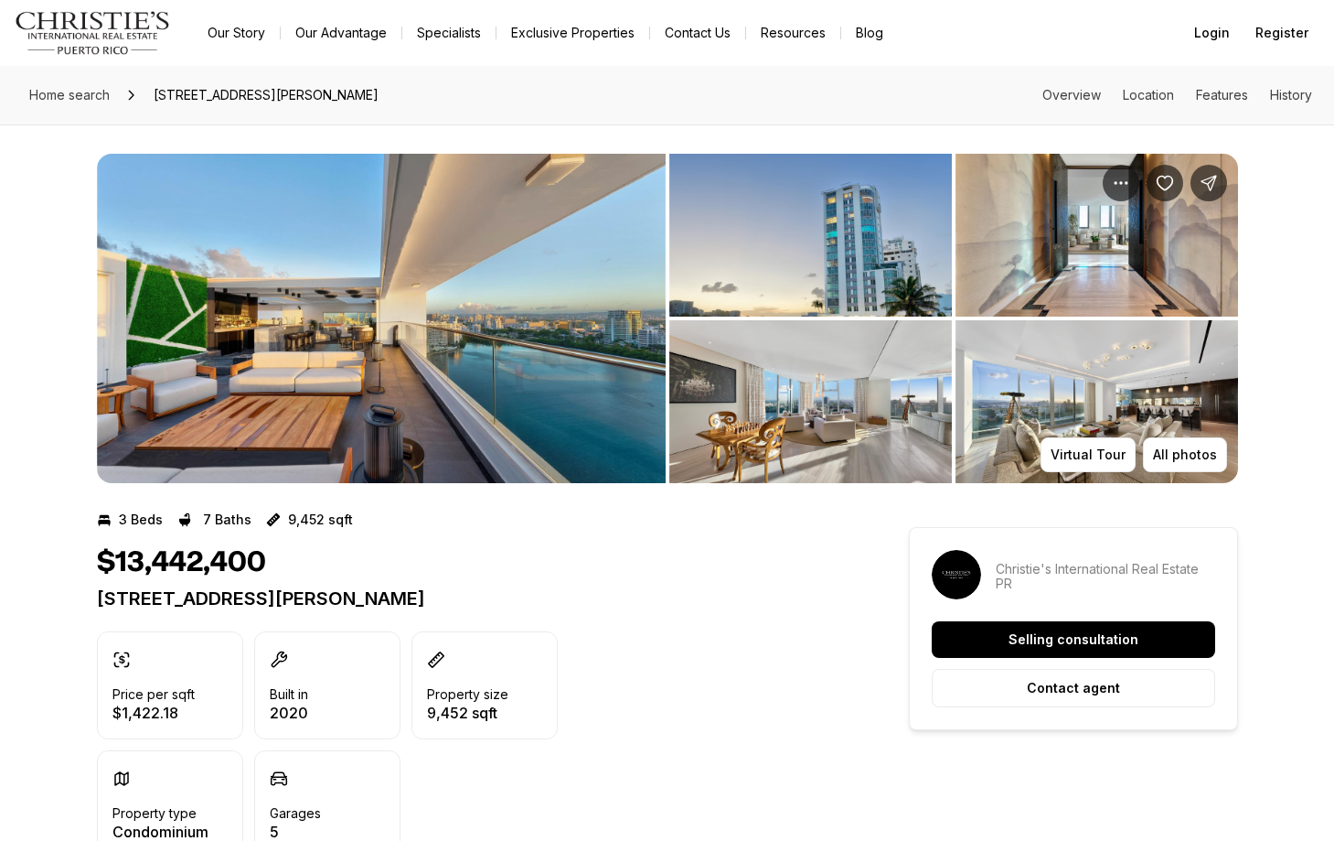
click at [871, 233] on img "View image gallery" at bounding box center [810, 235] width 283 height 163
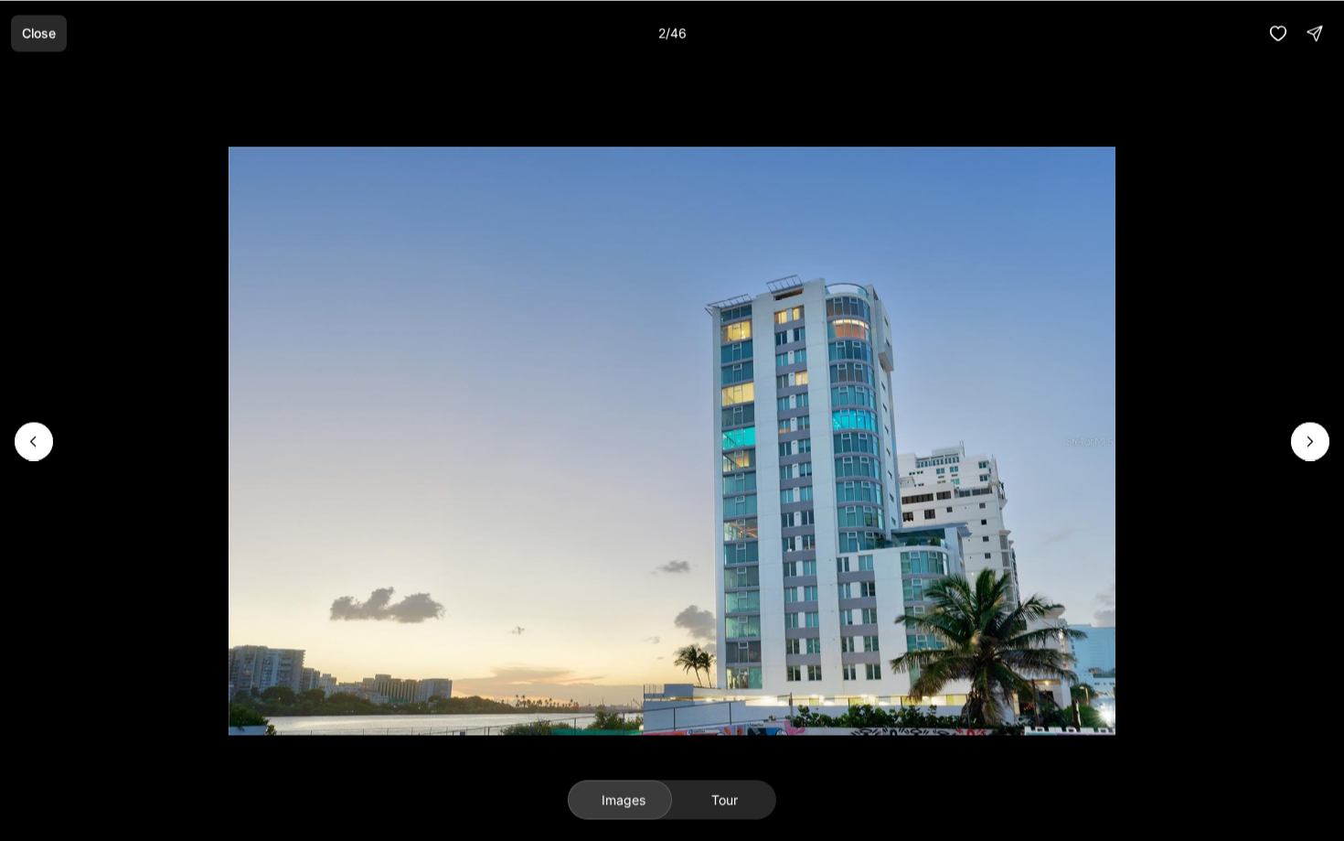
click at [52, 37] on p "Close" at bounding box center [39, 33] width 34 height 15
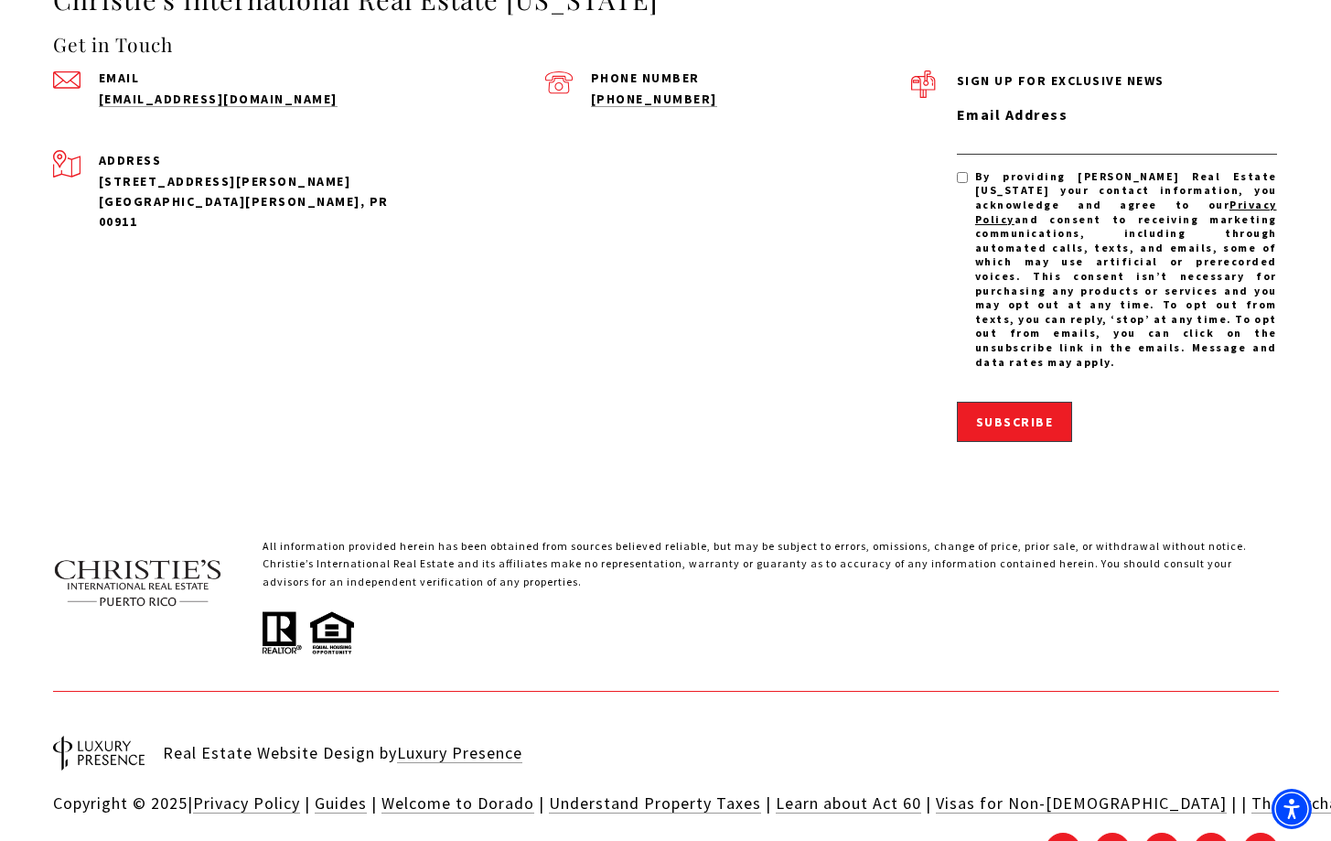
scroll to position [11577, 0]
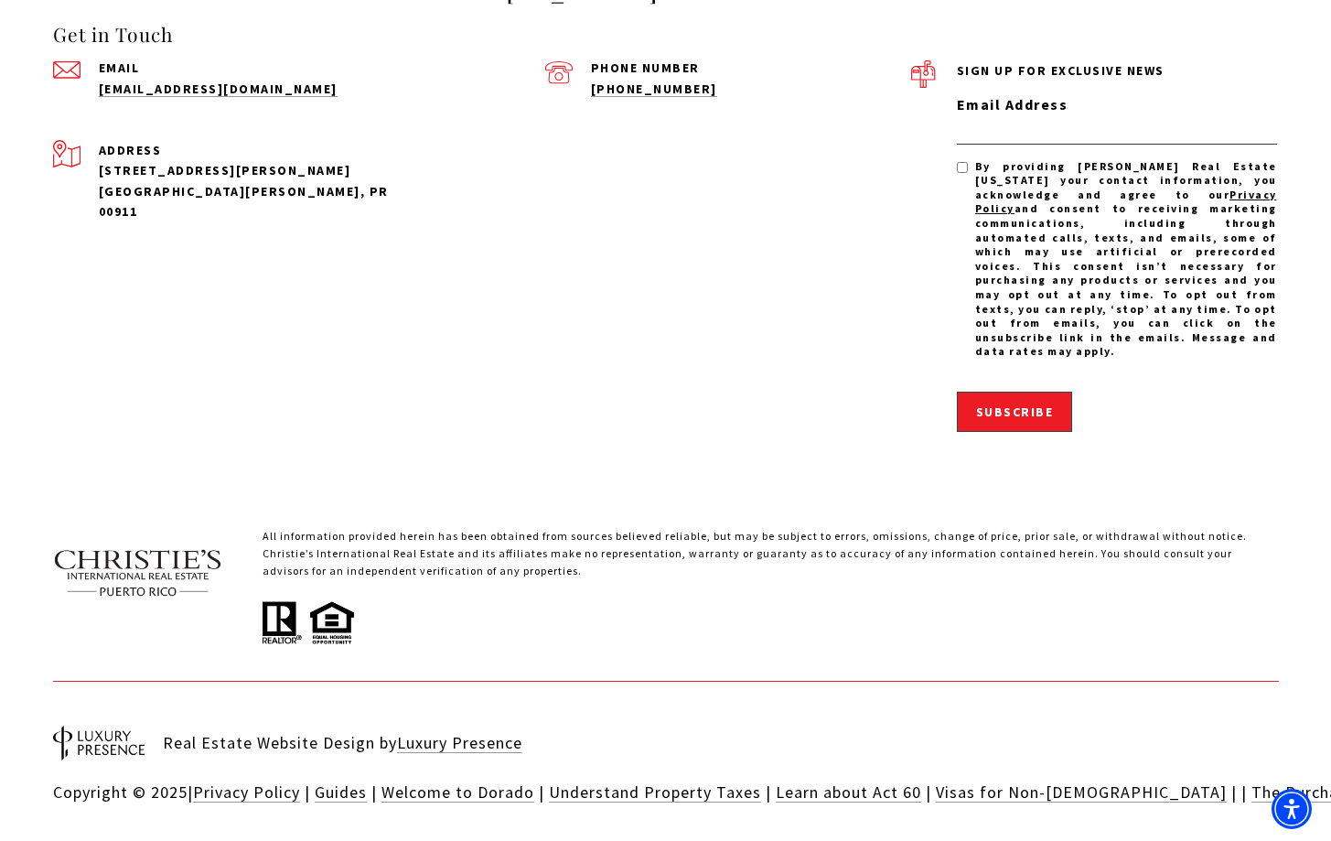
scroll to position [5405, 0]
click at [497, 782] on link "Welcome to Dorado" at bounding box center [457, 792] width 153 height 21
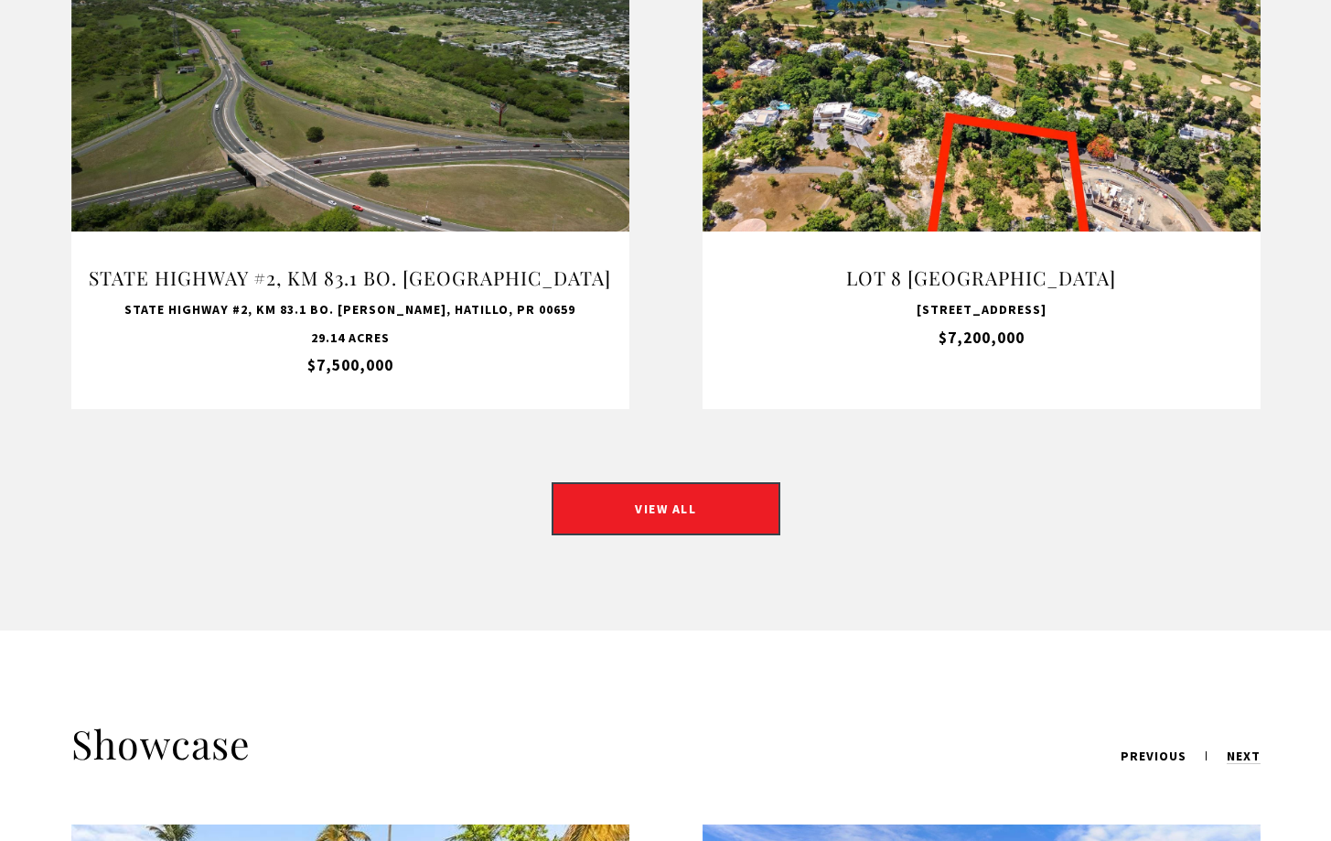
scroll to position [1441, 0]
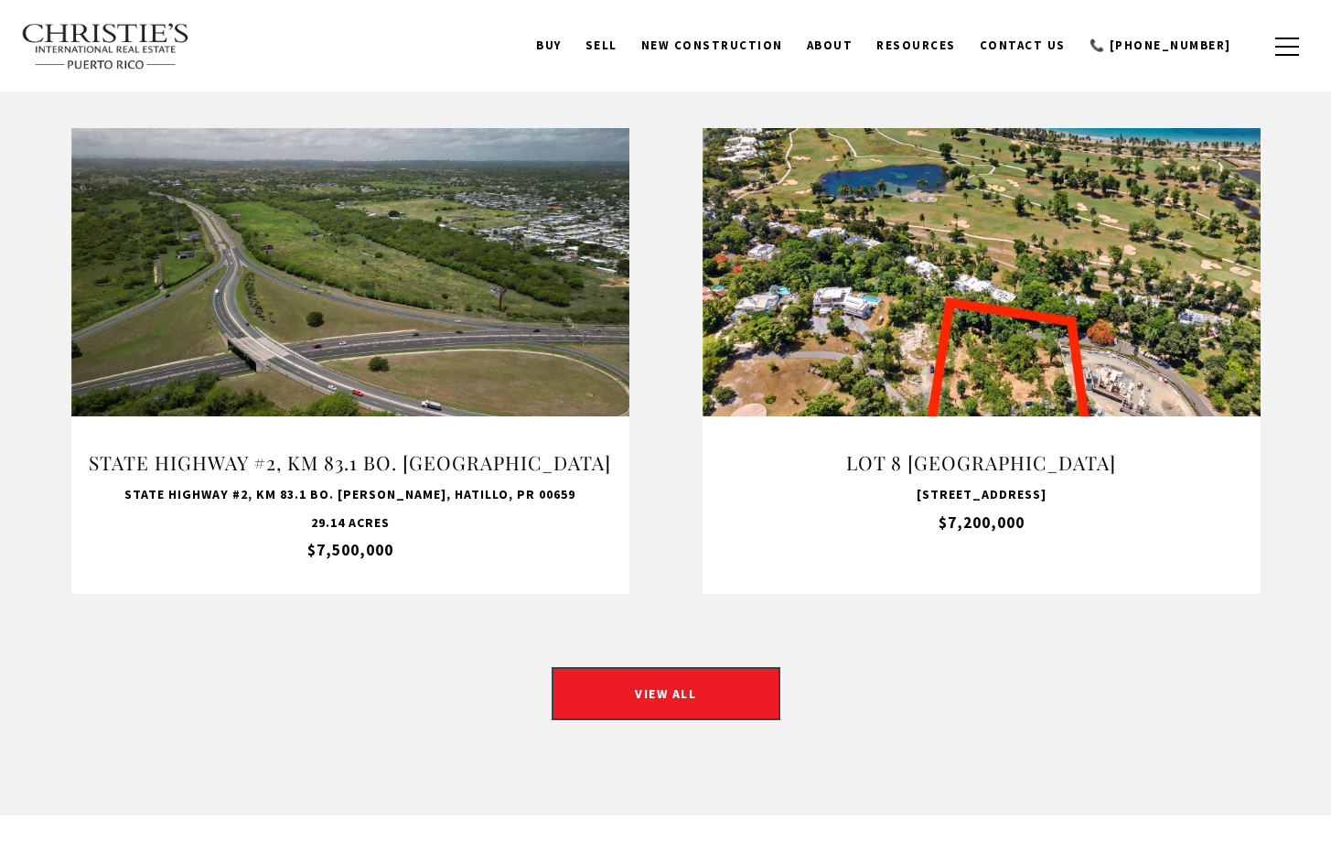
click at [1173, 353] on div "VIEW PROPERTY" at bounding box center [981, 361] width 530 height 53
click at [981, 335] on link "VIEW PROPERTY" at bounding box center [982, 361] width 229 height 53
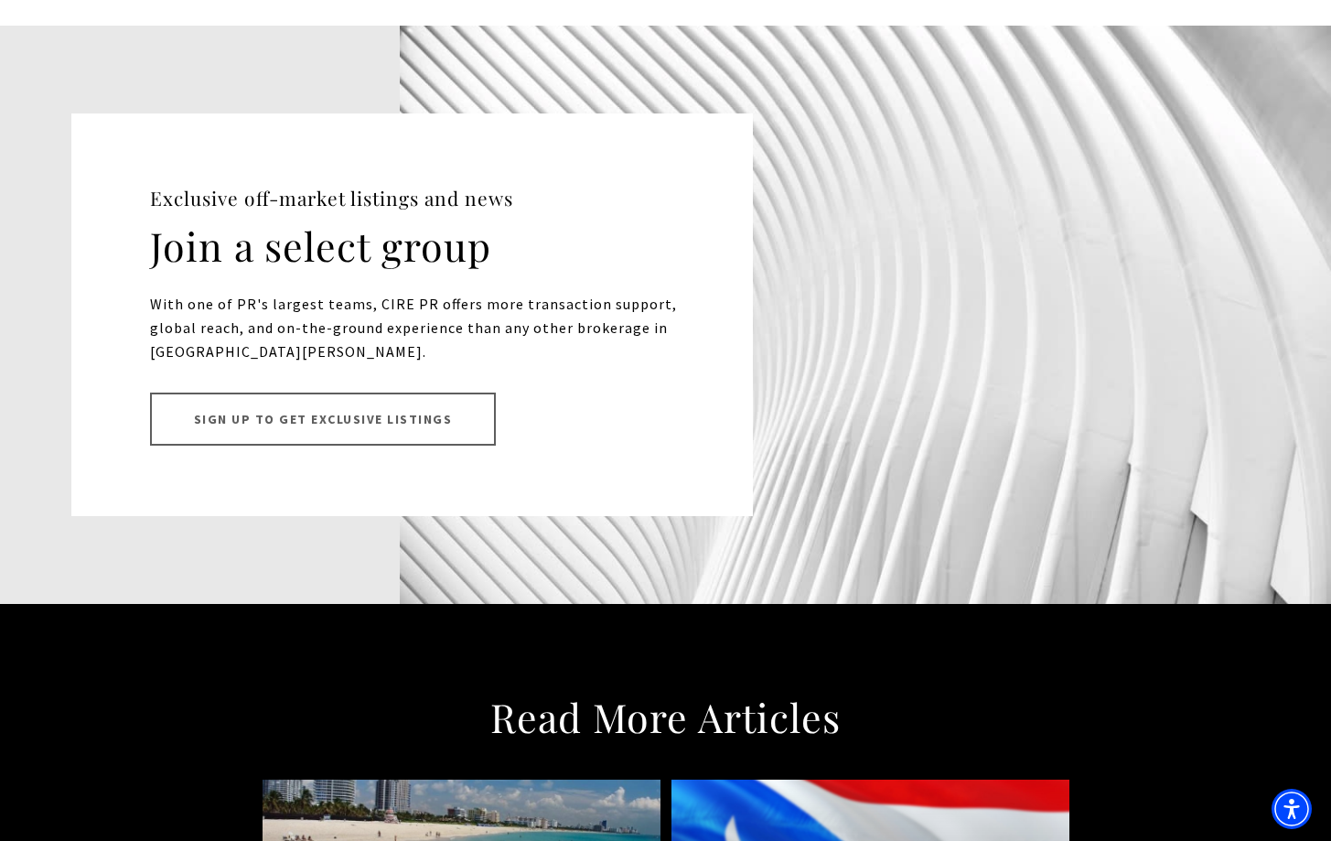
scroll to position [17334, 0]
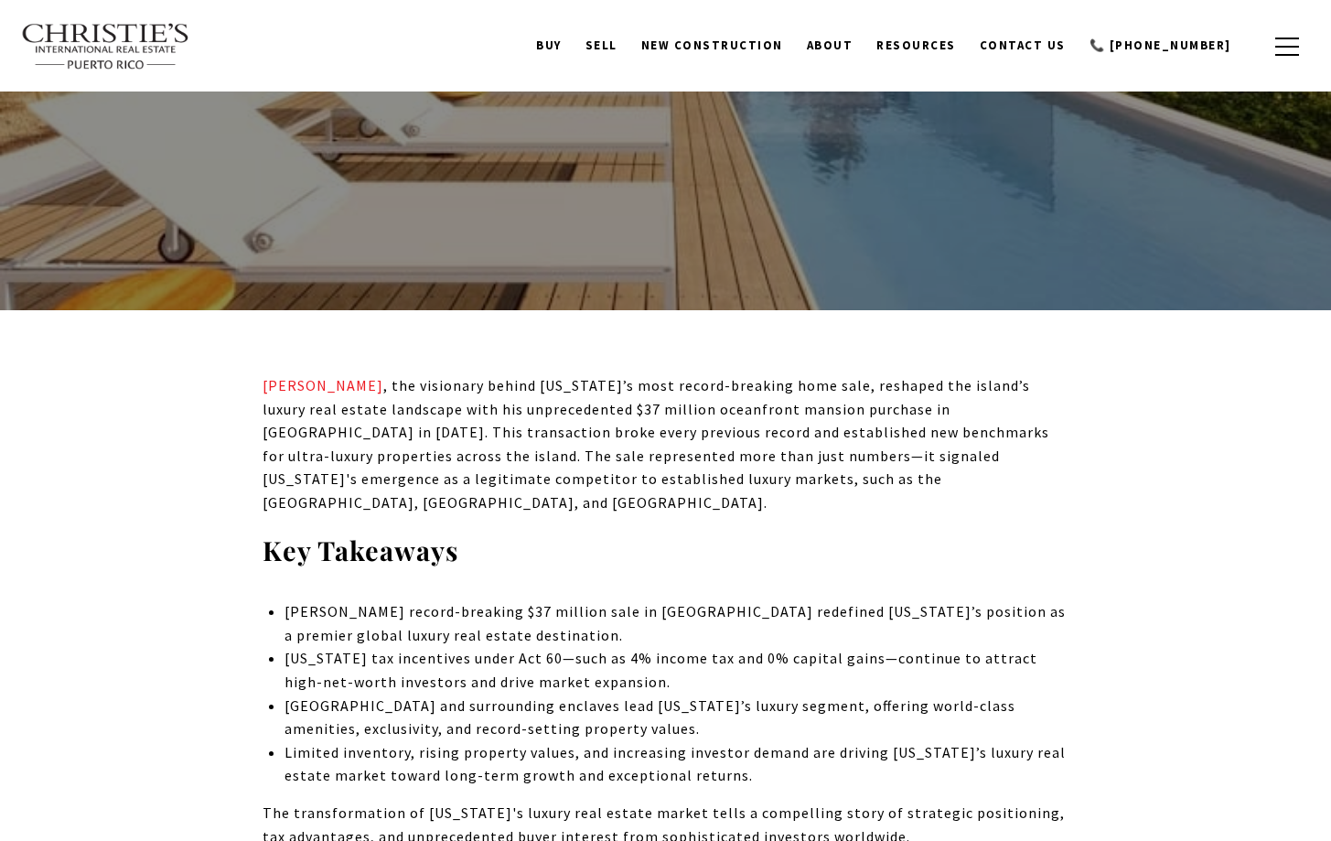
scroll to position [418, 0]
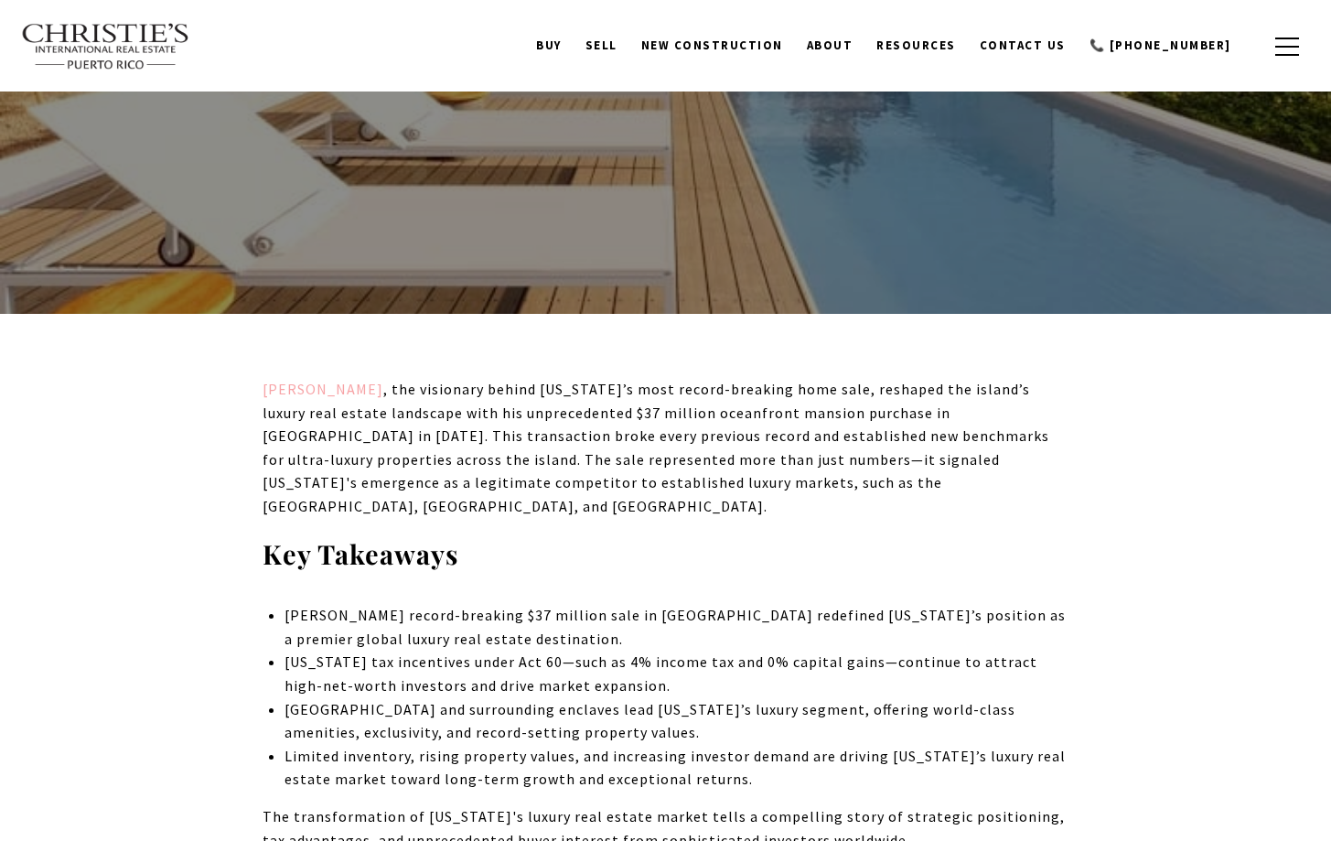
click at [320, 389] on link "[PERSON_NAME]" at bounding box center [322, 389] width 121 height 18
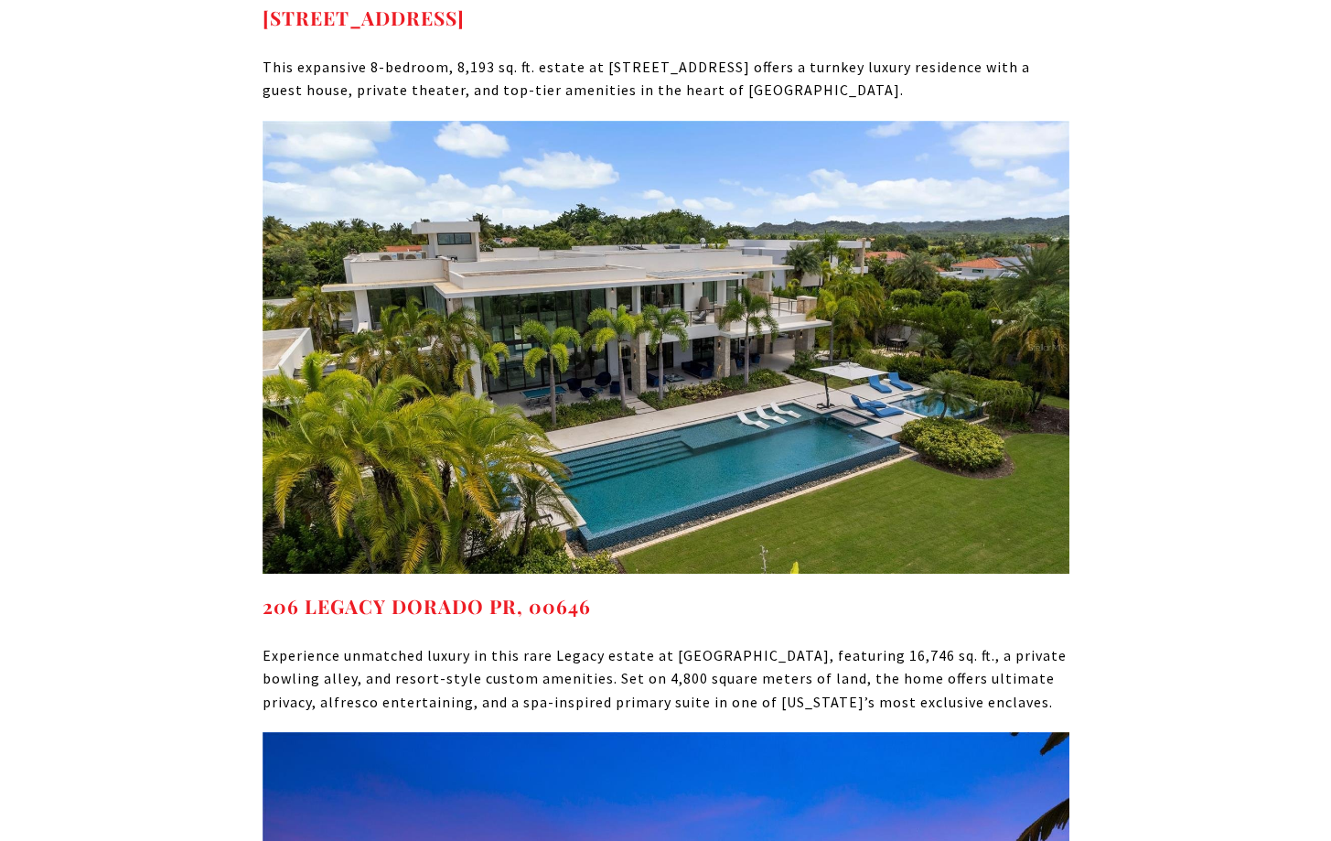
scroll to position [9156, 0]
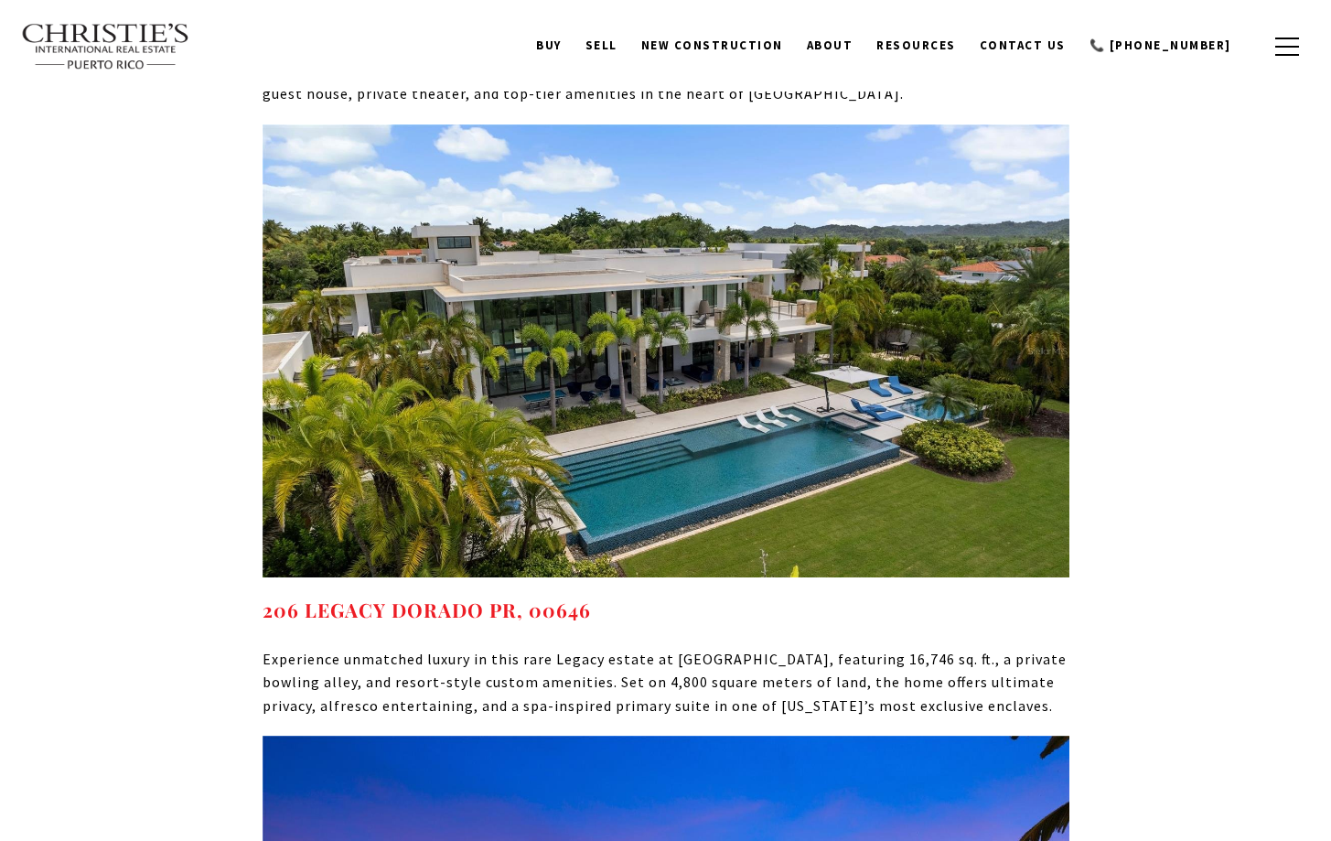
click at [861, 369] on img at bounding box center [665, 350] width 807 height 453
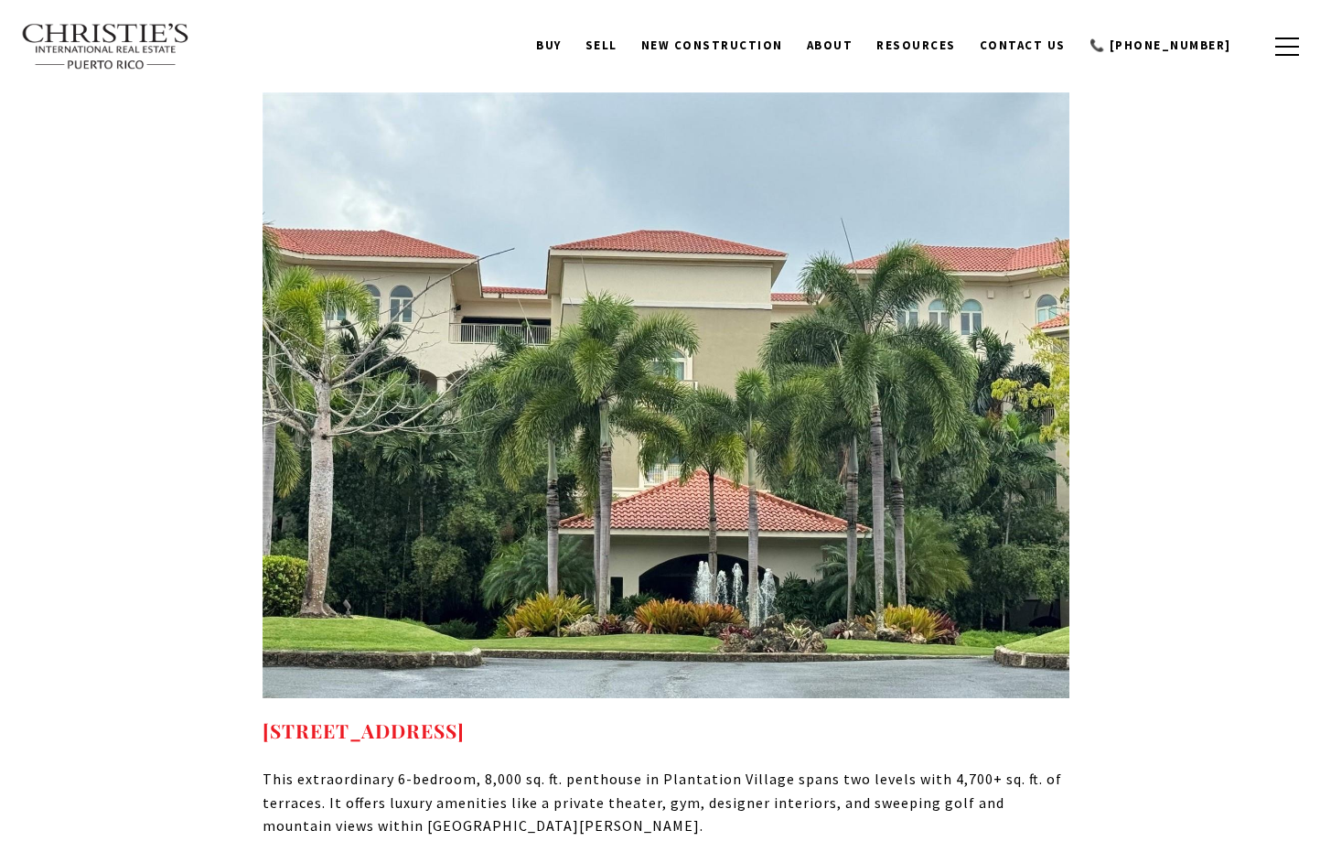
scroll to position [10487, 0]
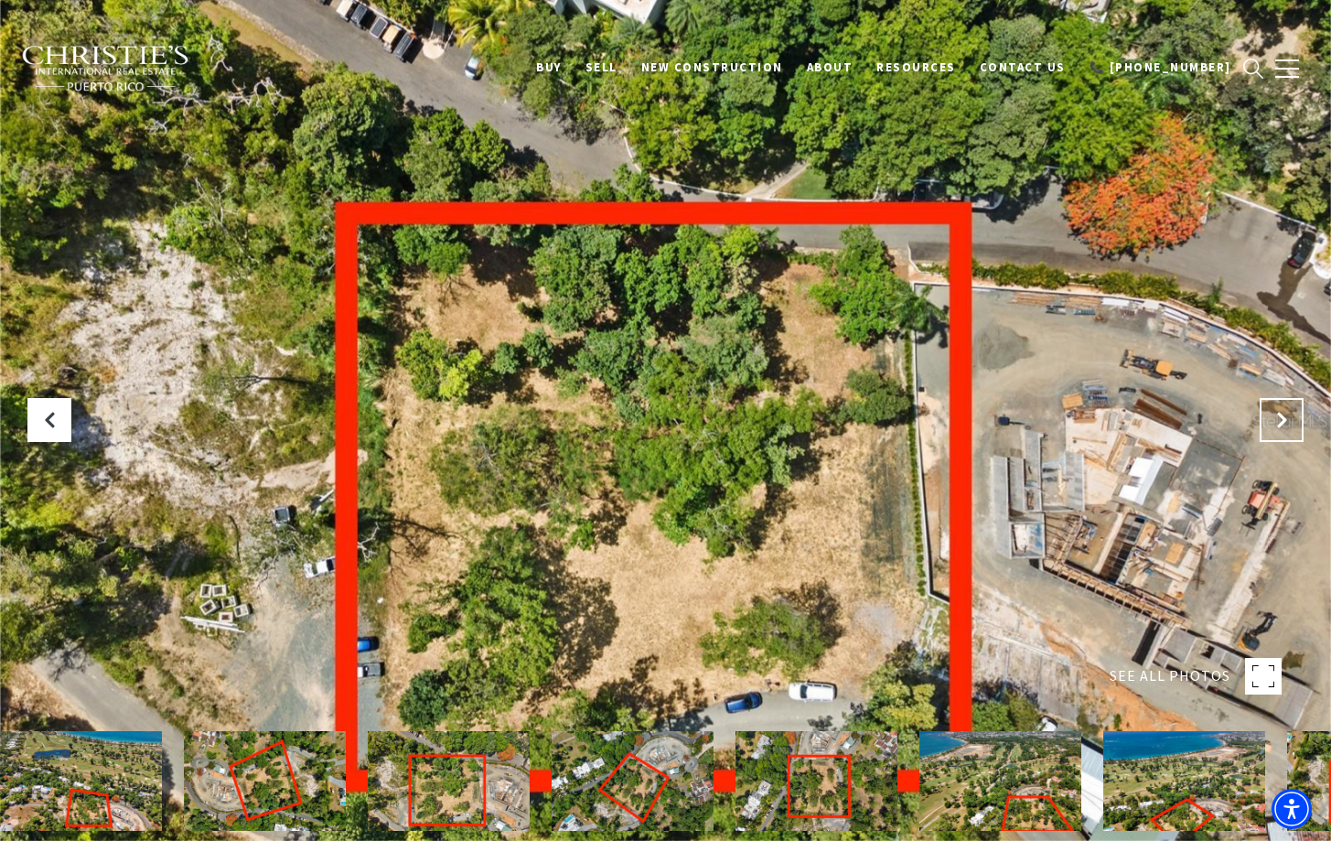
click at [1288, 422] on icon "Next Slide" at bounding box center [1281, 420] width 18 height 18
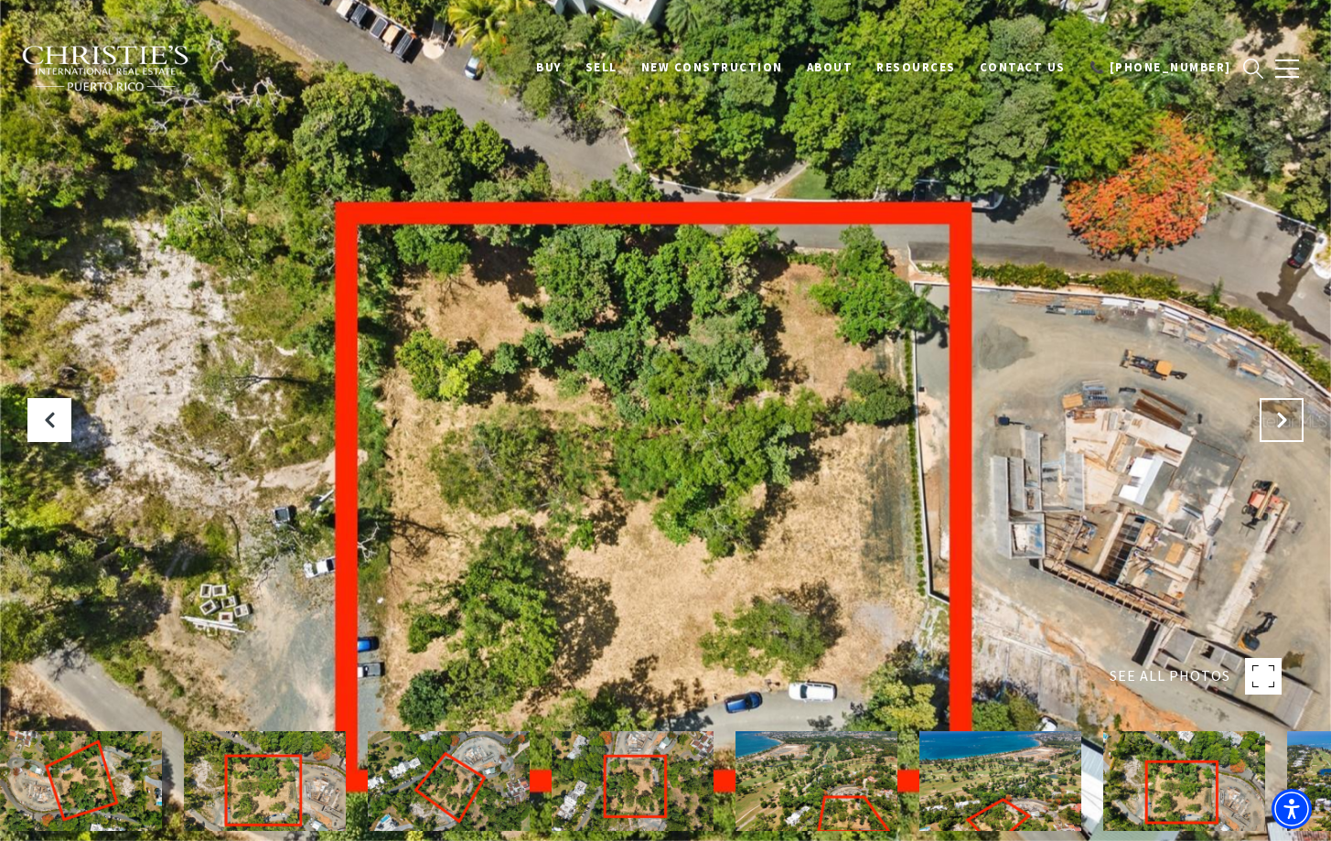
click at [1288, 421] on icon "Next Slide" at bounding box center [1281, 420] width 18 height 18
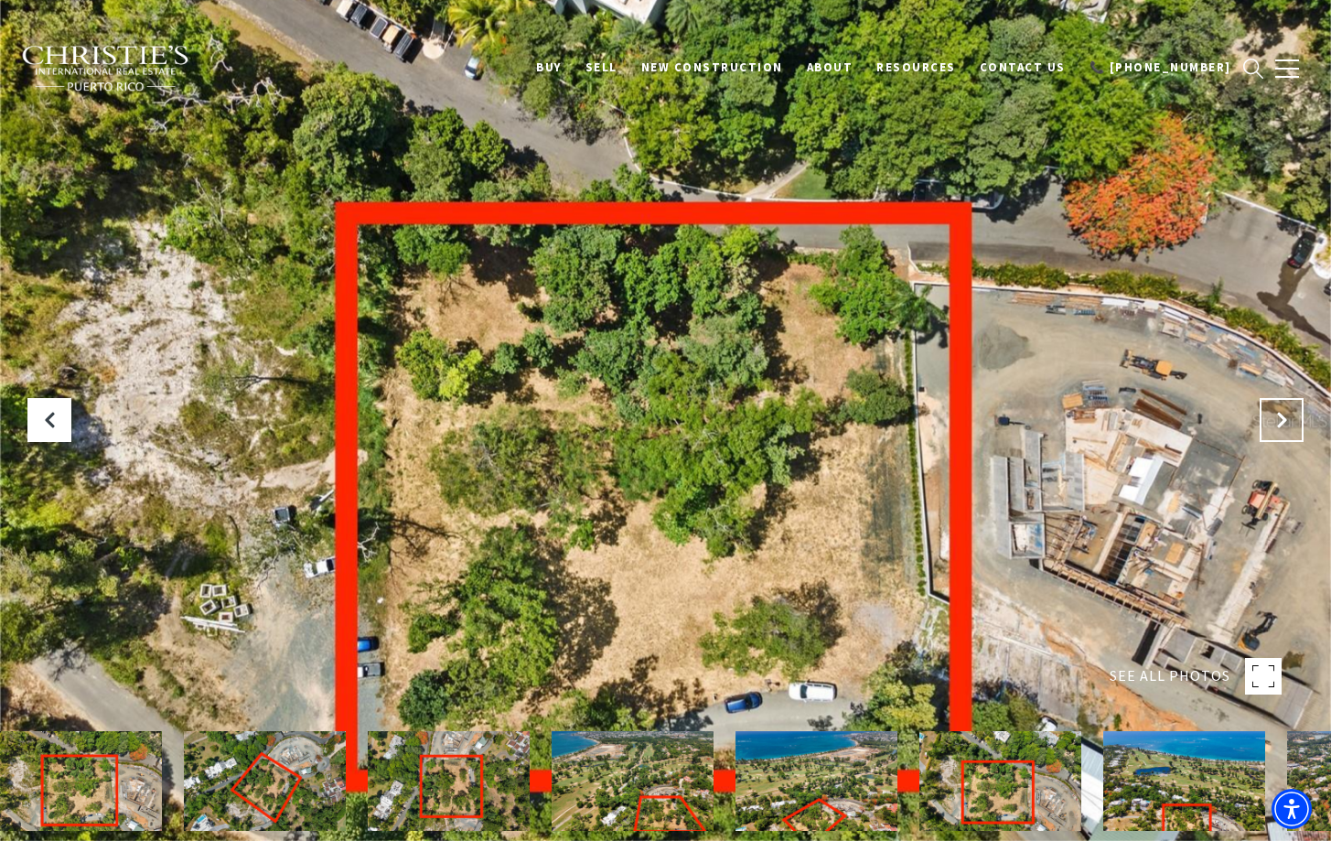
click at [1288, 421] on icon "Next Slide" at bounding box center [1281, 420] width 18 height 18
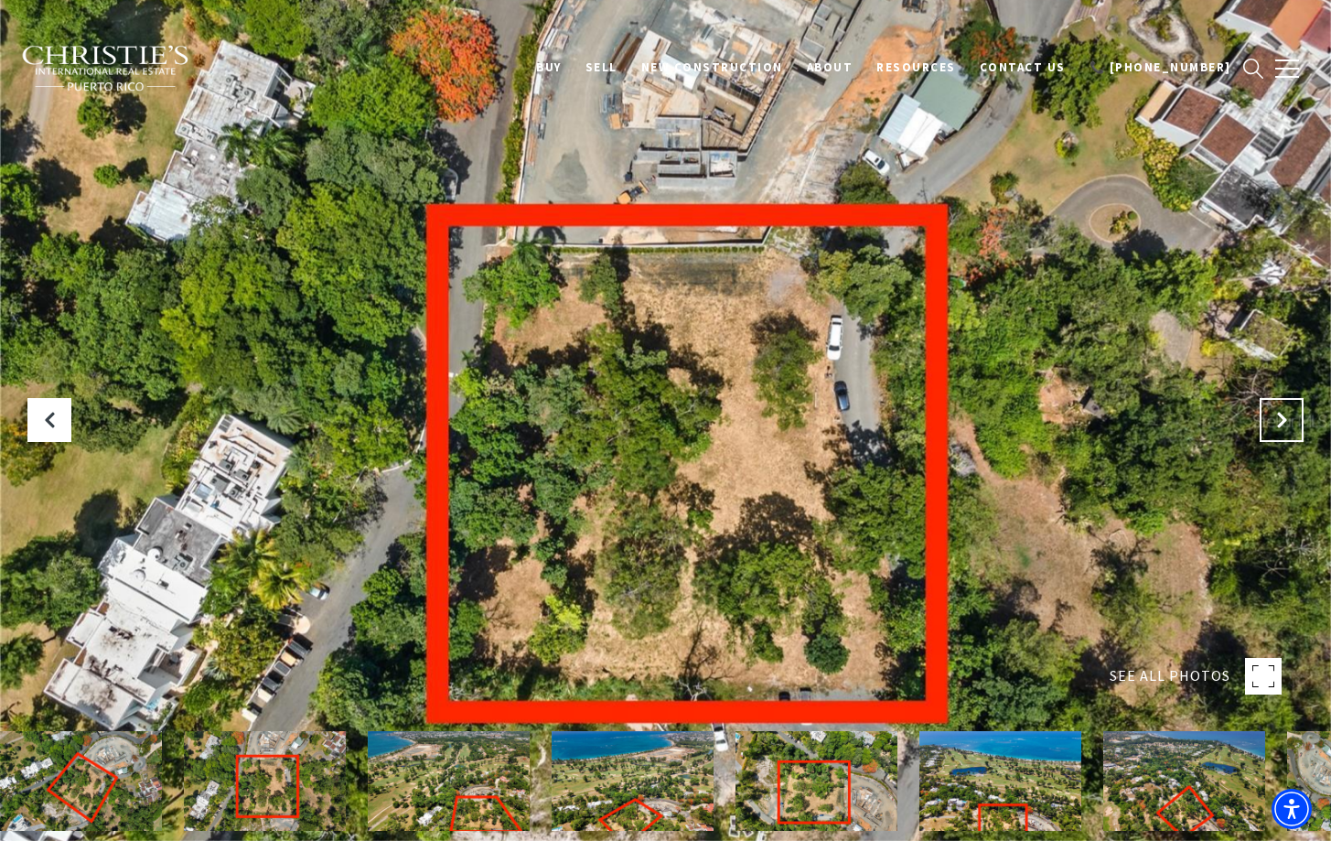
click at [1279, 414] on icon "Next Slide" at bounding box center [1281, 420] width 18 height 18
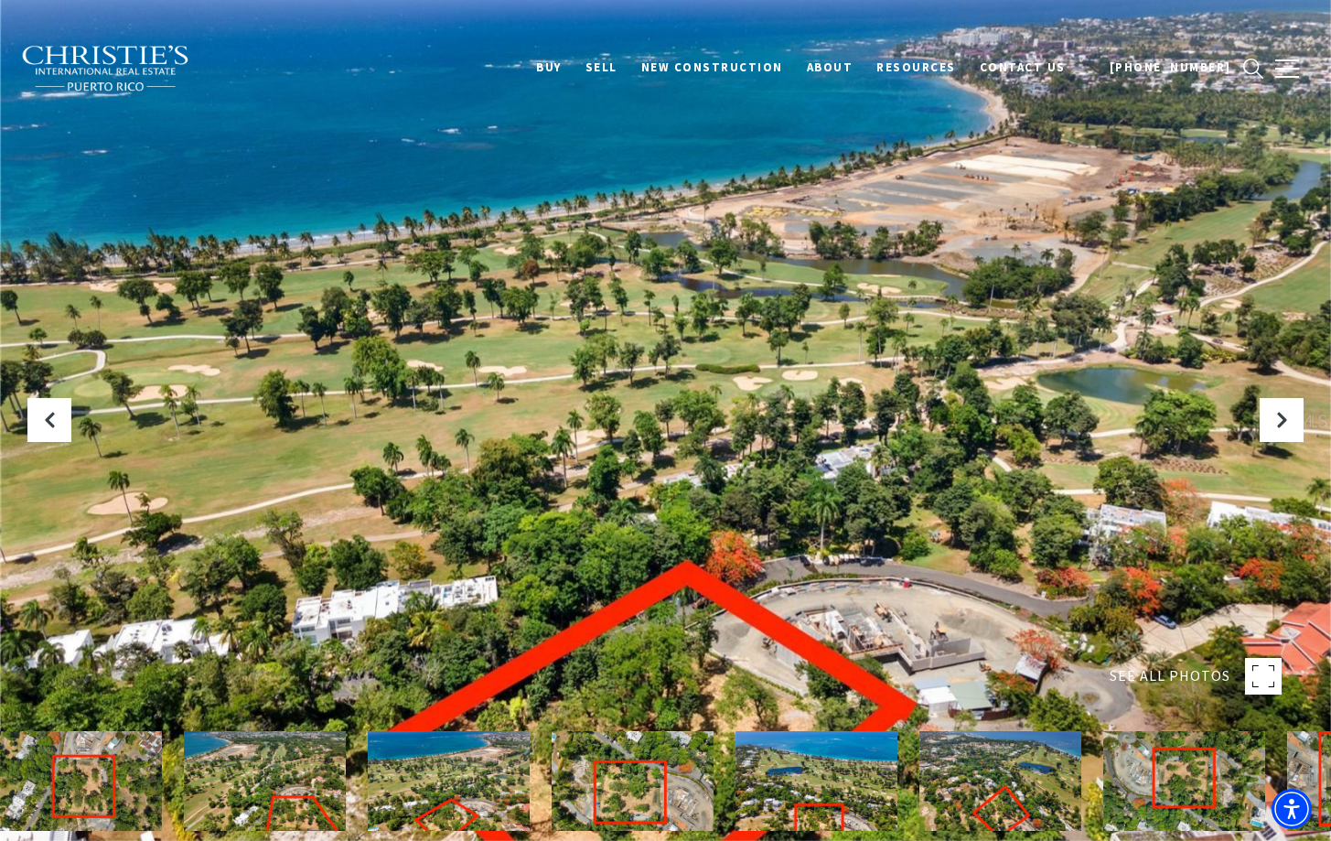
click at [966, 182] on div at bounding box center [665, 420] width 1331 height 841
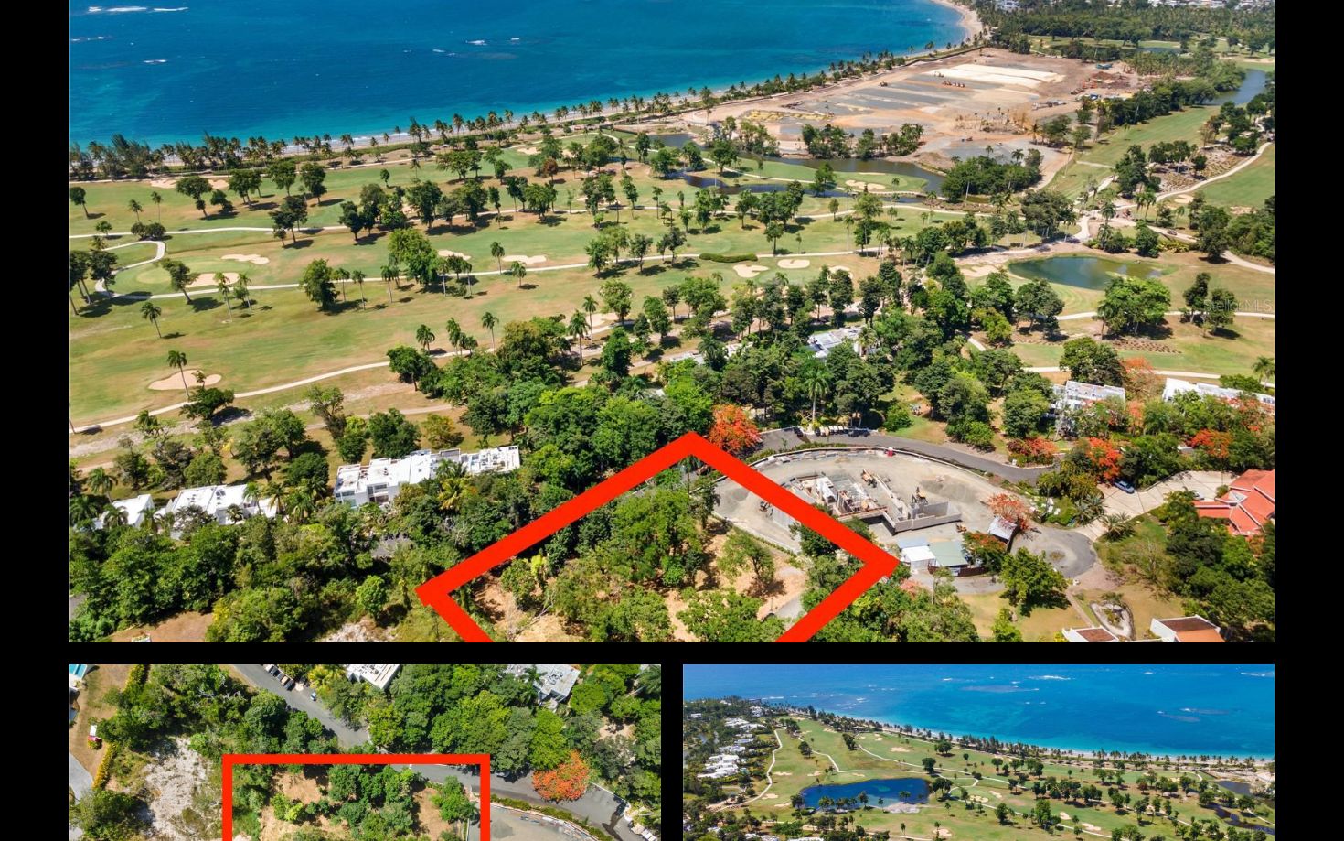
scroll to position [2169, 0]
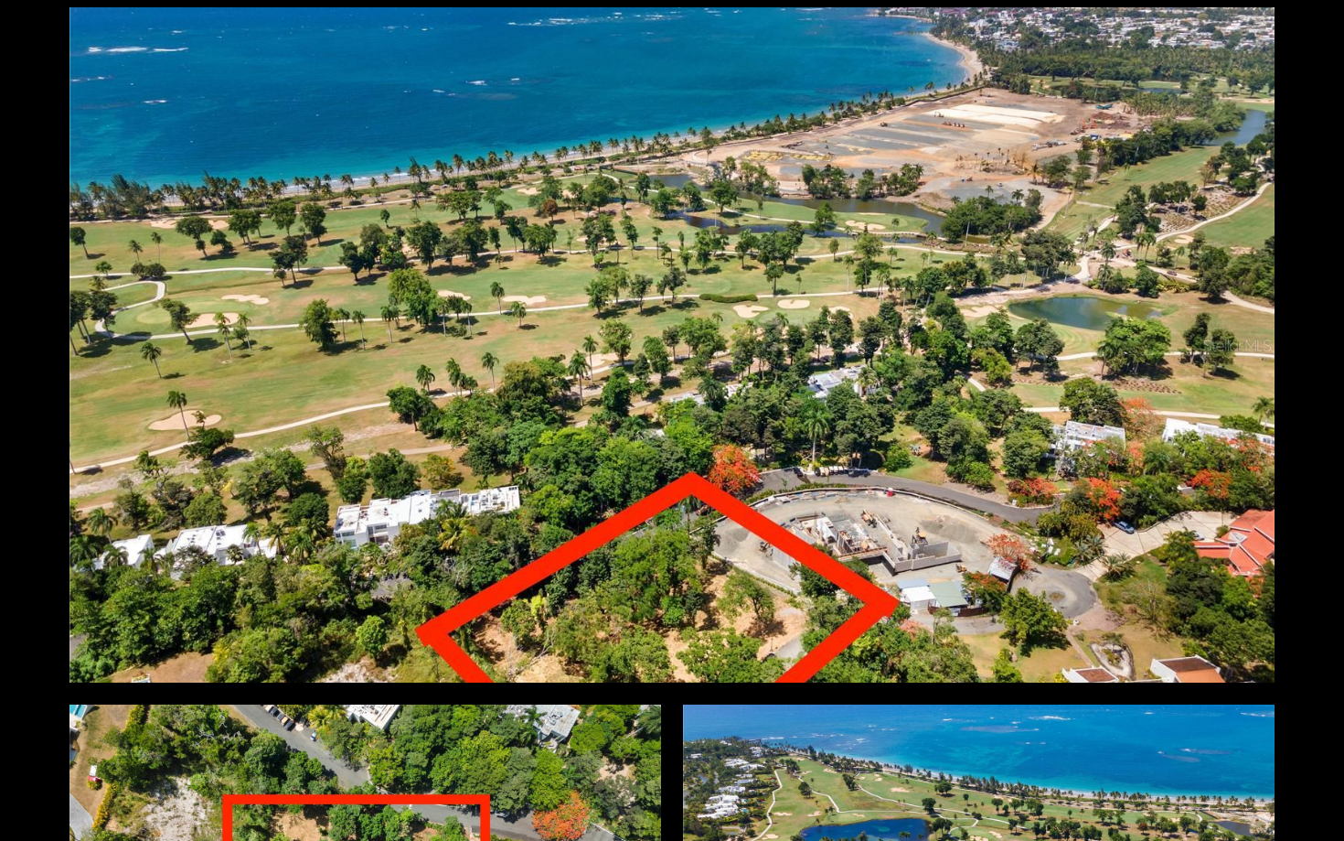
click at [934, 160] on div at bounding box center [672, 344] width 1205 height 675
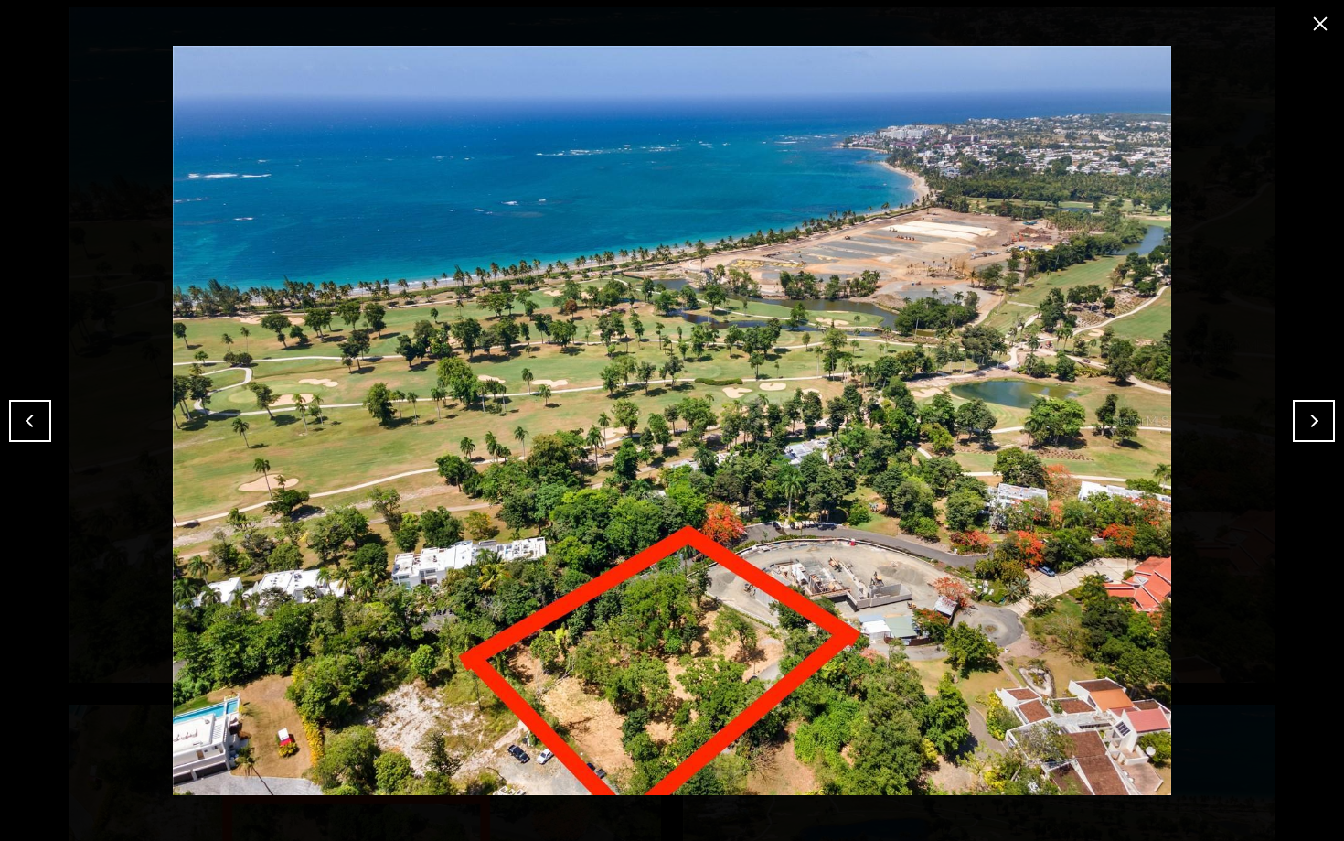
scroll to position [10, 0]
click at [1323, 412] on button "Next" at bounding box center [1314, 421] width 42 height 42
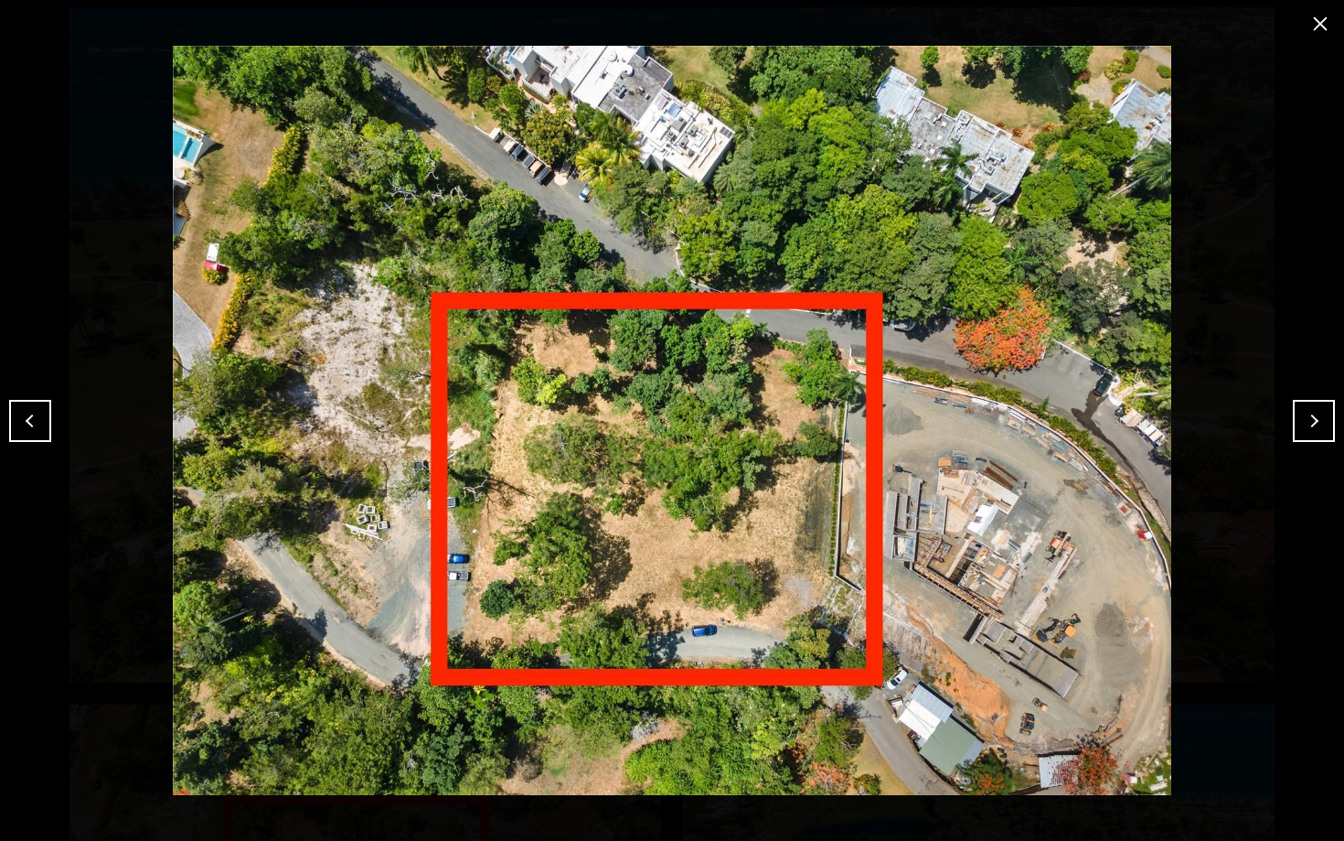
click at [1320, 418] on button "Next" at bounding box center [1314, 421] width 42 height 42
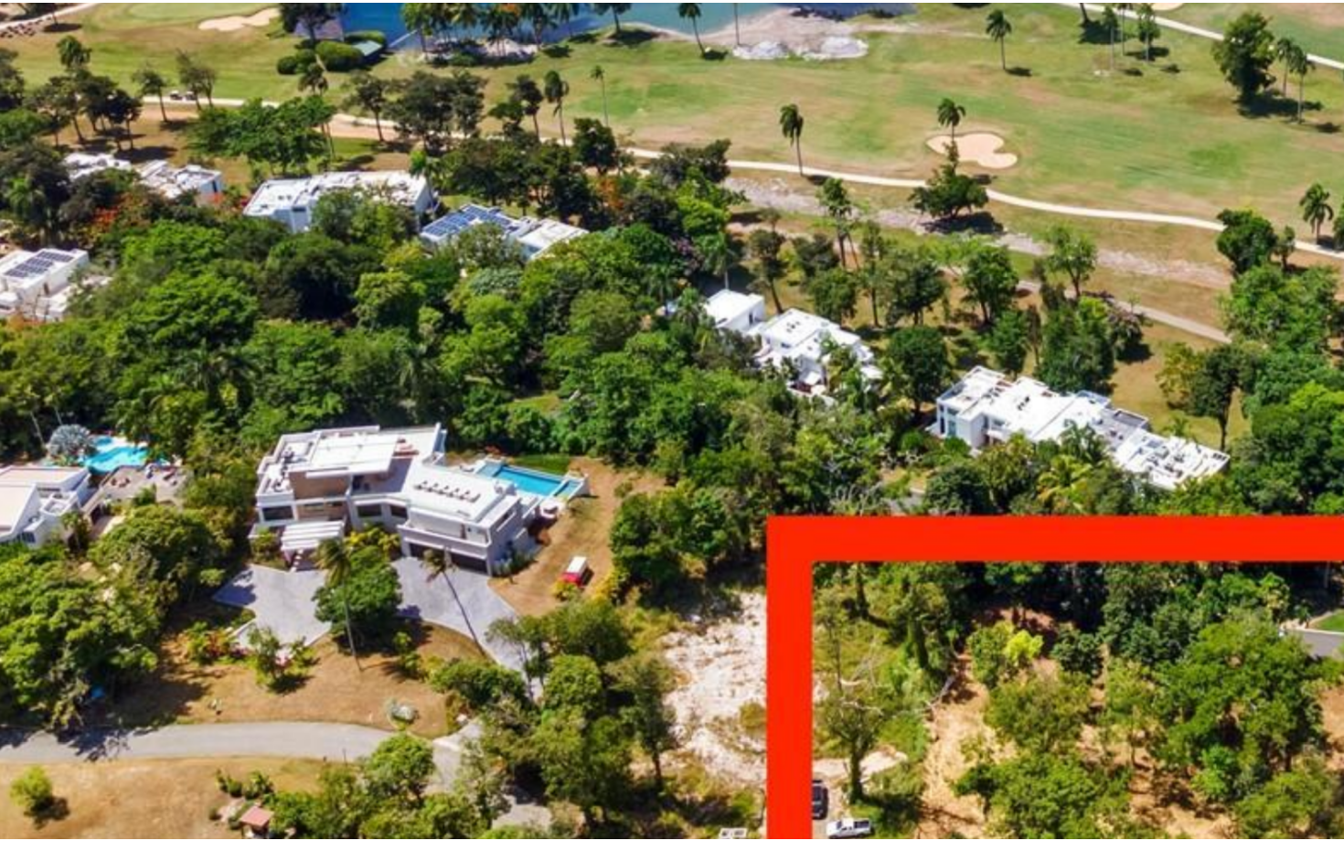
scroll to position [264, 0]
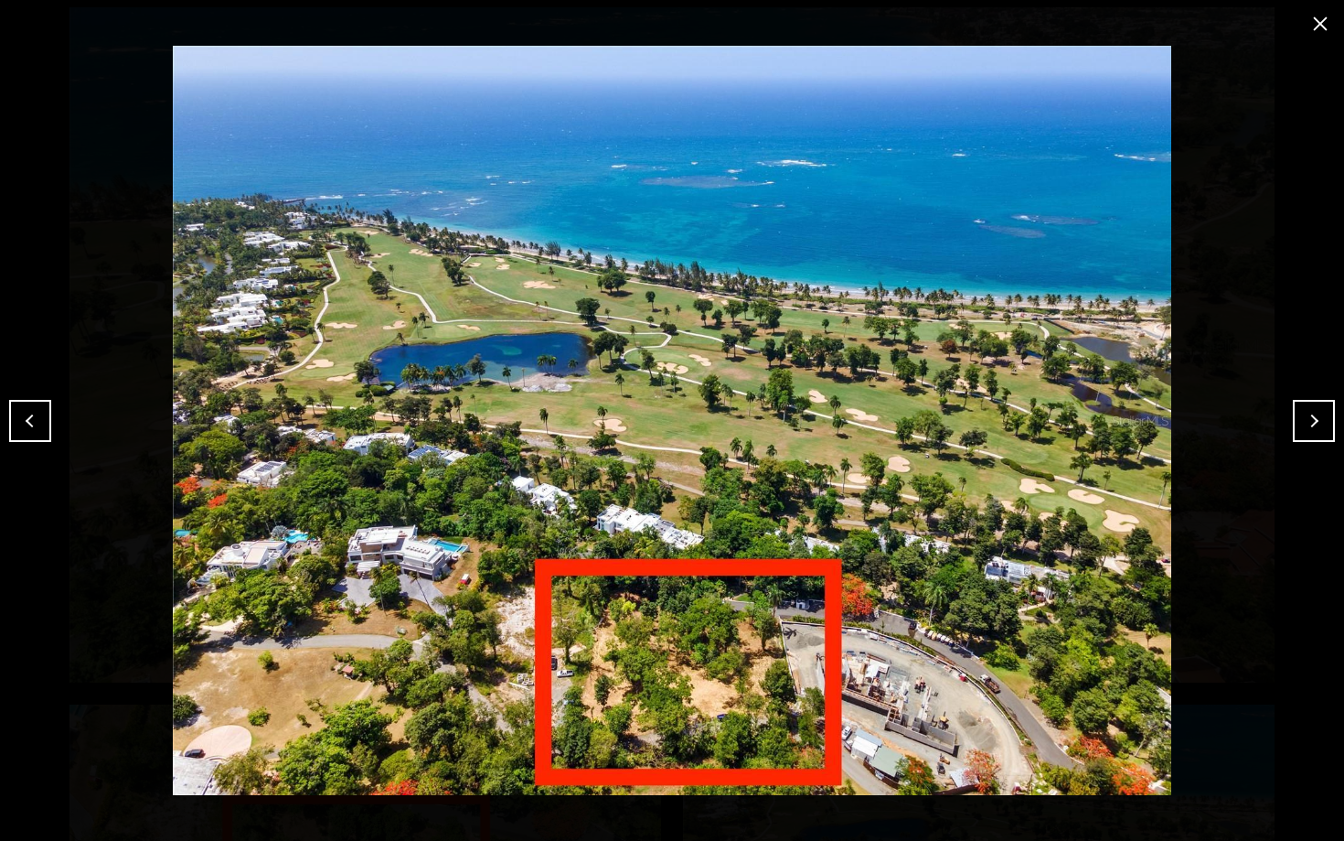
click at [1315, 19] on button "close modal" at bounding box center [1320, 23] width 29 height 29
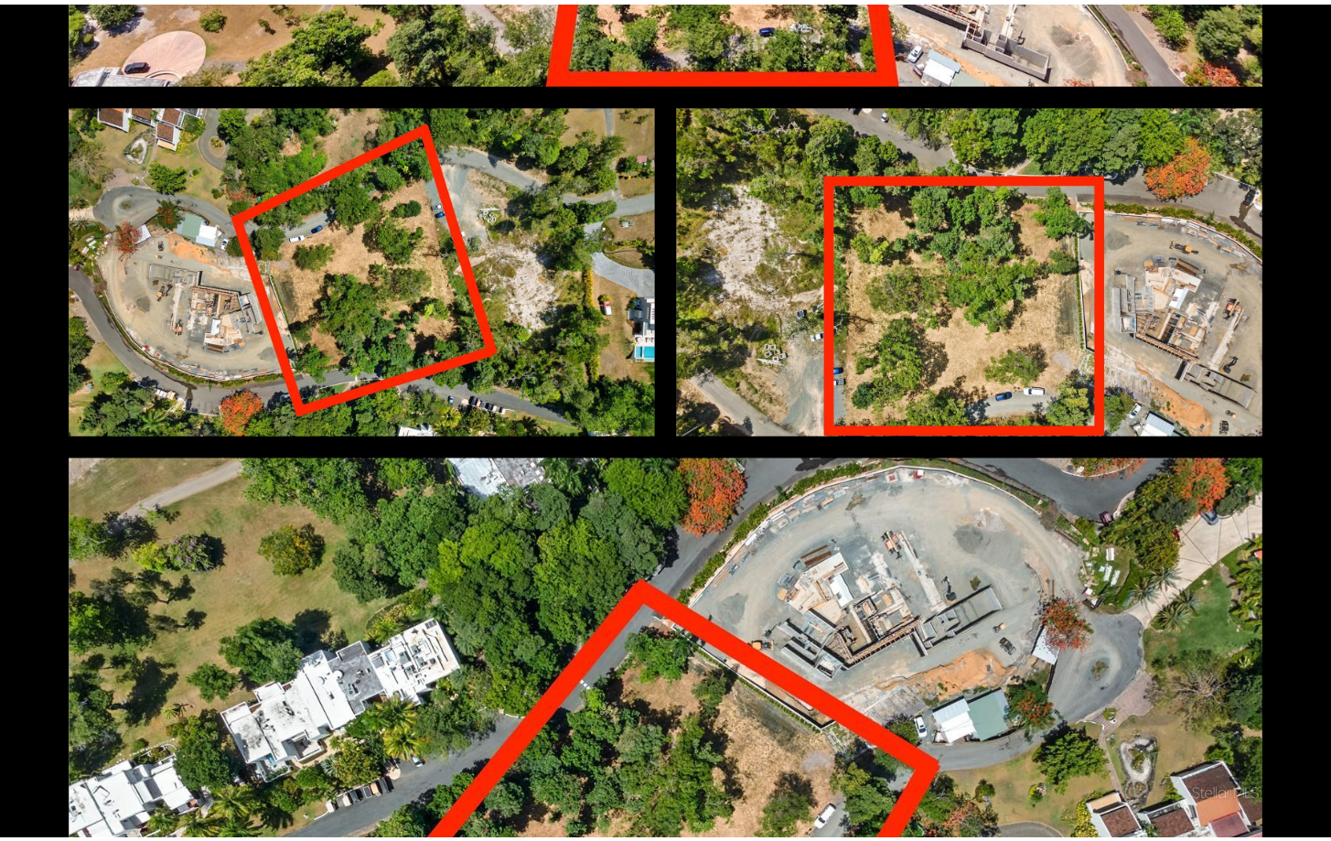
scroll to position [0, 0]
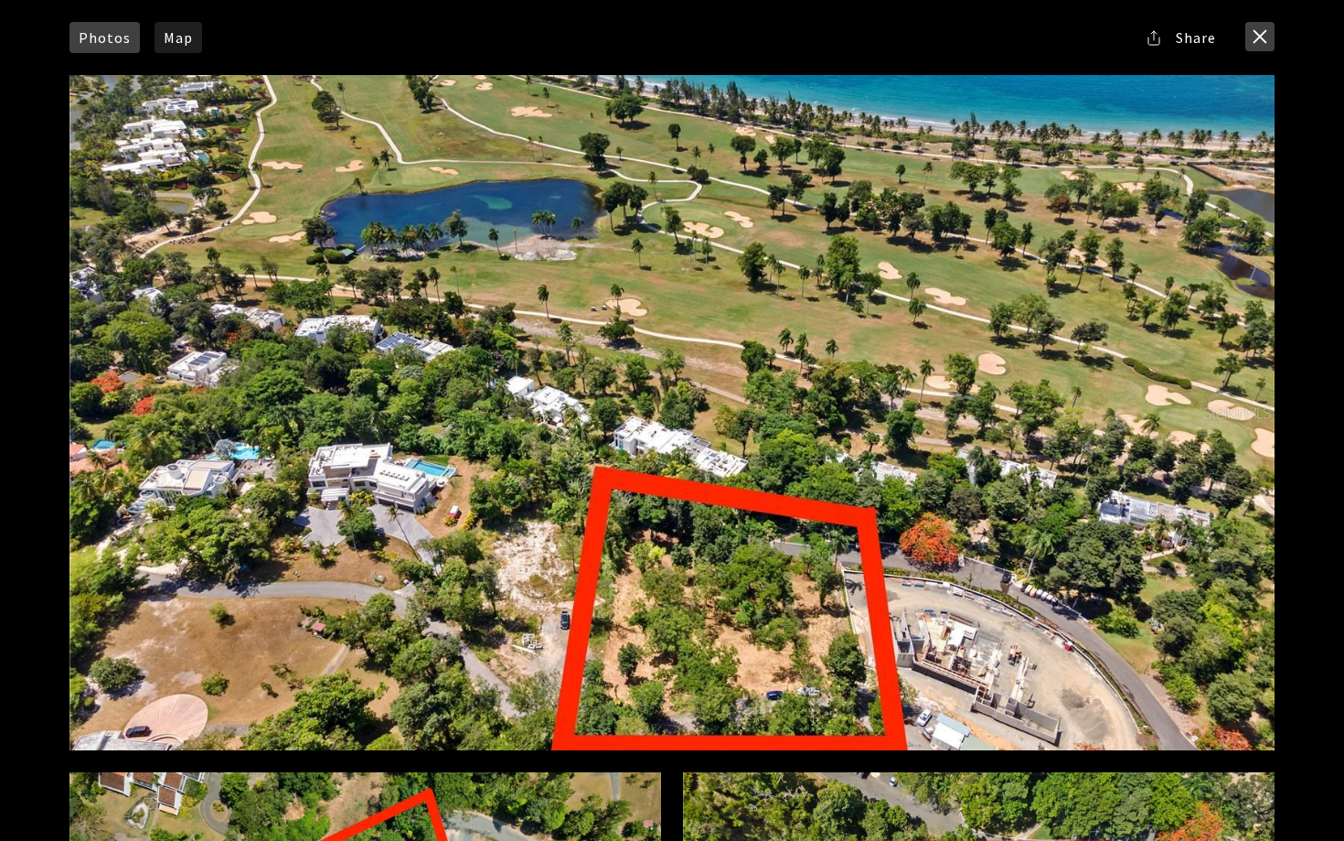
click at [1256, 38] on button "close modal" at bounding box center [1260, 36] width 29 height 29
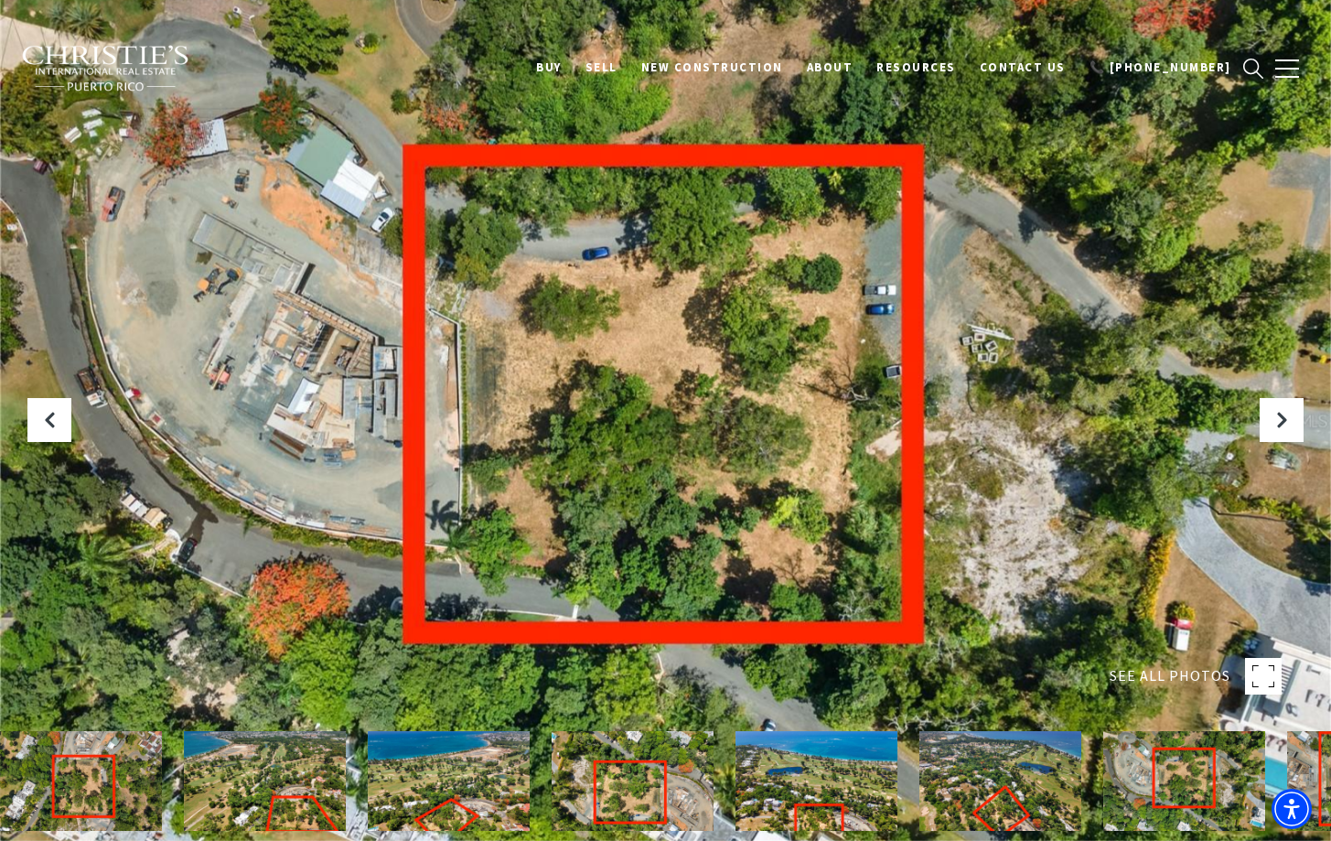
click at [148, 53] on img at bounding box center [106, 69] width 170 height 48
